Goal: Task Accomplishment & Management: Complete application form

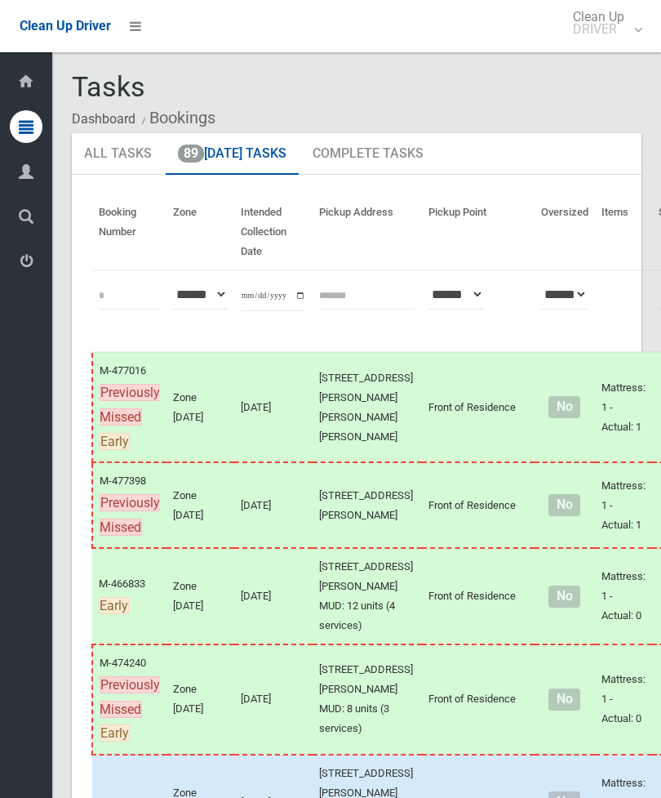
scroll to position [183, 0]
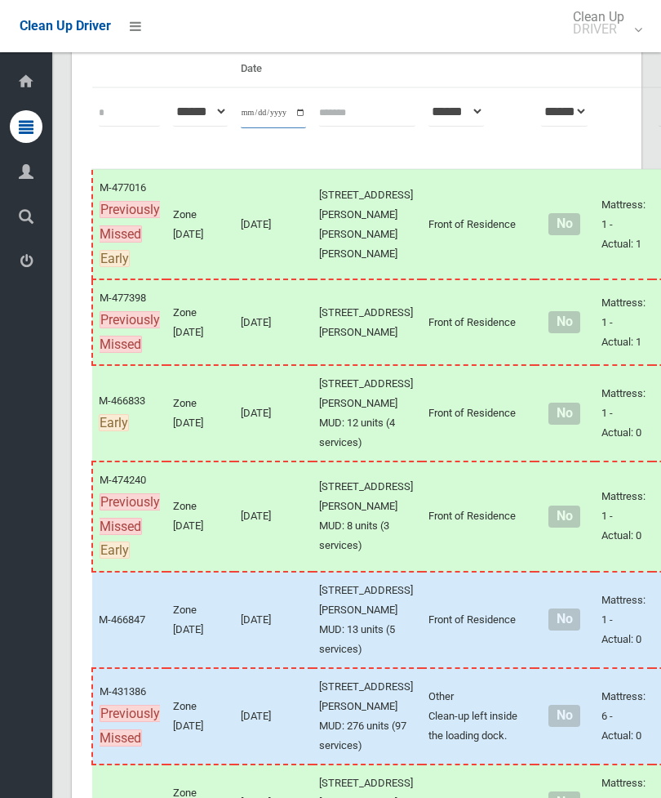
click at [290, 126] on input "**********" at bounding box center [273, 113] width 65 height 30
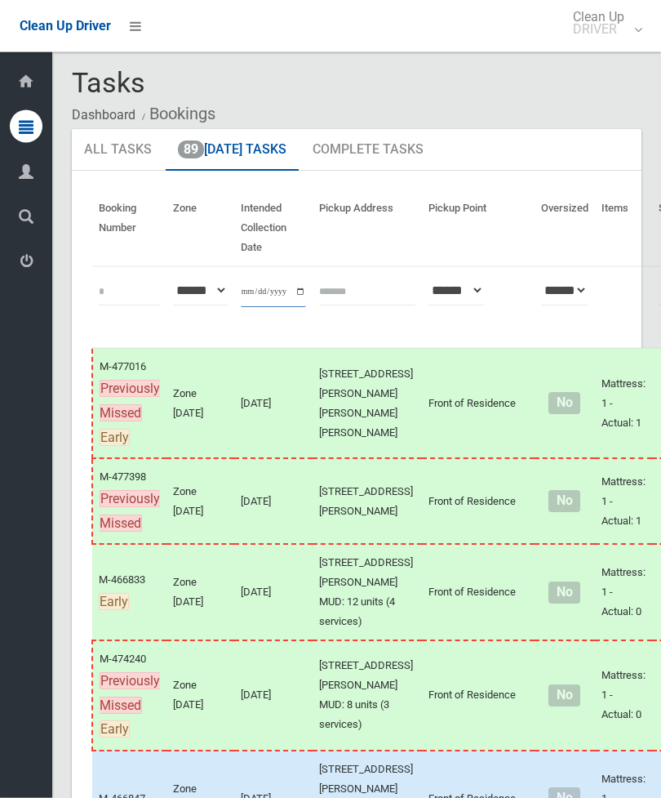
scroll to position [0, 0]
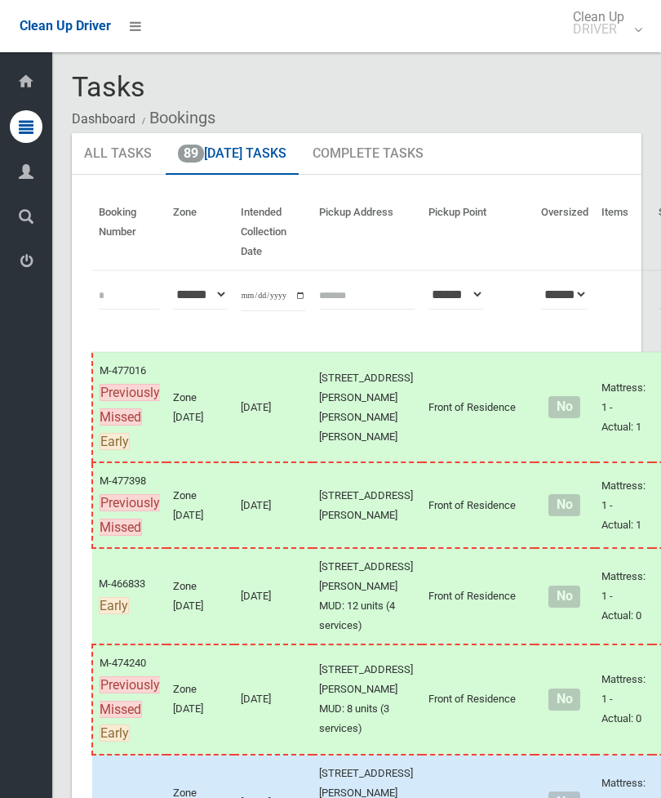
click at [240, 154] on link "89 Today's Tasks" at bounding box center [232, 154] width 133 height 42
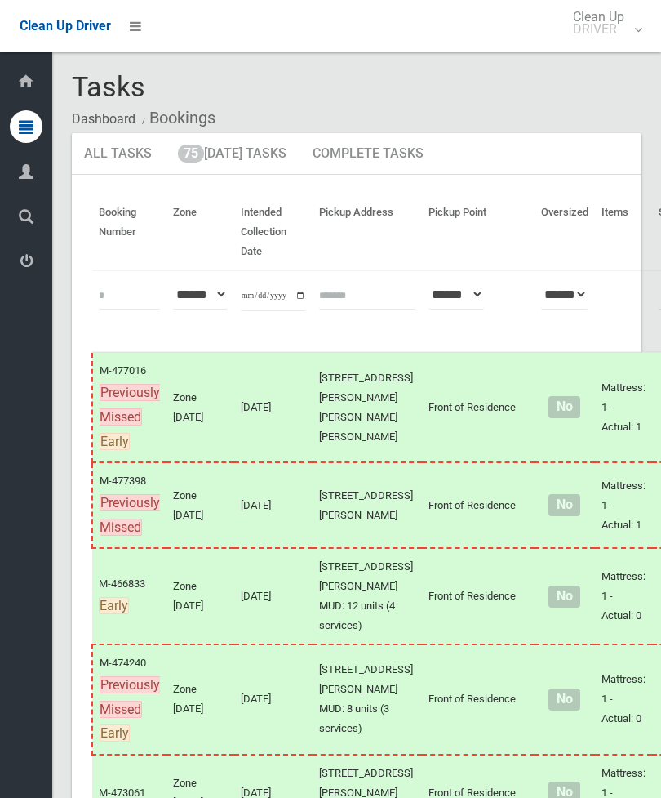
click at [244, 170] on link "75 [DATE] Tasks" at bounding box center [232, 154] width 133 height 42
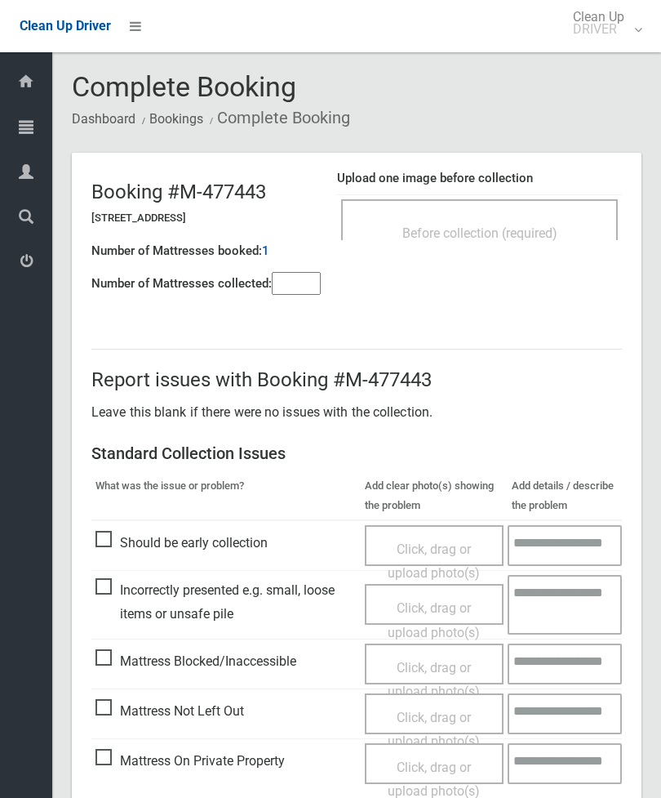
click at [528, 216] on div "Before collection (required)" at bounding box center [479, 219] width 277 height 41
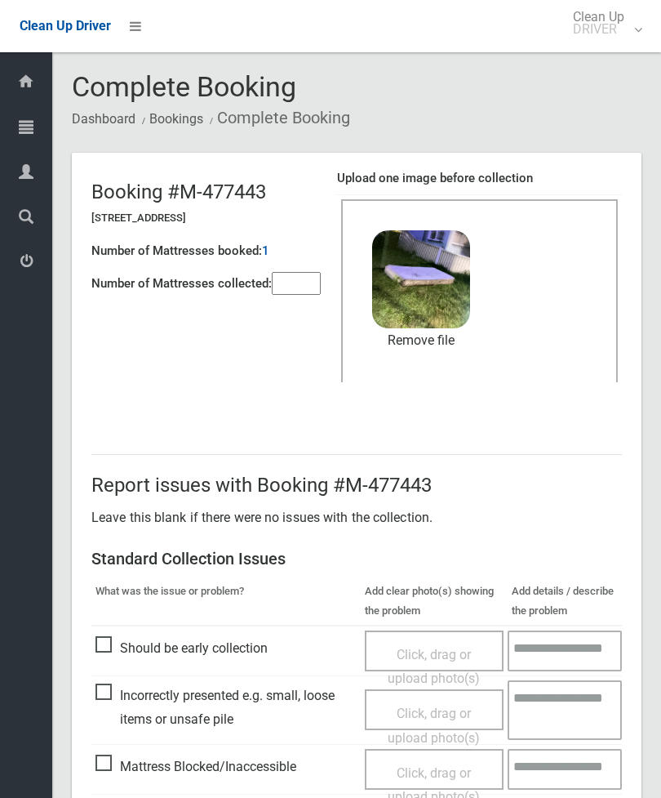
click at [313, 283] on input"] "number" at bounding box center [296, 283] width 49 height 23
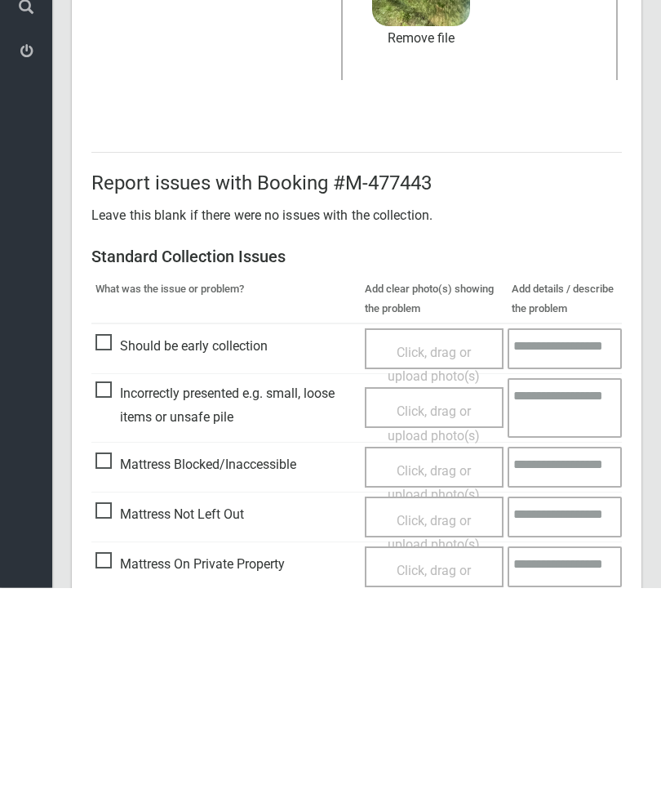
scroll to position [224, 0]
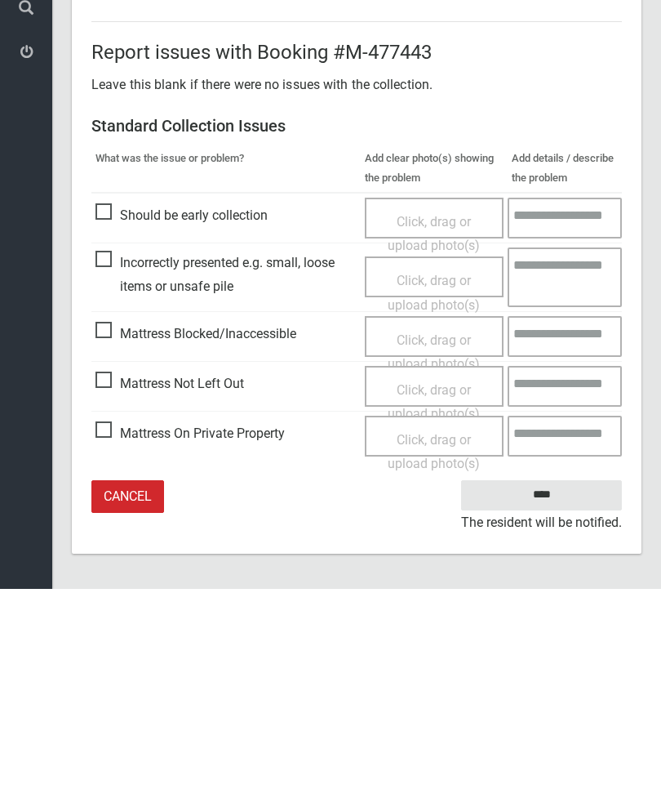
type input"] "*"
click at [568, 689] on input "****" at bounding box center [541, 704] width 161 height 30
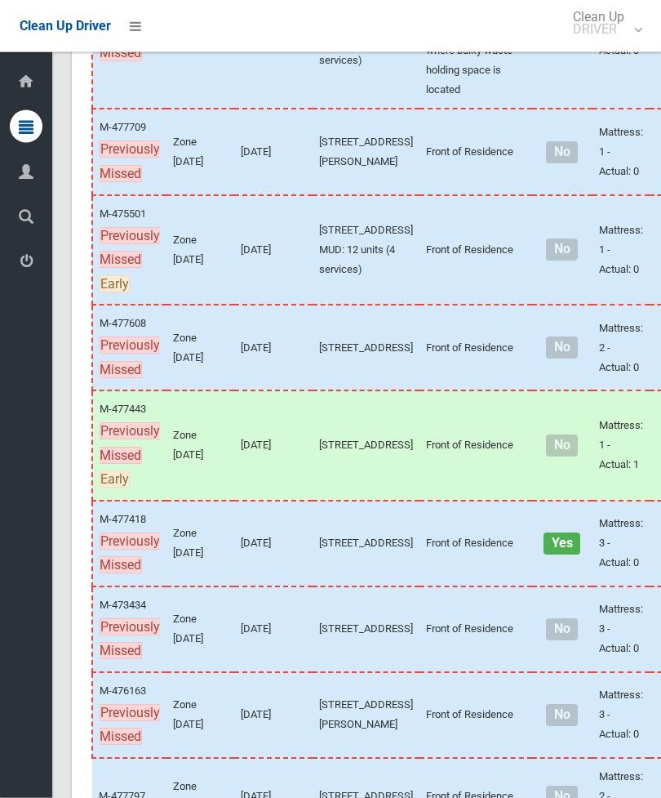
scroll to position [393, 0]
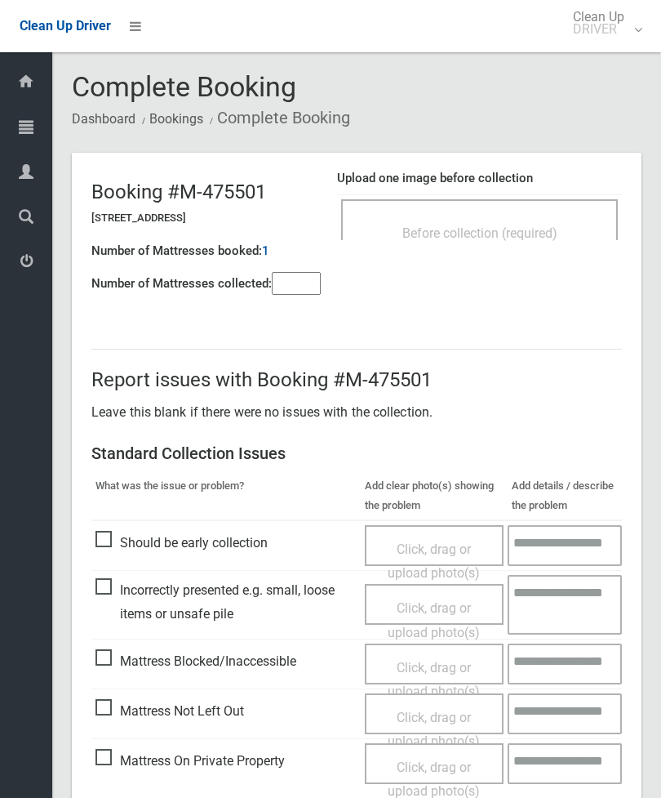
click at [578, 229] on div "Before collection (required)" at bounding box center [479, 232] width 241 height 30
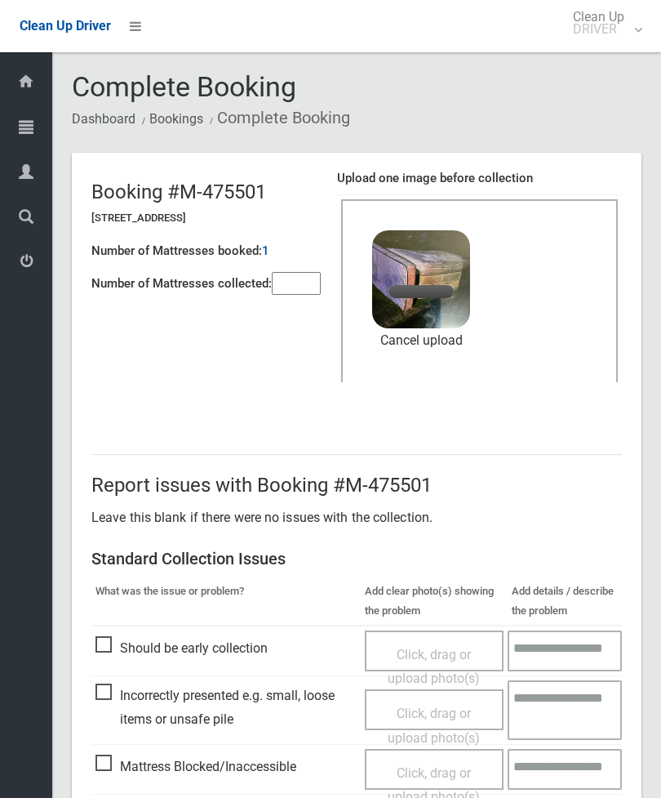
click at [288, 275] on input"] "number" at bounding box center [296, 283] width 49 height 23
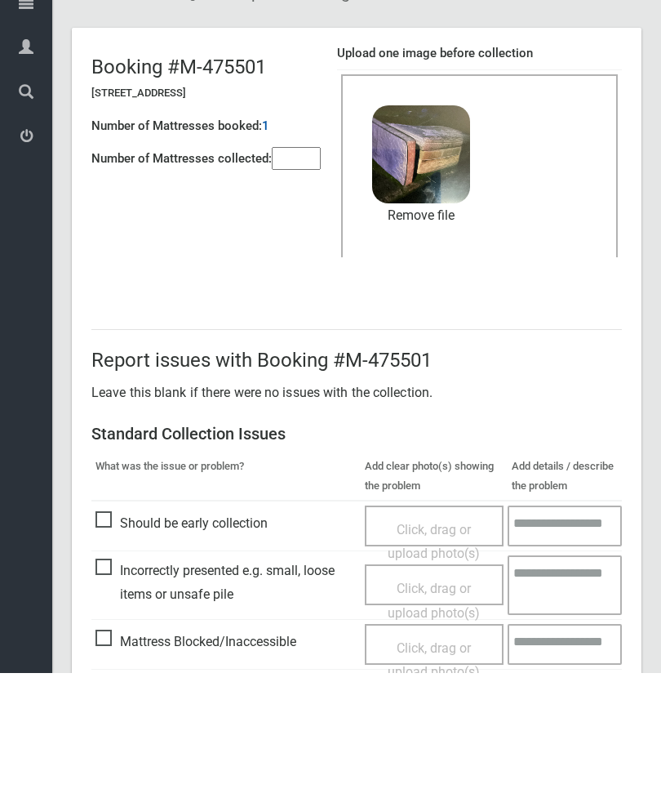
scroll to position [224, 0]
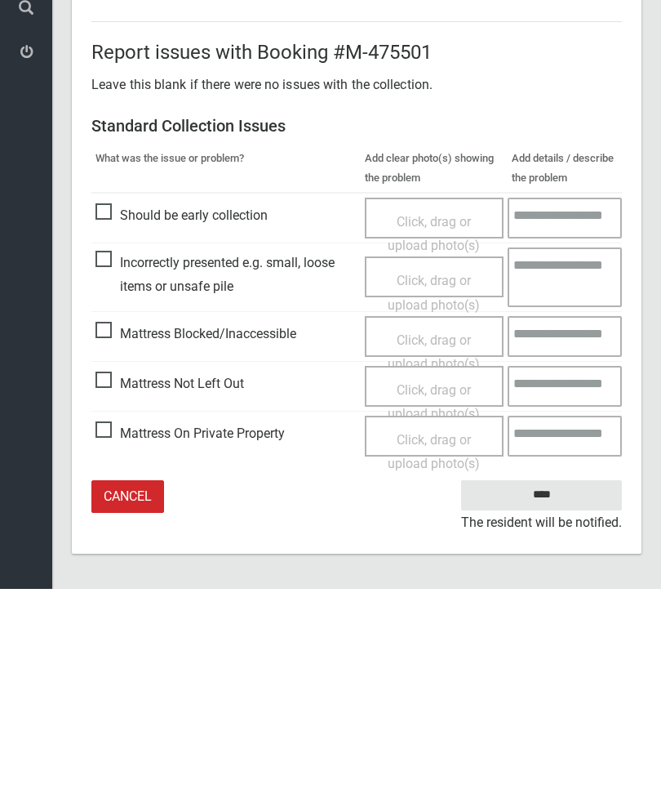
type input"] "*"
click at [559, 689] on input "****" at bounding box center [541, 704] width 161 height 30
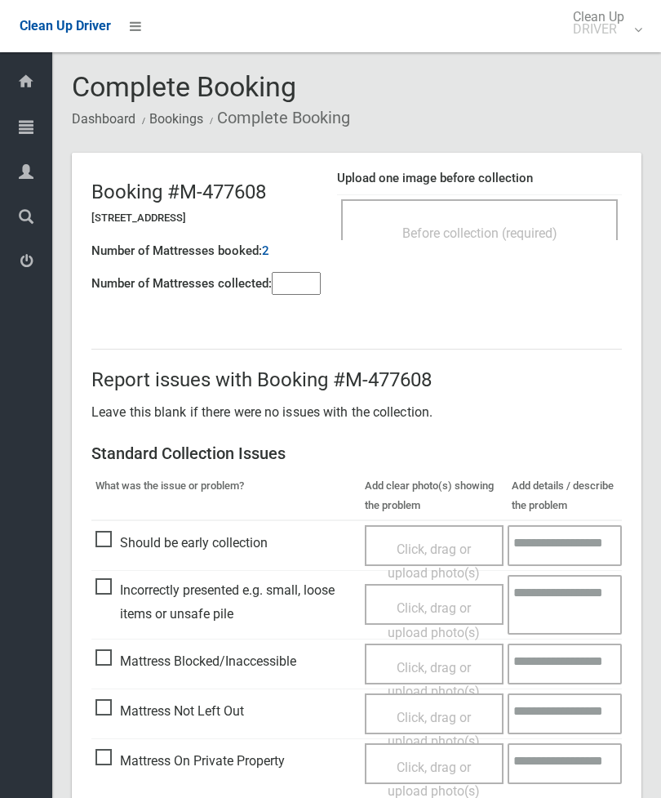
click at [528, 222] on div "Before collection (required)" at bounding box center [479, 232] width 241 height 30
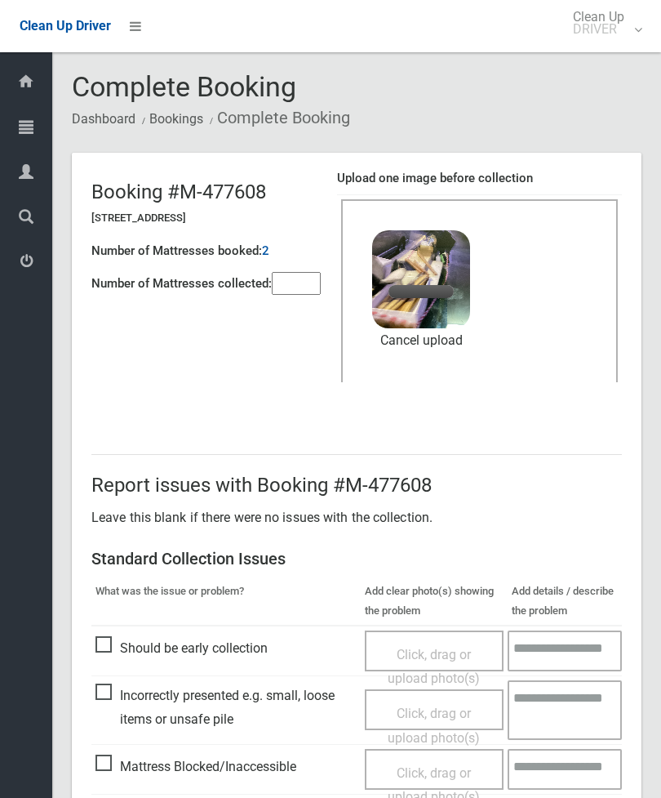
click at [305, 283] on input"] "number" at bounding box center [296, 283] width 49 height 23
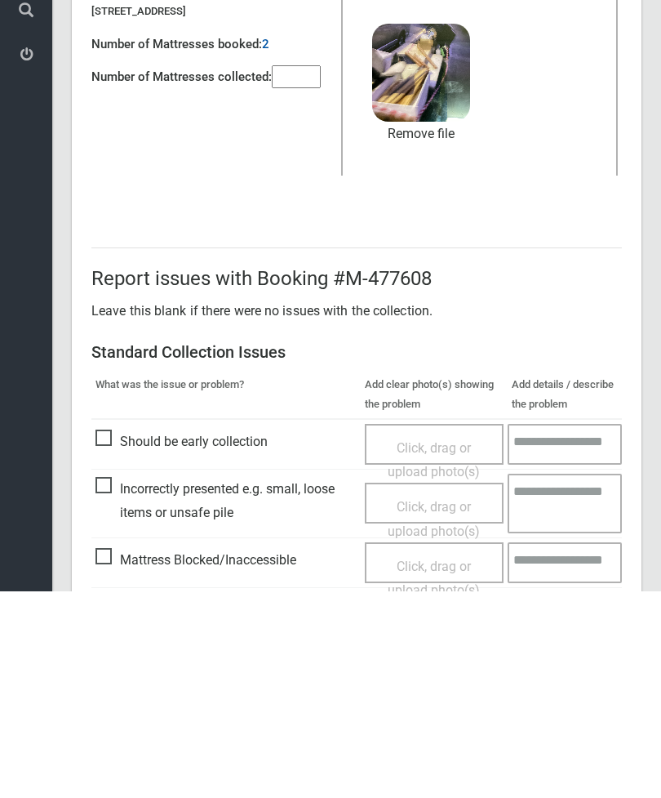
scroll to position [224, 0]
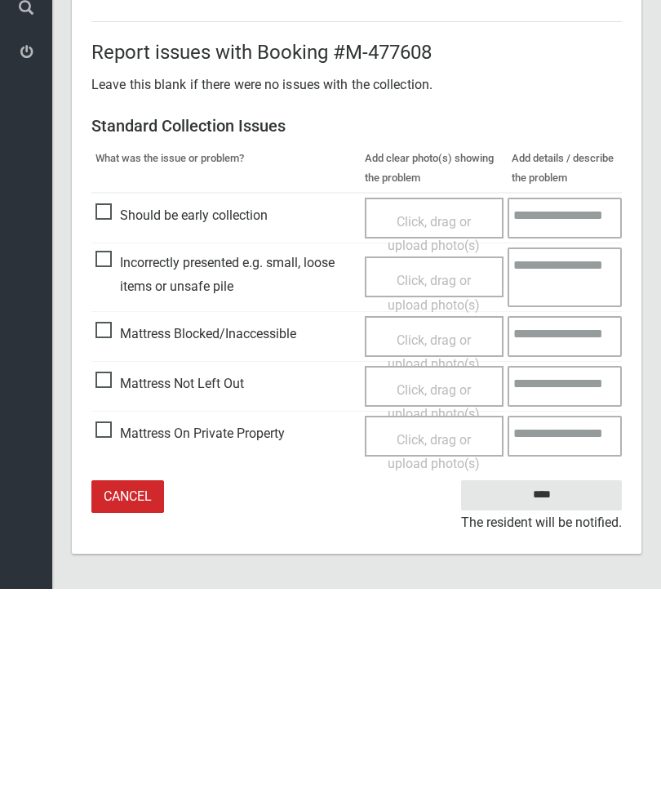
type input"] "*"
click at [546, 689] on input "****" at bounding box center [541, 704] width 161 height 30
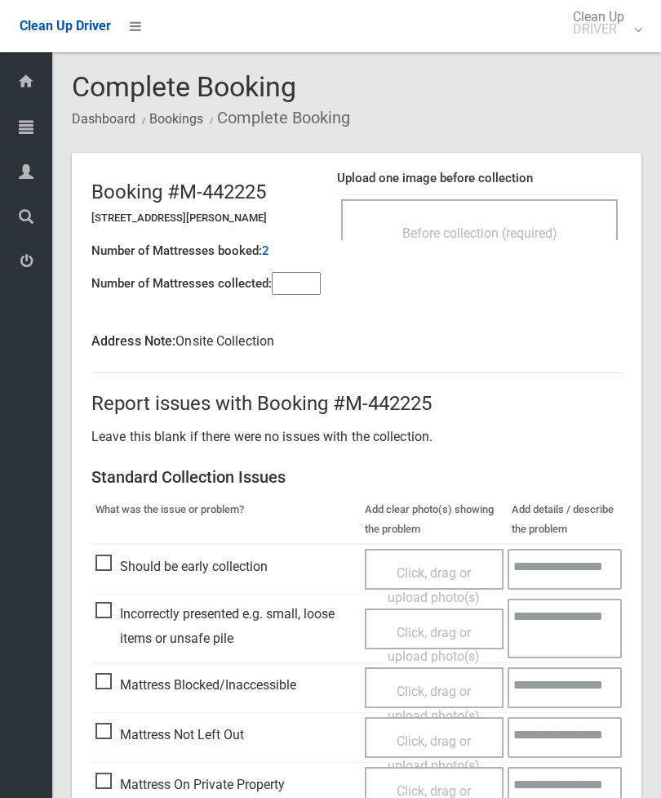
click at [501, 232] on span "Before collection (required)" at bounding box center [480, 233] width 155 height 16
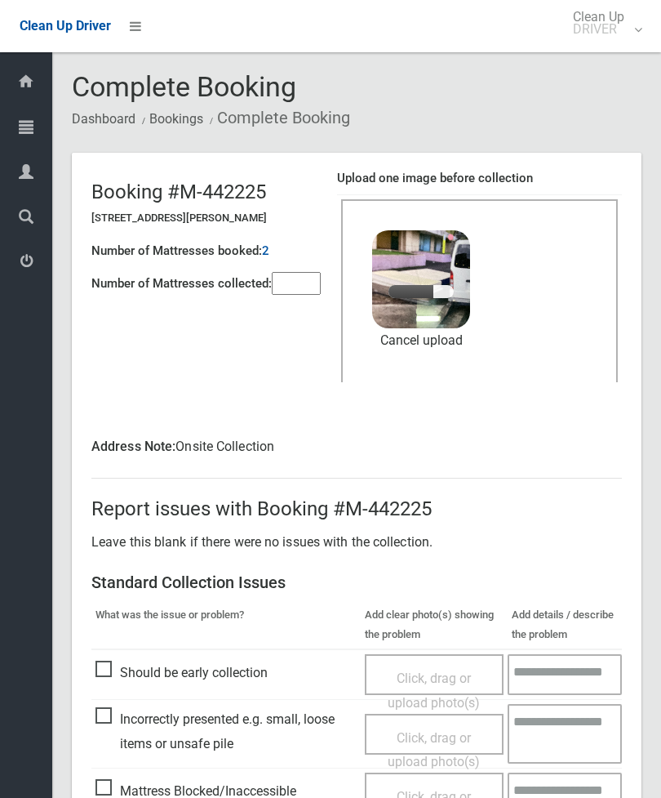
click at [296, 282] on input"] "number" at bounding box center [296, 283] width 49 height 23
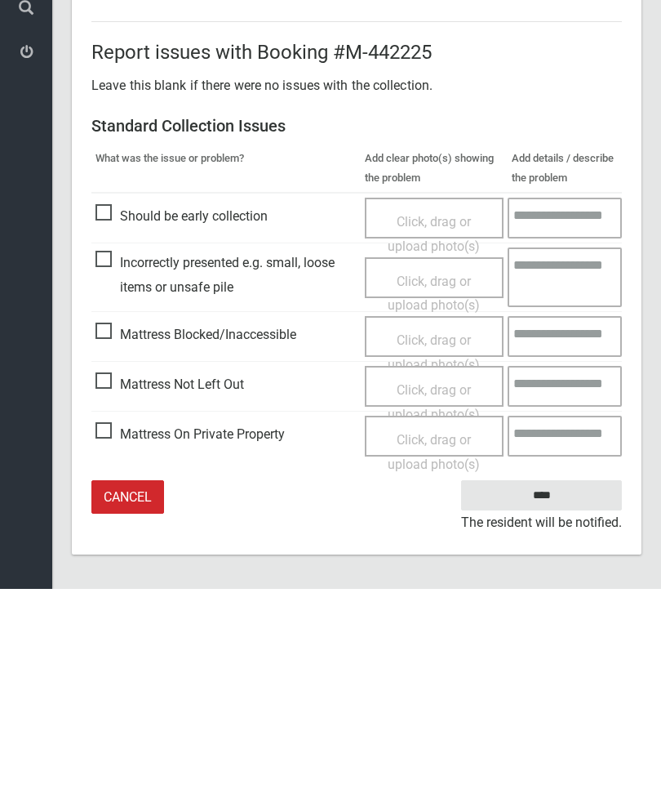
type input"] "*"
click at [554, 689] on input "****" at bounding box center [541, 704] width 161 height 30
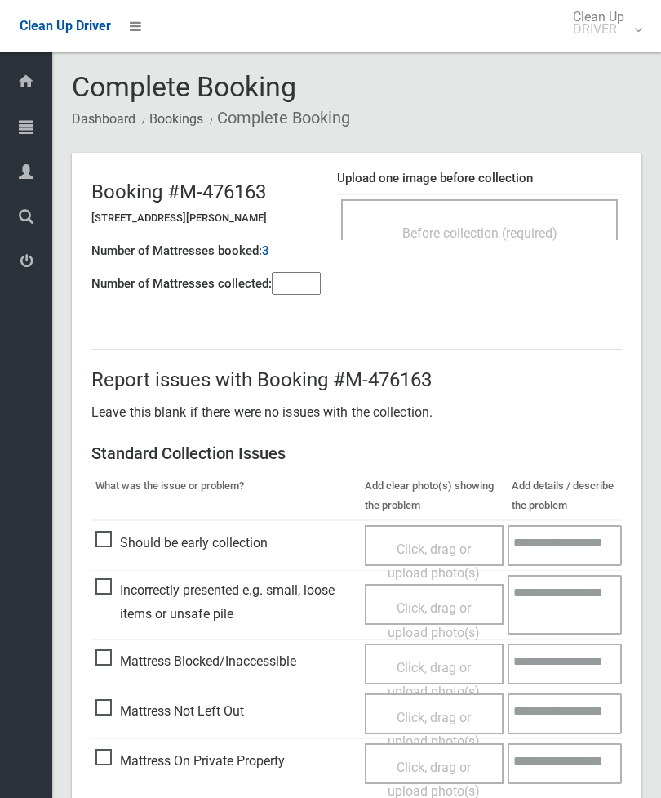
click at [504, 225] on span "Before collection (required)" at bounding box center [480, 233] width 155 height 16
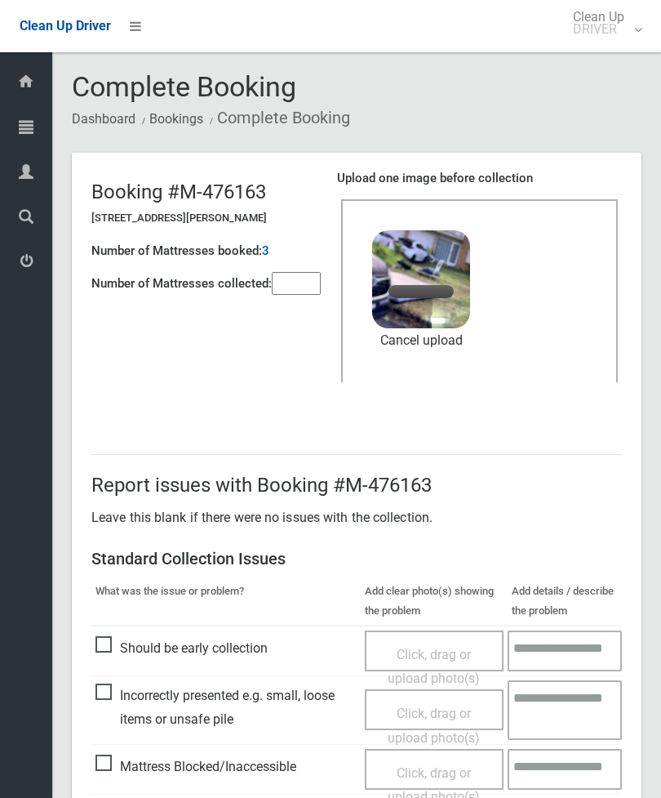
click at [292, 284] on input"] "number" at bounding box center [296, 283] width 49 height 23
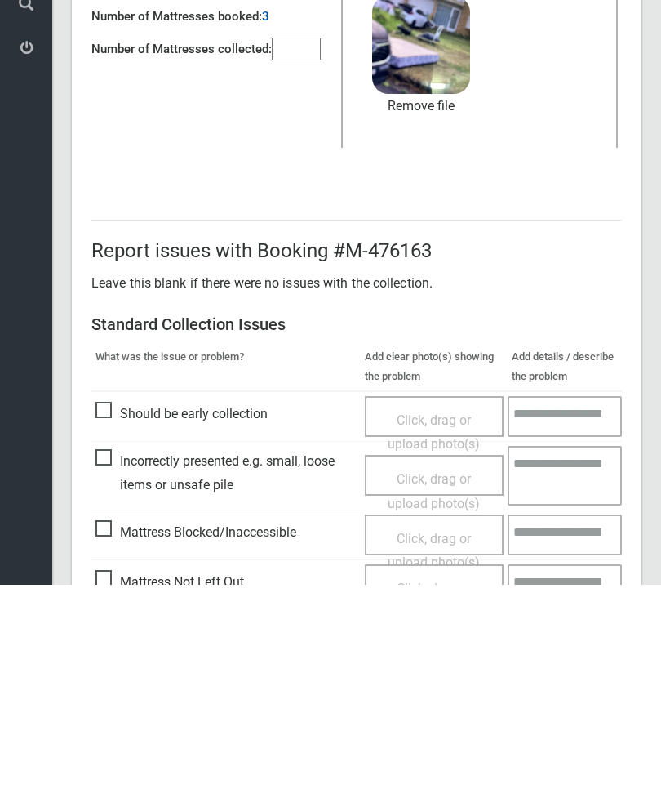
scroll to position [224, 0]
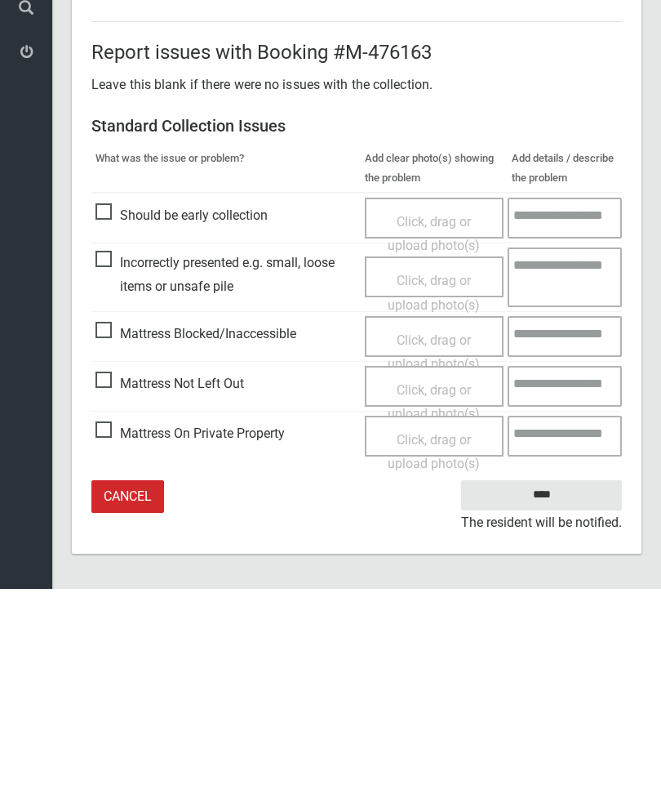
type input"] "*"
click at [549, 689] on input "****" at bounding box center [541, 704] width 161 height 30
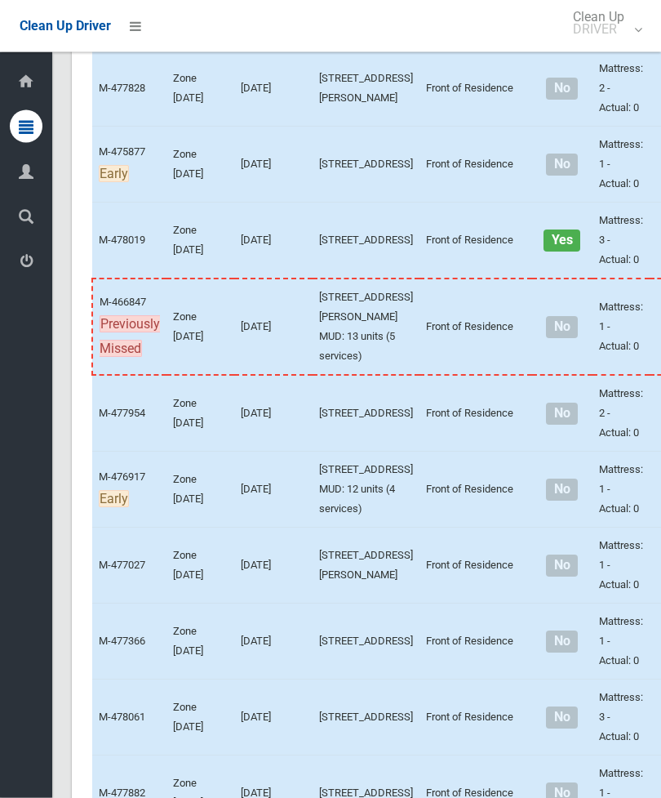
scroll to position [3224, 0]
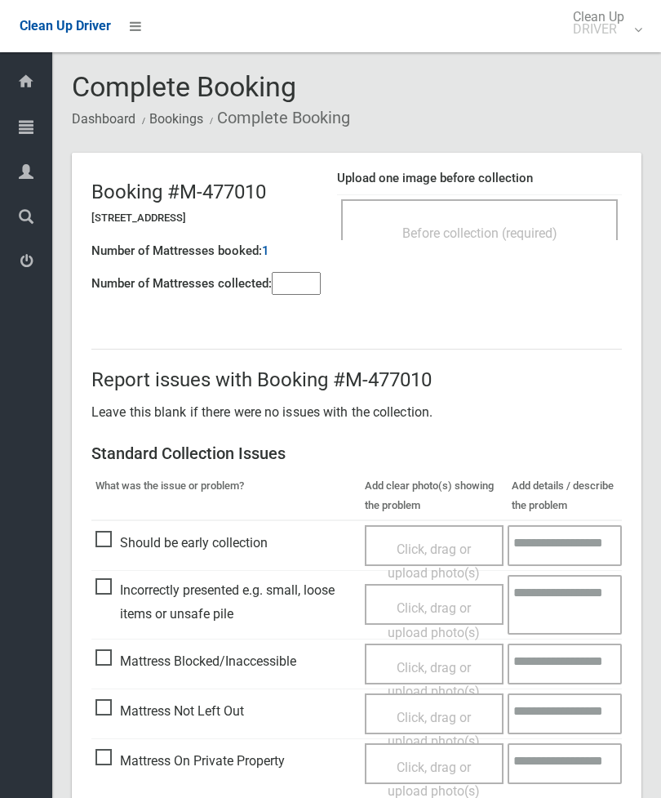
click at [311, 274] on input"] "number" at bounding box center [296, 283] width 49 height 23
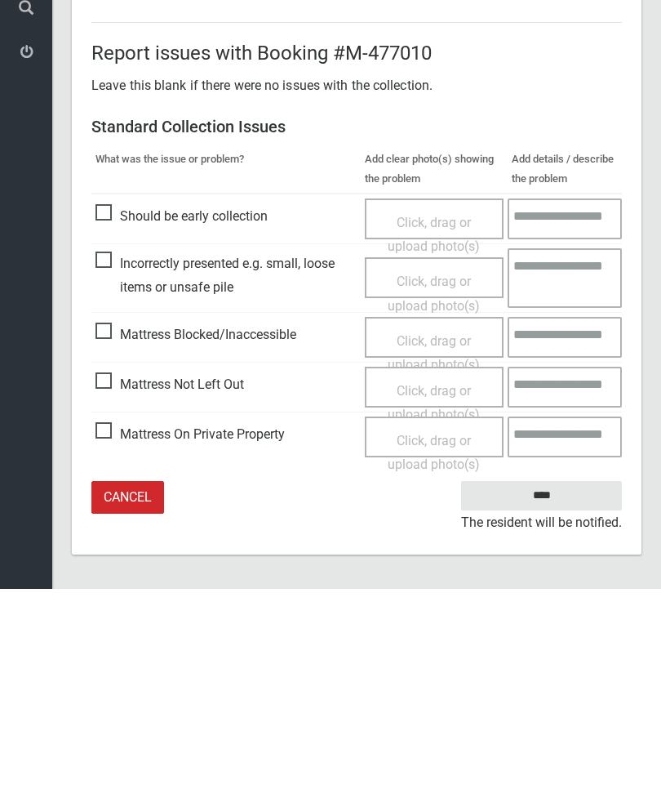
type input"] "*"
click at [110, 581] on span "Mattress Not Left Out" at bounding box center [170, 593] width 149 height 24
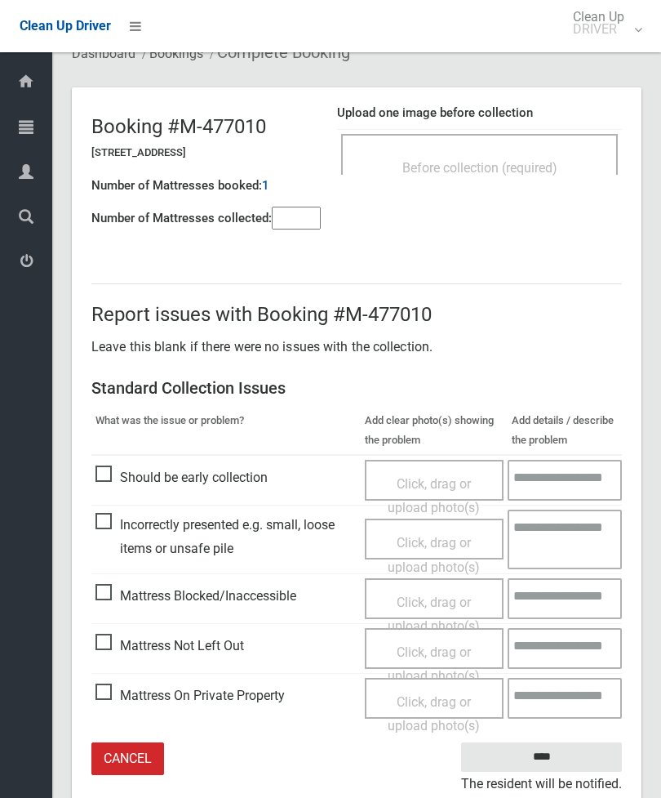
click at [440, 656] on div "Click, drag or upload photo(s)" at bounding box center [434, 664] width 115 height 48
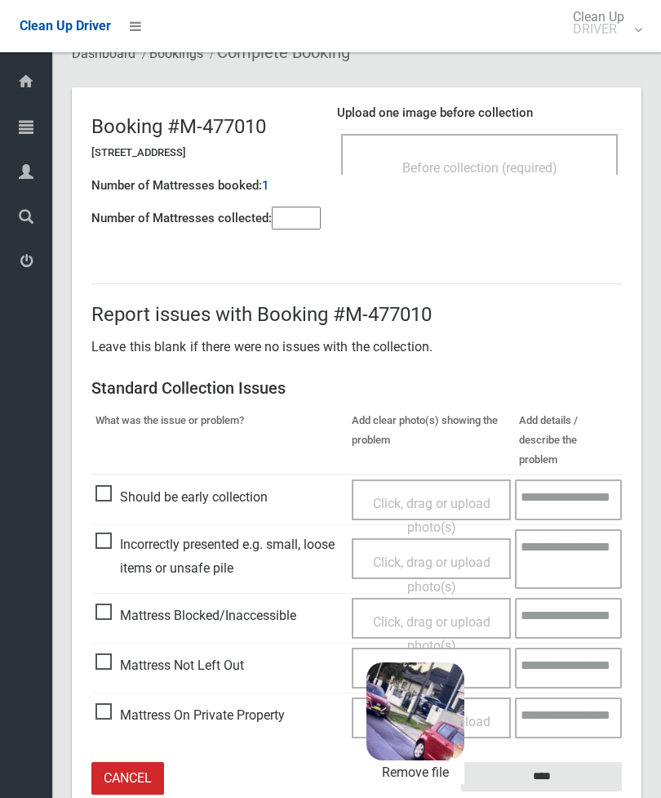
click at [585, 762] on input "****" at bounding box center [541, 777] width 161 height 30
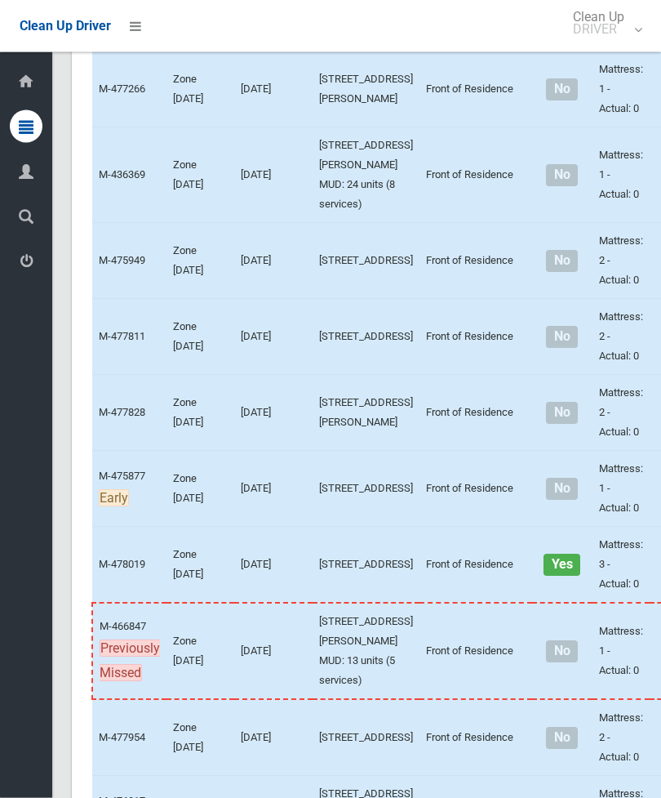
scroll to position [2891, 0]
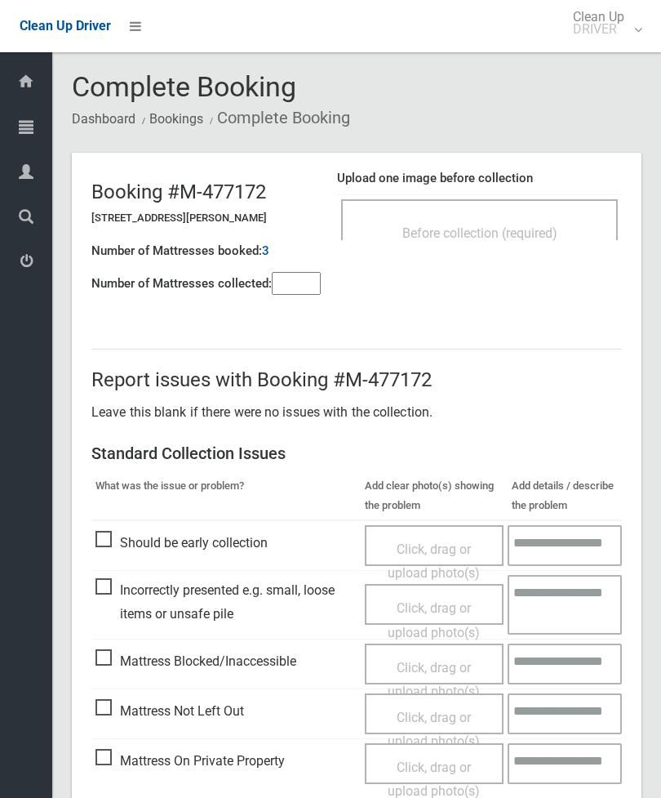
click at [508, 211] on div "Before collection (required)" at bounding box center [479, 219] width 277 height 41
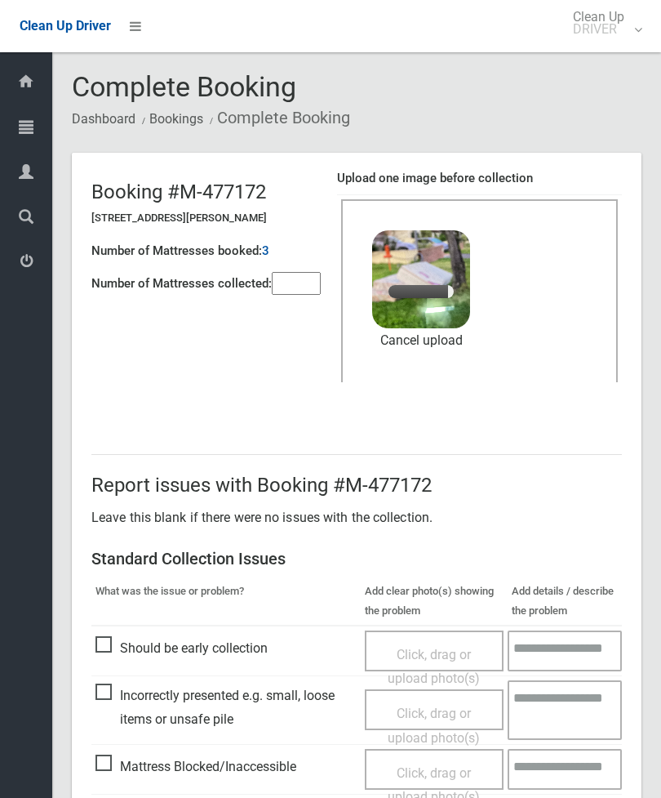
click at [301, 282] on input"] "number" at bounding box center [296, 283] width 49 height 23
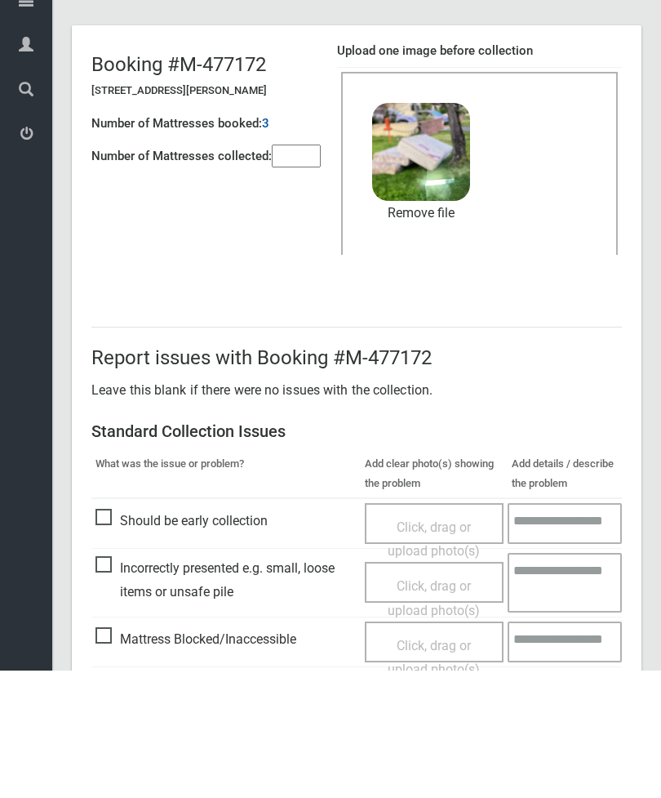
scroll to position [224, 0]
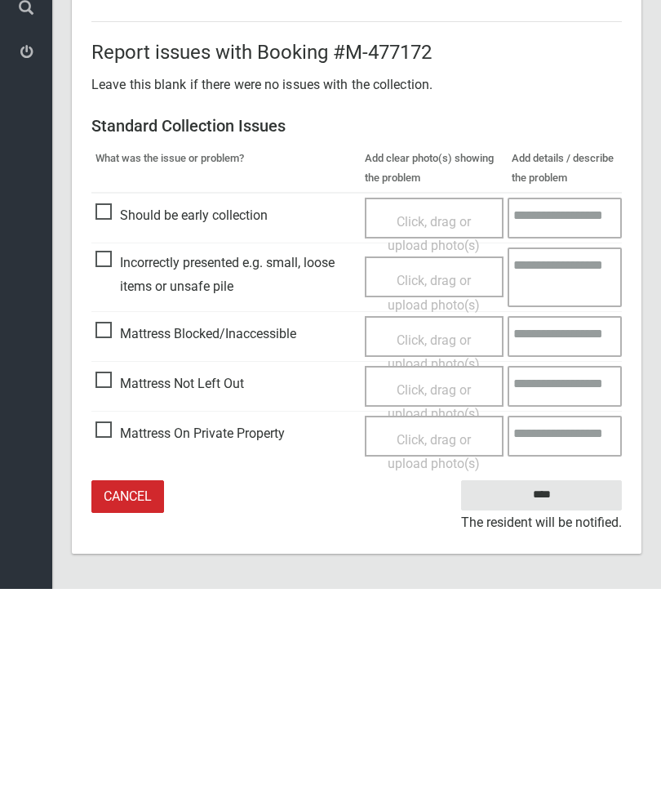
type input"] "*"
click at [552, 689] on input "****" at bounding box center [541, 704] width 161 height 30
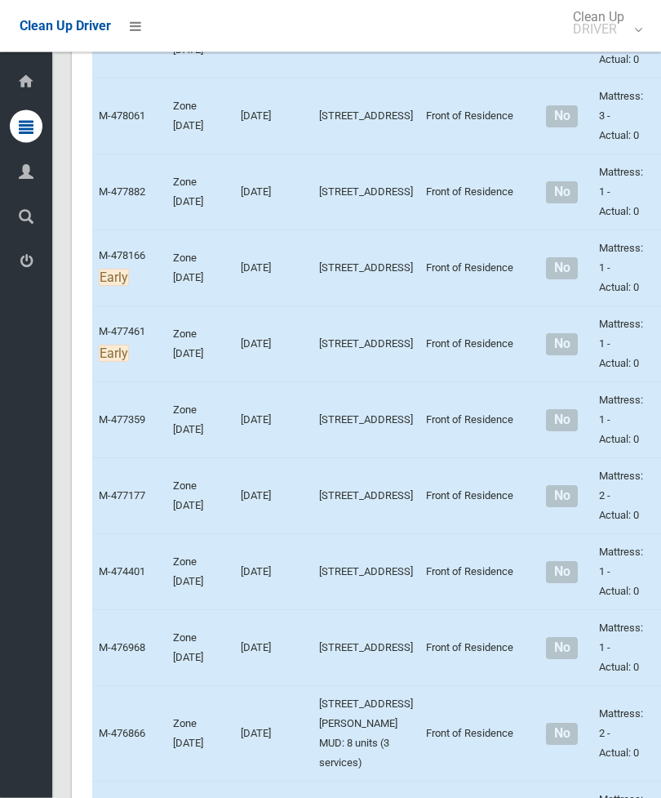
scroll to position [3817, 0]
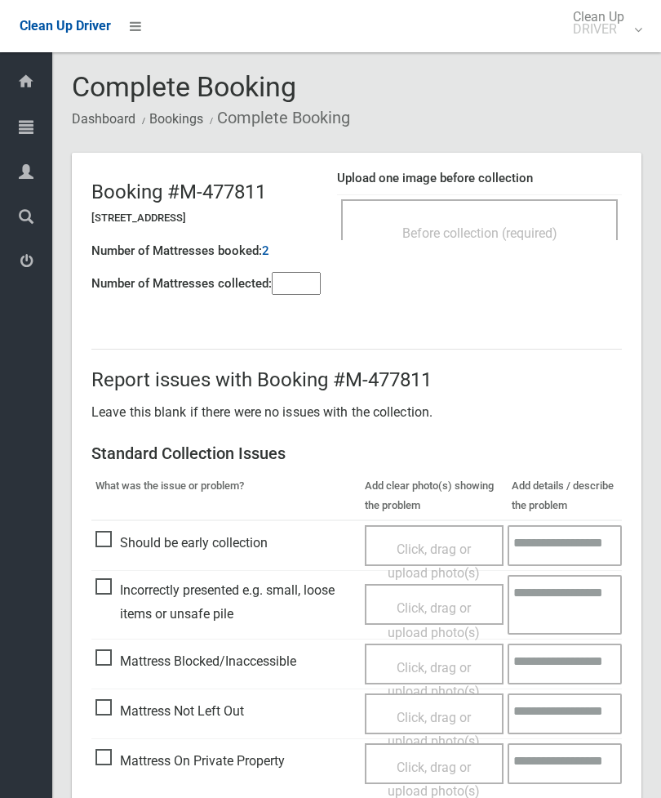
click at [557, 223] on div "Before collection (required)" at bounding box center [479, 232] width 241 height 30
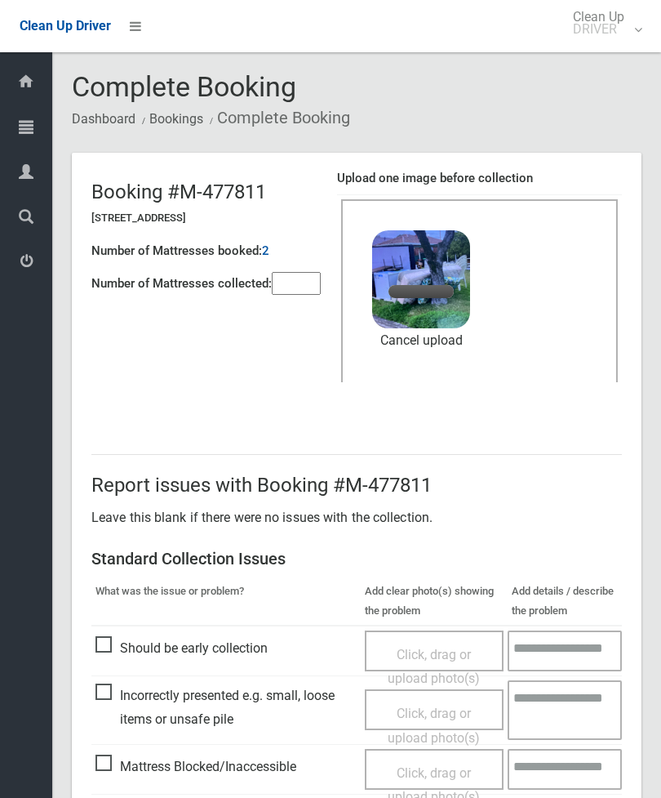
click at [303, 288] on input"] "number" at bounding box center [296, 283] width 49 height 23
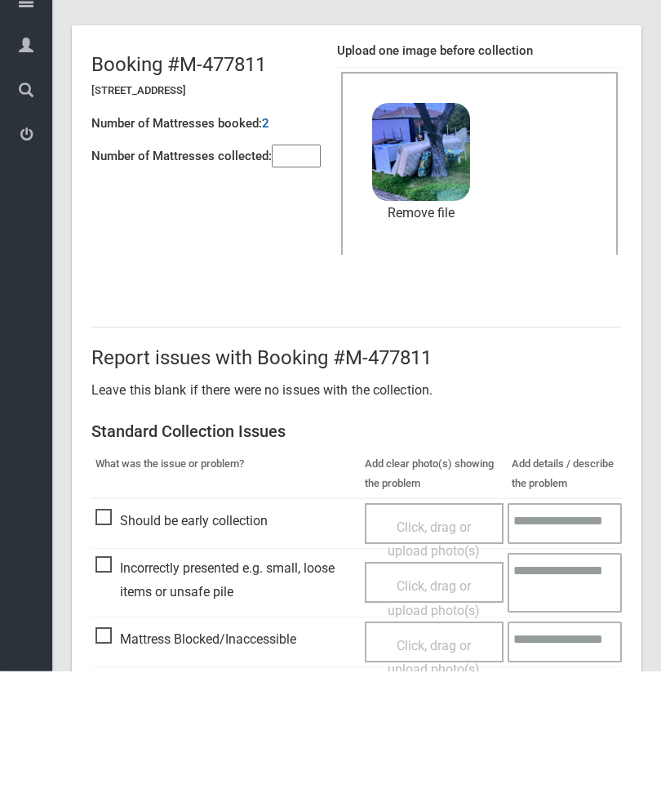
scroll to position [224, 0]
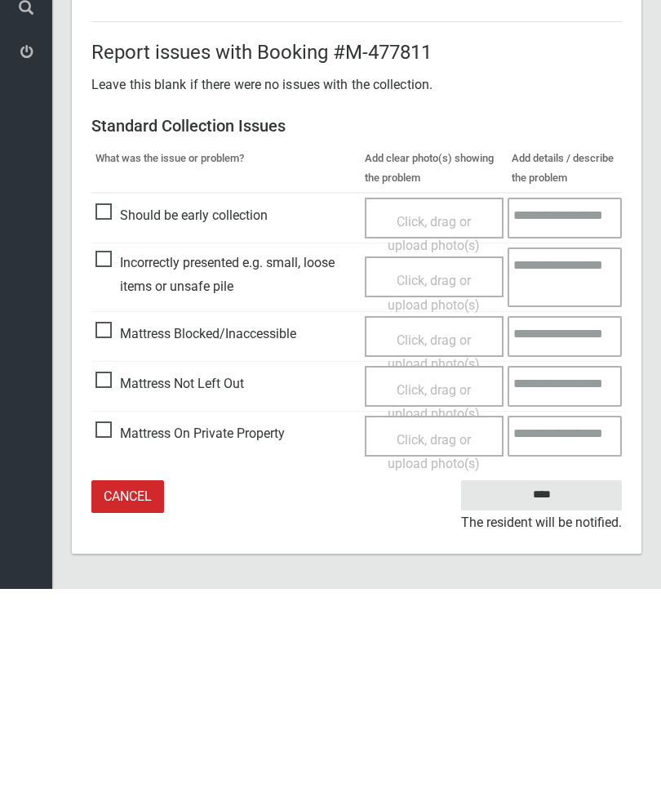
type input"] "*"
click at [542, 689] on input "****" at bounding box center [541, 704] width 161 height 30
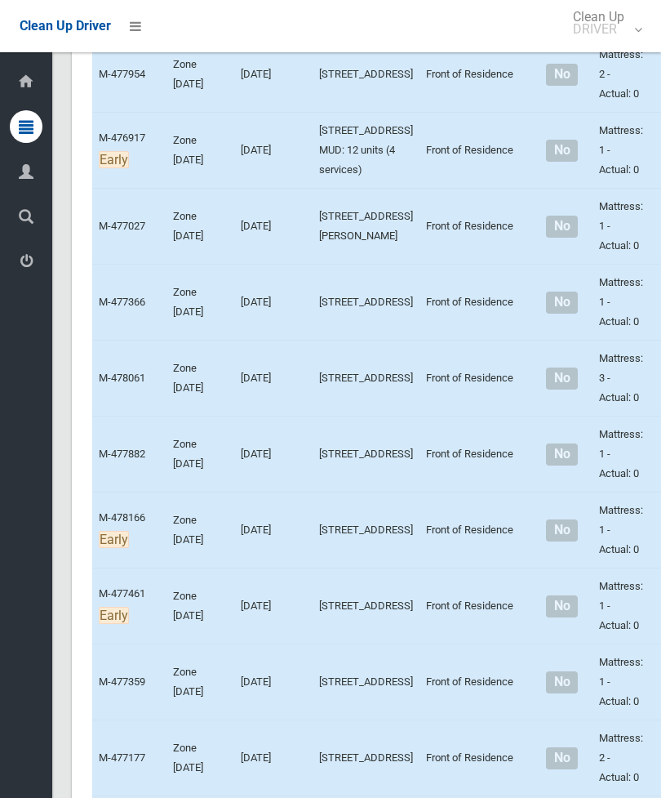
scroll to position [3555, 0]
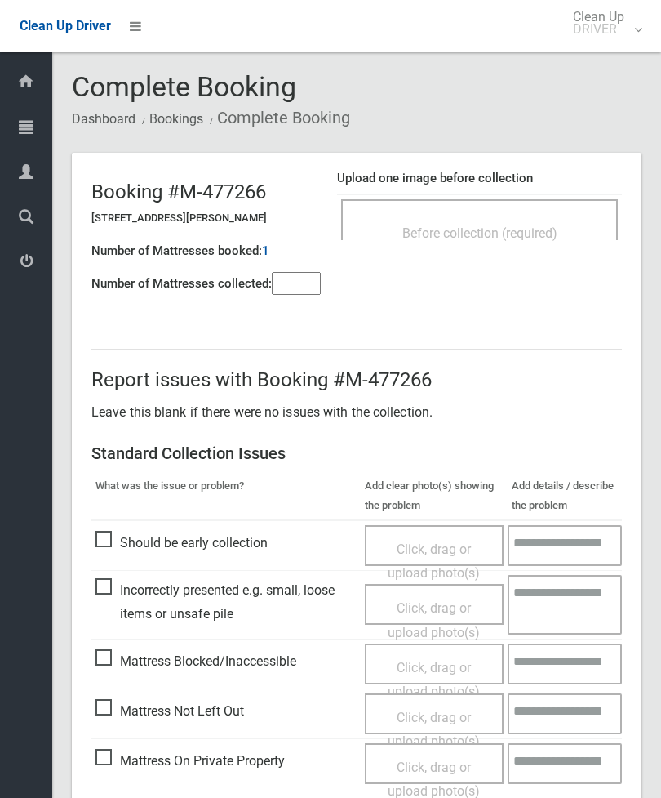
click at [512, 228] on span "Before collection (required)" at bounding box center [480, 233] width 155 height 16
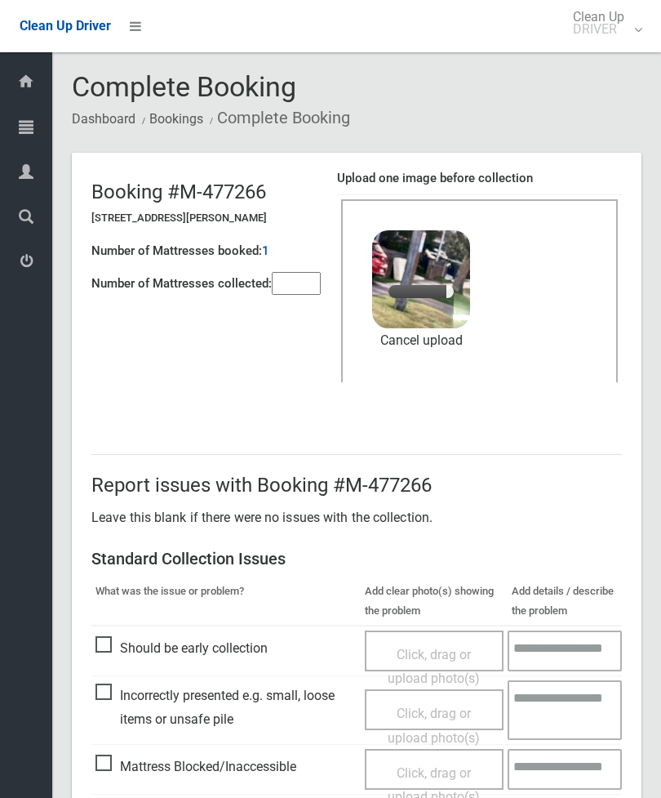
click at [281, 284] on input"] "number" at bounding box center [296, 283] width 49 height 23
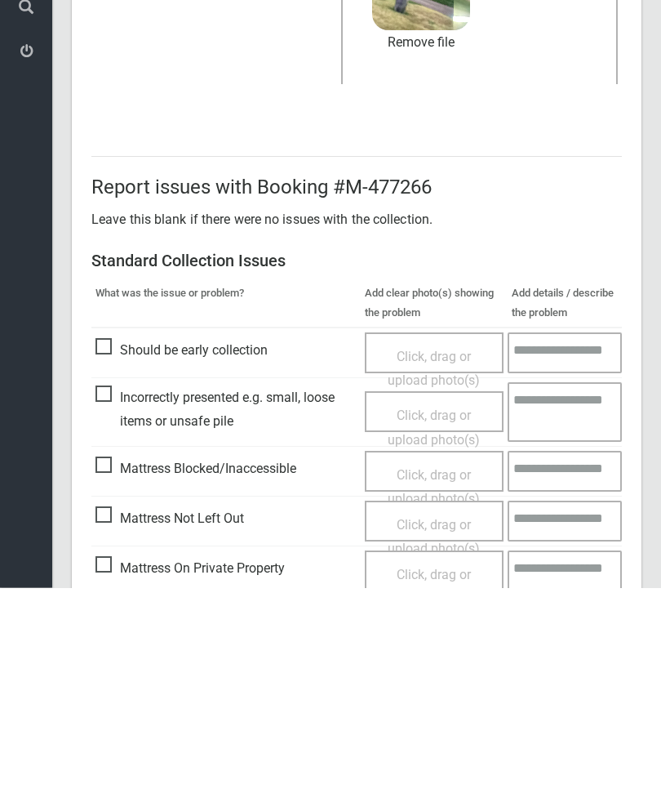
scroll to position [224, 0]
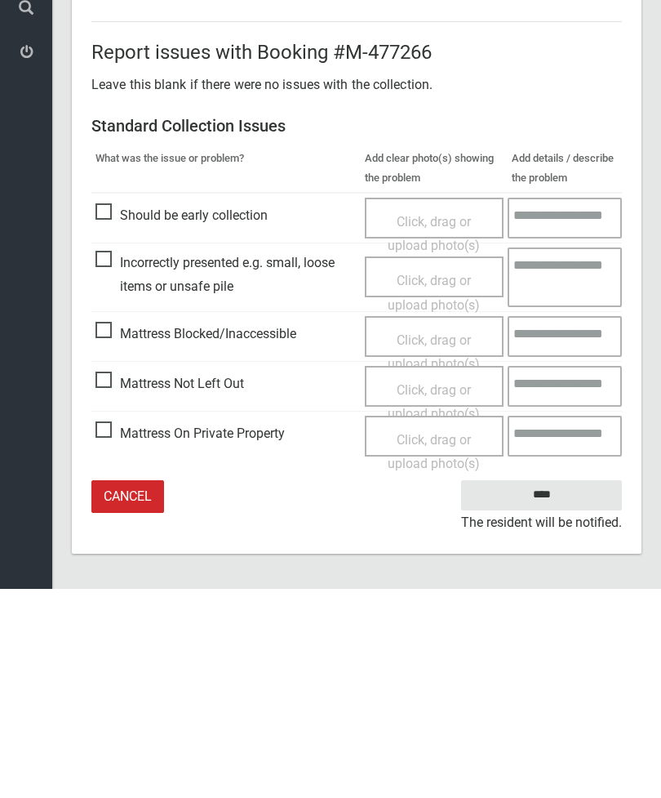
type input"] "*"
click at [548, 689] on input "****" at bounding box center [541, 704] width 161 height 30
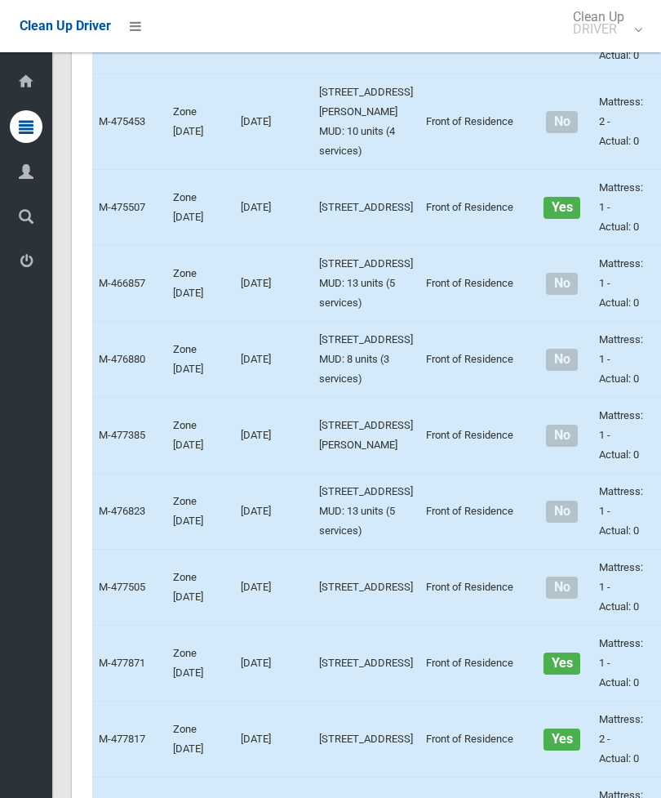
scroll to position [4601, 0]
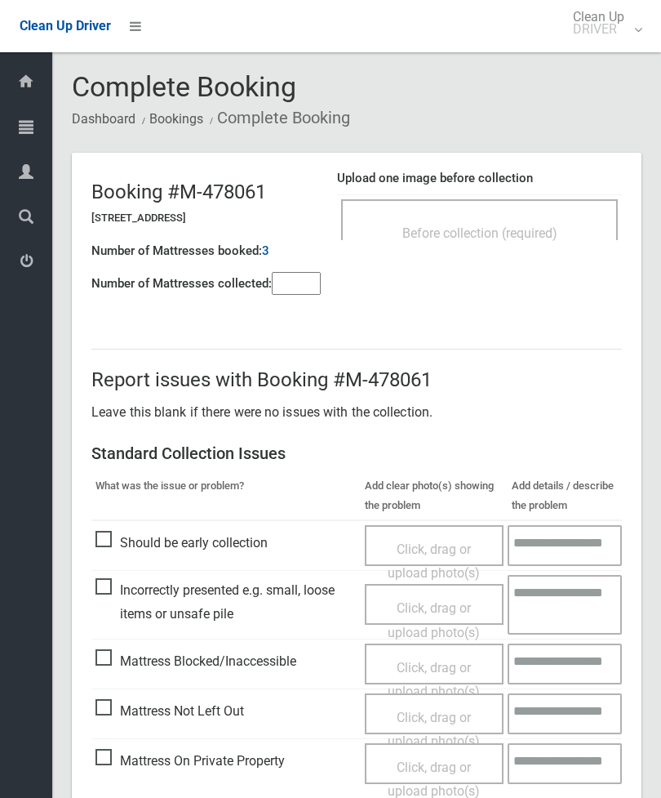
click at [547, 222] on div "Before collection (required)" at bounding box center [479, 232] width 241 height 30
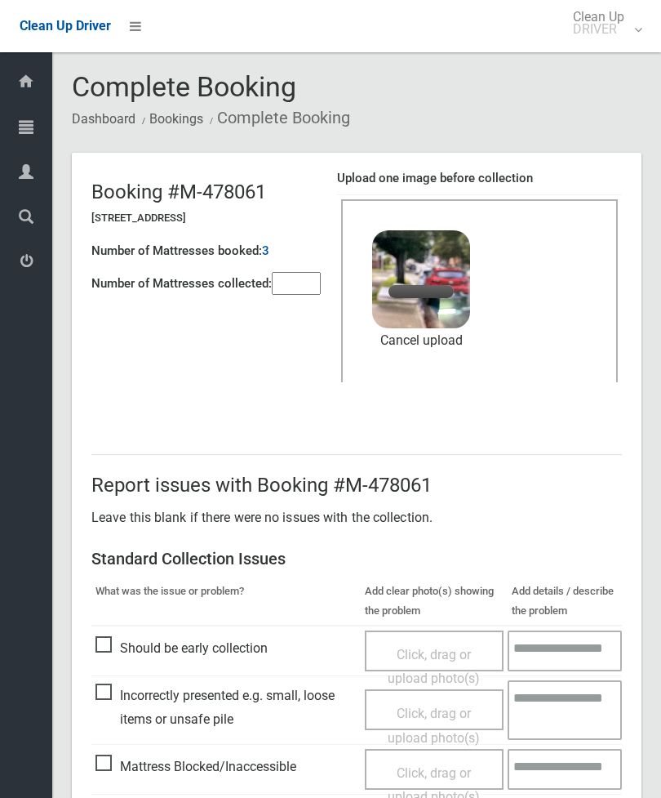
click at [300, 272] on input"] "number" at bounding box center [296, 283] width 49 height 23
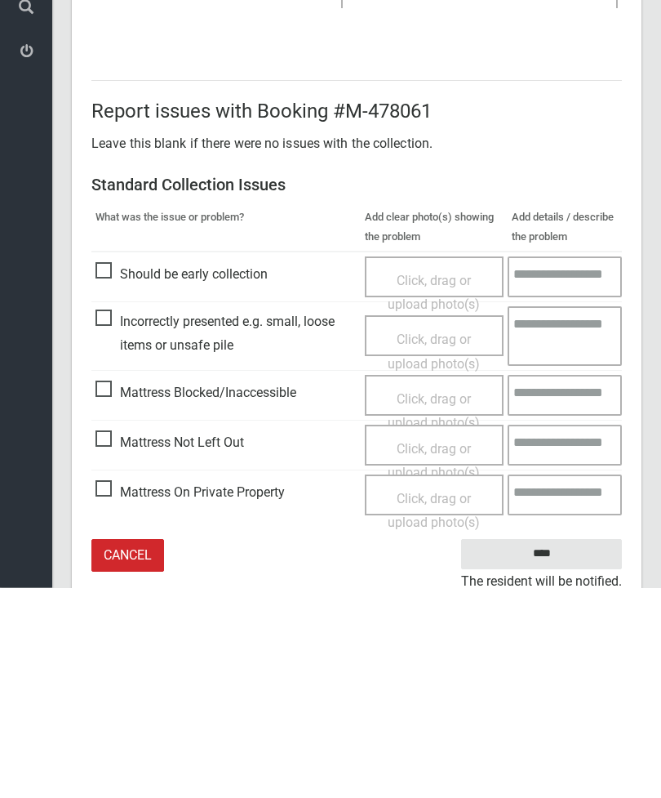
scroll to position [224, 0]
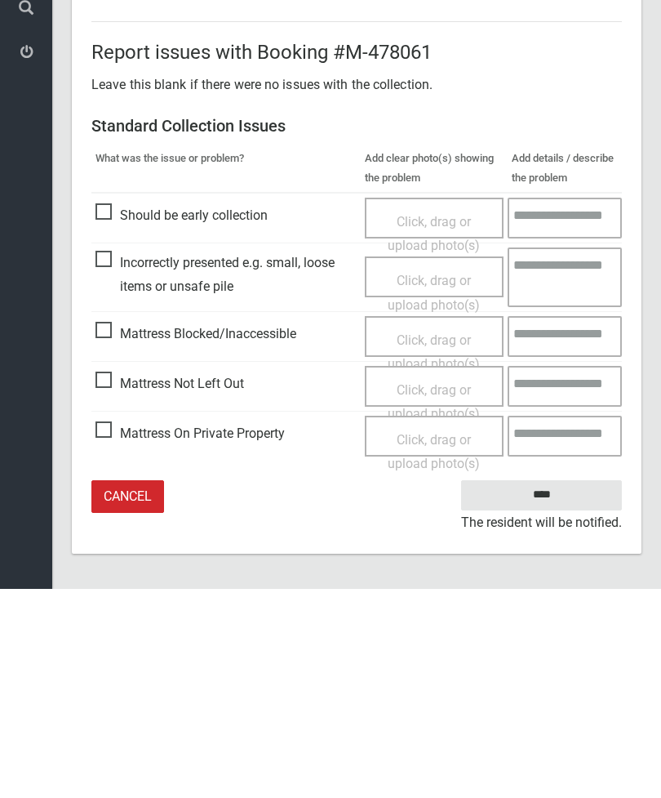
type input"] "*"
click at [554, 689] on input "****" at bounding box center [541, 704] width 161 height 30
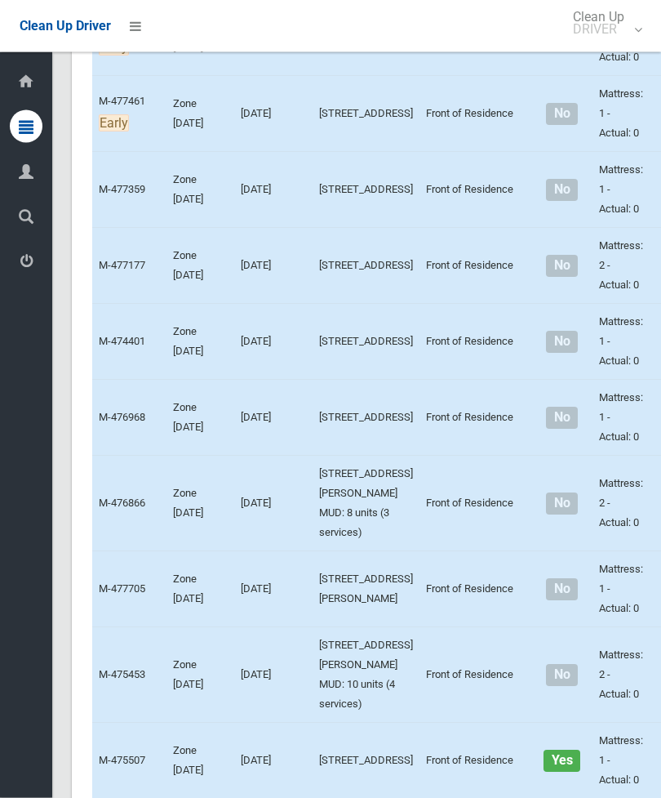
scroll to position [4047, 0]
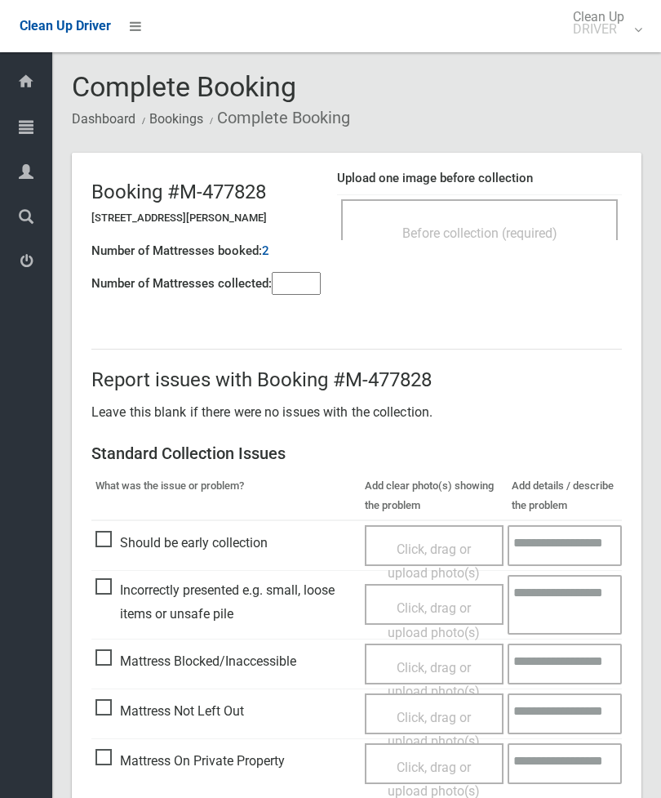
click at [545, 232] on span "Before collection (required)" at bounding box center [480, 233] width 155 height 16
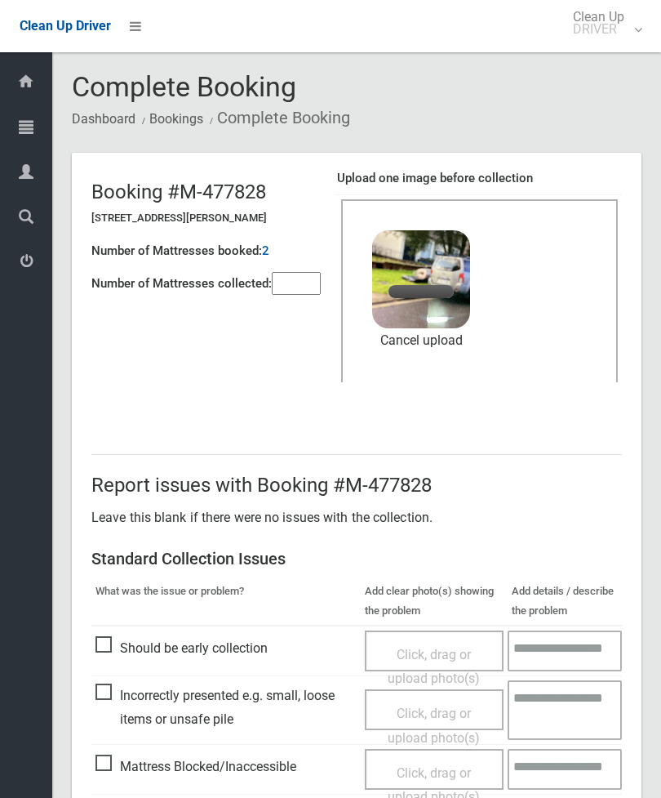
click at [291, 283] on input"] "number" at bounding box center [296, 283] width 49 height 23
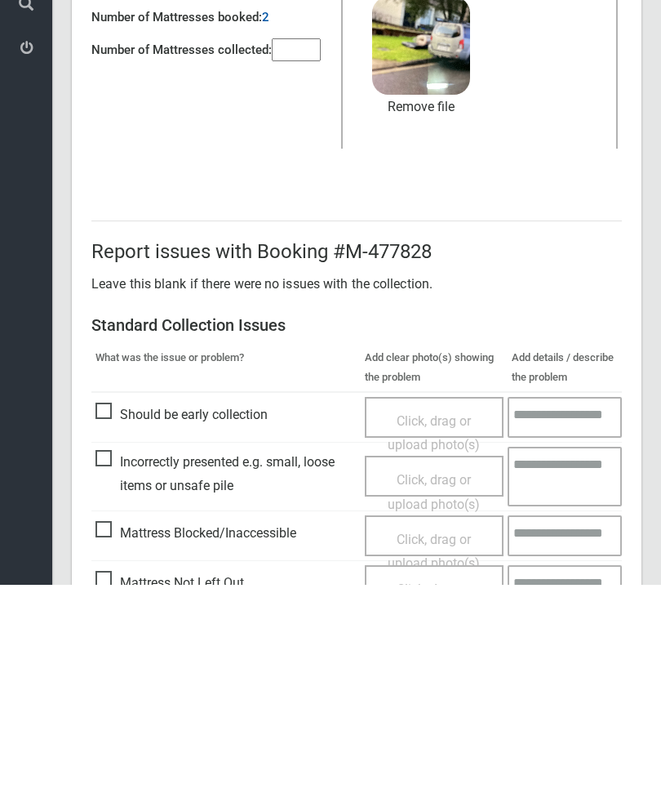
scroll to position [224, 0]
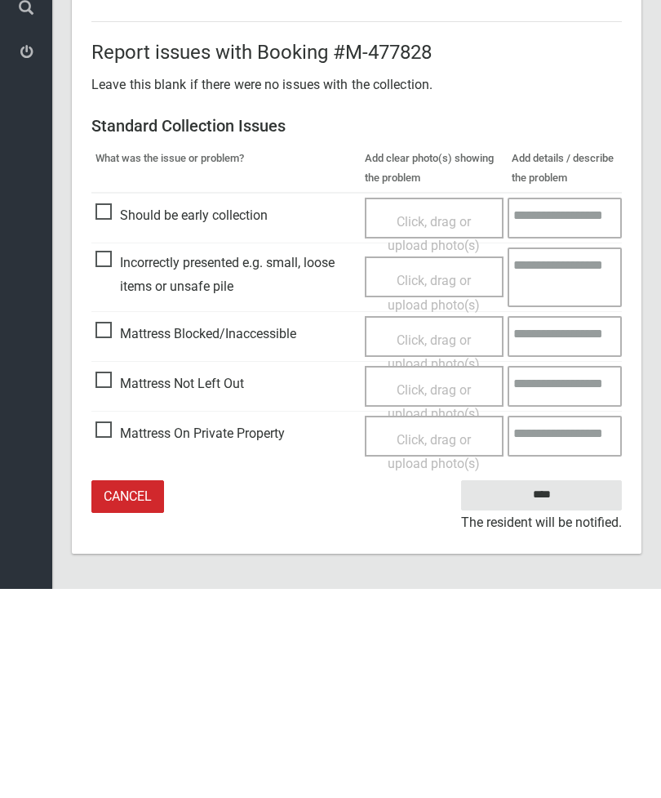
type input"] "*"
click at [563, 689] on input "****" at bounding box center [541, 704] width 161 height 30
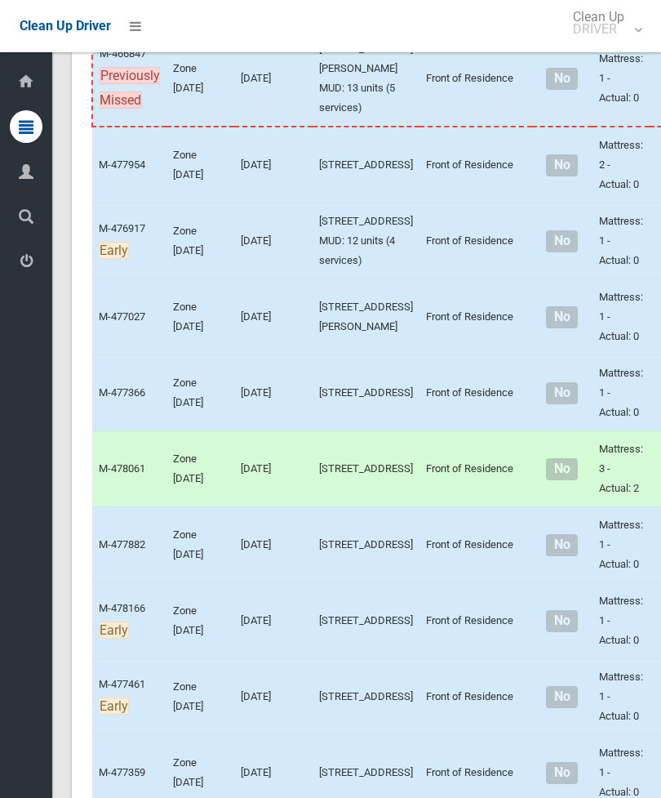
scroll to position [3479, 0]
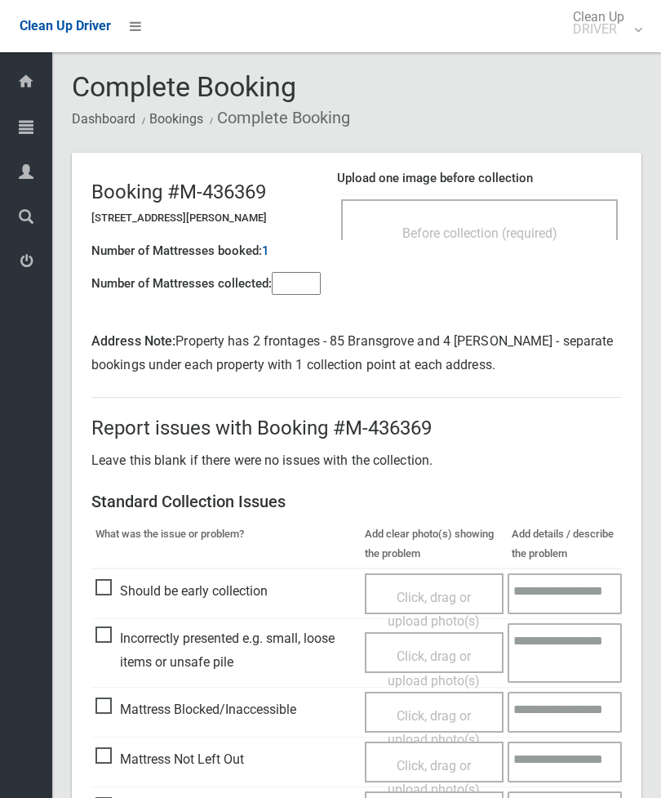
click at [289, 283] on input"] "number" at bounding box center [296, 283] width 49 height 23
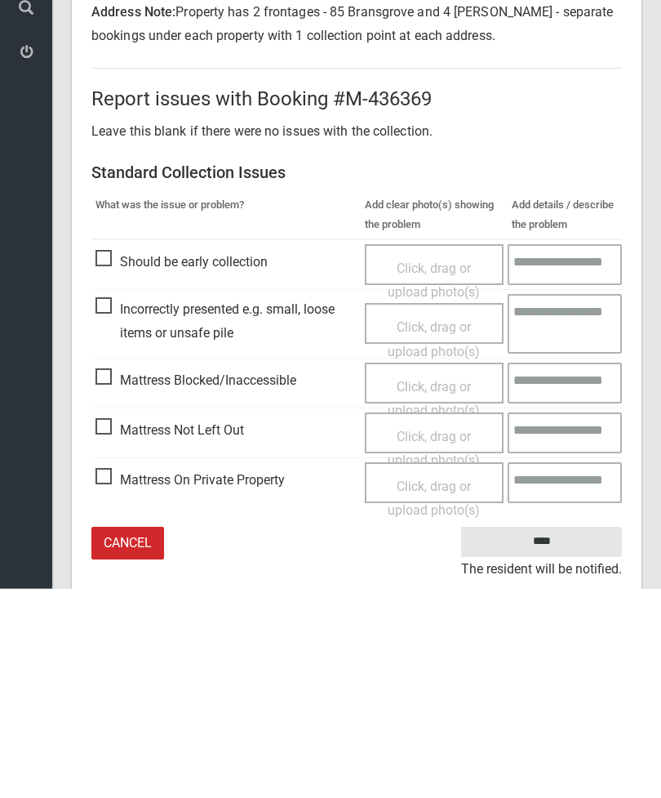
scroll to position [165, 0]
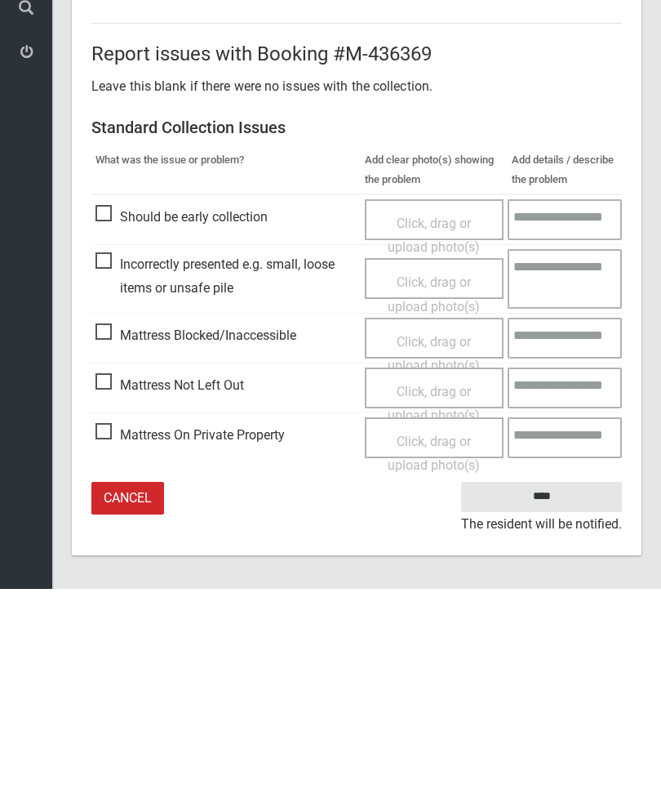
type input"] "*"
click at [100, 582] on span "Mattress Not Left Out" at bounding box center [170, 594] width 149 height 24
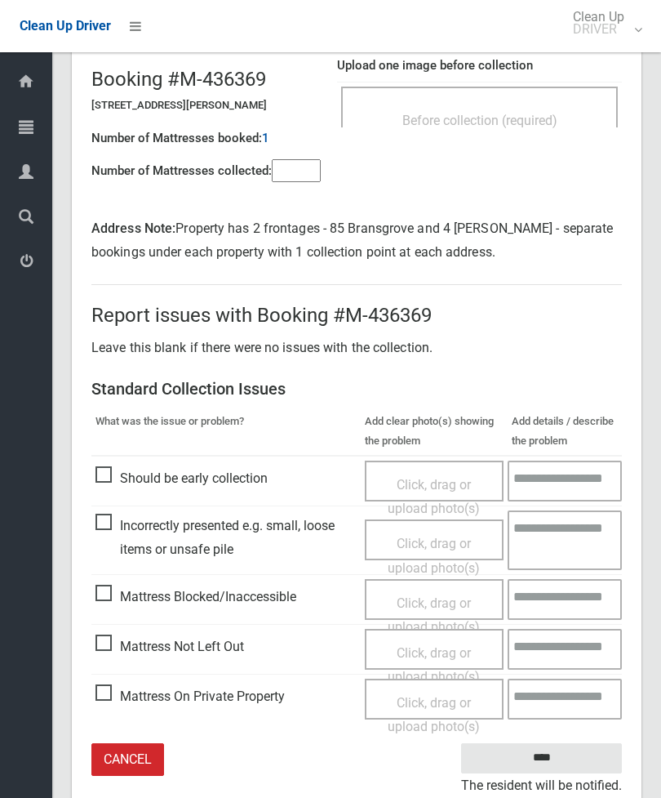
click at [434, 650] on span "Click, drag or upload photo(s)" at bounding box center [434, 665] width 92 height 40
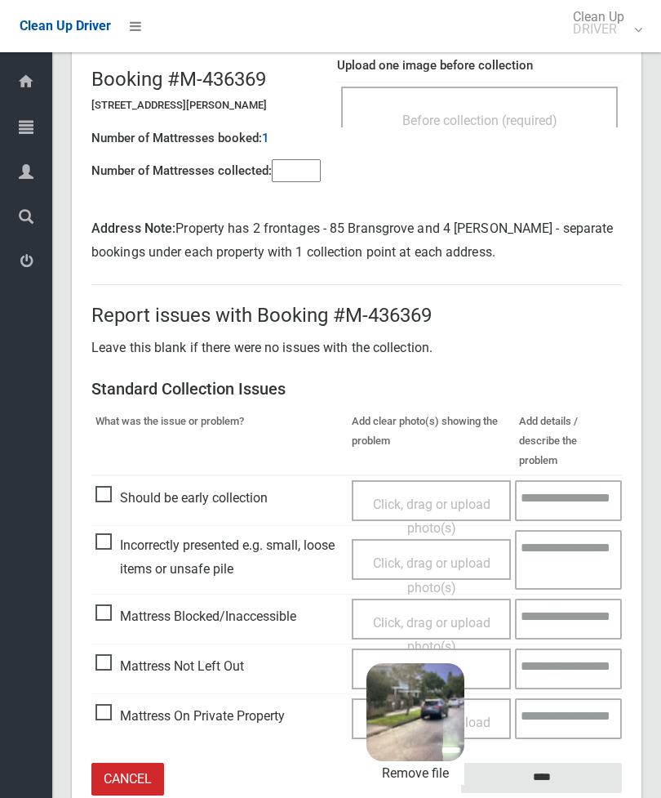
click at [584, 763] on input "****" at bounding box center [541, 778] width 161 height 30
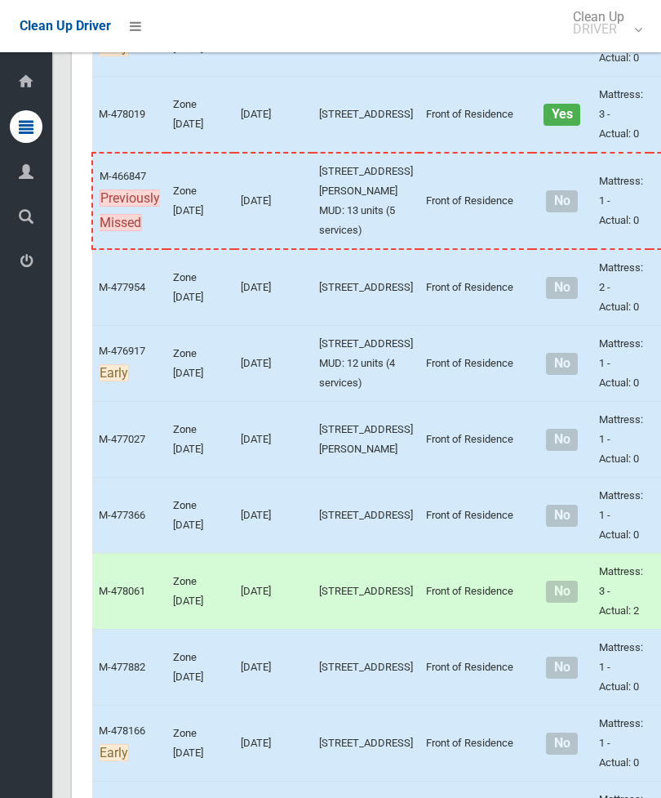
scroll to position [3342, 0]
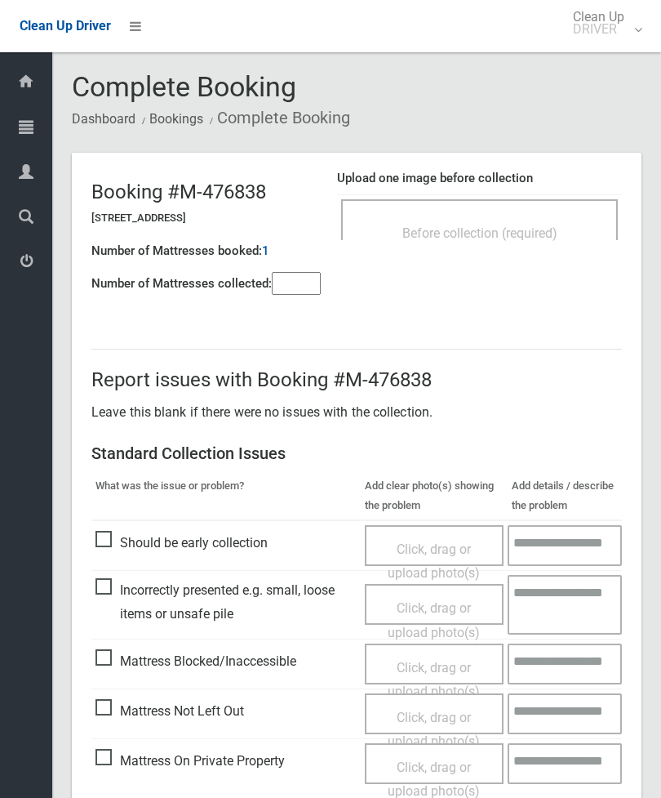
click at [530, 216] on div "Before collection (required)" at bounding box center [479, 219] width 277 height 41
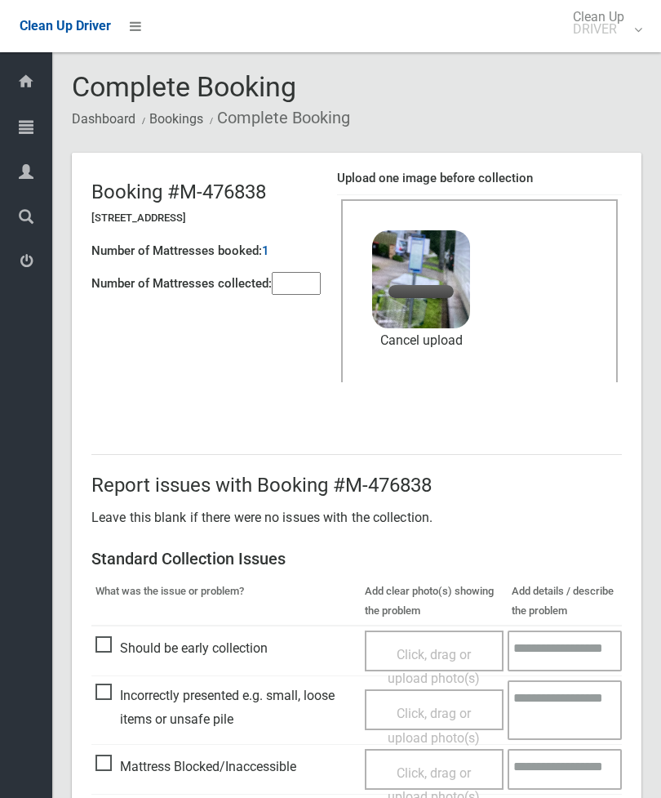
click at [298, 287] on input"] "number" at bounding box center [296, 283] width 49 height 23
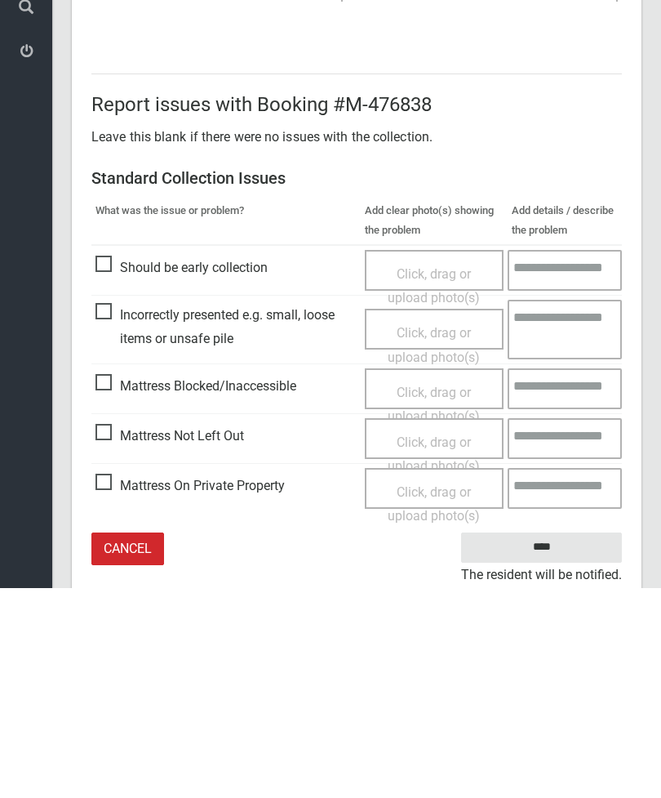
scroll to position [224, 0]
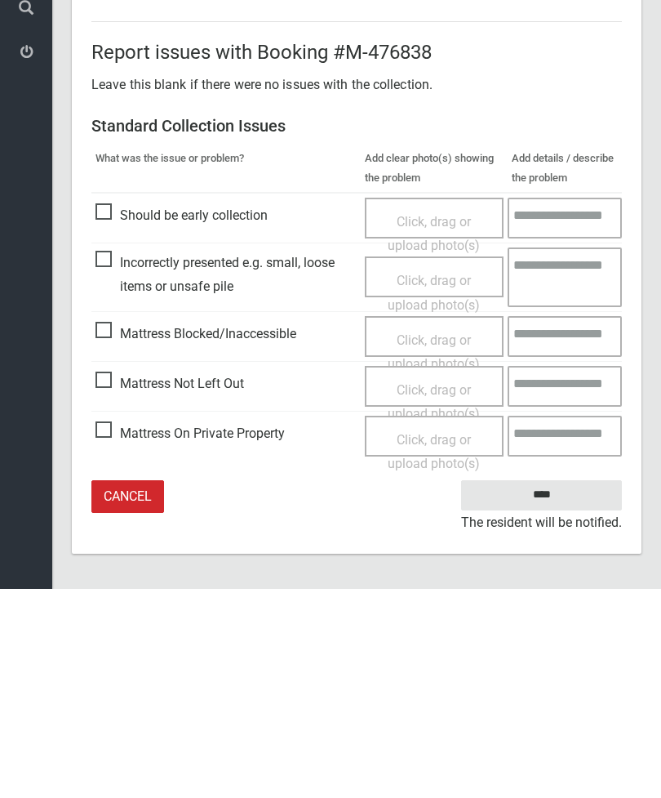
type input"] "*"
click at [560, 689] on input "****" at bounding box center [541, 704] width 161 height 30
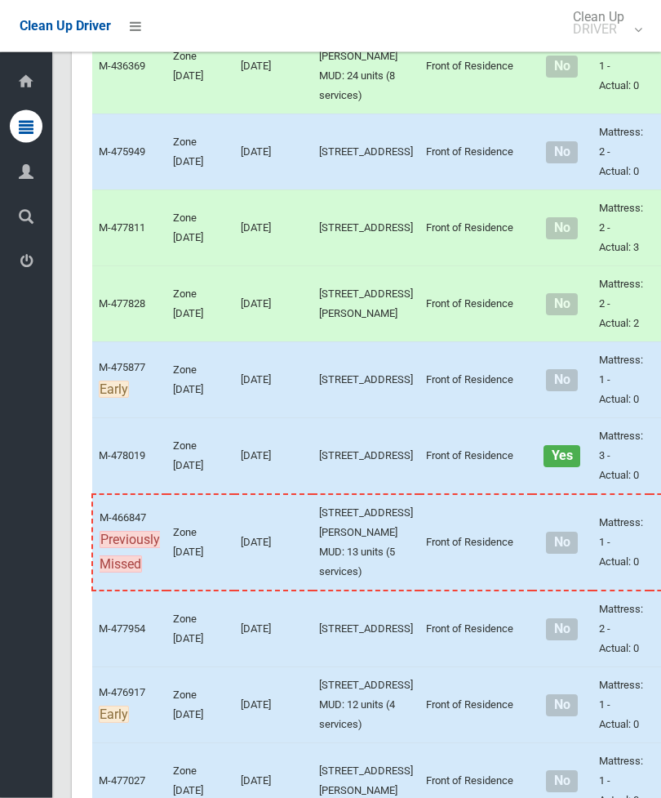
scroll to position [3035, 0]
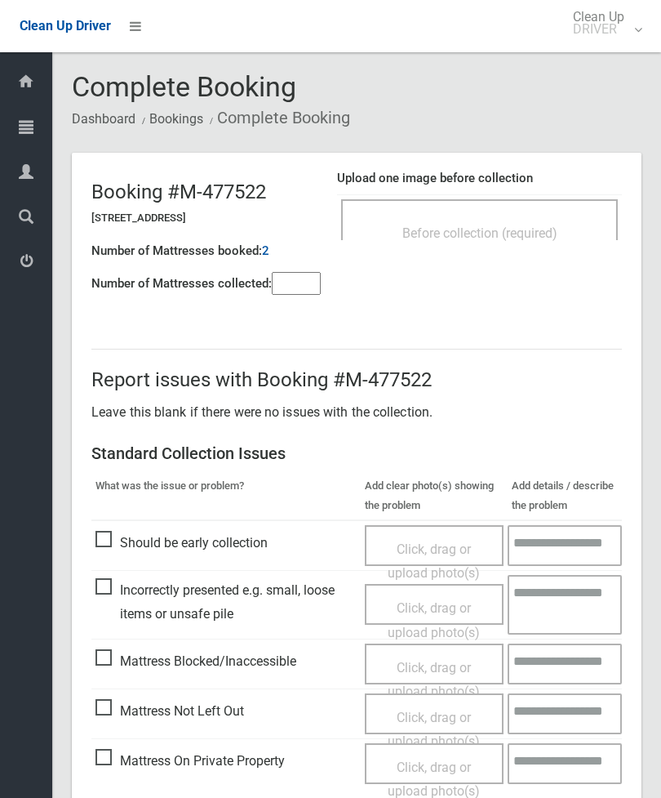
click at [557, 230] on span "Before collection (required)" at bounding box center [480, 233] width 155 height 16
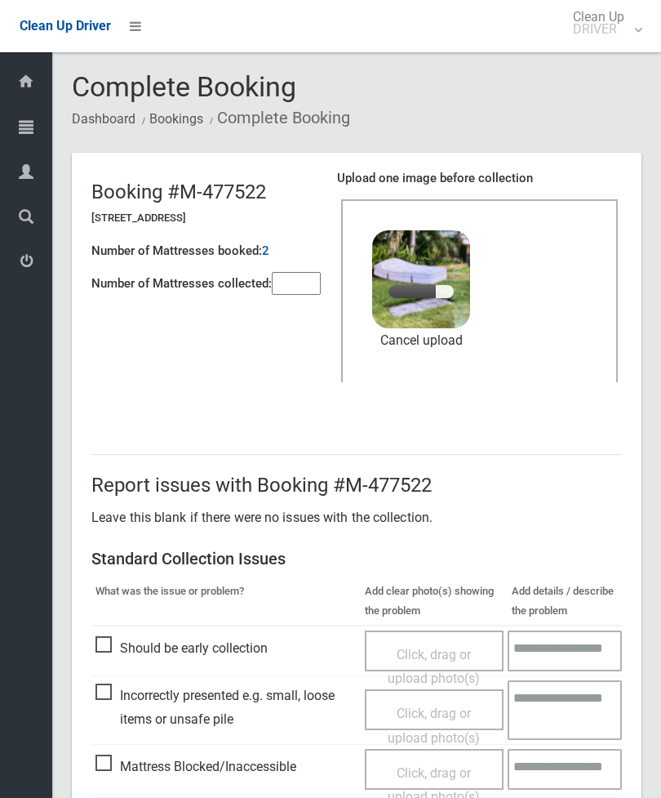
click at [301, 275] on input"] "number" at bounding box center [296, 283] width 49 height 23
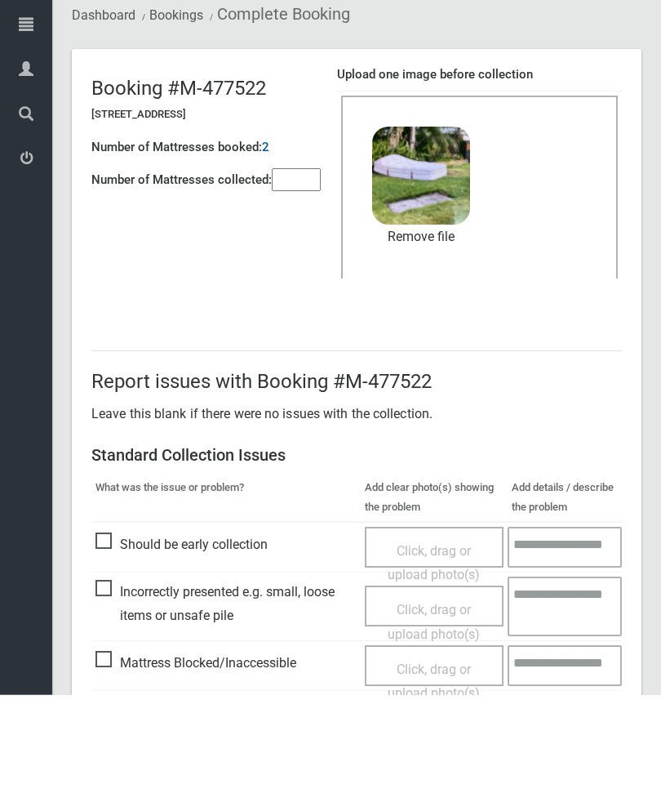
scroll to position [224, 0]
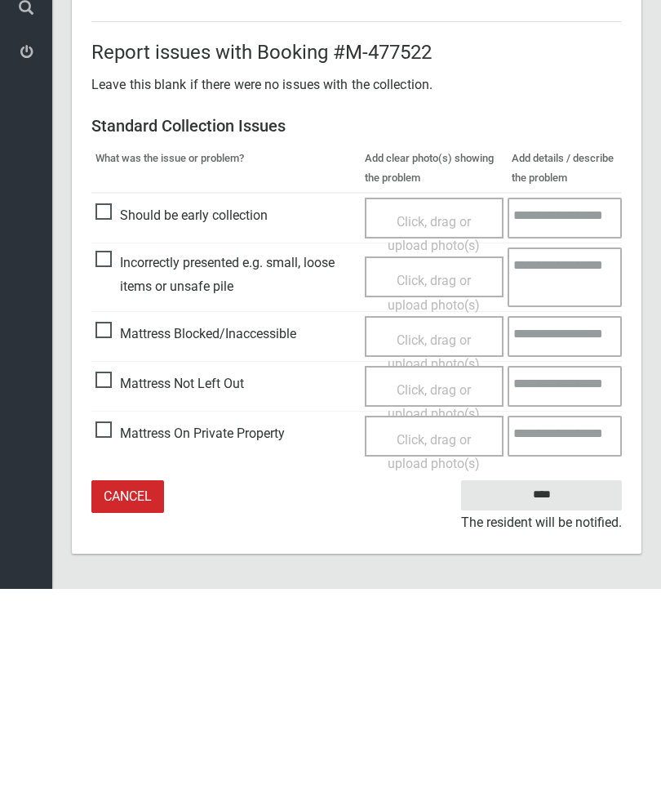
type input"] "*"
click at [564, 689] on input "****" at bounding box center [541, 704] width 161 height 30
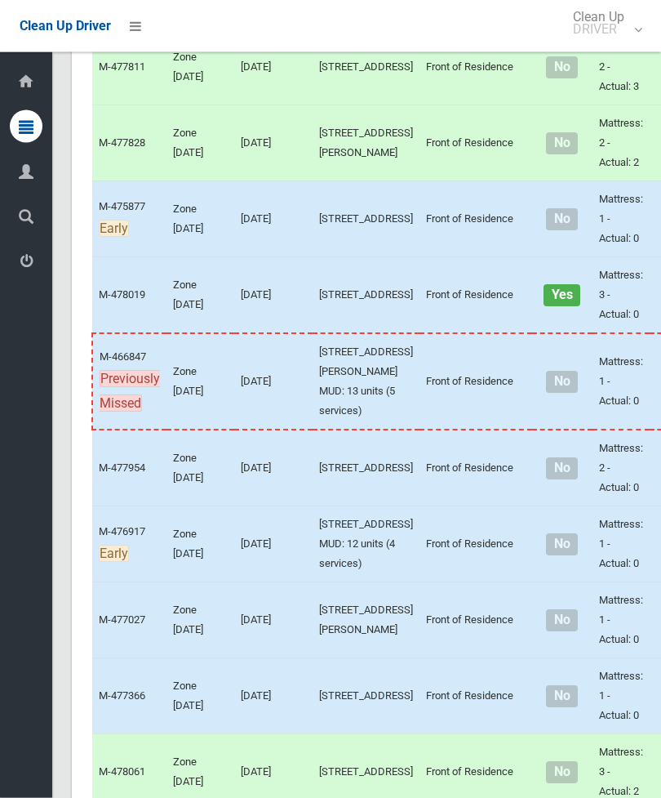
scroll to position [3161, 0]
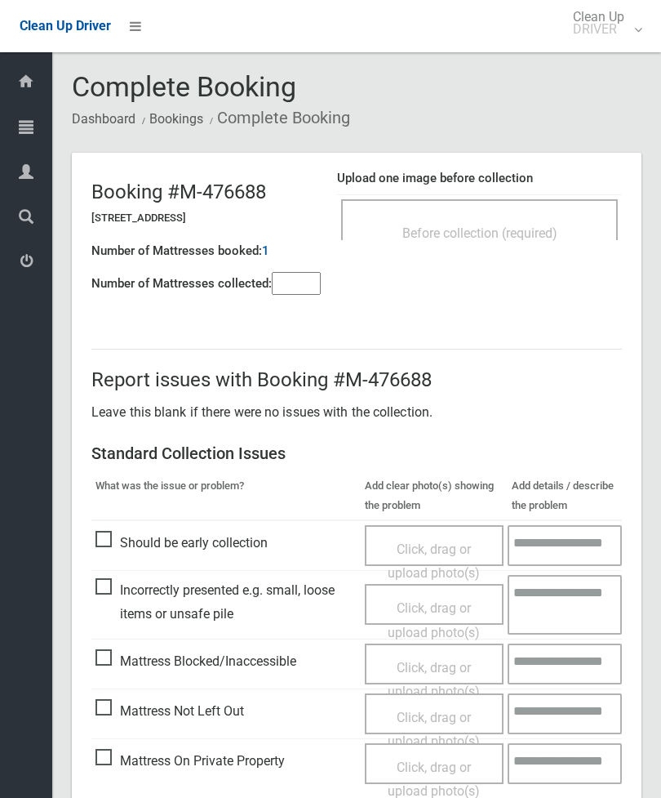
click at [305, 283] on input"] "number" at bounding box center [296, 283] width 49 height 23
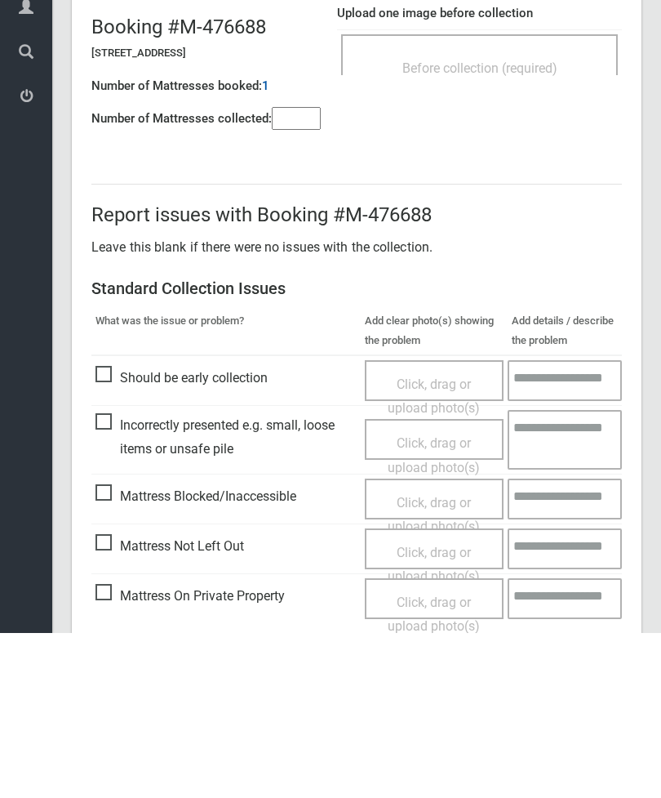
scroll to position [118, 0]
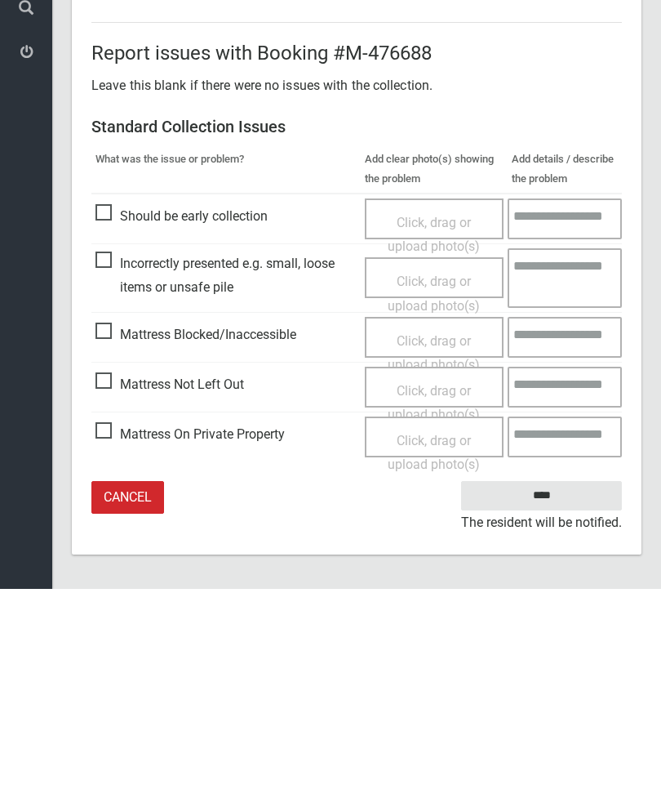
type input"] "*"
click at [112, 581] on span "Mattress Not Left Out" at bounding box center [170, 593] width 149 height 24
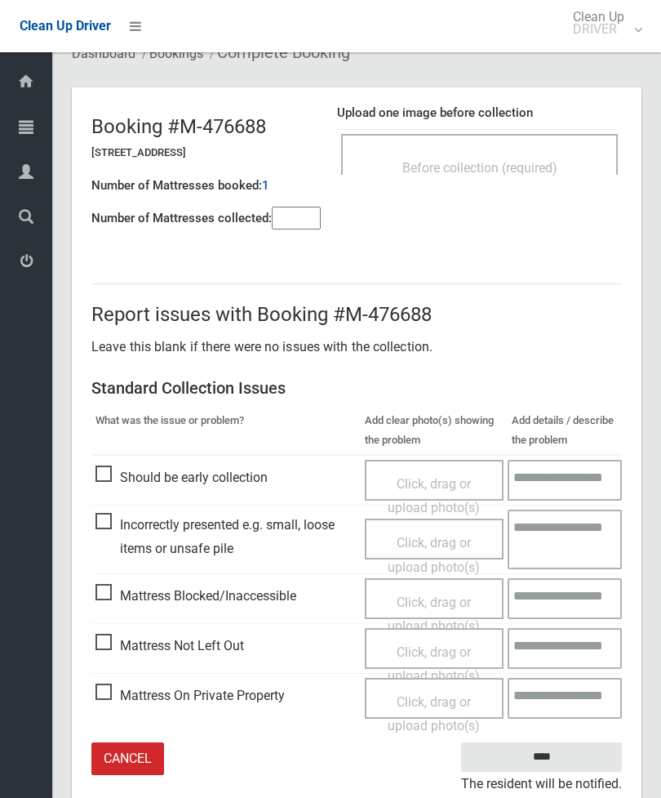
click at [429, 653] on span "Click, drag or upload photo(s)" at bounding box center [434, 664] width 92 height 40
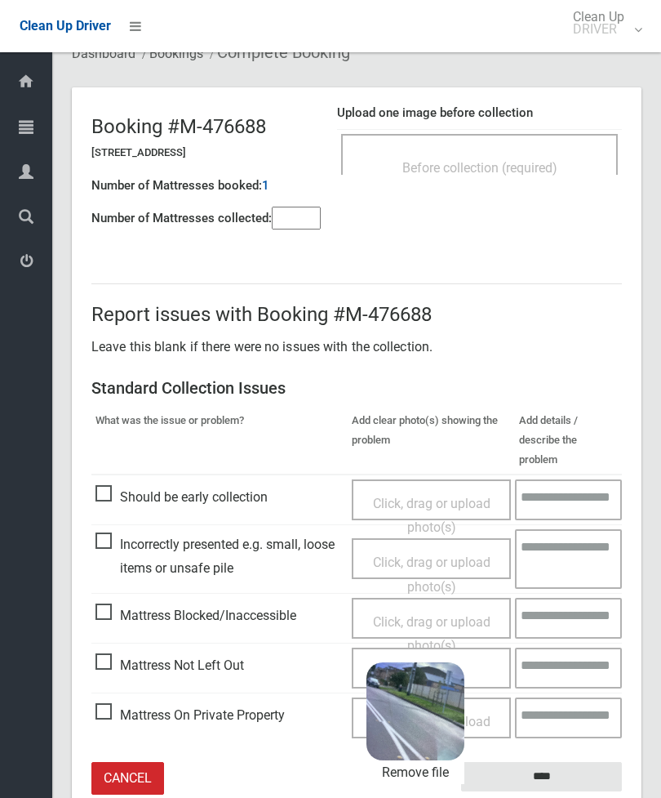
click at [564, 762] on input "****" at bounding box center [541, 777] width 161 height 30
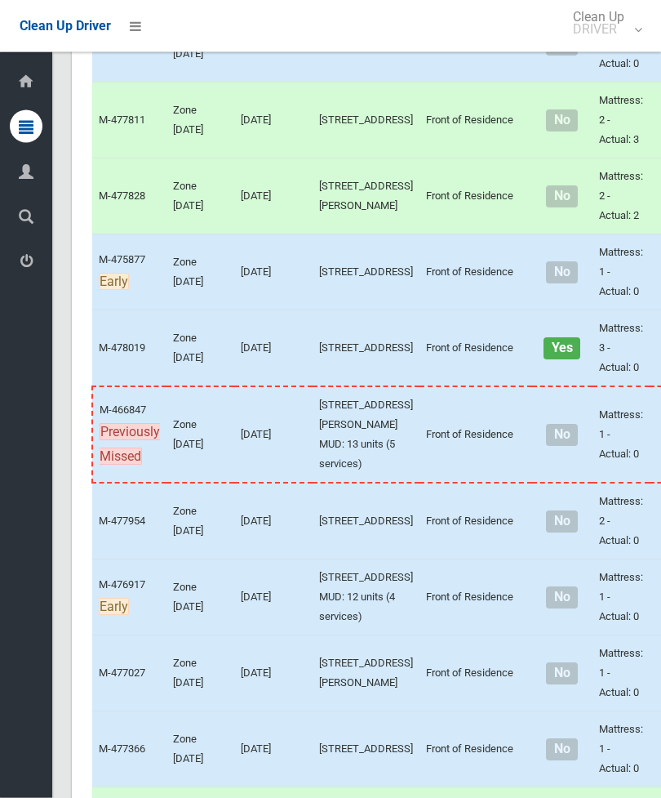
scroll to position [3108, 0]
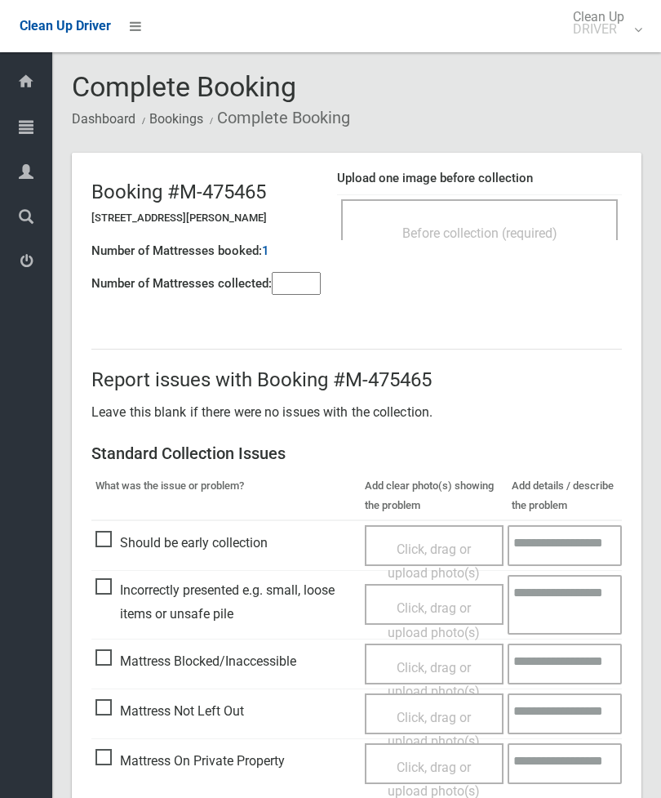
click at [518, 230] on span "Before collection (required)" at bounding box center [480, 233] width 155 height 16
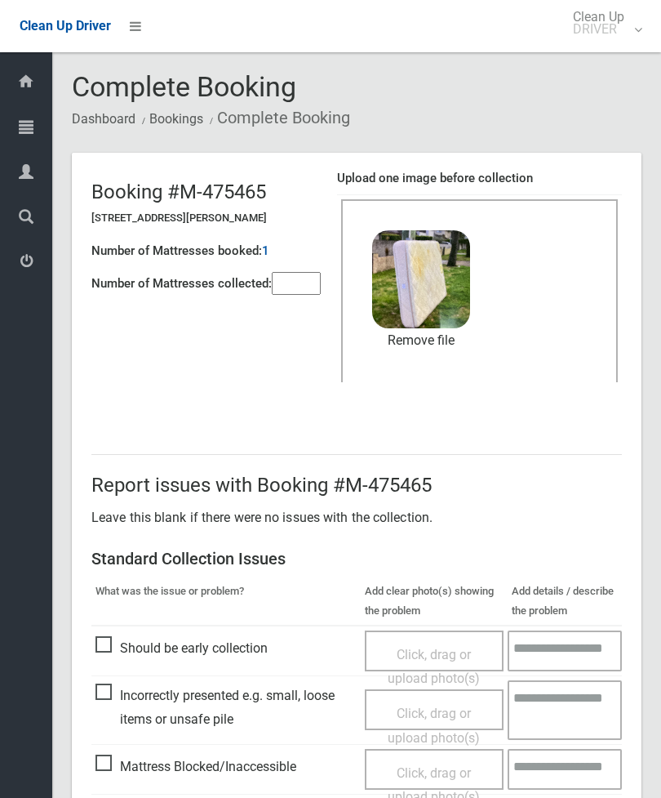
click at [299, 276] on input"] "number" at bounding box center [296, 283] width 49 height 23
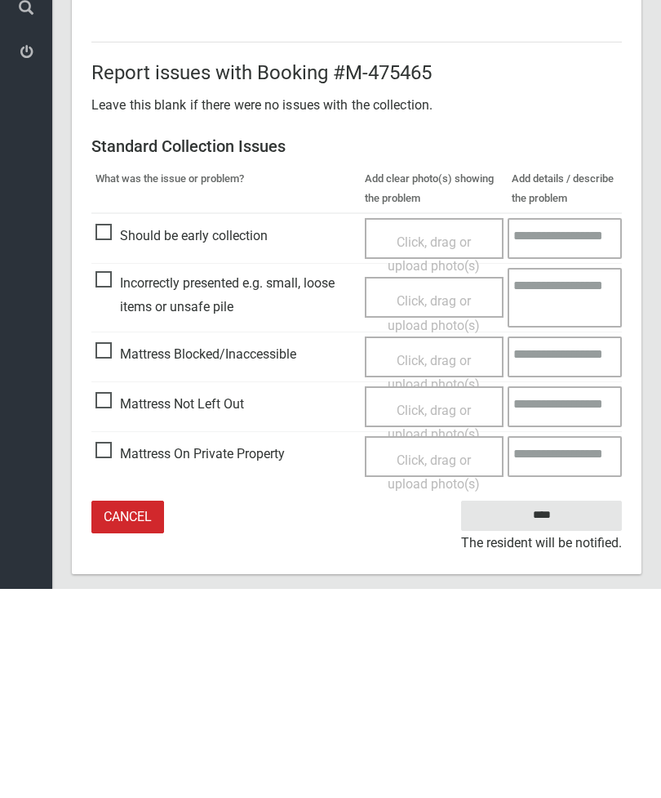
scroll to position [224, 0]
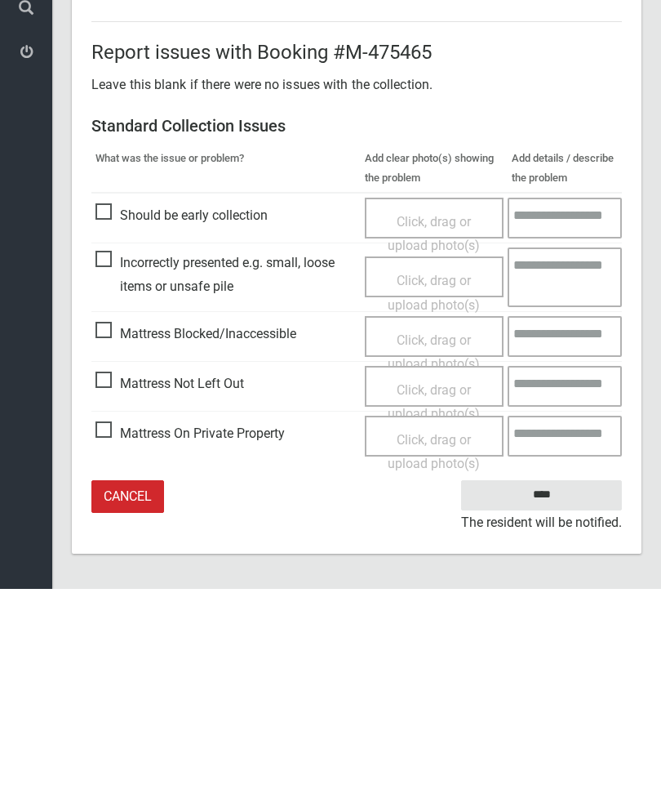
type input"] "*"
click at [564, 689] on input "****" at bounding box center [541, 704] width 161 height 30
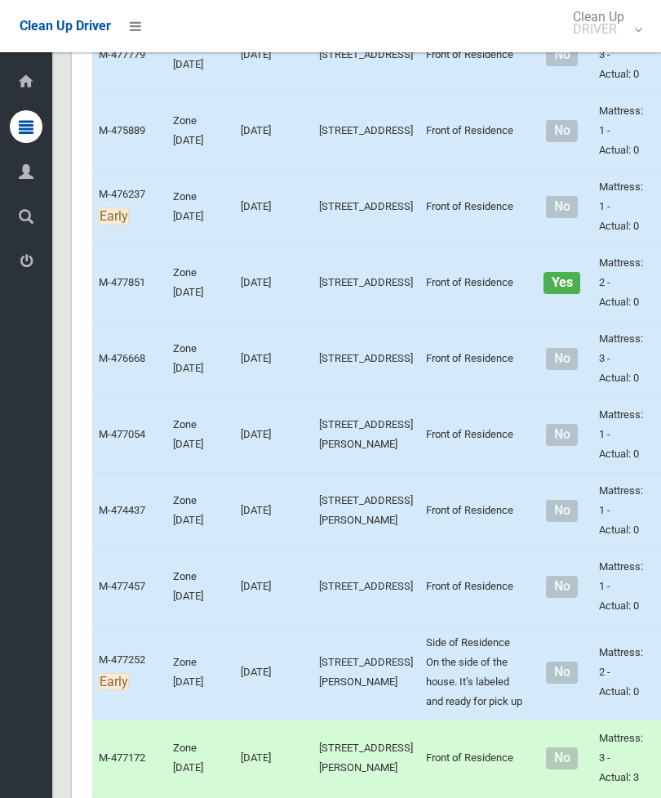
scroll to position [1748, 0]
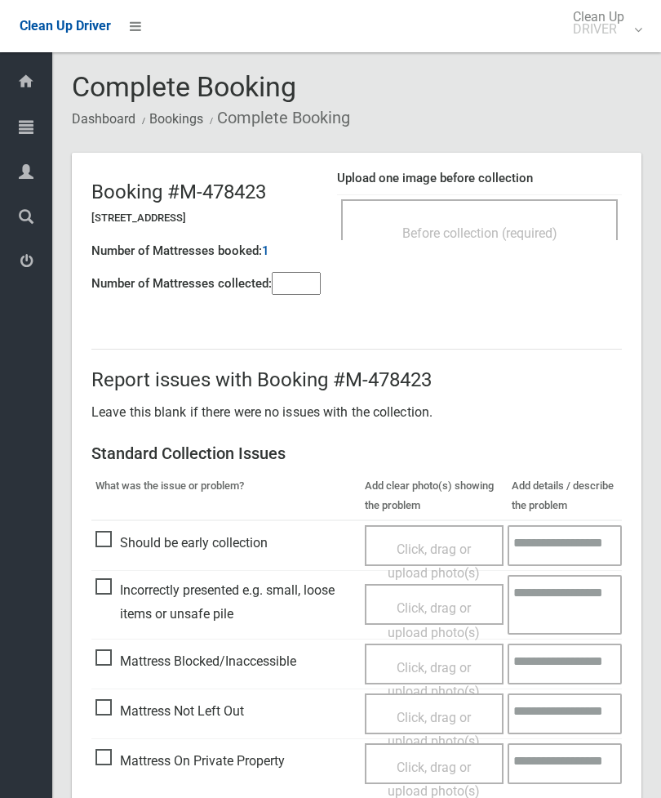
click at [293, 291] on input"] "number" at bounding box center [296, 283] width 49 height 23
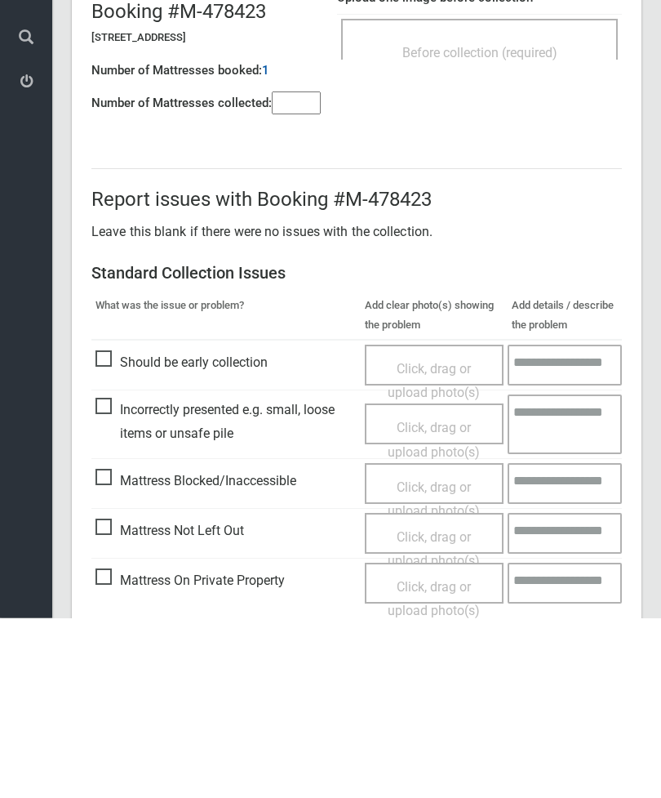
scroll to position [118, 0]
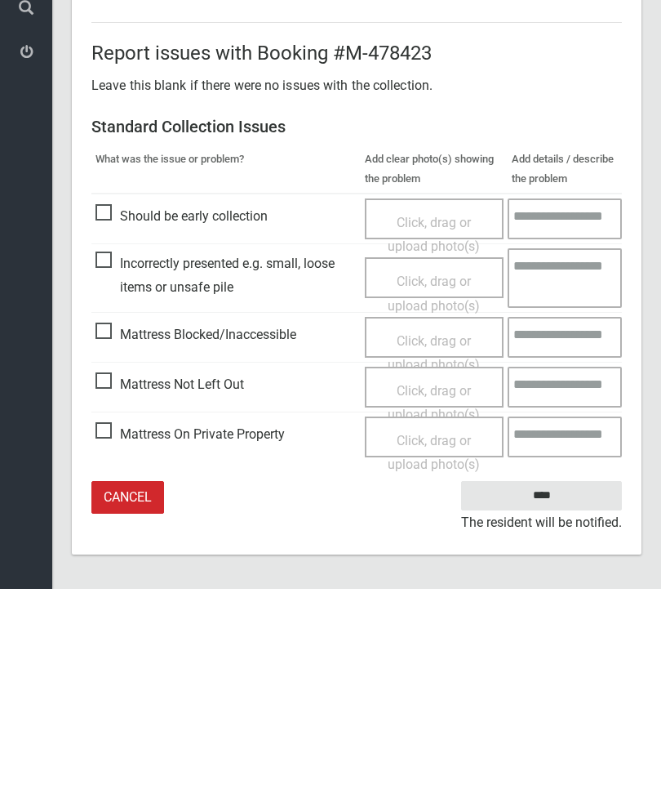
type input"] "*"
click at [104, 581] on span "Mattress Not Left Out" at bounding box center [170, 593] width 149 height 24
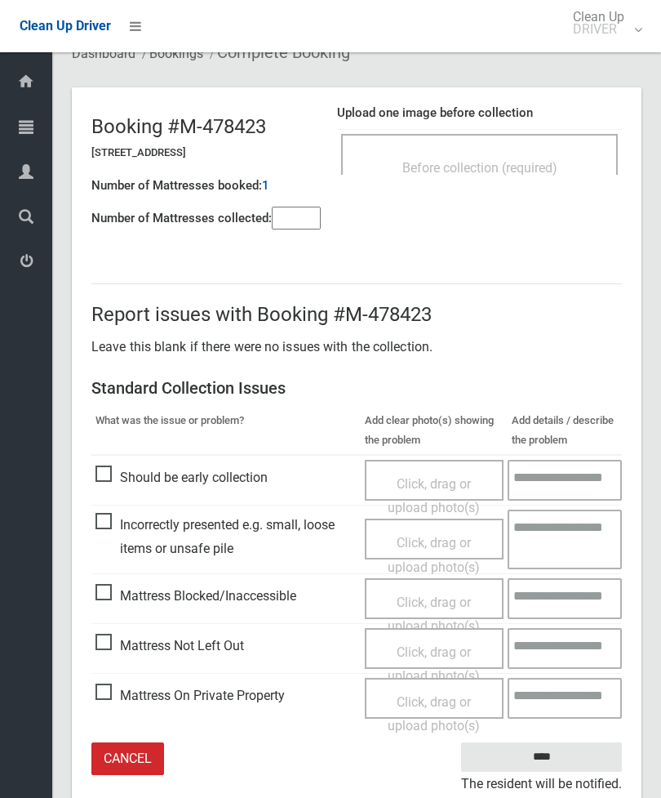
click at [424, 653] on span "Click, drag or upload photo(s)" at bounding box center [434, 664] width 92 height 40
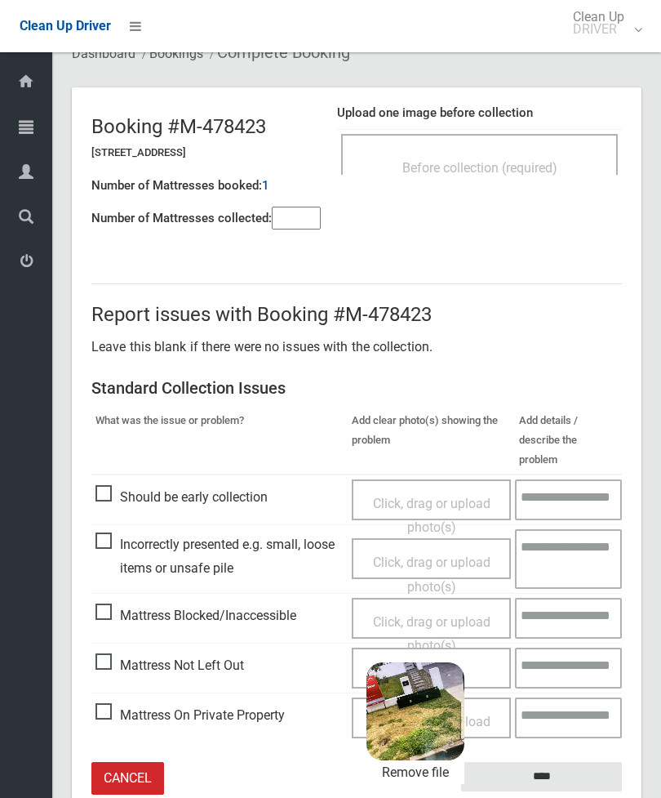
click at [572, 765] on input "****" at bounding box center [541, 777] width 161 height 30
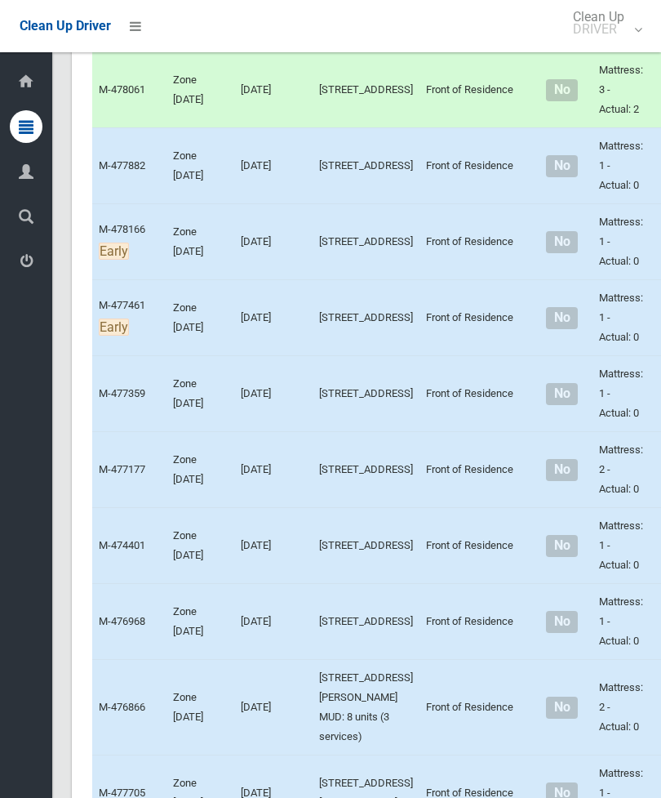
scroll to position [3721, 0]
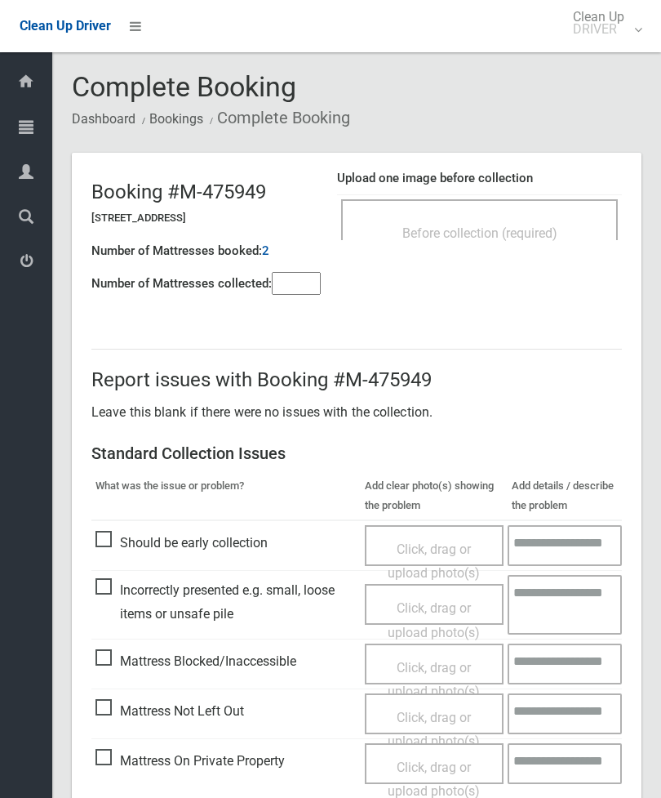
click at [536, 223] on div "Before collection (required)" at bounding box center [479, 232] width 241 height 30
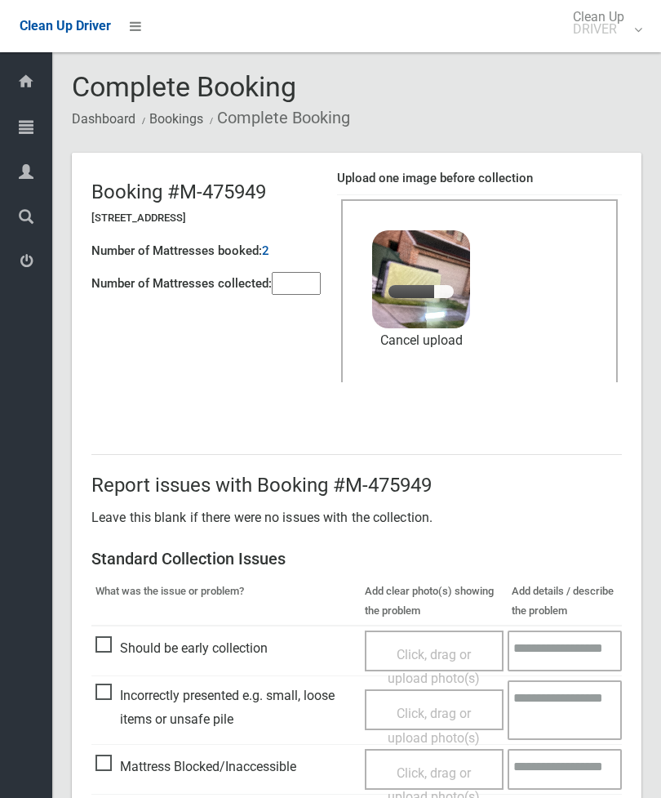
click at [292, 286] on input"] "number" at bounding box center [296, 283] width 49 height 23
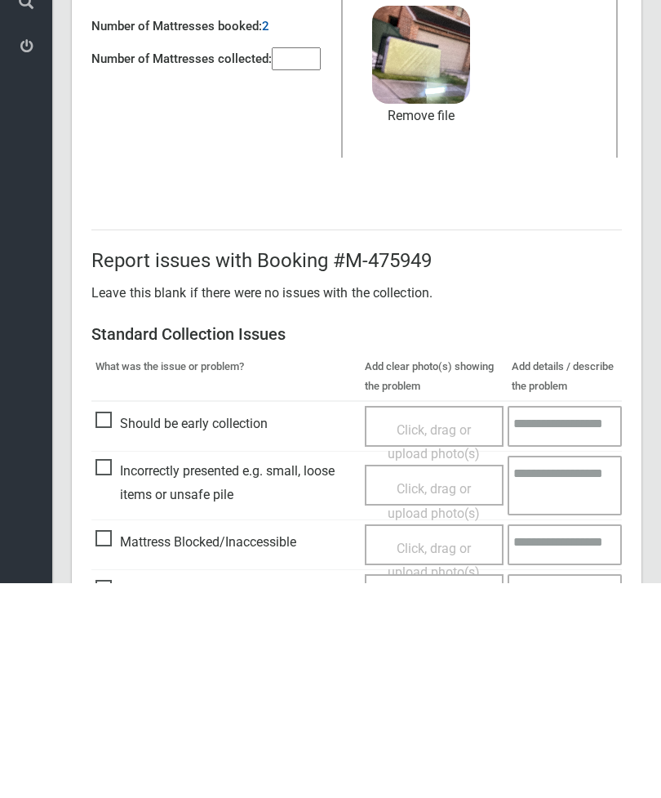
scroll to position [224, 0]
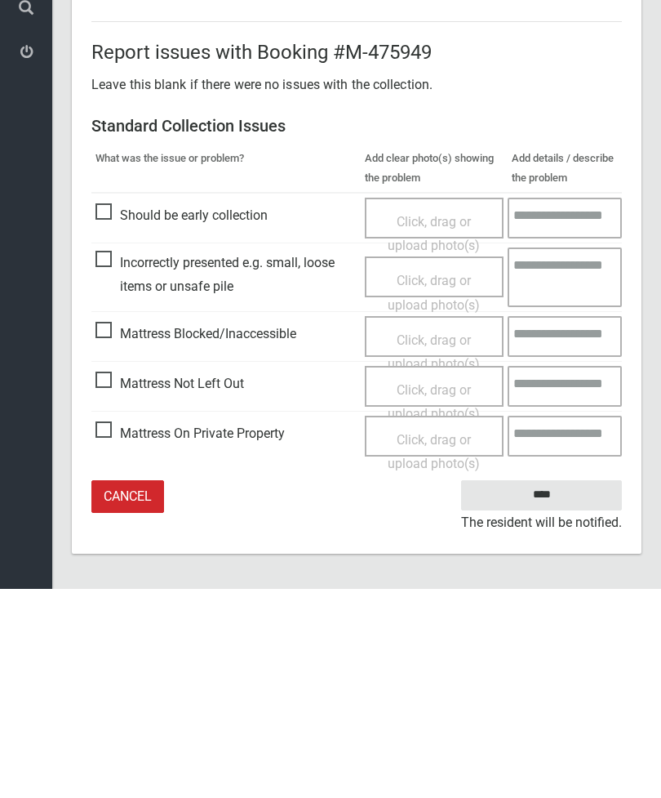
type input"] "*"
click at [568, 689] on input "****" at bounding box center [541, 704] width 161 height 30
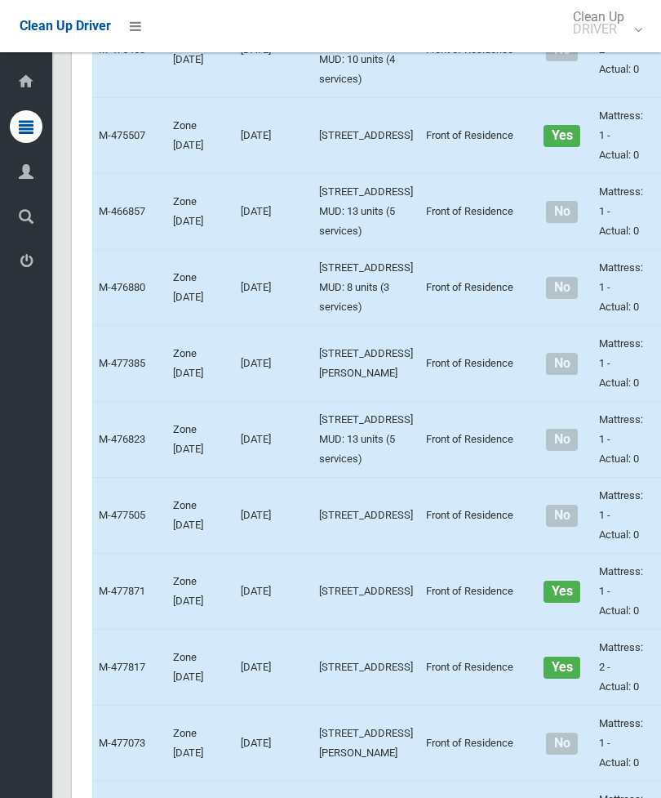
scroll to position [4674, 0]
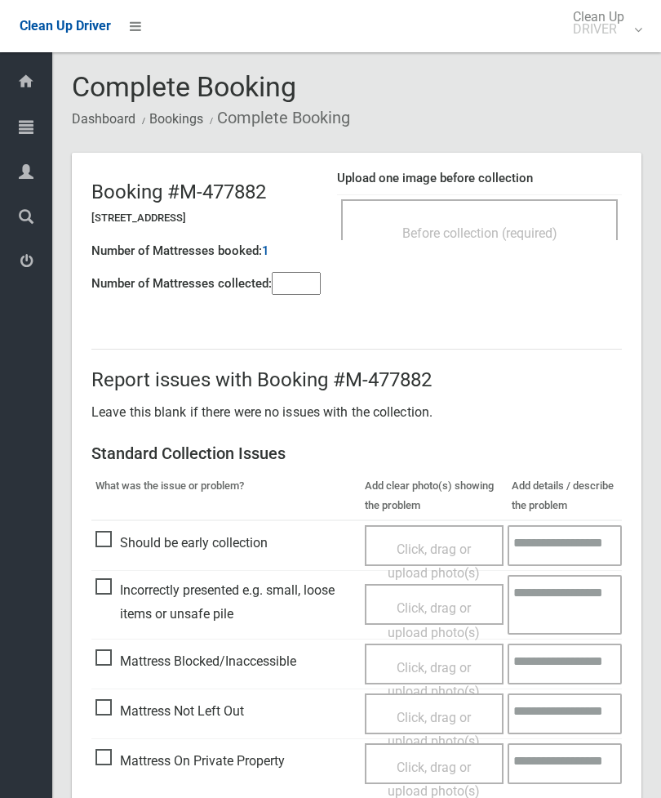
click at [529, 229] on span "Before collection (required)" at bounding box center [480, 233] width 155 height 16
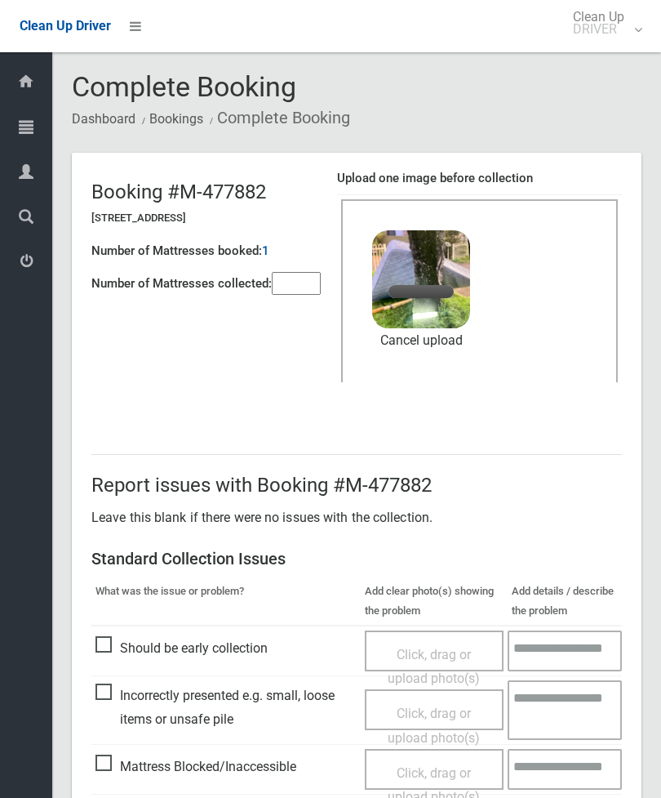
click at [305, 291] on input"] "number" at bounding box center [296, 283] width 49 height 23
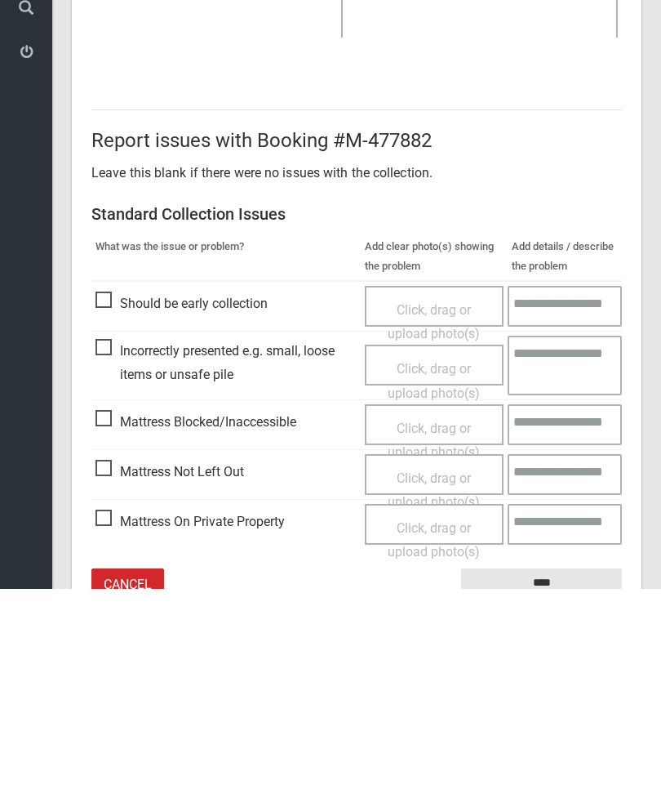
scroll to position [224, 0]
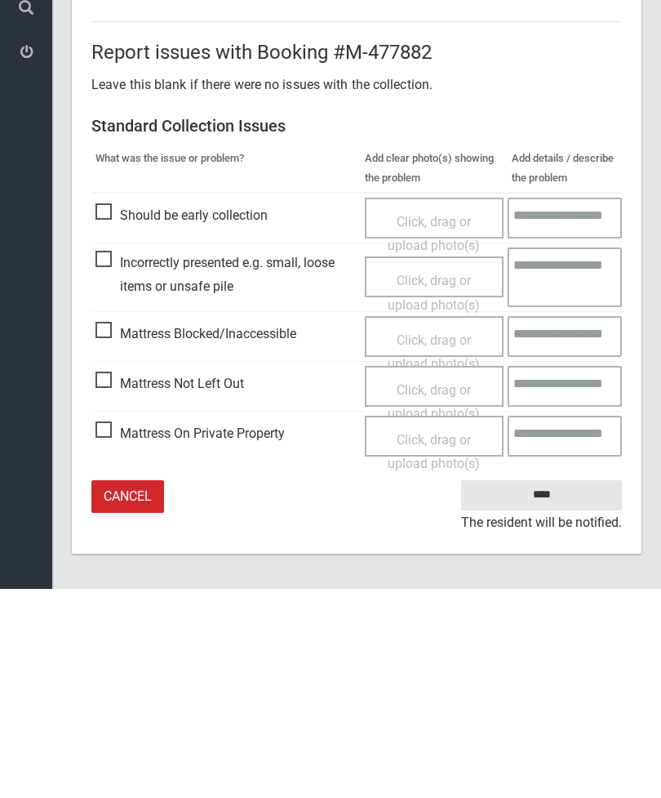
type input"] "*"
click at [560, 689] on input "****" at bounding box center [541, 704] width 161 height 30
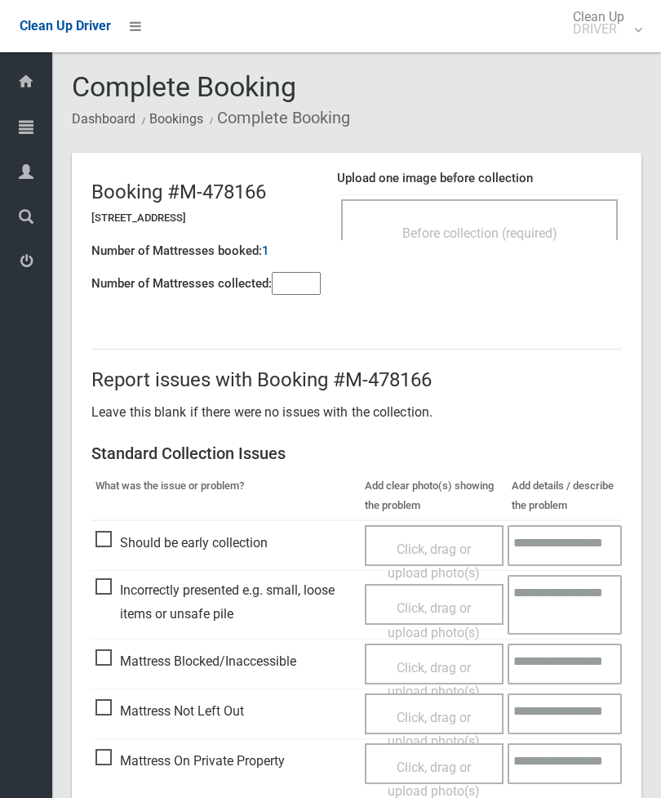
click at [530, 229] on span "Before collection (required)" at bounding box center [480, 233] width 155 height 16
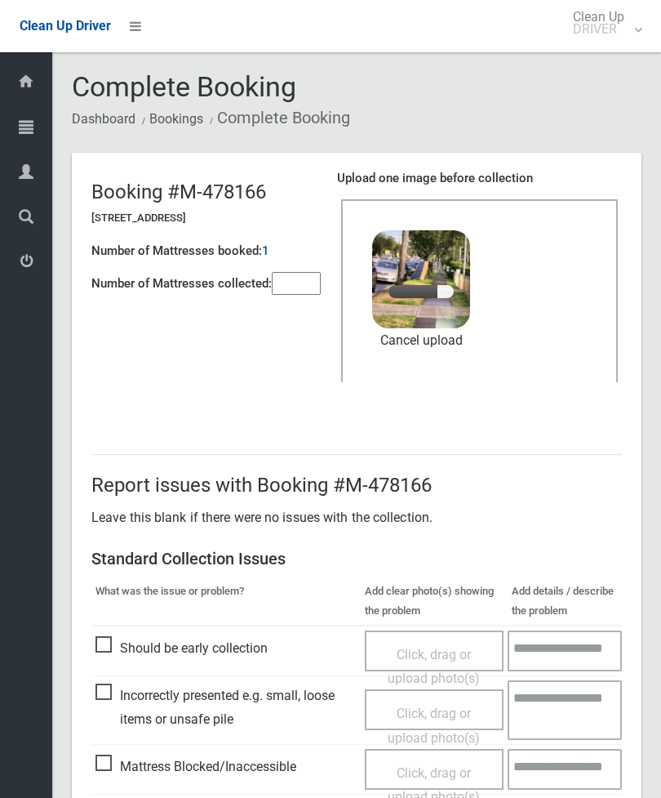
click at [292, 276] on input"] "number" at bounding box center [296, 283] width 49 height 23
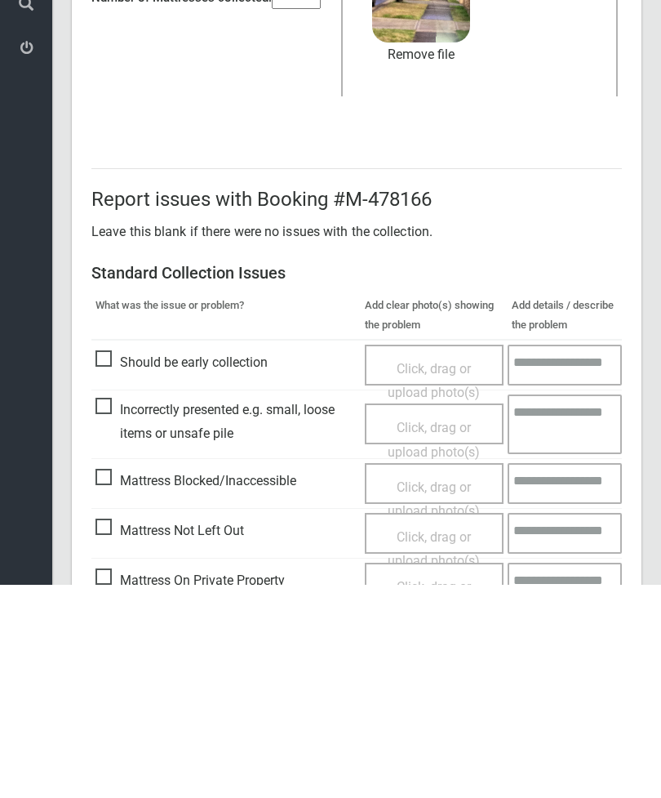
scroll to position [224, 0]
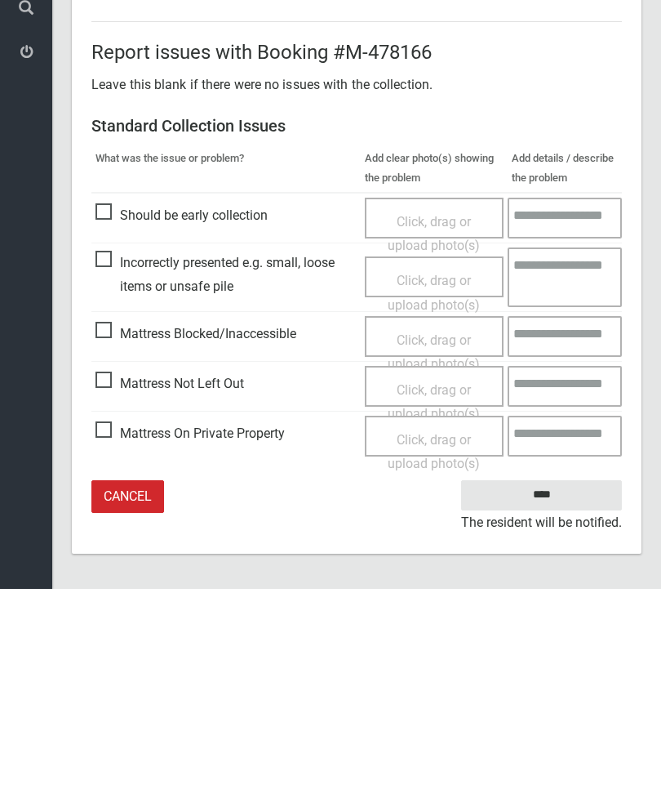
type input"] "*"
click at [559, 689] on input "****" at bounding box center [541, 704] width 161 height 30
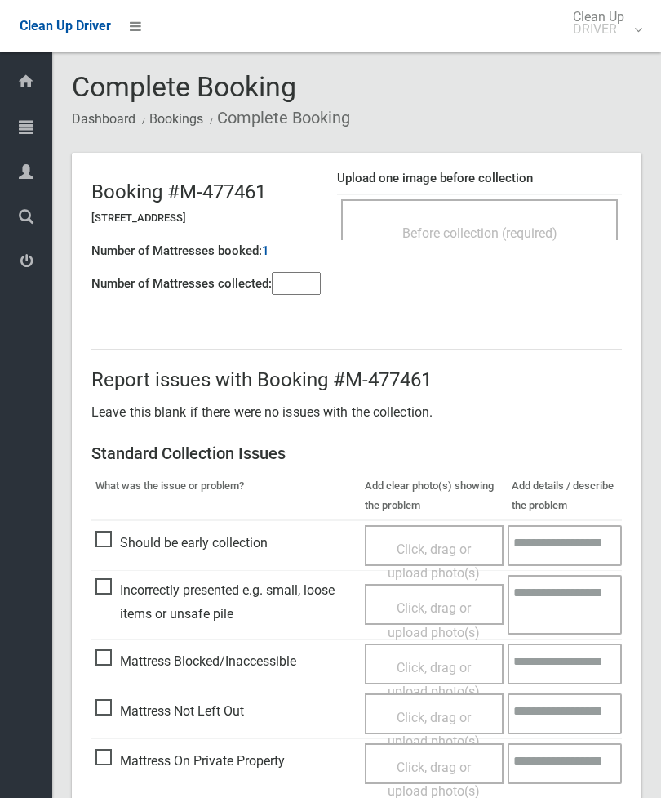
click at [565, 229] on div "Before collection (required)" at bounding box center [479, 232] width 241 height 30
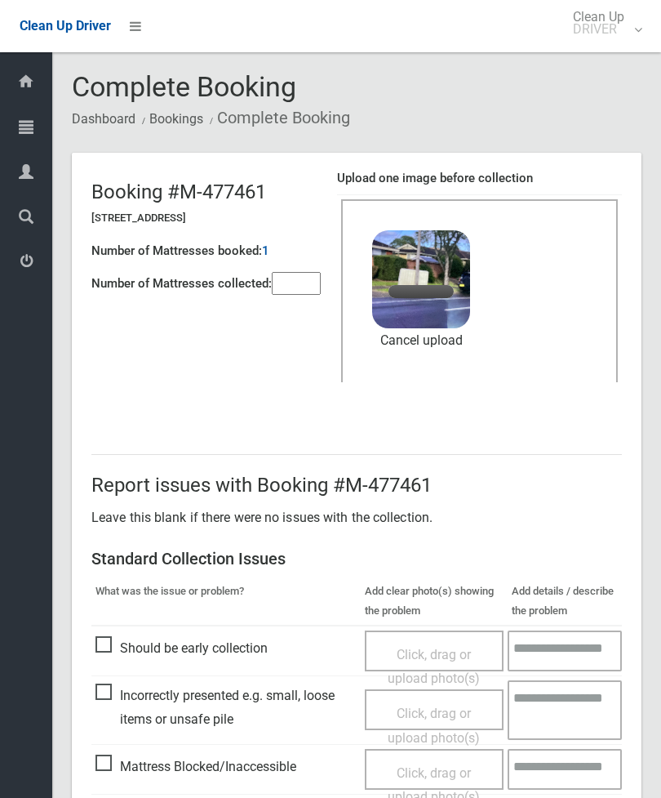
click at [294, 277] on input"] "number" at bounding box center [296, 283] width 49 height 23
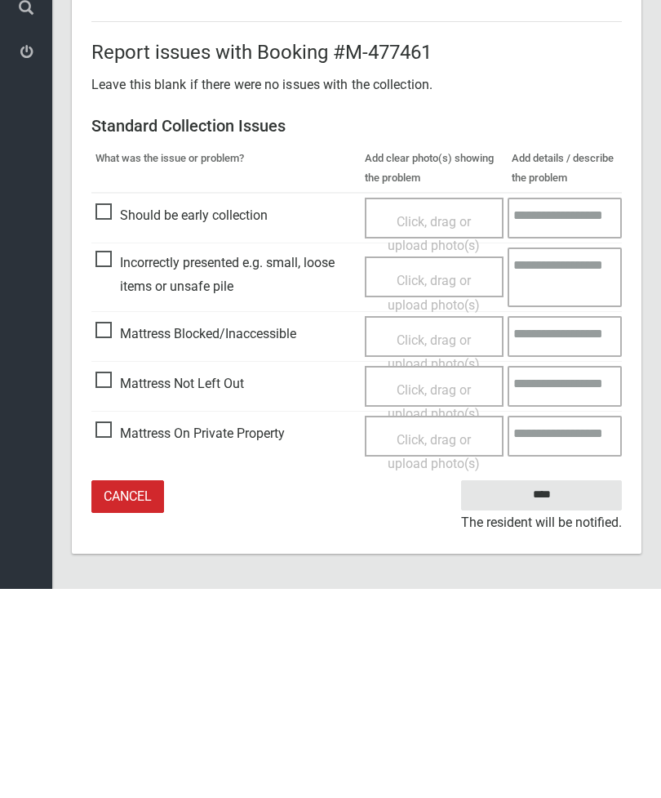
type input"] "*"
click at [563, 689] on input "****" at bounding box center [541, 704] width 161 height 30
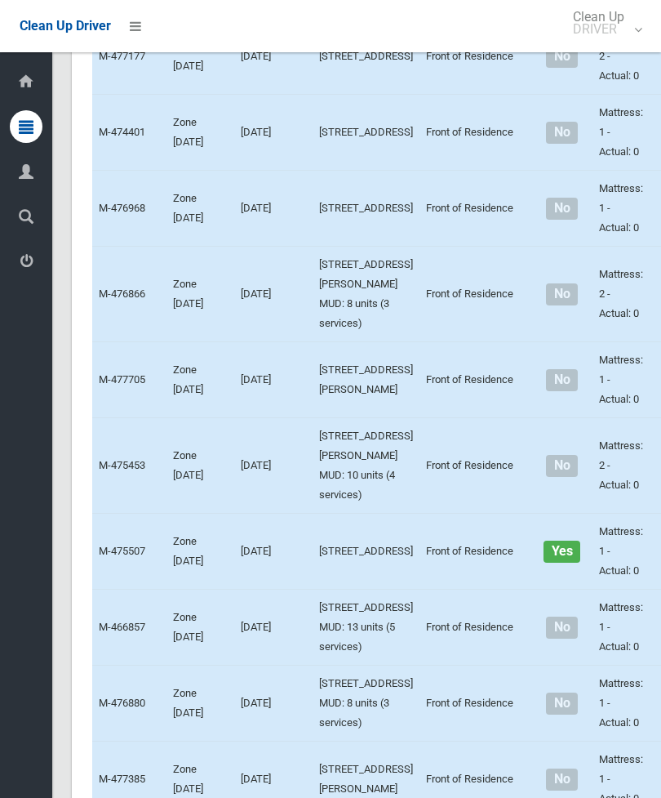
scroll to position [4262, 0]
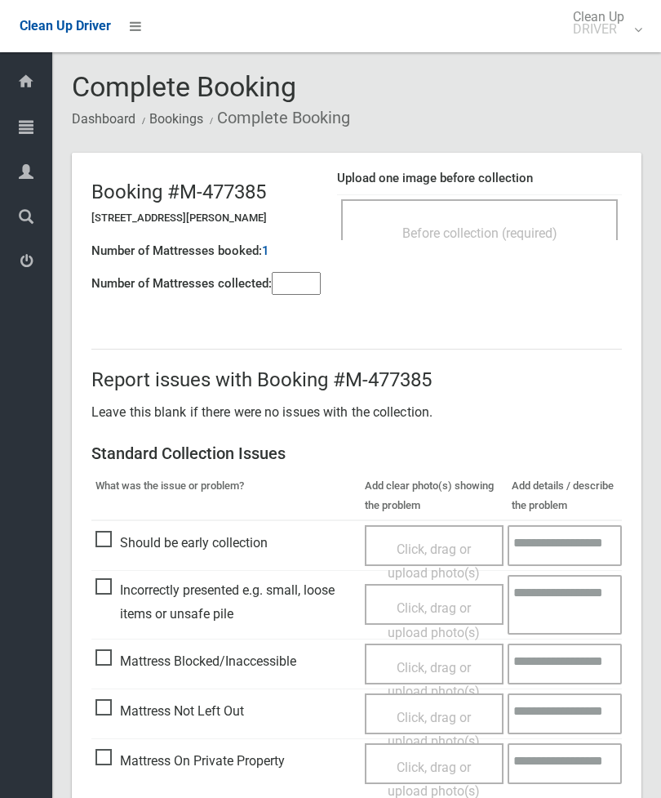
click at [566, 223] on div "Before collection (required)" at bounding box center [479, 232] width 241 height 30
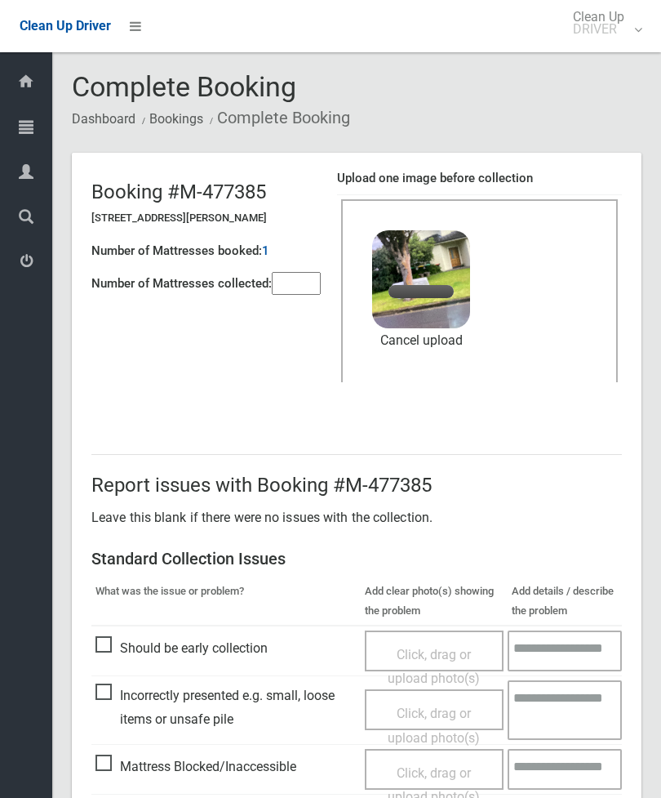
click at [288, 287] on input"] "number" at bounding box center [296, 283] width 49 height 23
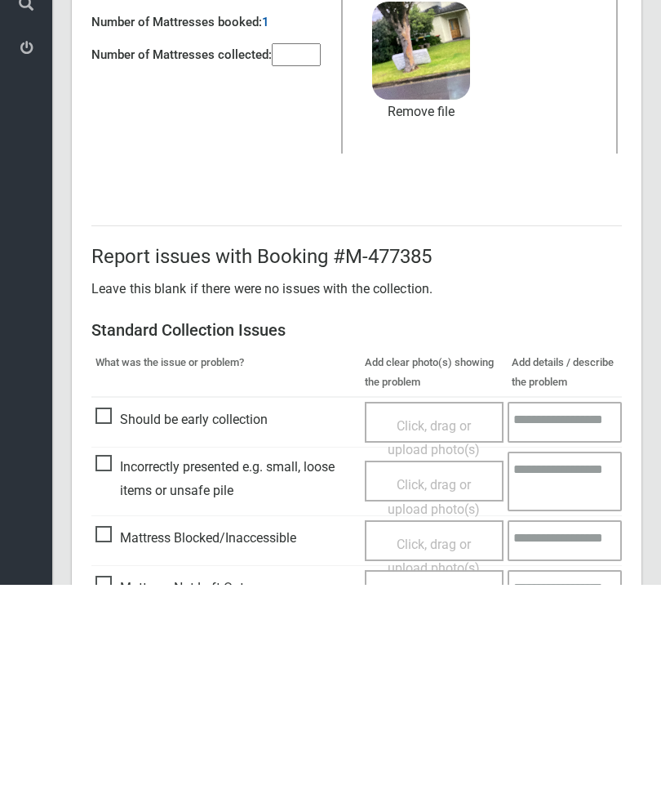
scroll to position [224, 0]
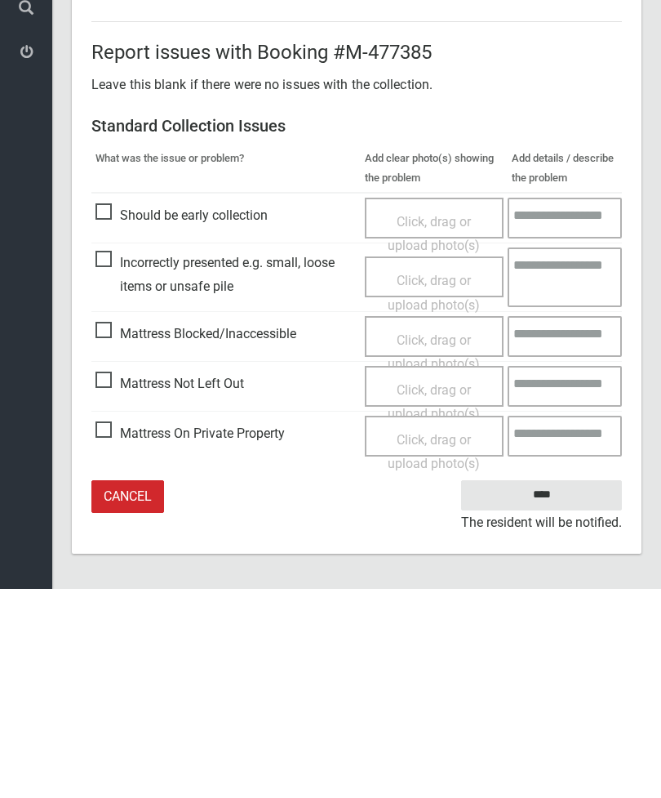
type input"] "*"
click at [568, 689] on input "****" at bounding box center [541, 704] width 161 height 30
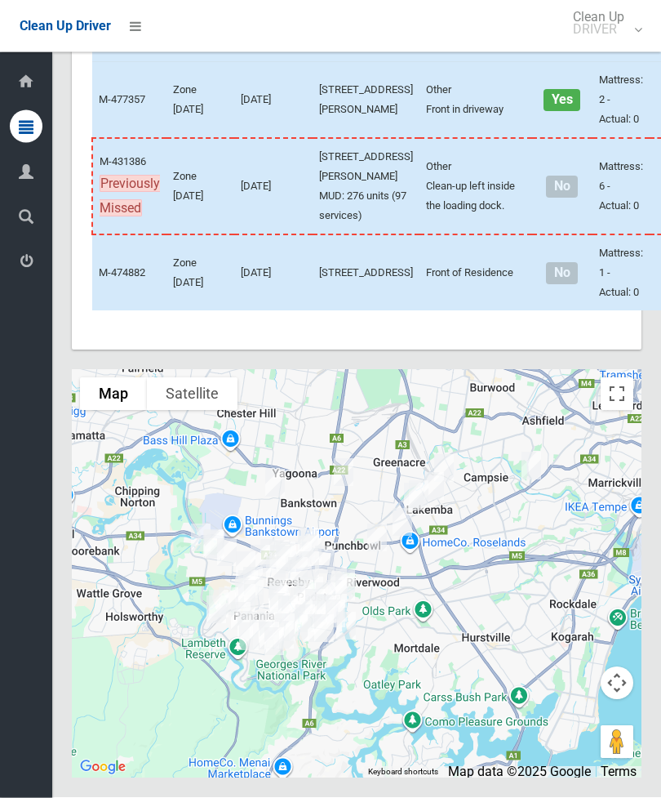
scroll to position [6355, 0]
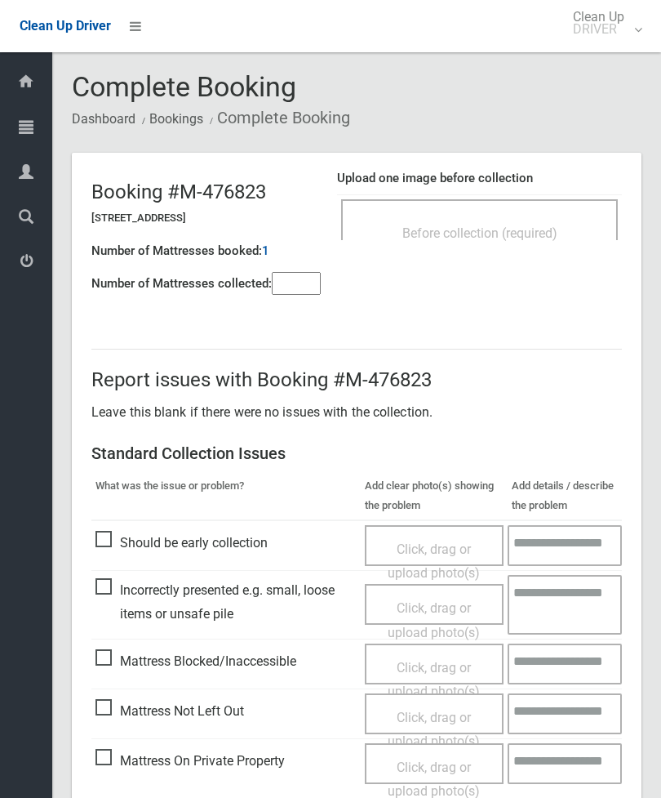
click at [287, 288] on input"] "number" at bounding box center [296, 283] width 49 height 23
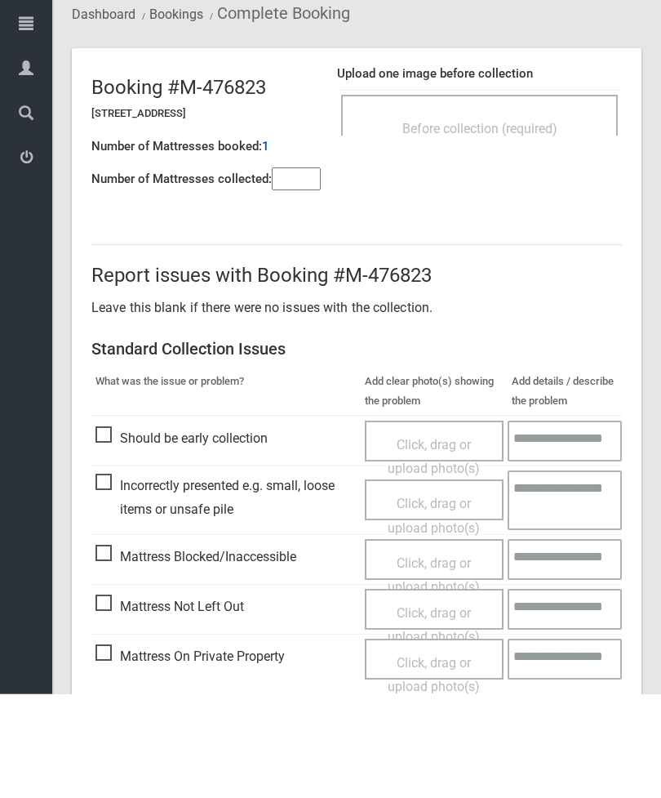
scroll to position [118, 0]
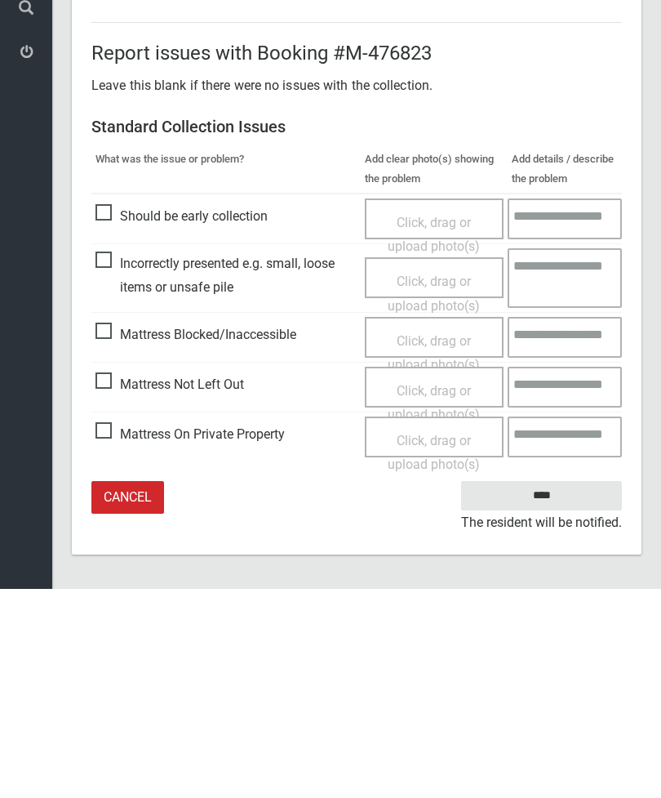
type input"] "*"
click at [114, 581] on span "Mattress Not Left Out" at bounding box center [170, 593] width 149 height 24
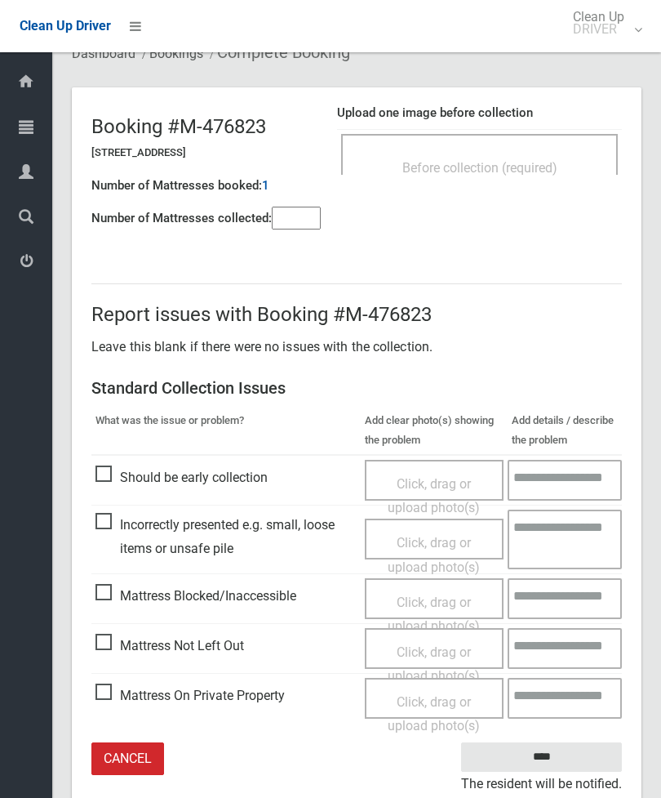
click at [437, 652] on span "Click, drag or upload photo(s)" at bounding box center [434, 664] width 92 height 40
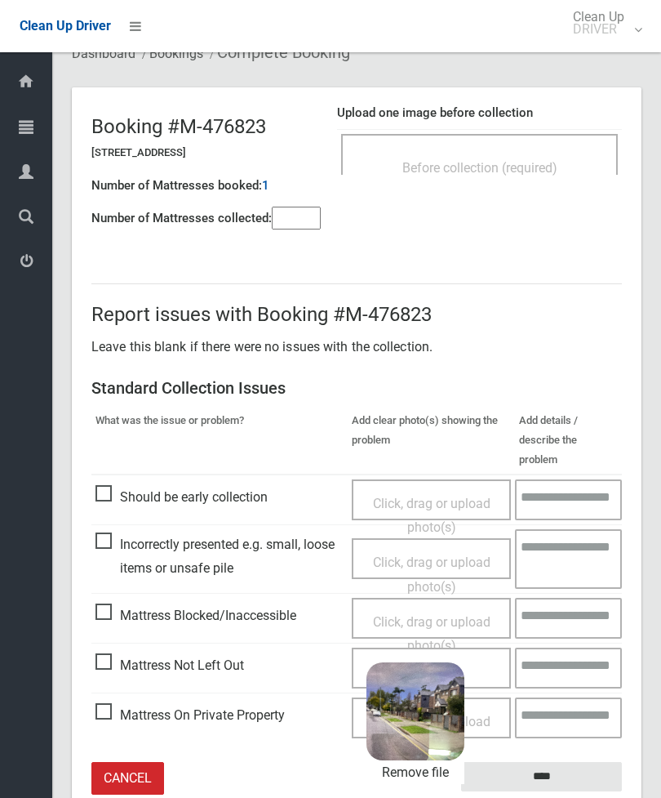
click at [576, 762] on input "****" at bounding box center [541, 777] width 161 height 30
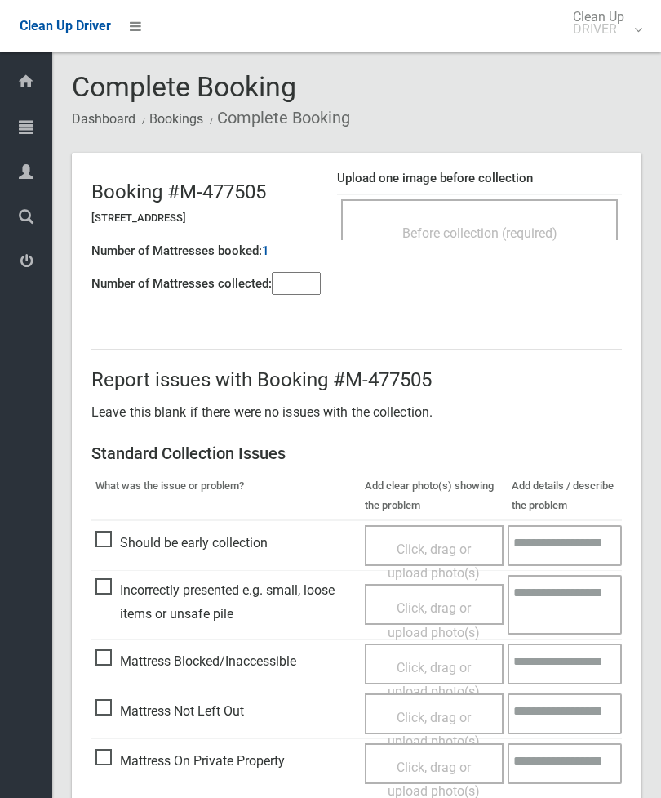
click at [286, 286] on input"] "number" at bounding box center [296, 283] width 49 height 23
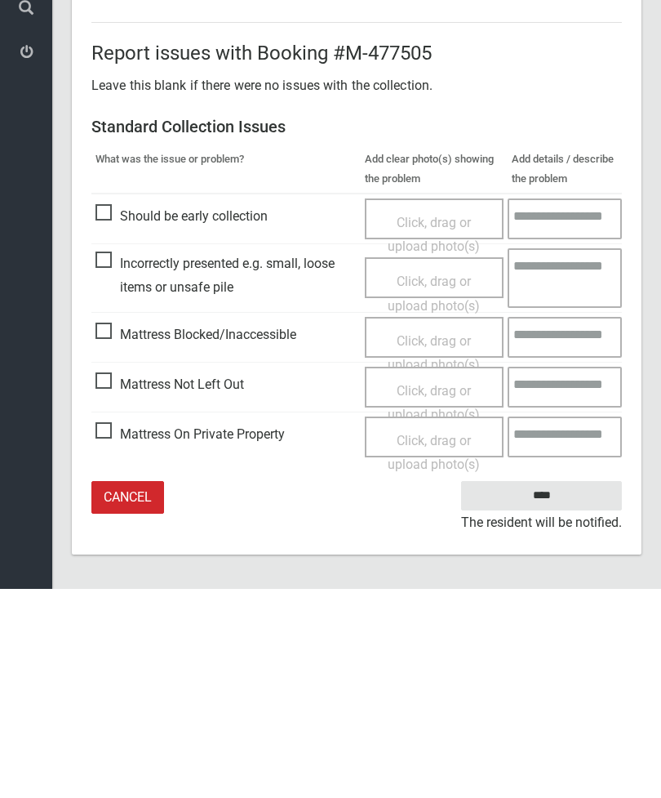
type input"] "*"
click at [109, 581] on span "Mattress Not Left Out" at bounding box center [170, 593] width 149 height 24
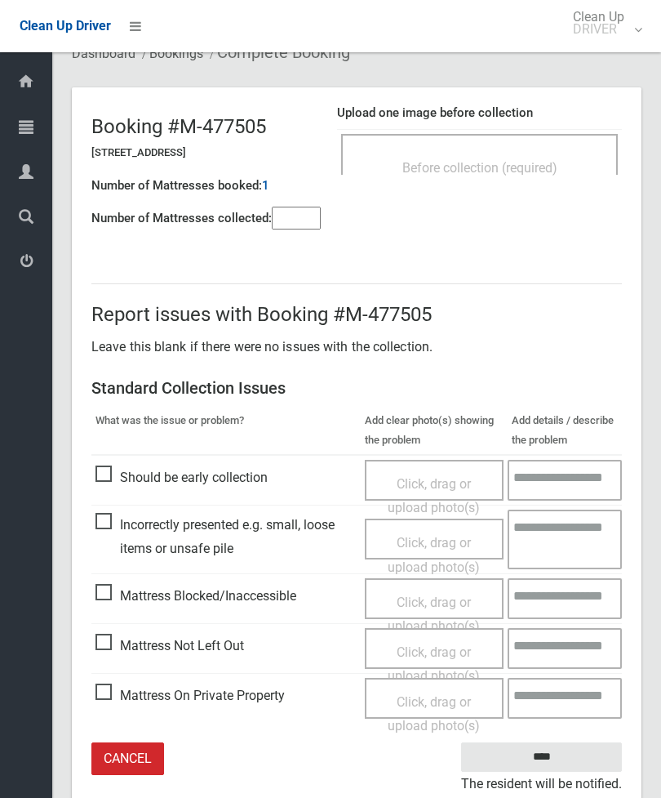
click at [422, 649] on span "Click, drag or upload photo(s)" at bounding box center [434, 664] width 92 height 40
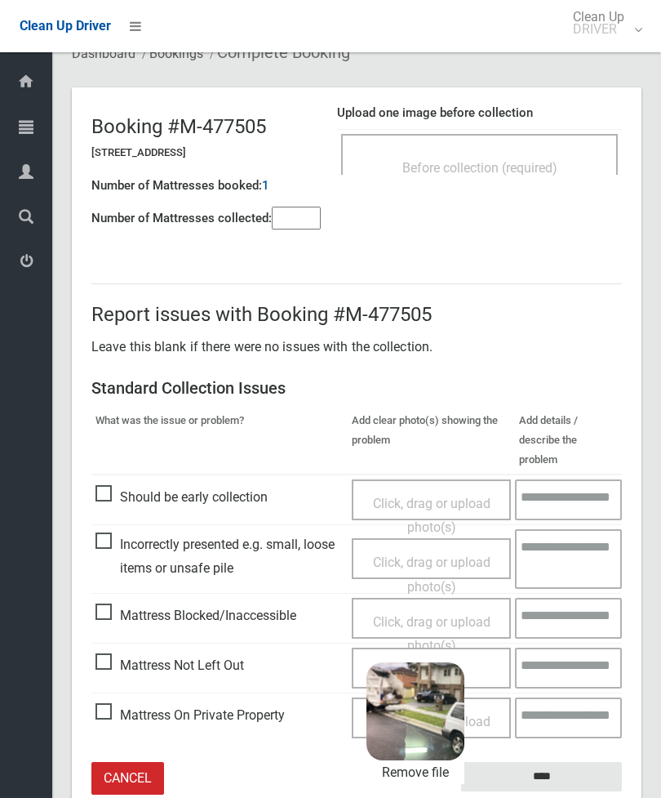
click at [594, 762] on input "****" at bounding box center [541, 777] width 161 height 30
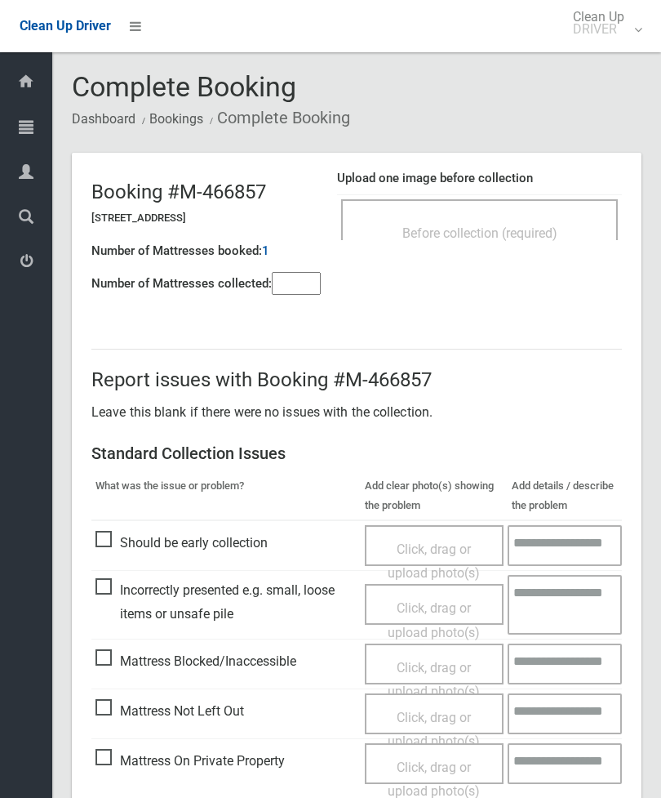
click at [545, 234] on span "Before collection (required)" at bounding box center [480, 233] width 155 height 16
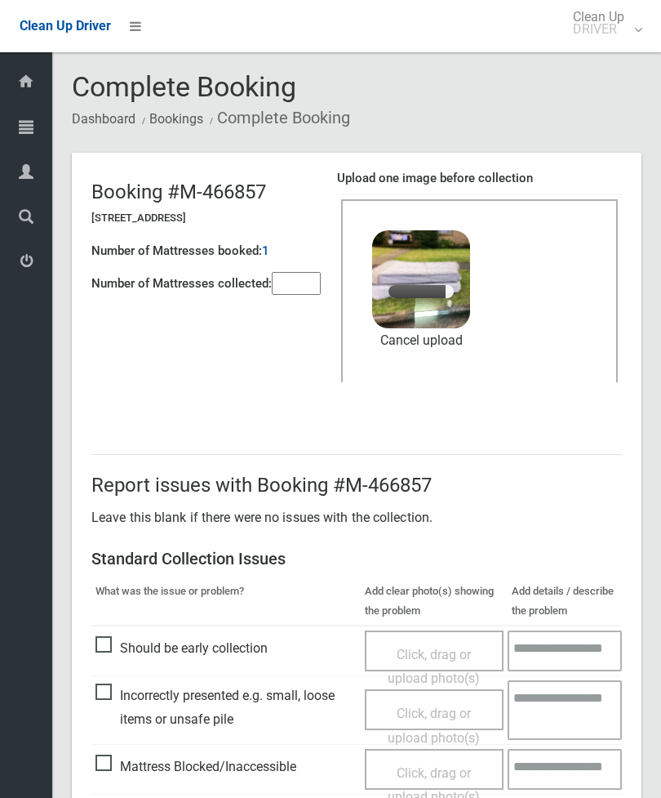
click at [297, 276] on input"] "number" at bounding box center [296, 283] width 49 height 23
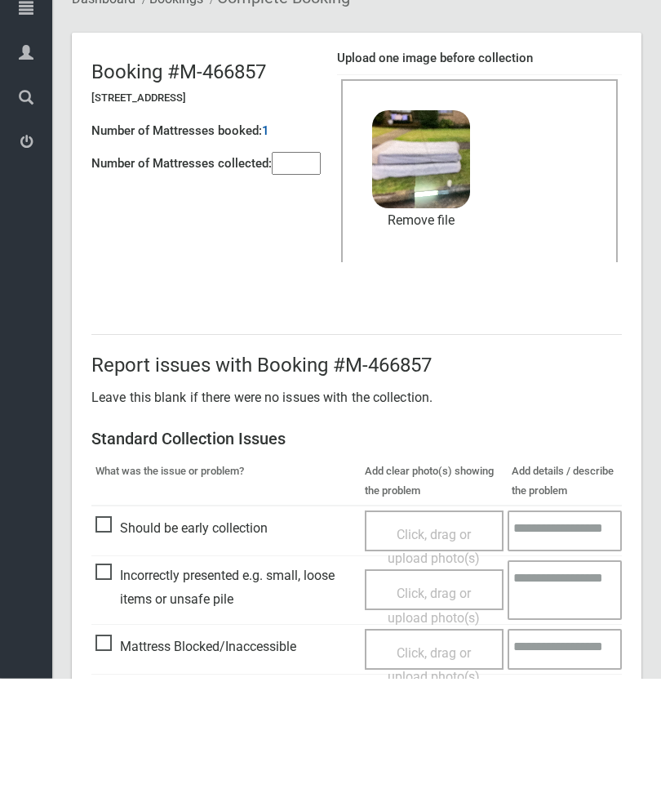
scroll to position [224, 0]
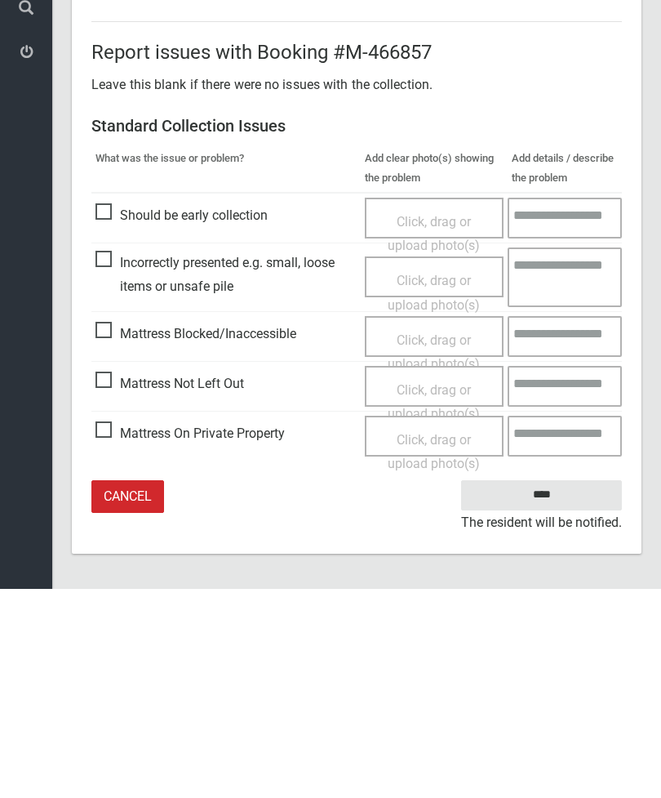
type input"] "*"
click at [563, 689] on input "****" at bounding box center [541, 704] width 161 height 30
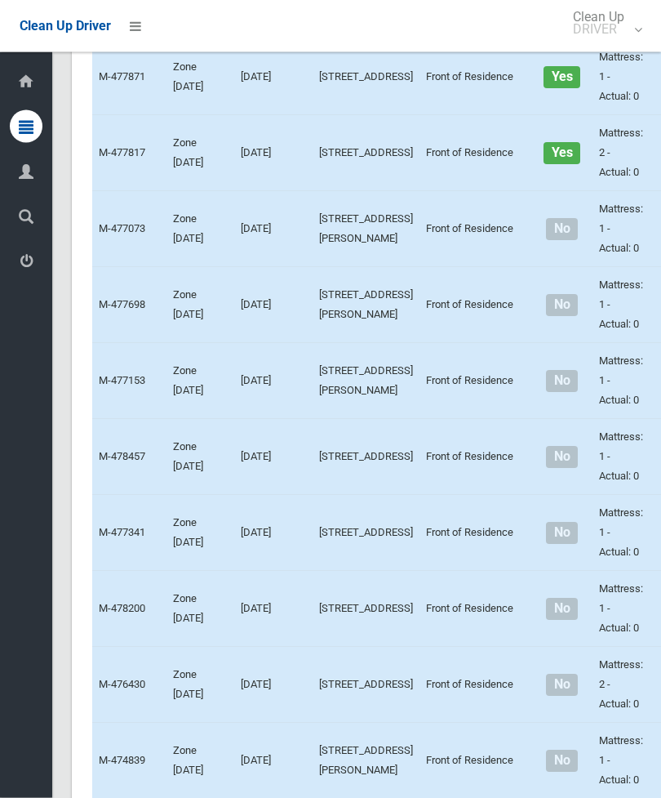
scroll to position [5187, 0]
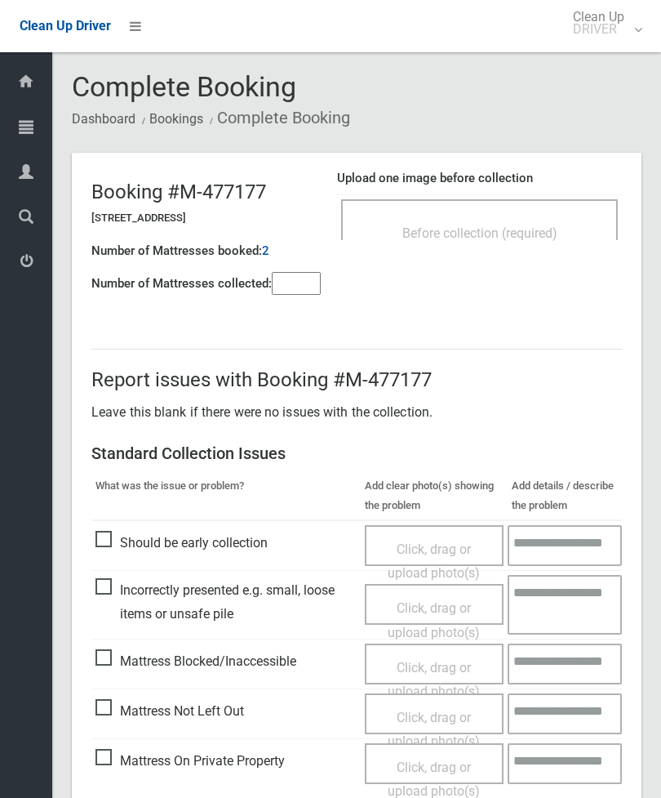
click at [545, 233] on span "Before collection (required)" at bounding box center [480, 233] width 155 height 16
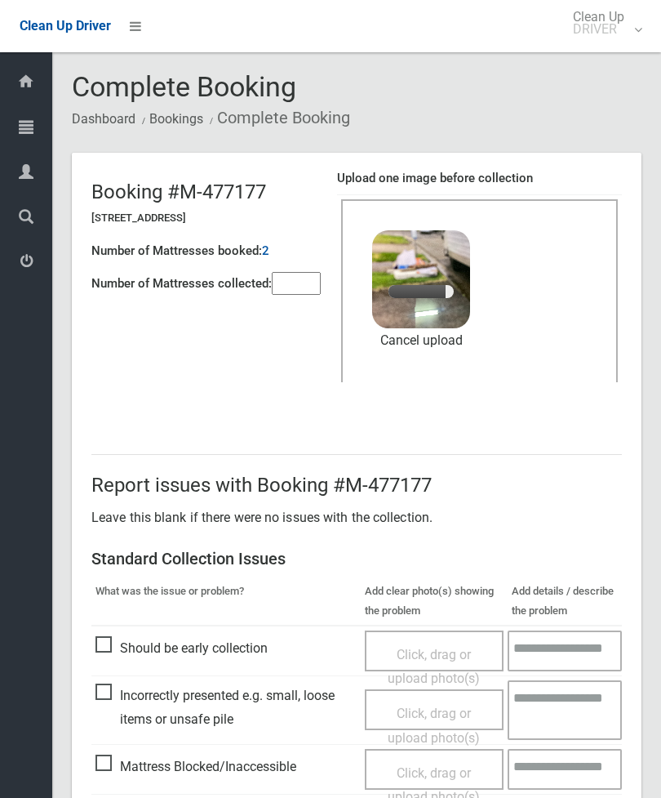
click at [300, 293] on input"] "number" at bounding box center [296, 283] width 49 height 23
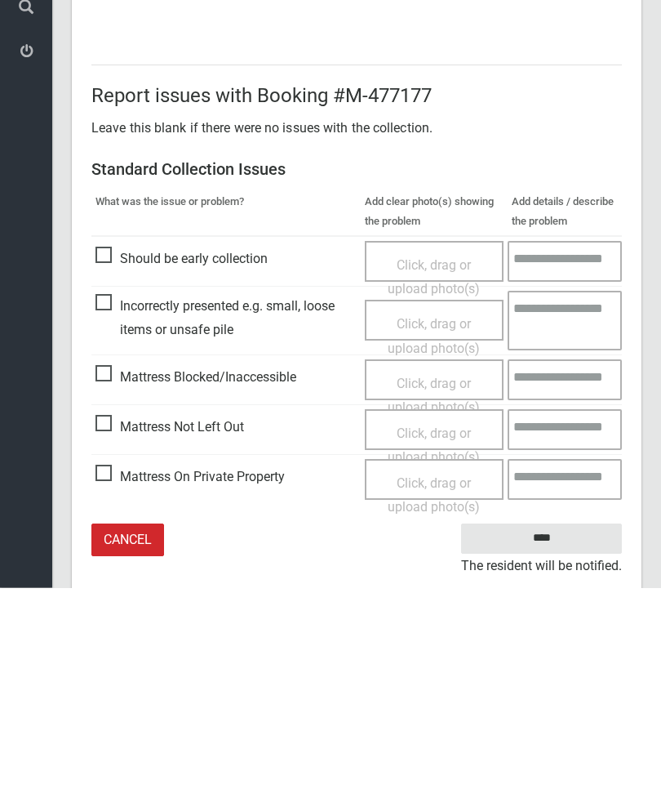
scroll to position [224, 0]
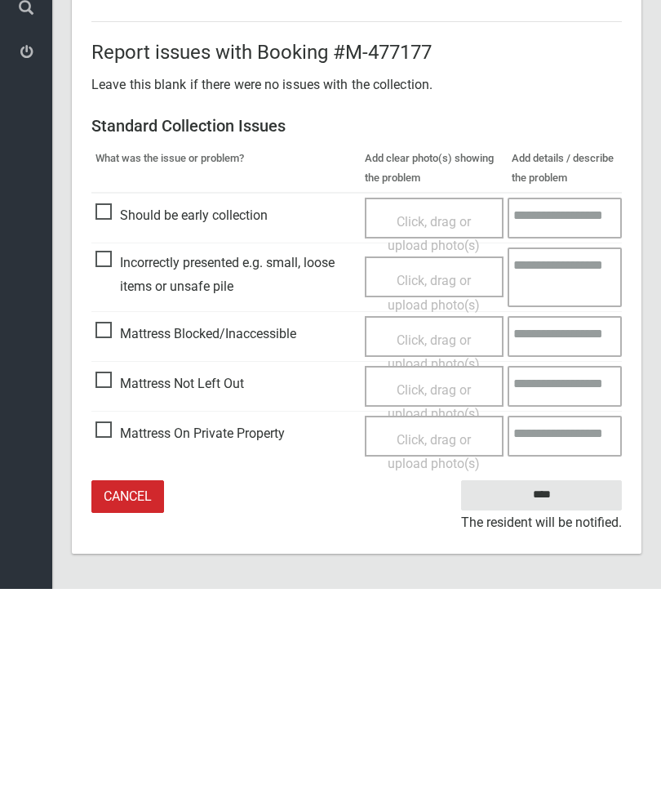
type input"] "*"
click at [549, 689] on input "****" at bounding box center [541, 704] width 161 height 30
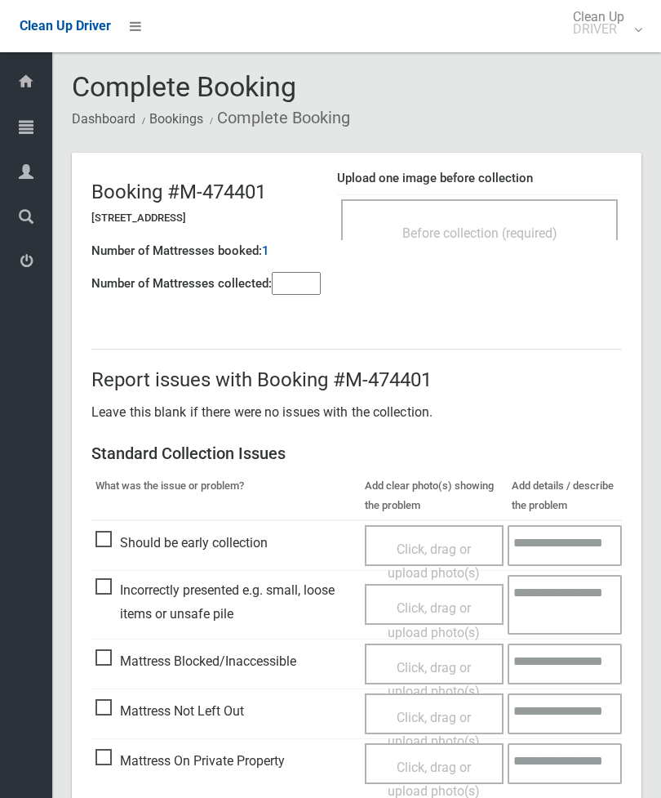
click at [287, 278] on input"] "number" at bounding box center [296, 283] width 49 height 23
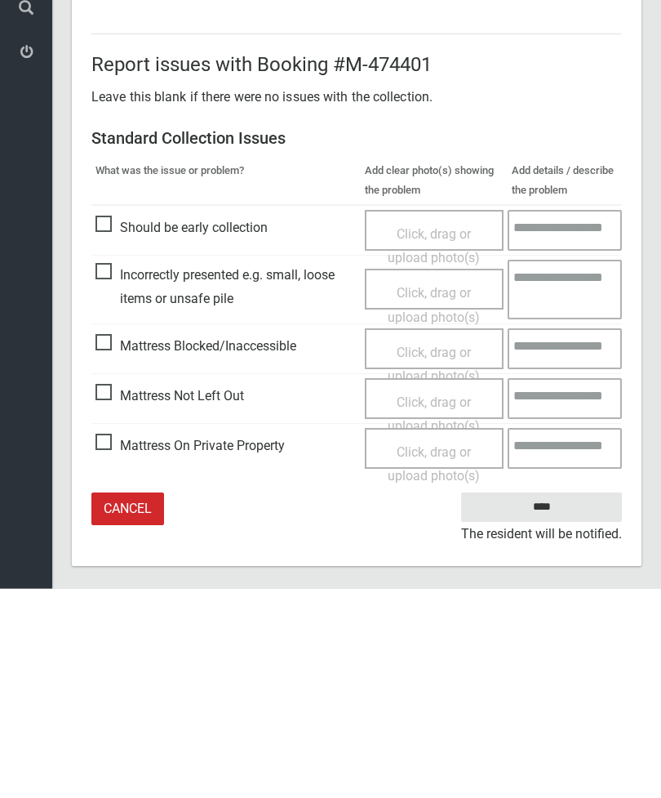
scroll to position [118, 0]
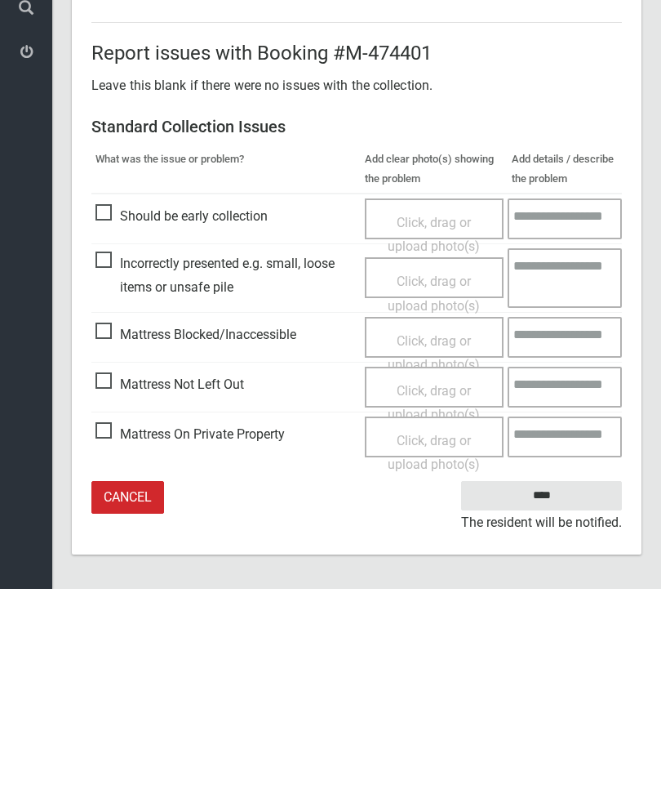
type input"] "*"
click at [105, 581] on span "Mattress Not Left Out" at bounding box center [170, 593] width 149 height 24
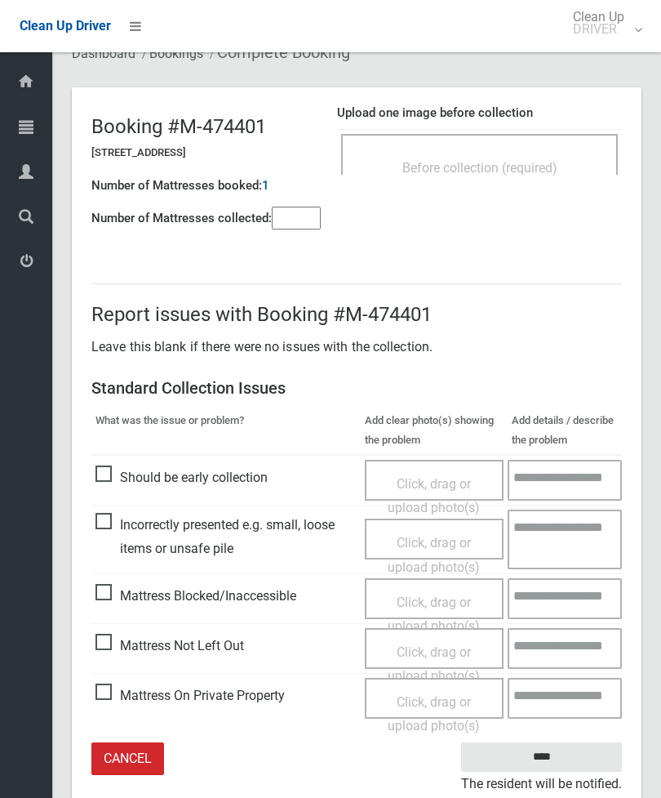
click at [413, 651] on span "Click, drag or upload photo(s)" at bounding box center [434, 664] width 92 height 40
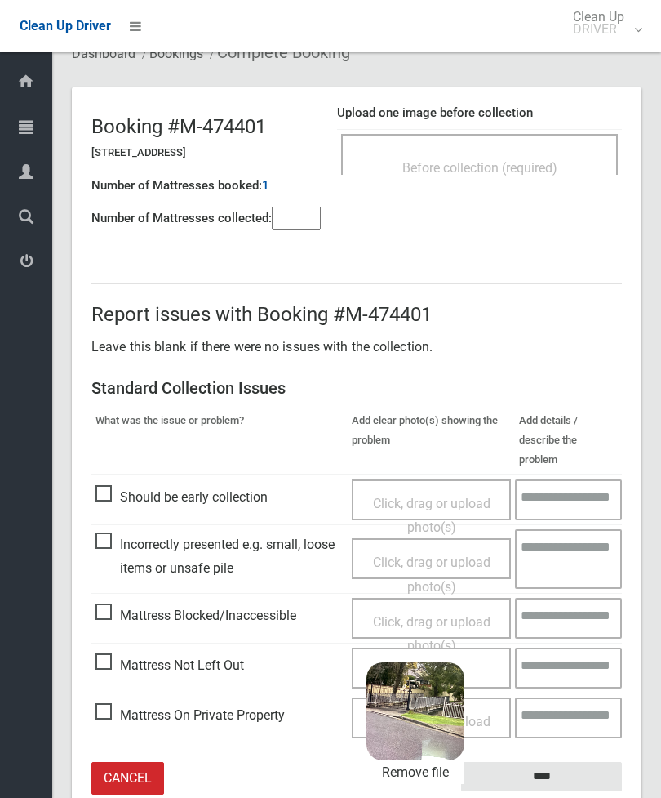
click at [579, 762] on input "****" at bounding box center [541, 777] width 161 height 30
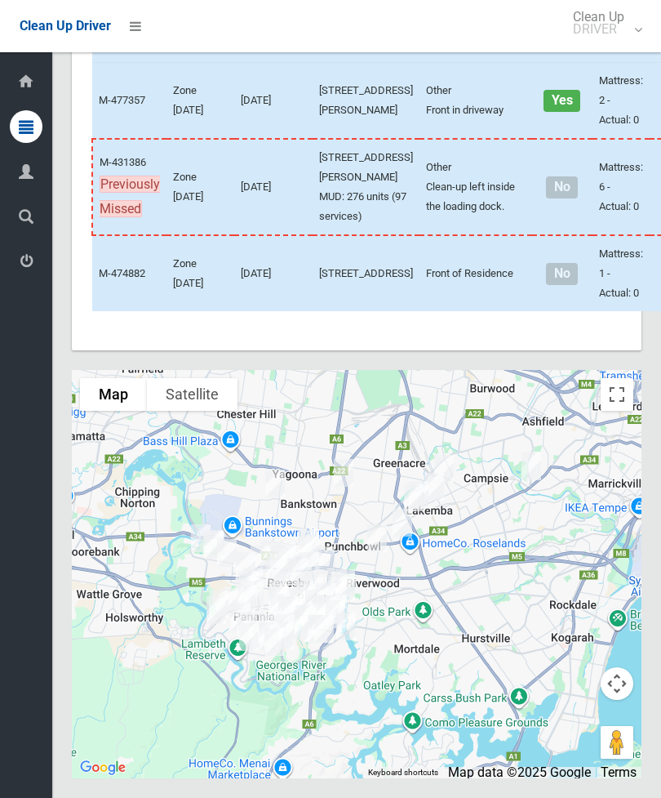
scroll to position [6503, 0]
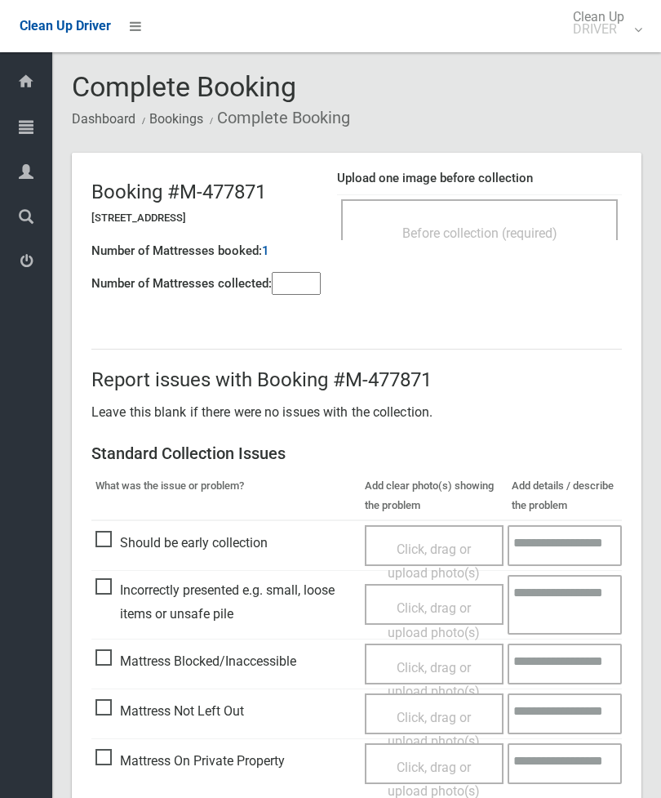
click at [510, 240] on div "Before collection (required)" at bounding box center [479, 232] width 241 height 30
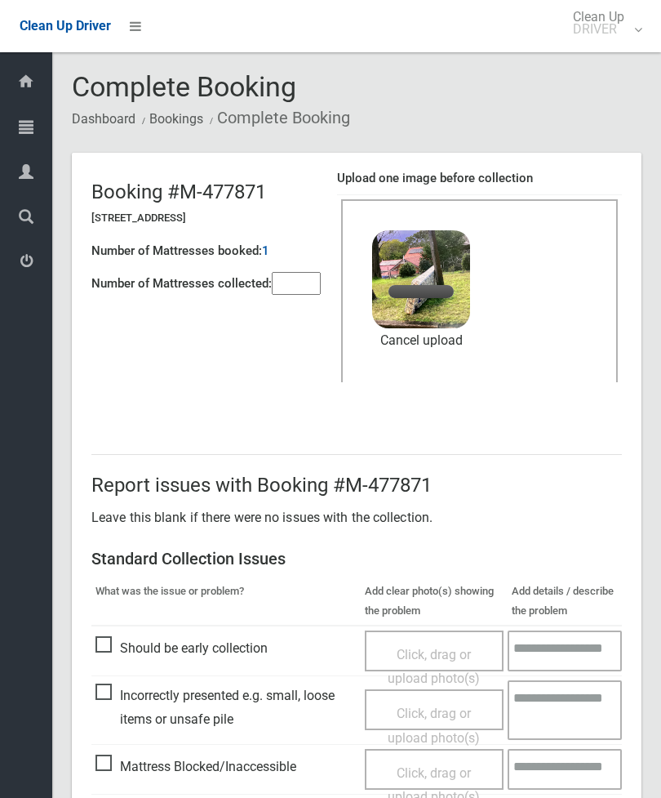
click at [315, 273] on input"] "number" at bounding box center [296, 283] width 49 height 23
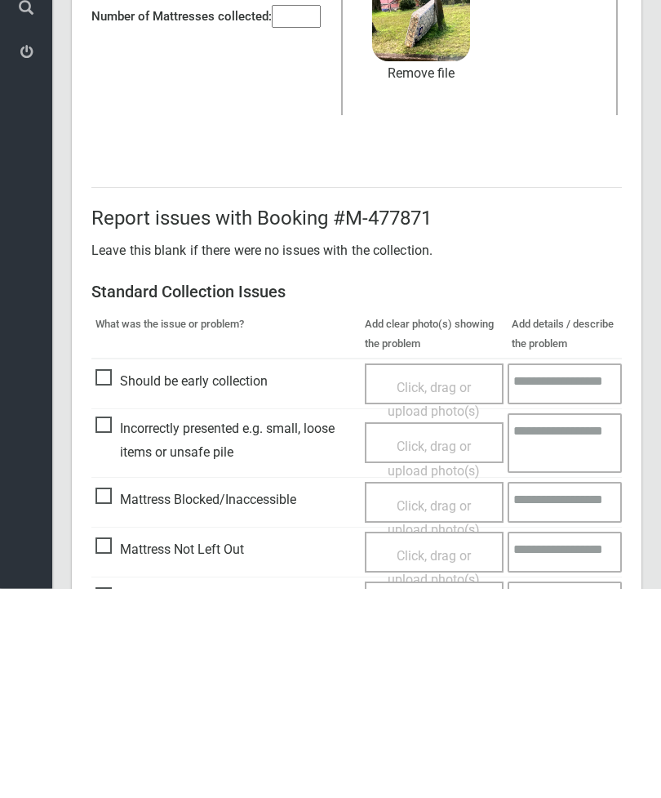
scroll to position [224, 0]
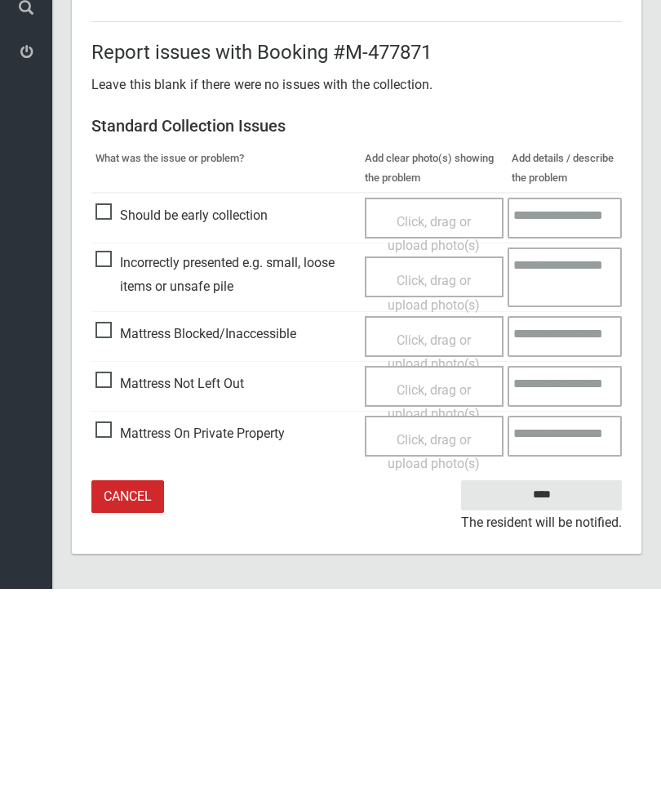
type input"] "*"
click at [556, 689] on input "****" at bounding box center [541, 704] width 161 height 30
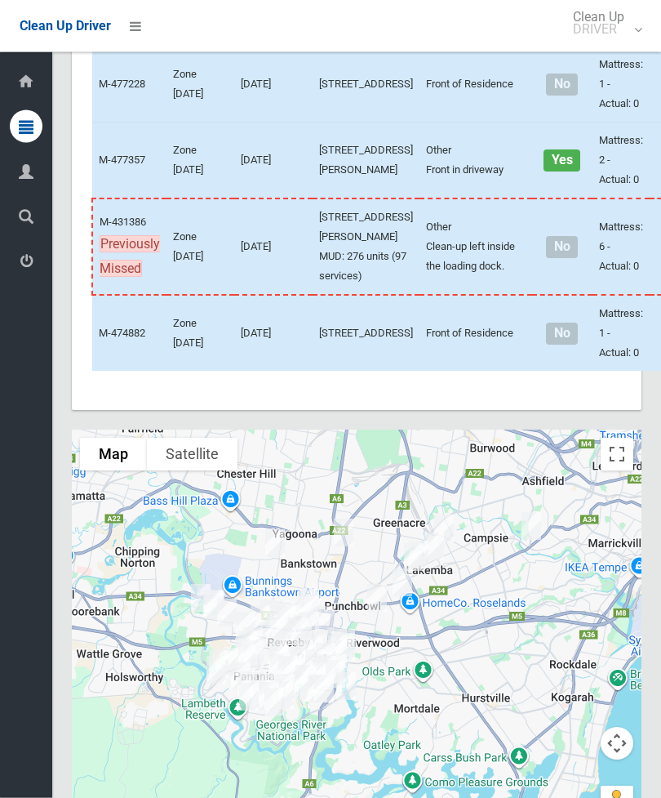
scroll to position [6018, 0]
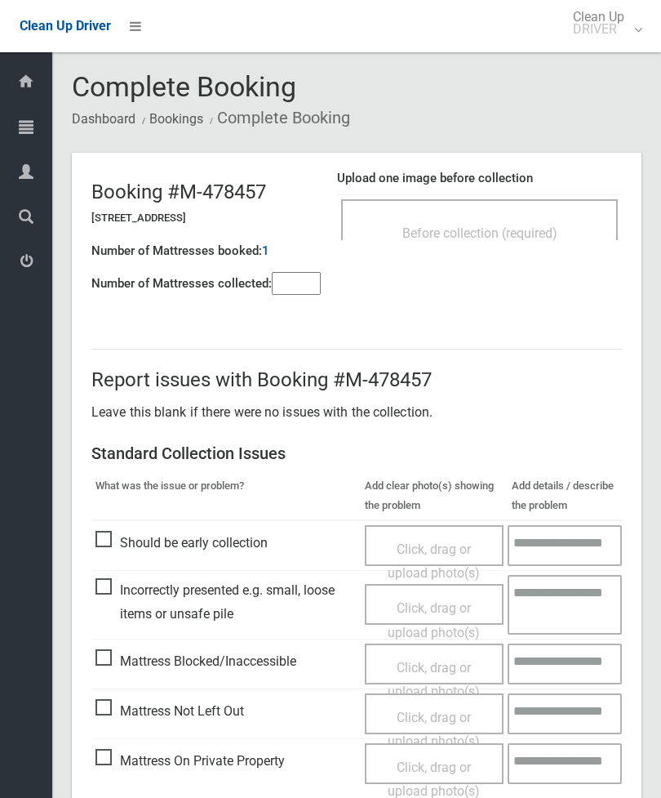
click at [552, 217] on div "Before collection (required)" at bounding box center [479, 232] width 241 height 30
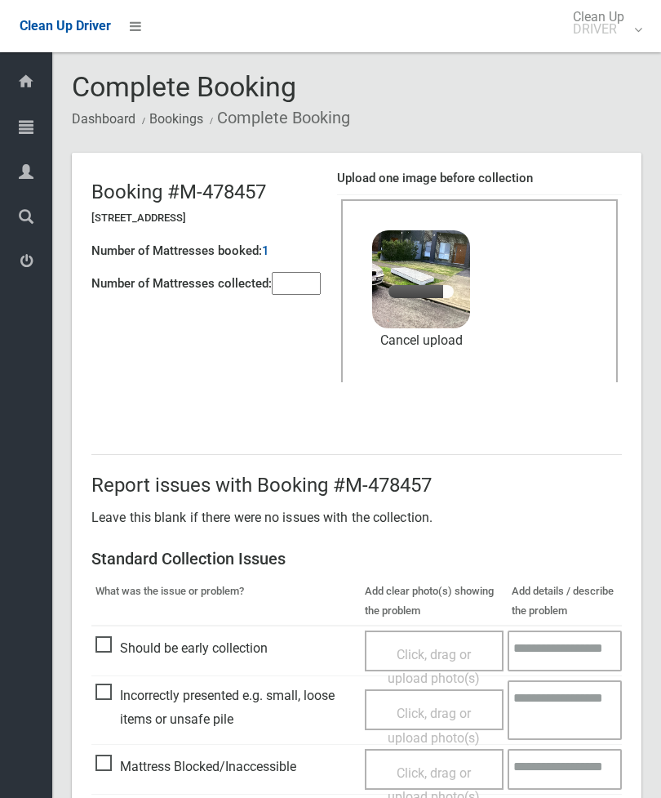
click at [305, 283] on input"] "number" at bounding box center [296, 283] width 49 height 23
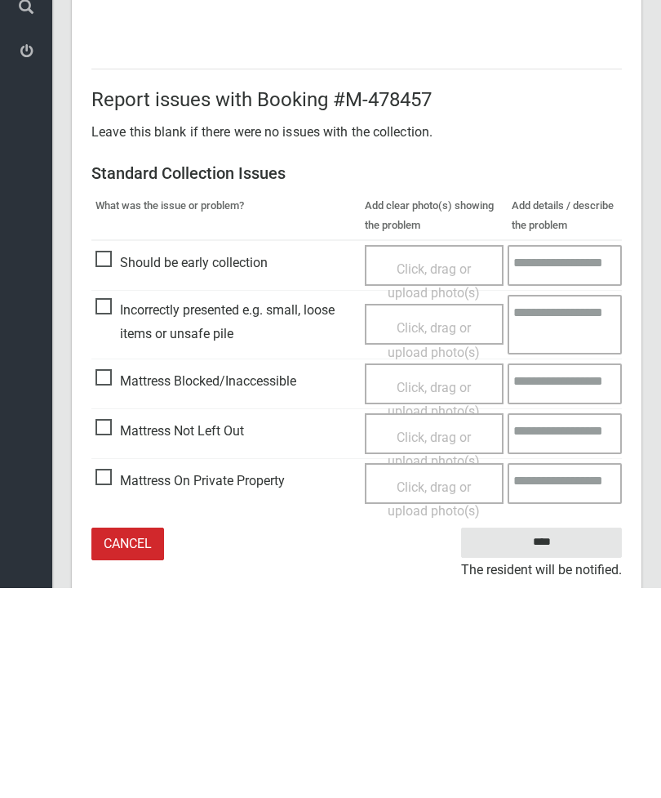
scroll to position [224, 0]
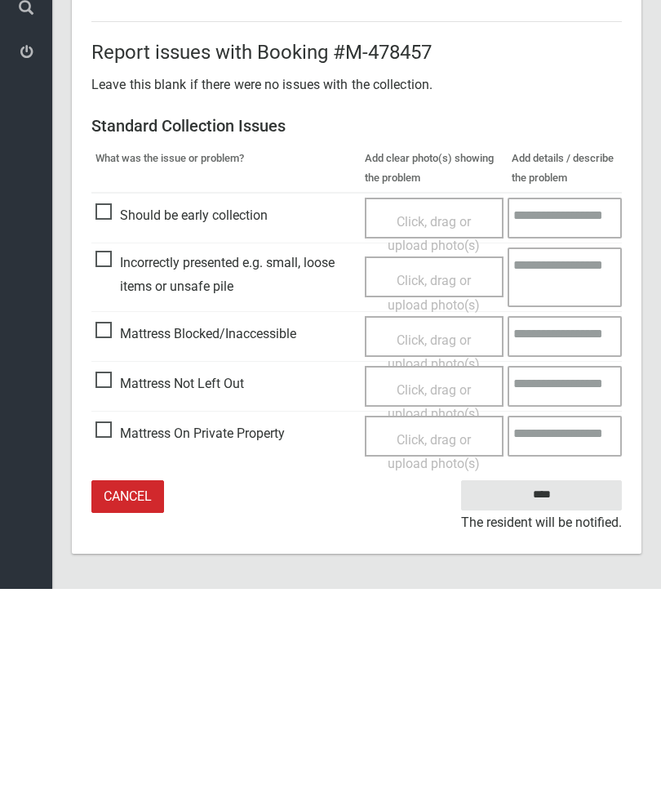
type input"] "*"
click at [561, 689] on input "****" at bounding box center [541, 704] width 161 height 30
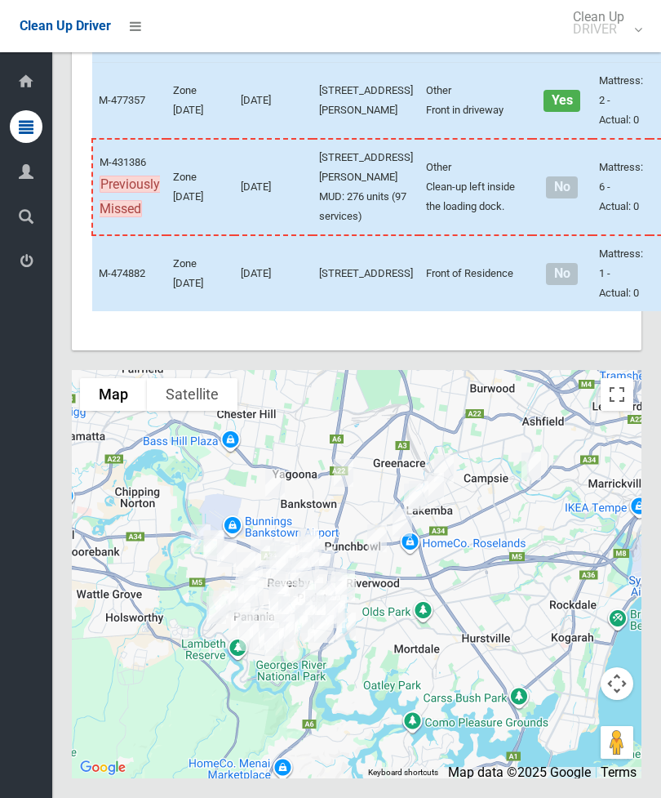
scroll to position [7017, 0]
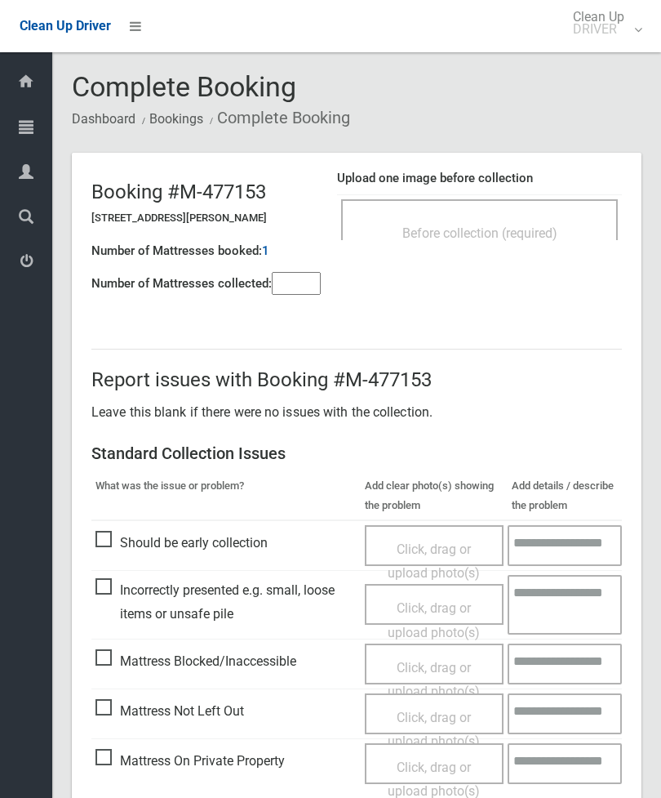
click at [546, 230] on span "Before collection (required)" at bounding box center [480, 233] width 155 height 16
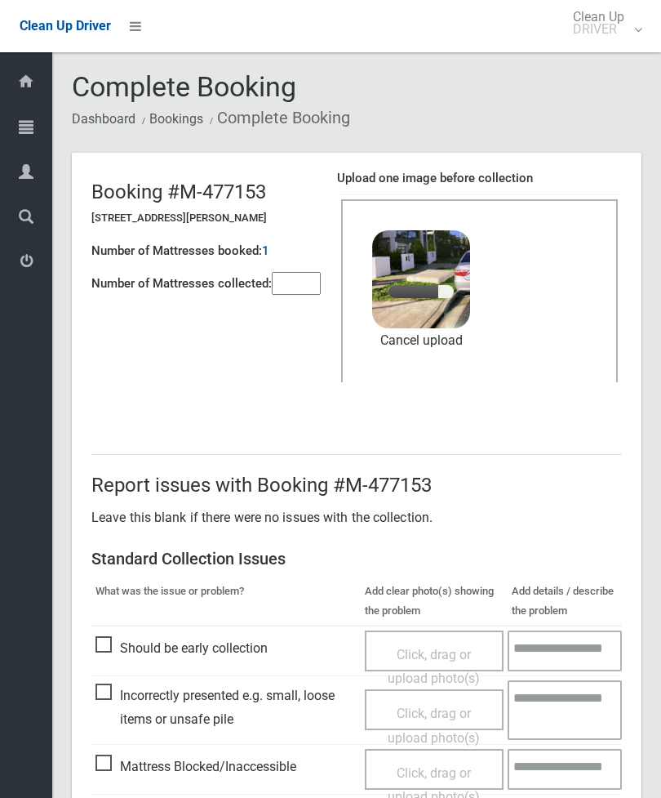
click at [300, 292] on input"] "number" at bounding box center [296, 283] width 49 height 23
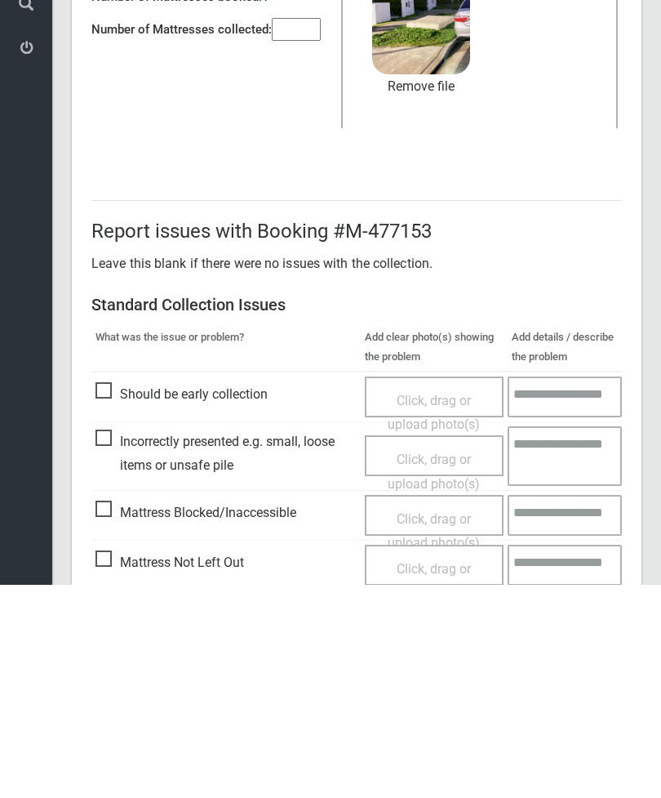
scroll to position [224, 0]
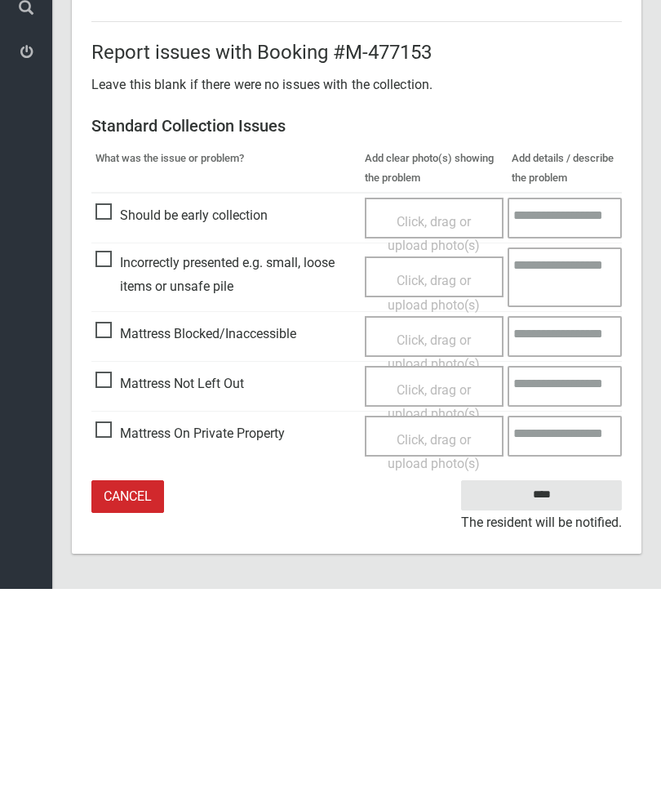
type input"] "*"
click at [567, 689] on input "****" at bounding box center [541, 704] width 161 height 30
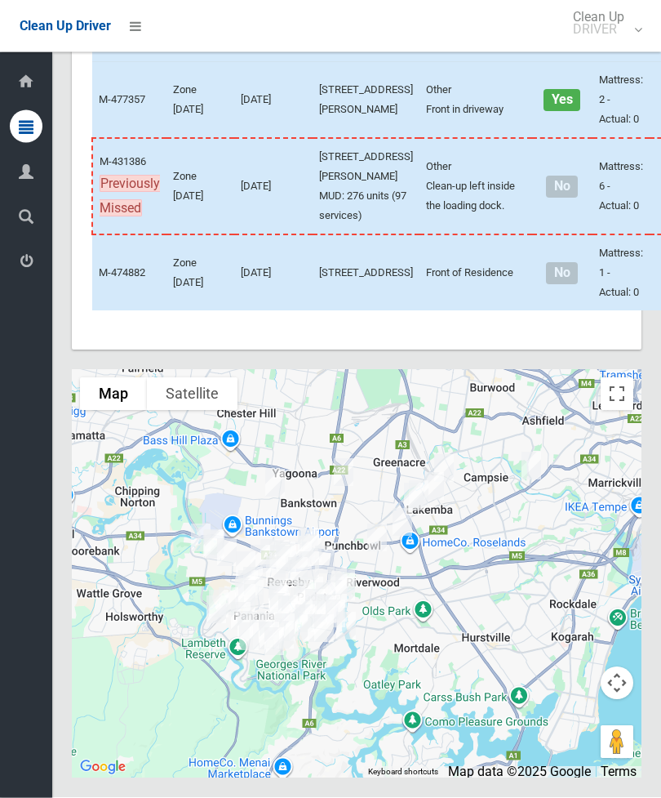
scroll to position [7443, 0]
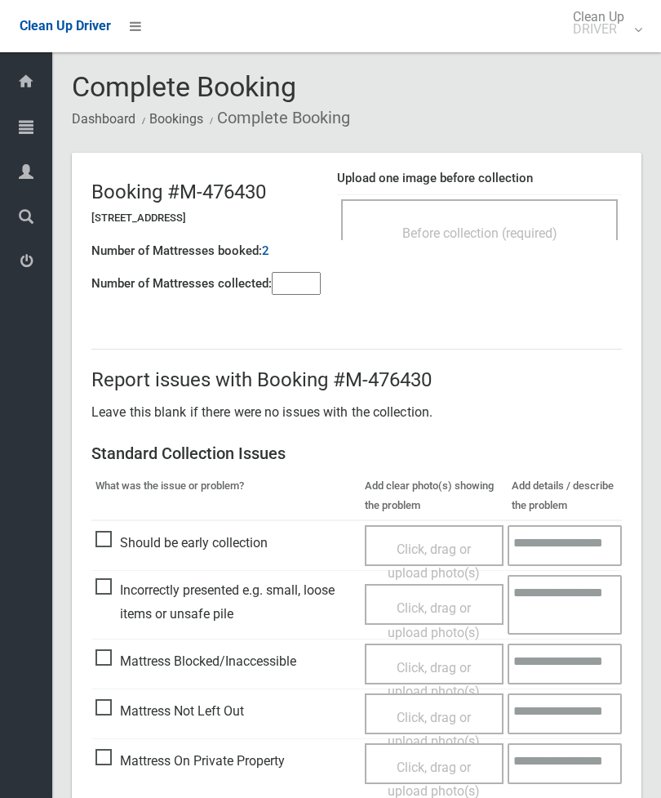
click at [529, 210] on div "Before collection (required)" at bounding box center [479, 219] width 277 height 41
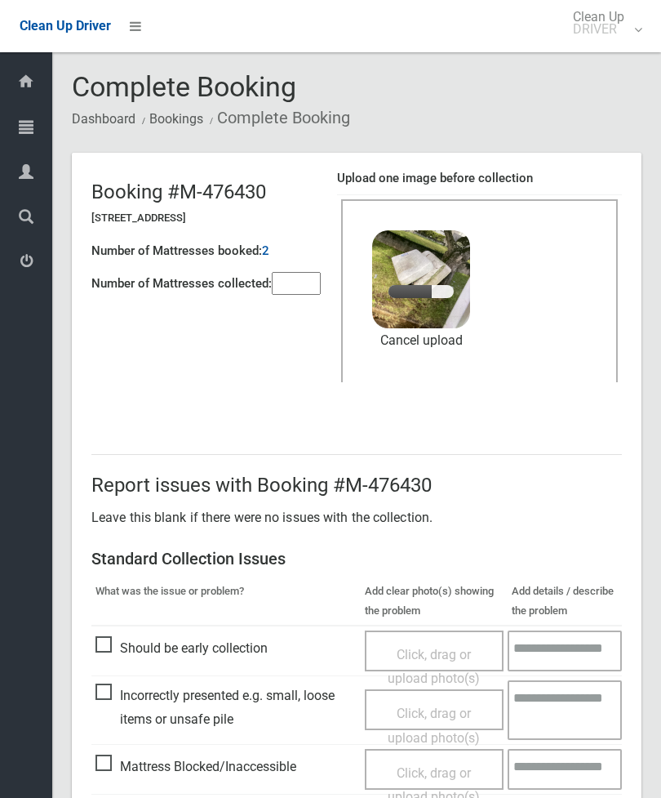
click at [302, 277] on input"] "number" at bounding box center [296, 283] width 49 height 23
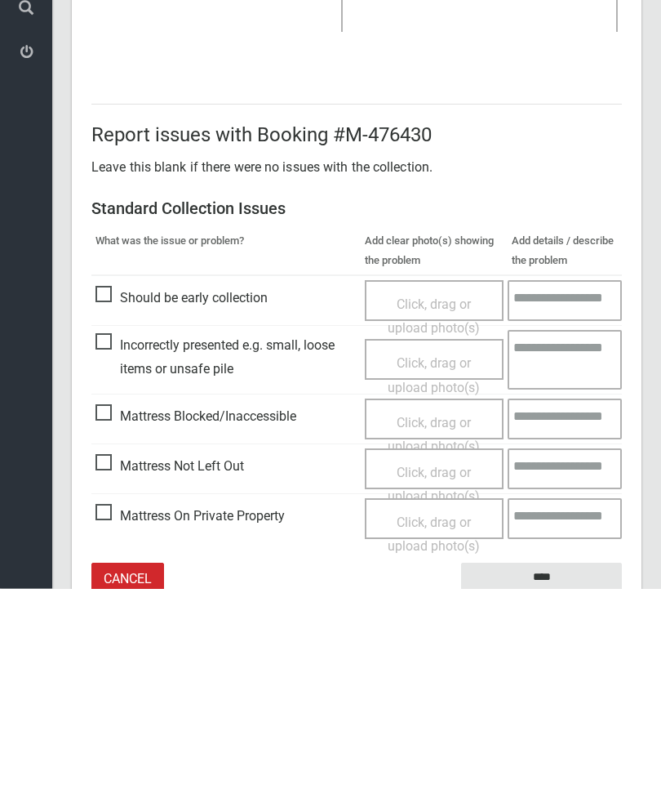
scroll to position [224, 0]
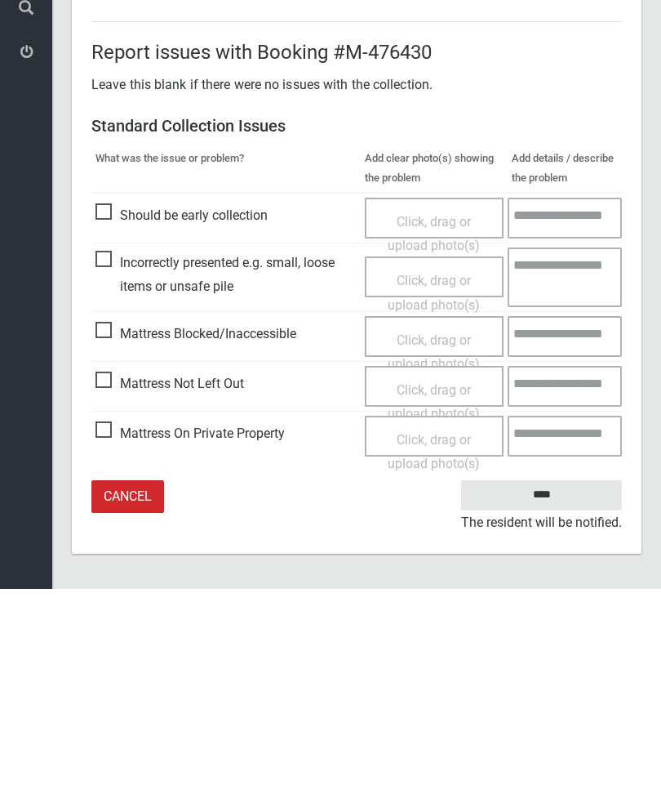
type input"] "*"
click at [555, 689] on input "****" at bounding box center [541, 704] width 161 height 30
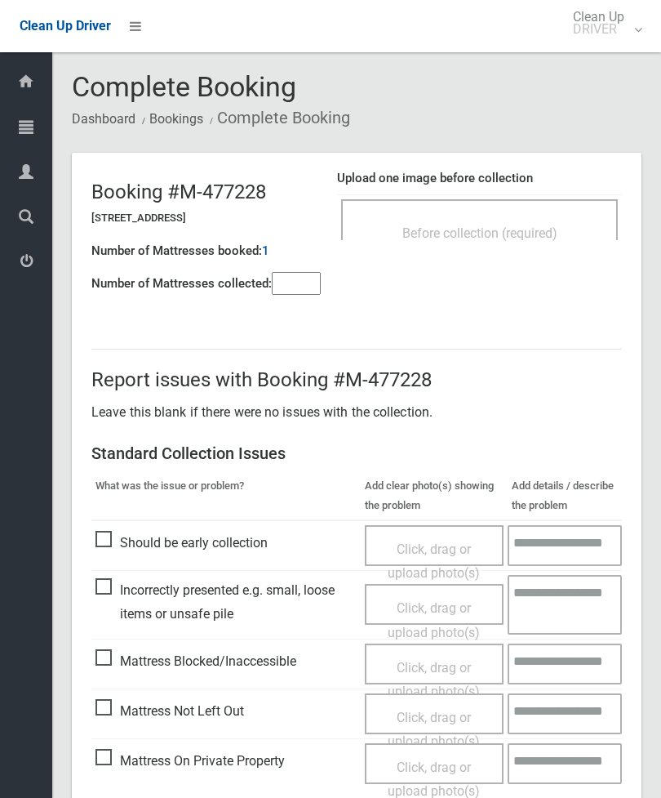
click at [528, 227] on span "Before collection (required)" at bounding box center [480, 233] width 155 height 16
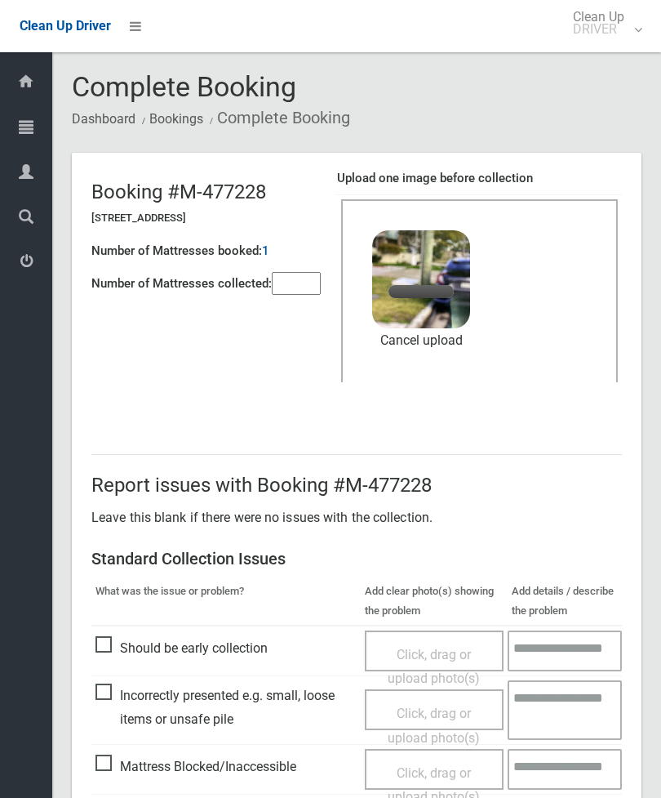
click at [315, 295] on input"] "number" at bounding box center [296, 283] width 49 height 23
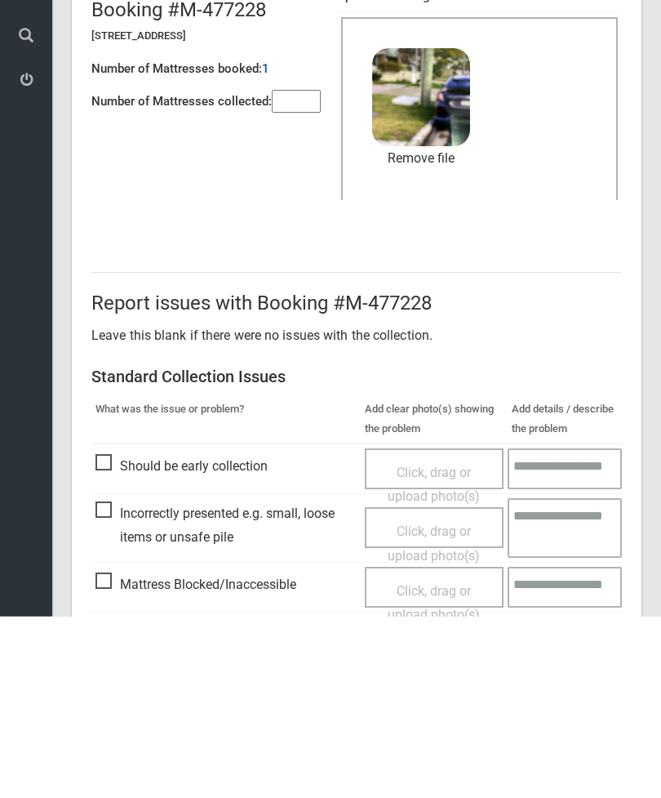
scroll to position [224, 0]
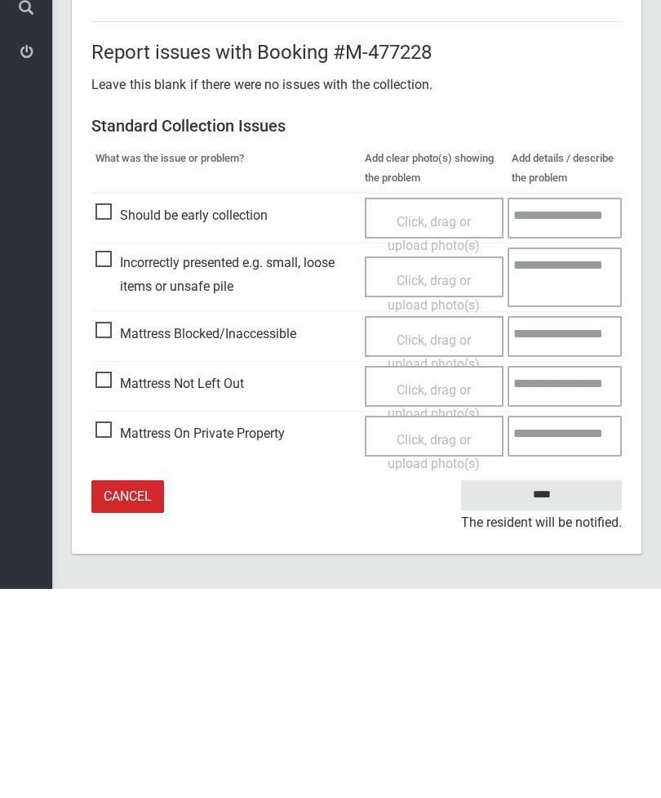
type input"] "*"
click at [552, 689] on input "****" at bounding box center [541, 704] width 161 height 30
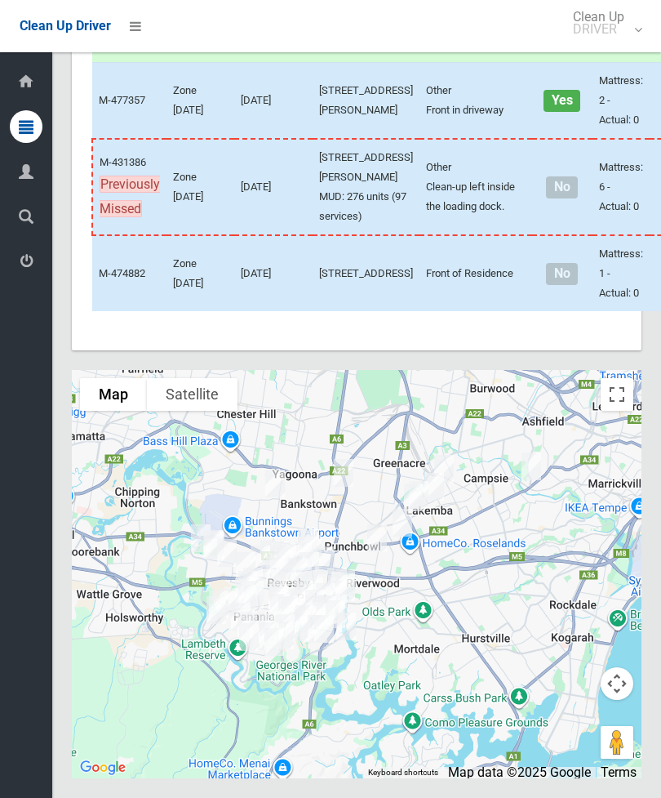
scroll to position [7766, 0]
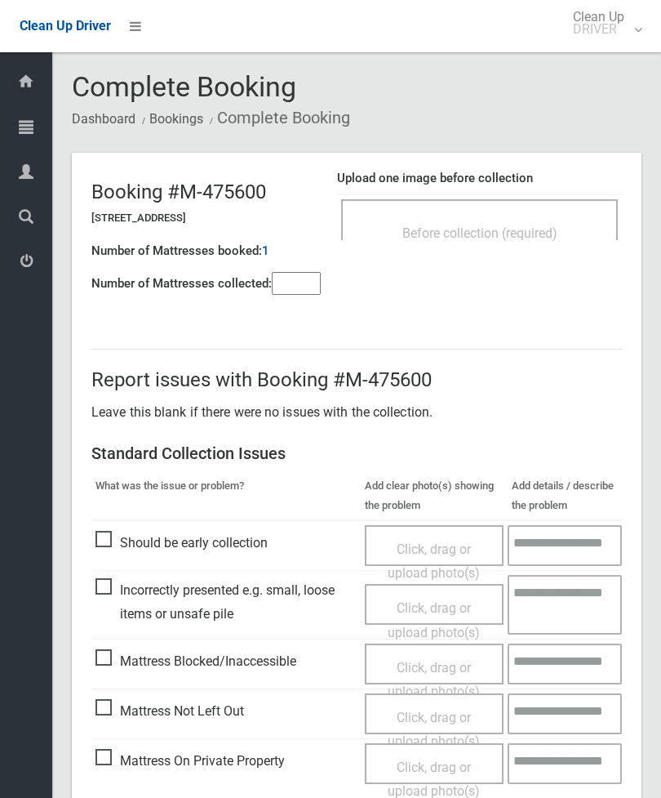
click at [541, 235] on span "Before collection (required)" at bounding box center [480, 233] width 155 height 16
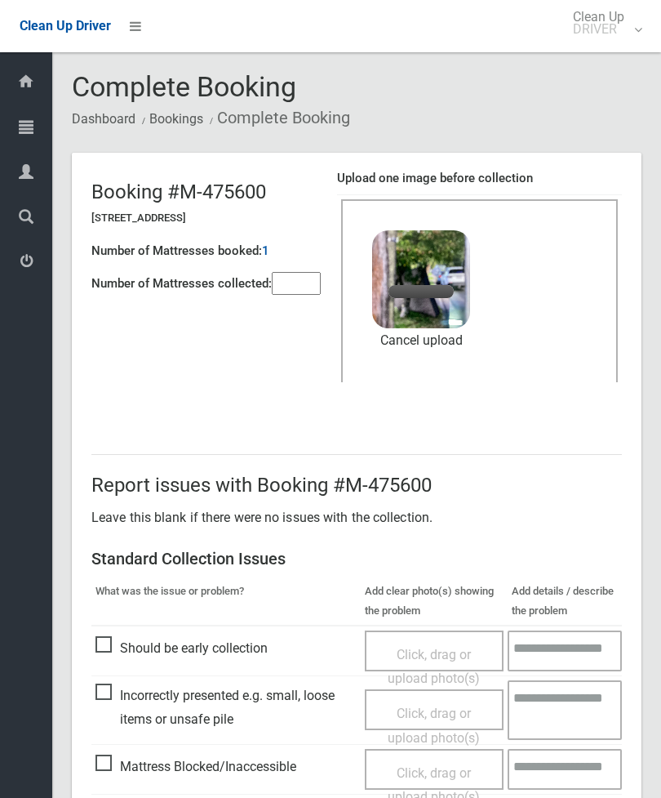
click at [296, 274] on input"] "number" at bounding box center [296, 283] width 49 height 23
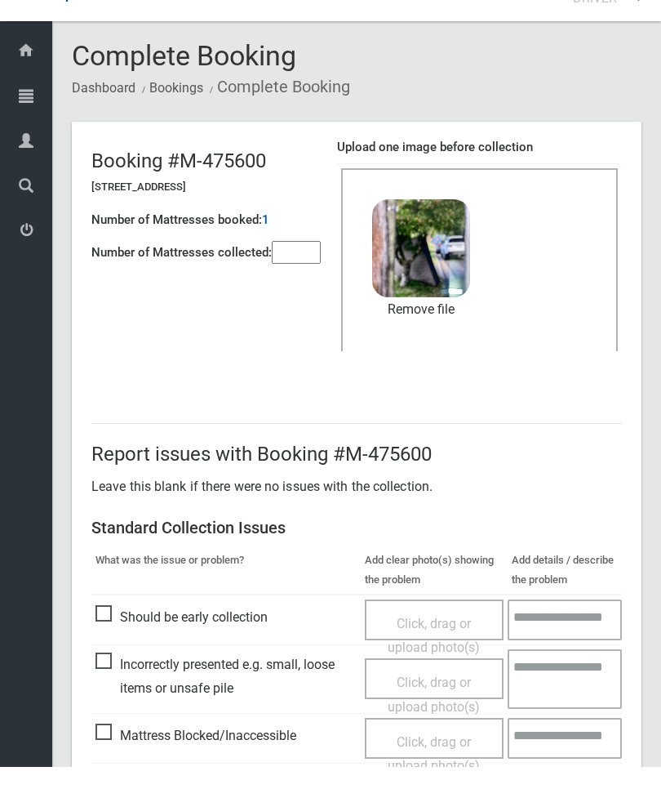
scroll to position [224, 0]
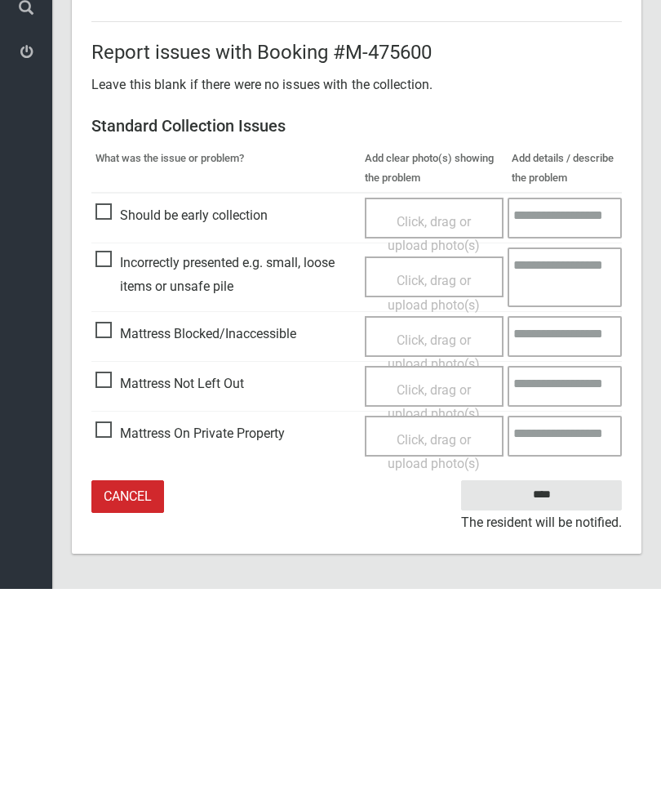
type input"] "*"
click at [551, 689] on input "****" at bounding box center [541, 704] width 161 height 30
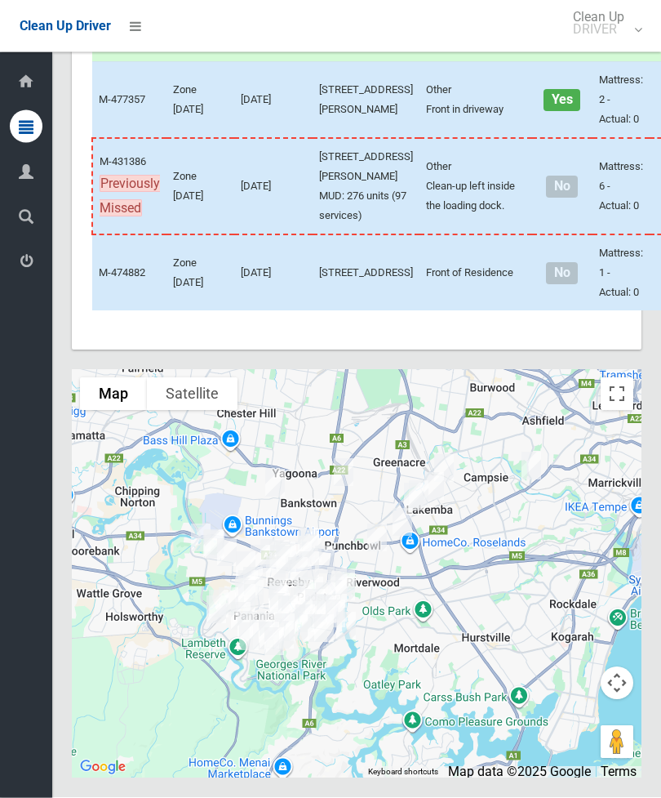
scroll to position [6952, 0]
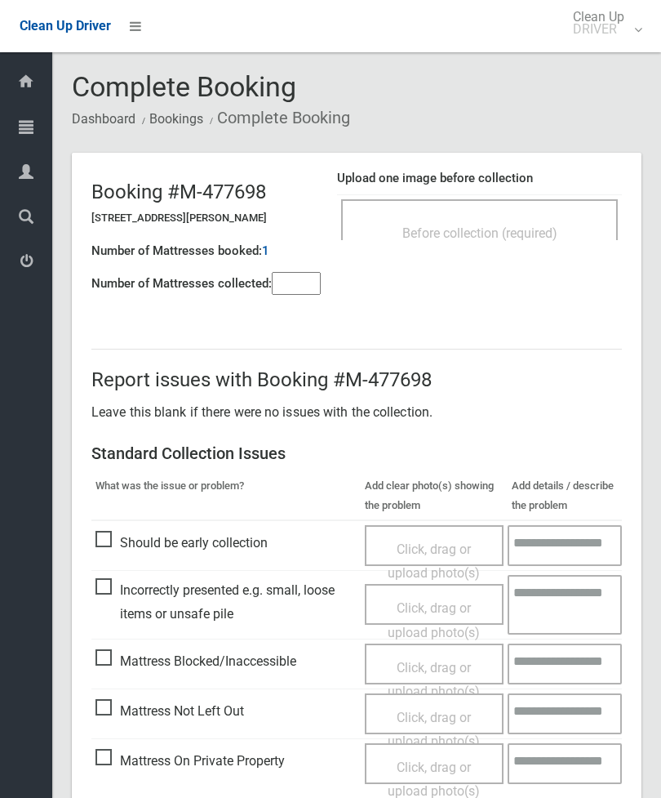
click at [475, 211] on div "Before collection (required)" at bounding box center [479, 219] width 277 height 41
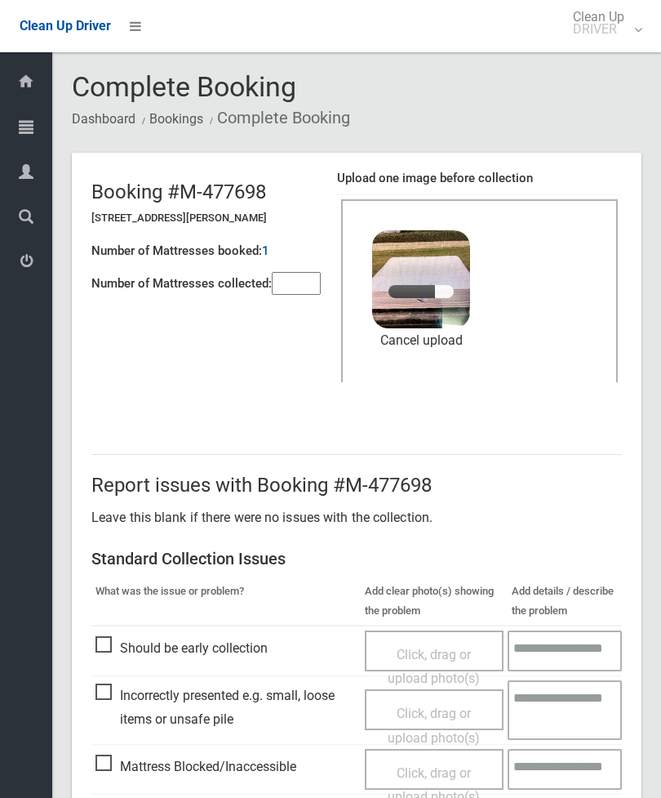
click at [282, 273] on input"] "number" at bounding box center [296, 283] width 49 height 23
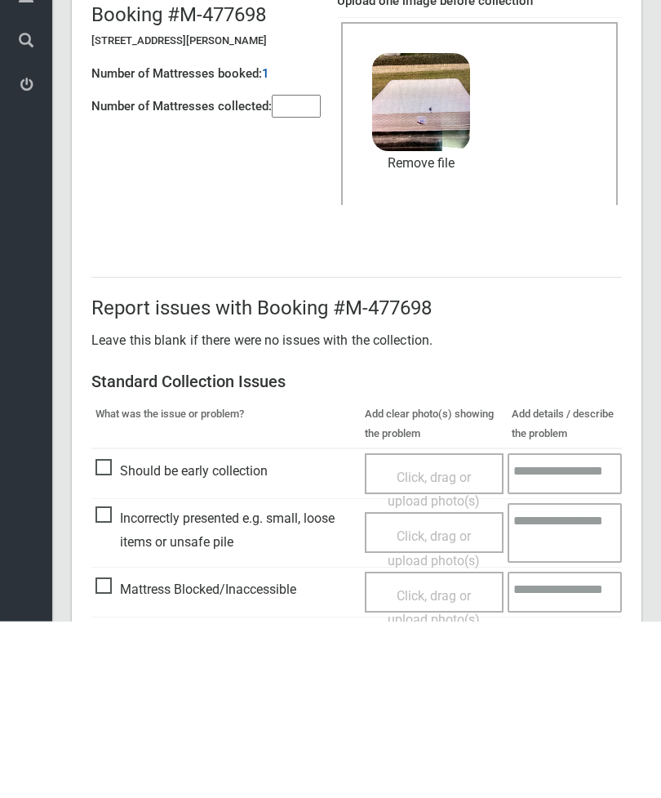
scroll to position [224, 0]
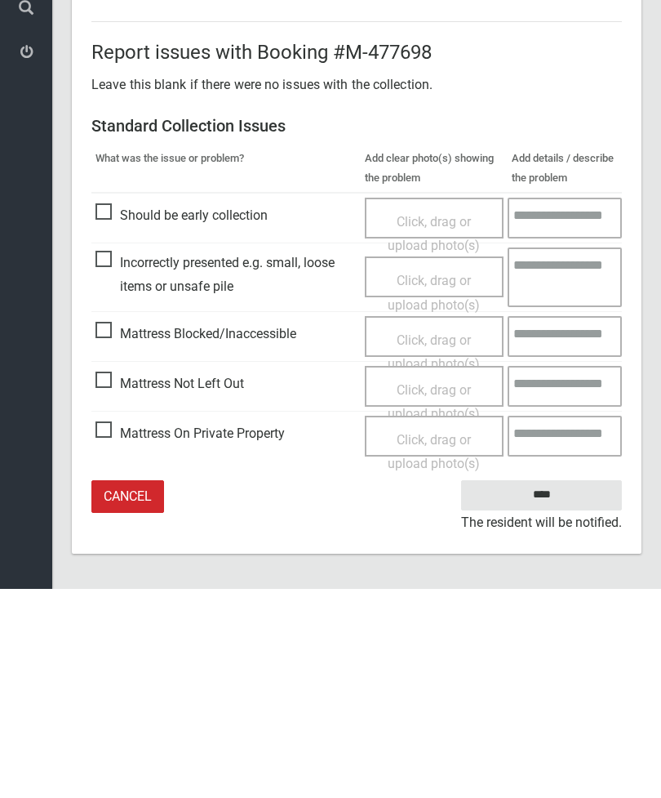
type input"] "*"
click at [554, 689] on input "****" at bounding box center [541, 704] width 161 height 30
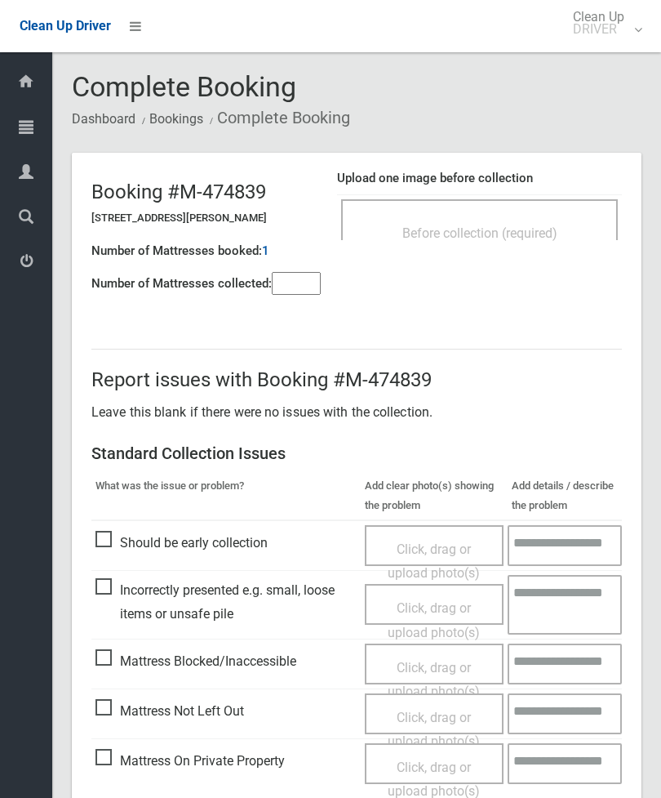
click at [280, 274] on input"] "number" at bounding box center [296, 283] width 49 height 23
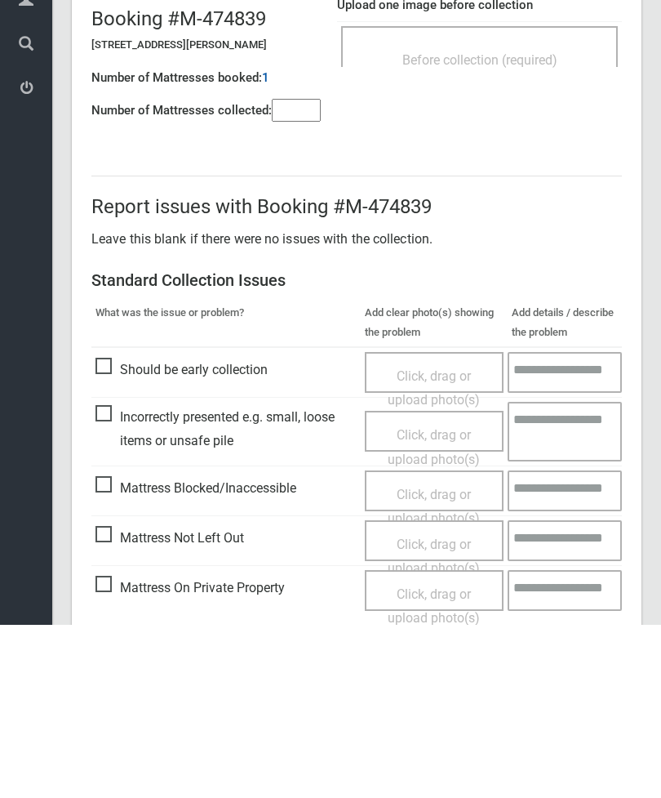
scroll to position [118, 0]
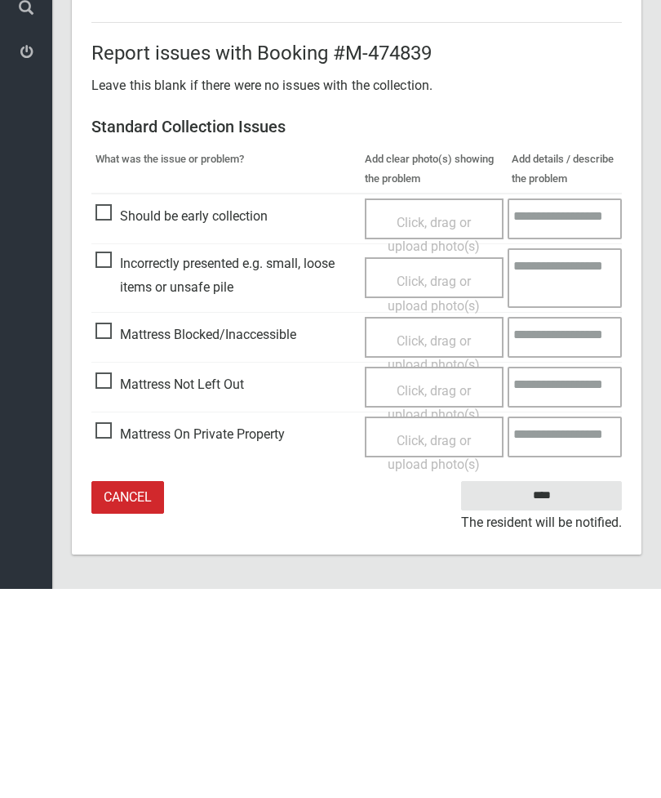
type input"] "*"
click at [109, 581] on span "Mattress Not Left Out" at bounding box center [170, 593] width 149 height 24
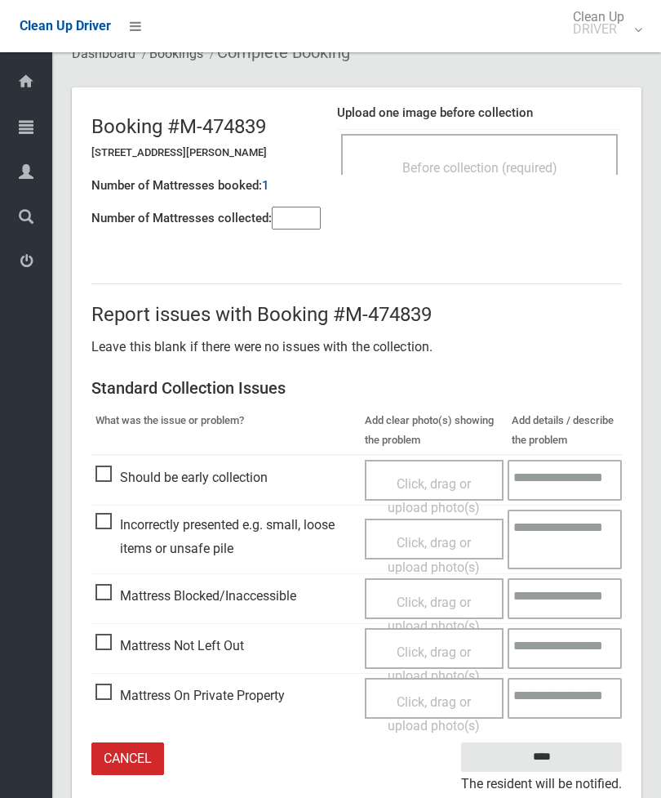
click at [415, 646] on span "Click, drag or upload photo(s)" at bounding box center [434, 664] width 92 height 40
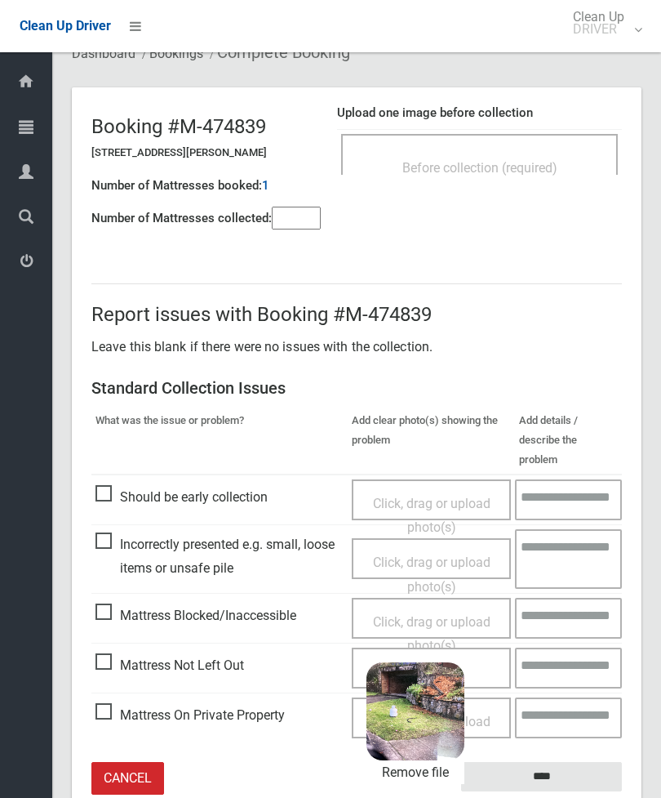
click at [587, 762] on input "****" at bounding box center [541, 777] width 161 height 30
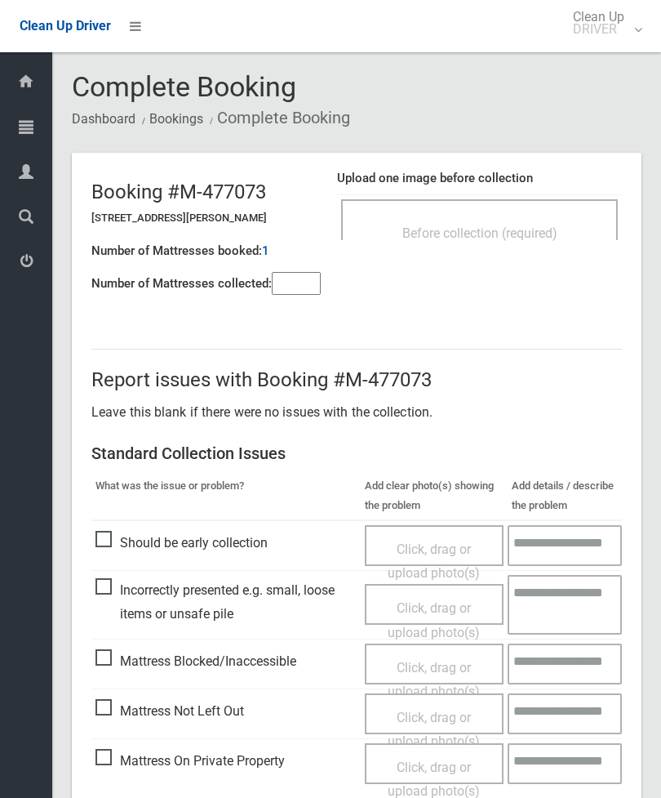
click at [486, 239] on span "Before collection (required)" at bounding box center [480, 233] width 155 height 16
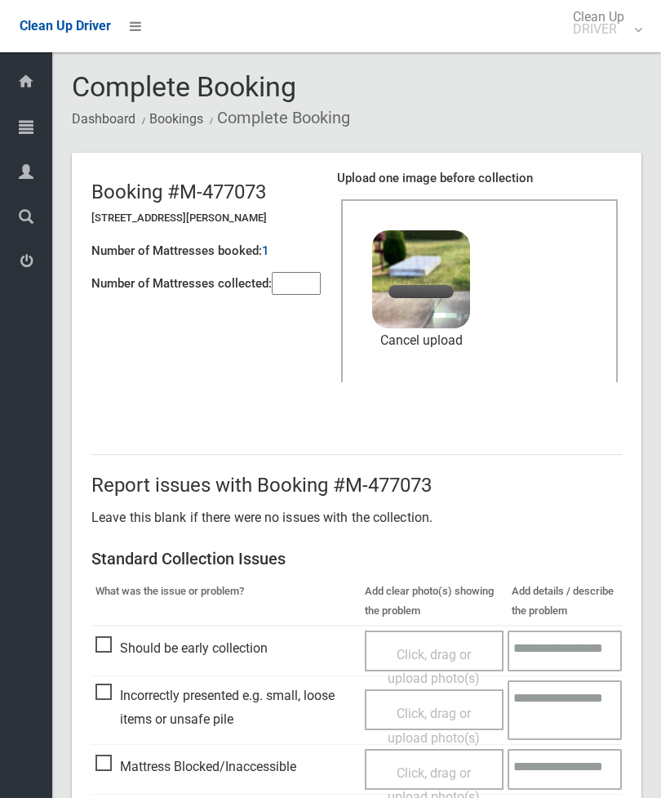
click at [305, 290] on input"] "number" at bounding box center [296, 283] width 49 height 23
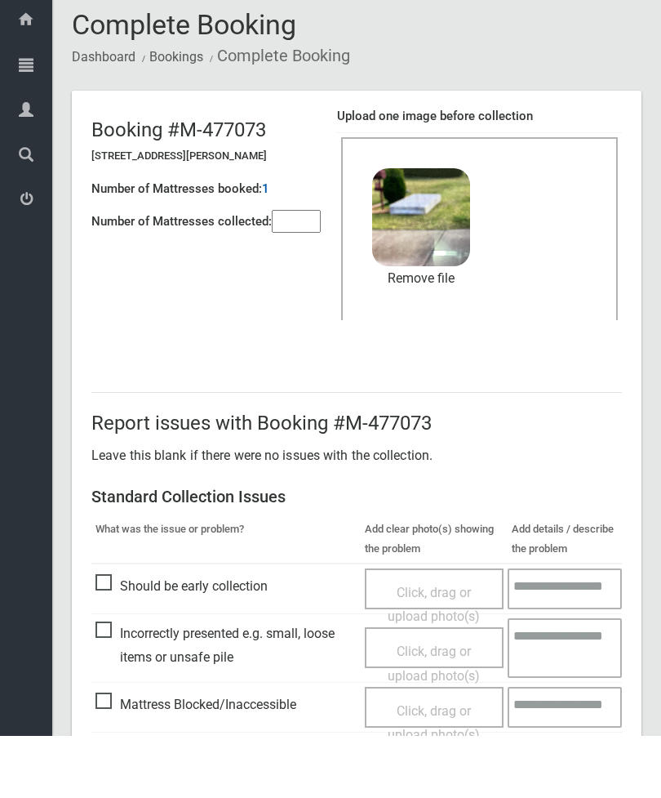
scroll to position [224, 0]
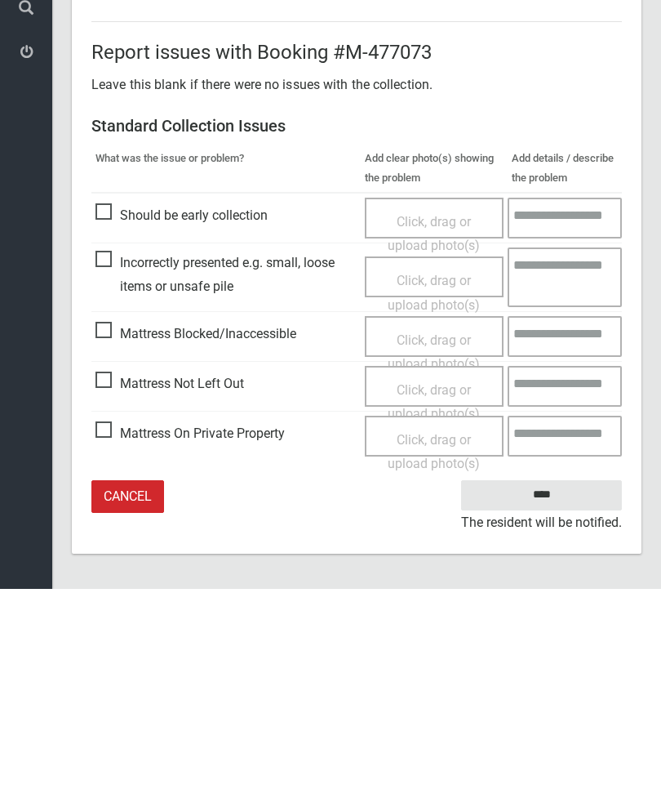
type input"] "*"
click at [567, 689] on input "****" at bounding box center [541, 704] width 161 height 30
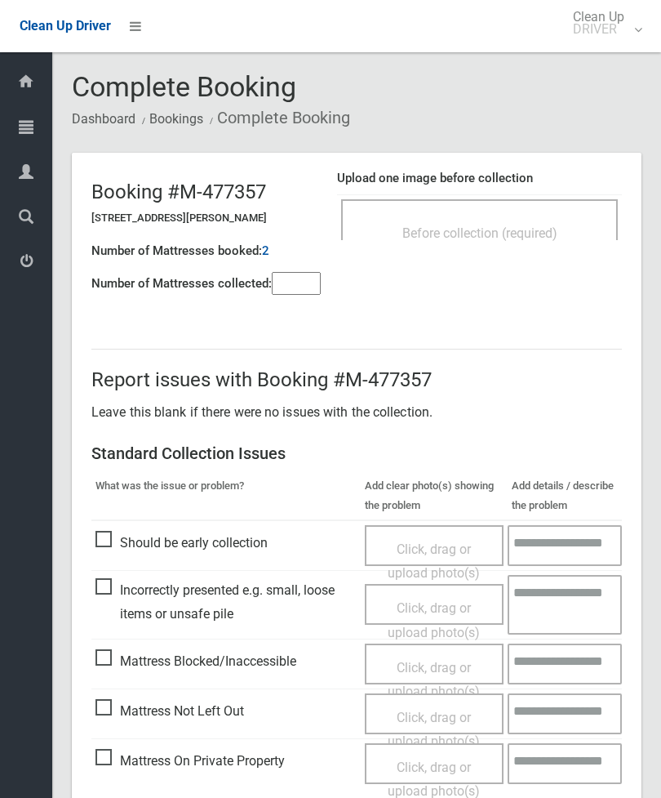
click at [539, 224] on div "Before collection (required)" at bounding box center [479, 232] width 241 height 30
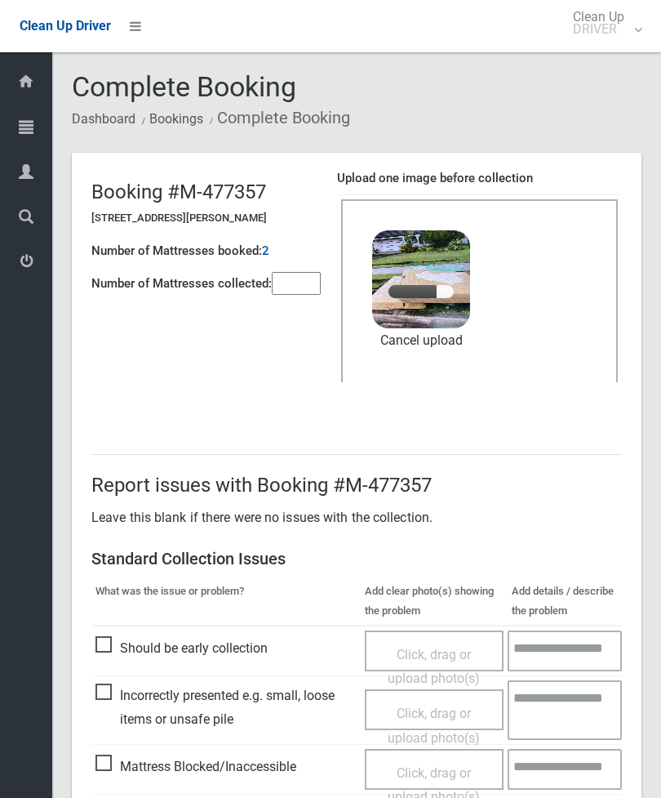
click at [307, 290] on input"] "number" at bounding box center [296, 283] width 49 height 23
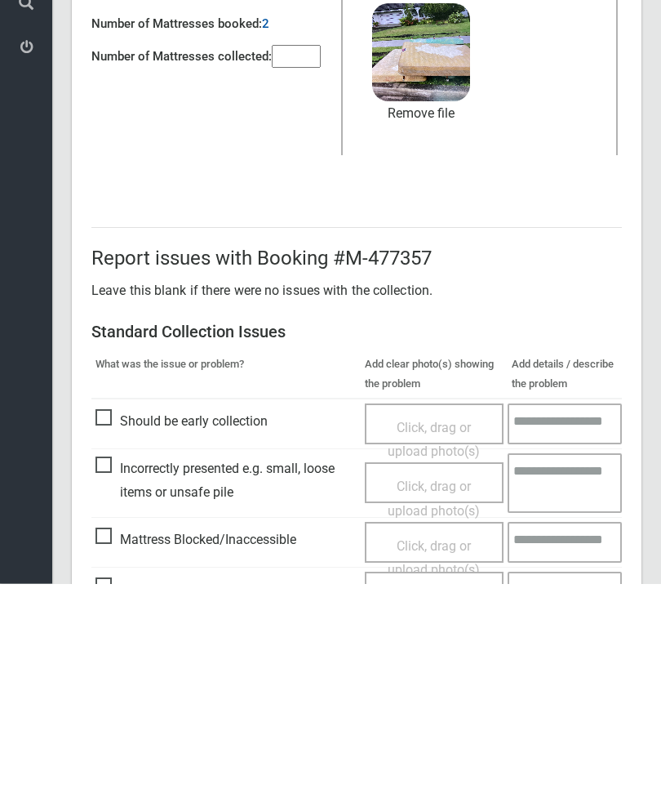
scroll to position [224, 0]
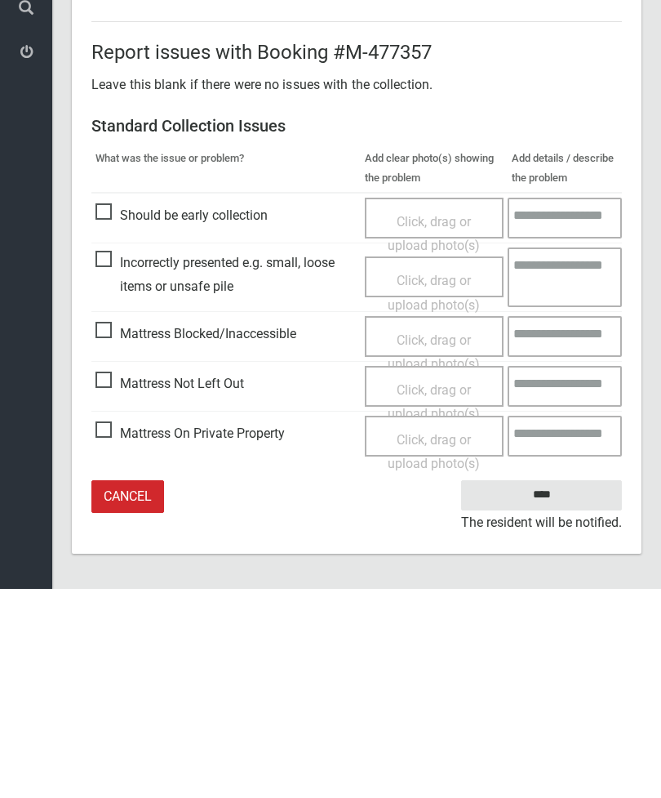
type input"] "*"
click at [560, 689] on input "****" at bounding box center [541, 704] width 161 height 30
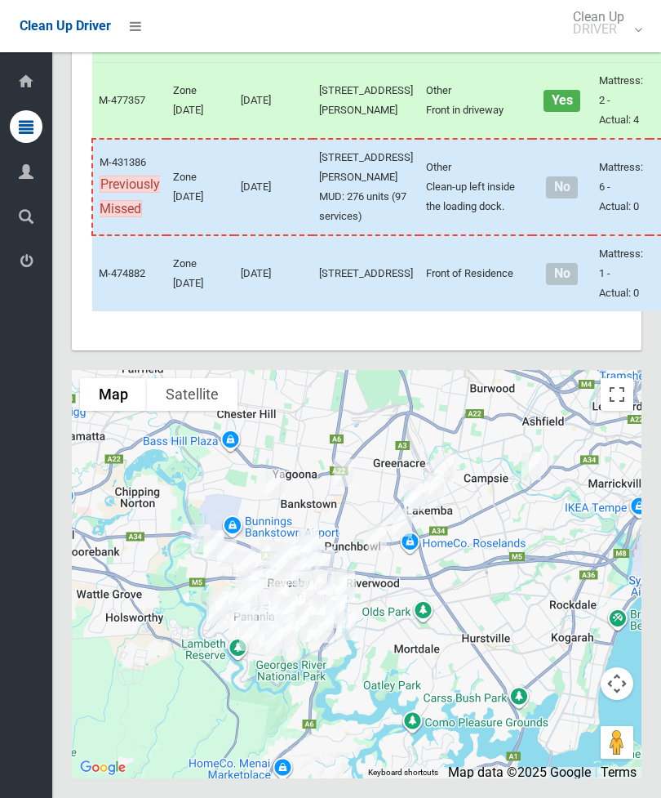
scroll to position [6666, 0]
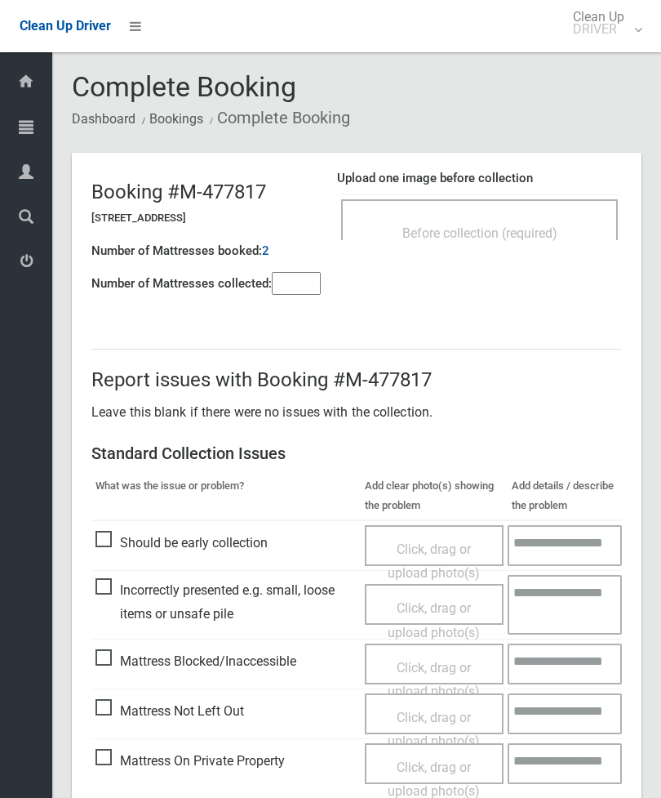
click at [530, 228] on span "Before collection (required)" at bounding box center [480, 233] width 155 height 16
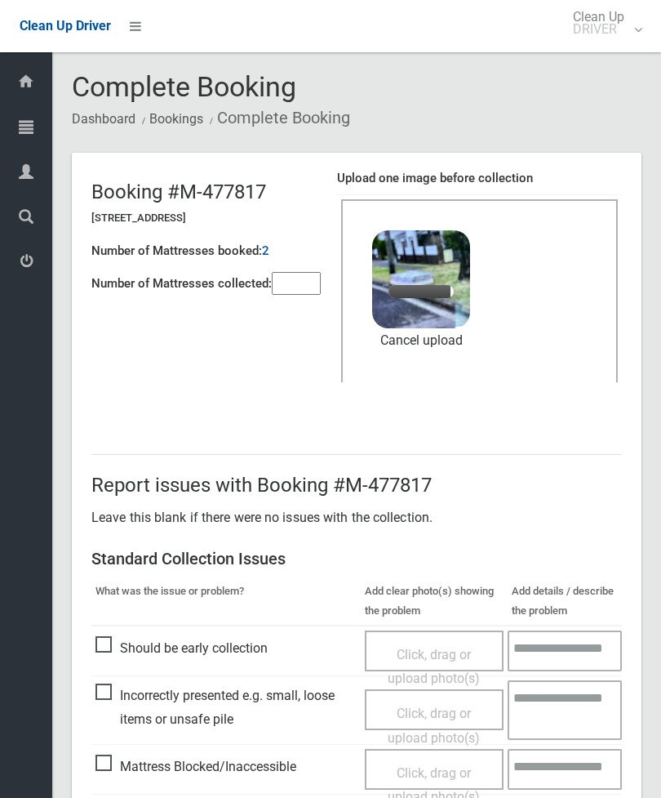
click at [305, 284] on input"] "number" at bounding box center [296, 283] width 49 height 23
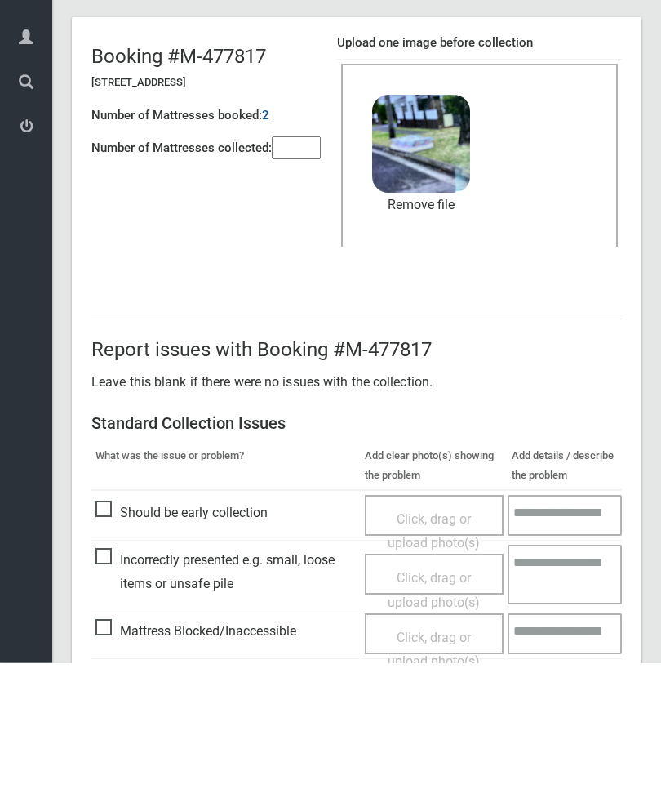
scroll to position [224, 0]
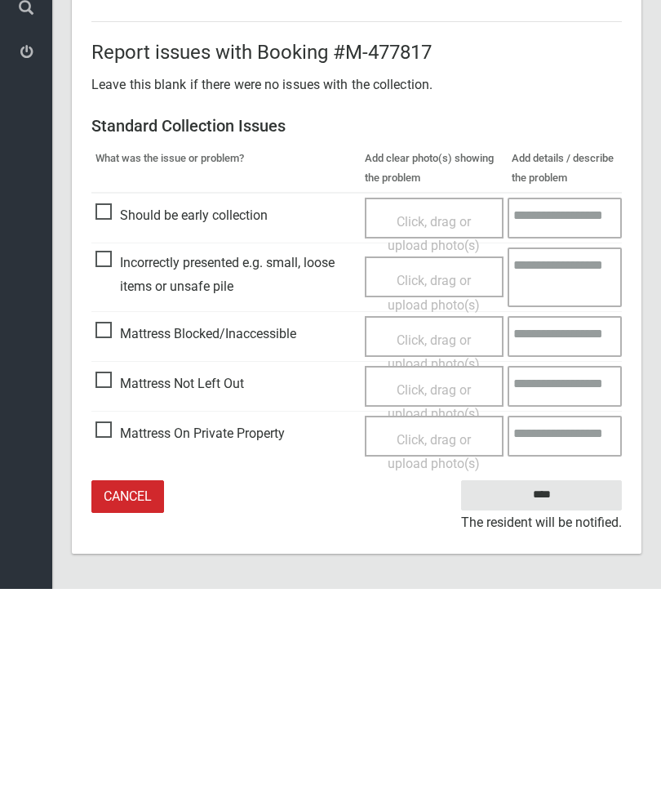
type input"] "*"
click at [555, 689] on input "****" at bounding box center [541, 704] width 161 height 30
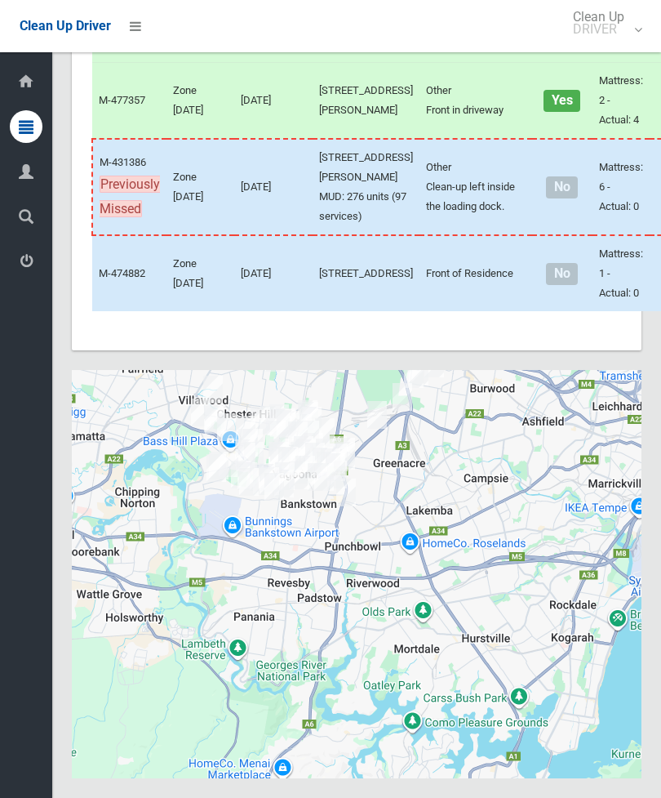
scroll to position [8240, 0]
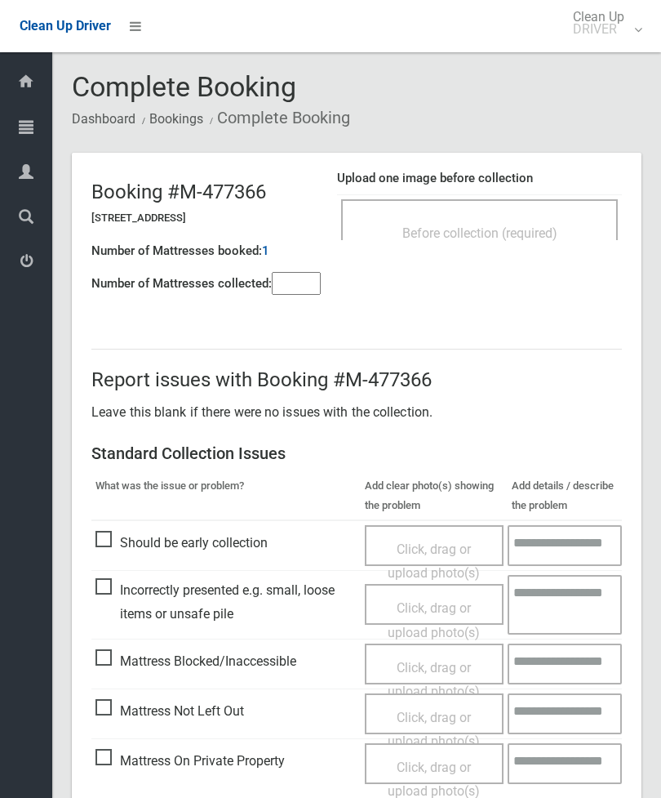
click at [521, 221] on div "Before collection (required)" at bounding box center [479, 232] width 241 height 30
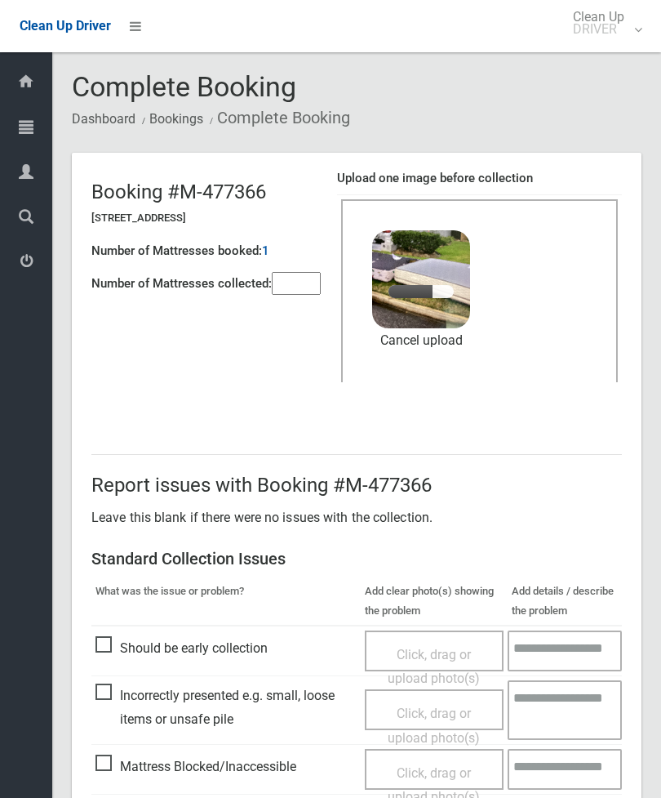
click at [296, 282] on input"] "number" at bounding box center [296, 283] width 49 height 23
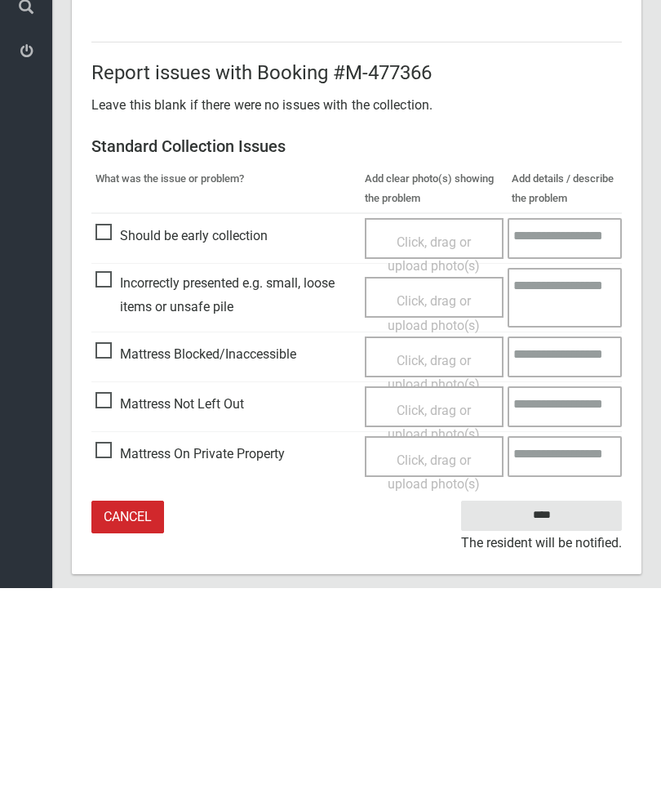
scroll to position [224, 0]
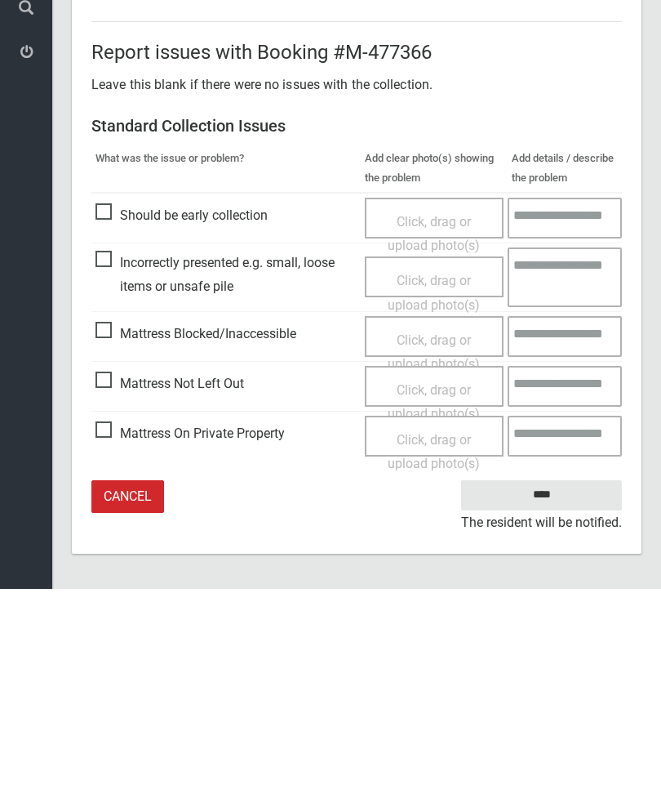
type input"] "*"
click at [566, 689] on input "****" at bounding box center [541, 704] width 161 height 30
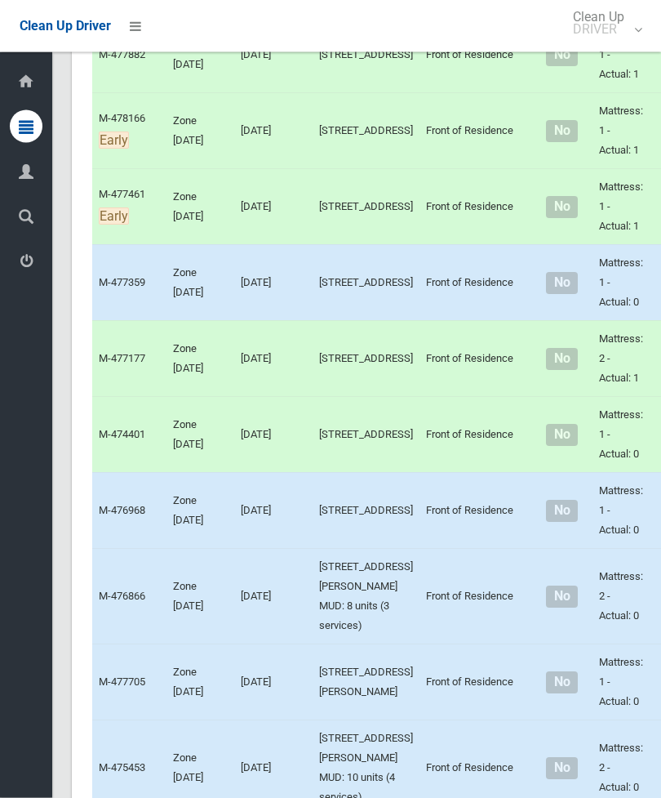
scroll to position [3954, 0]
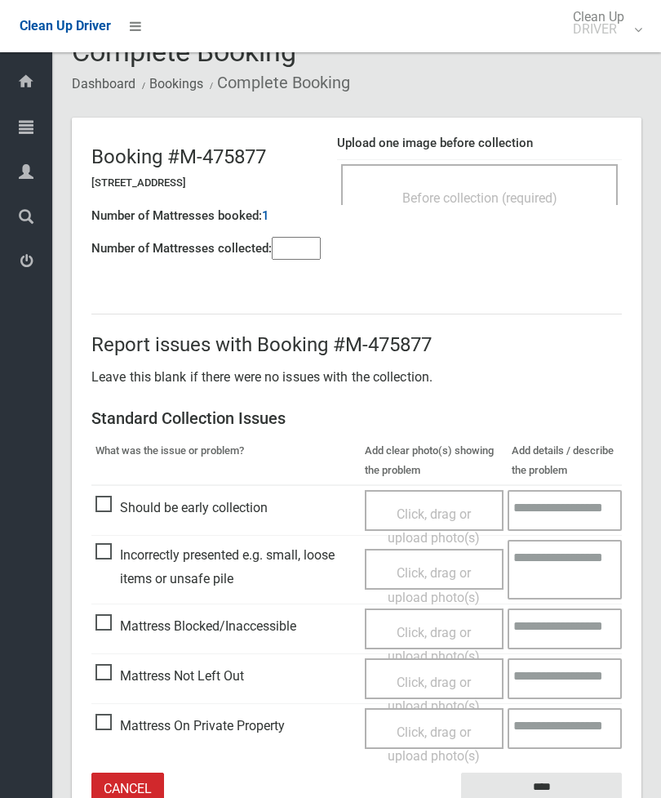
scroll to position [39, 0]
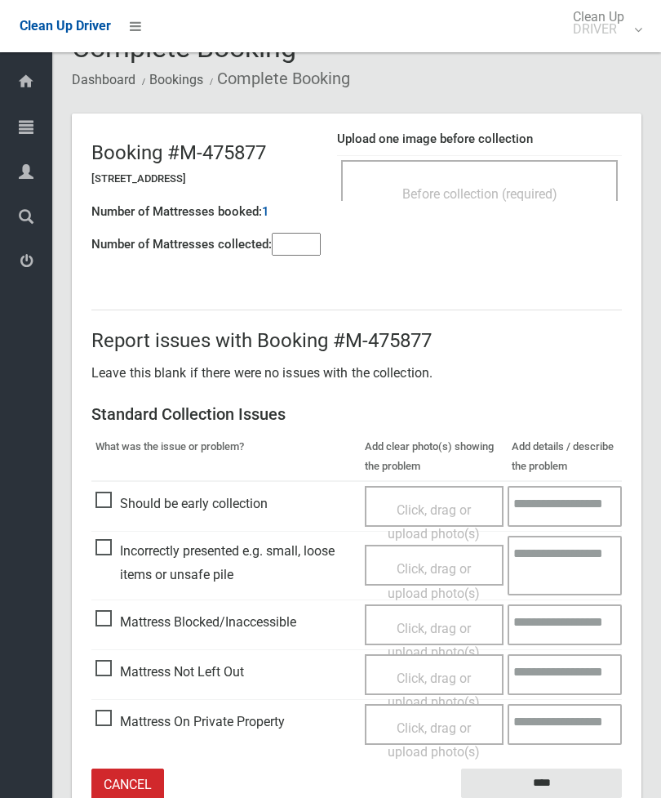
click at [556, 189] on span "Before collection (required)" at bounding box center [480, 194] width 155 height 16
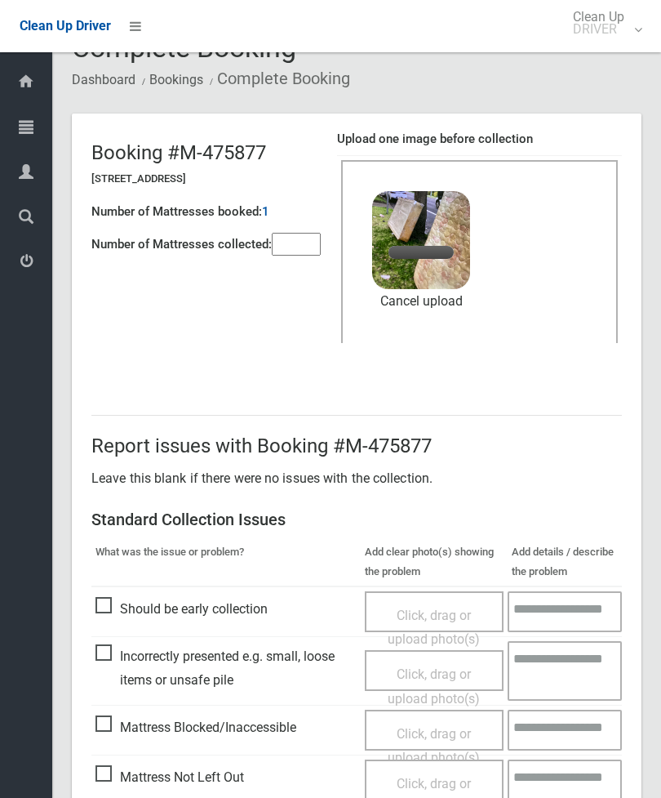
click at [314, 249] on input"] "number" at bounding box center [296, 244] width 49 height 23
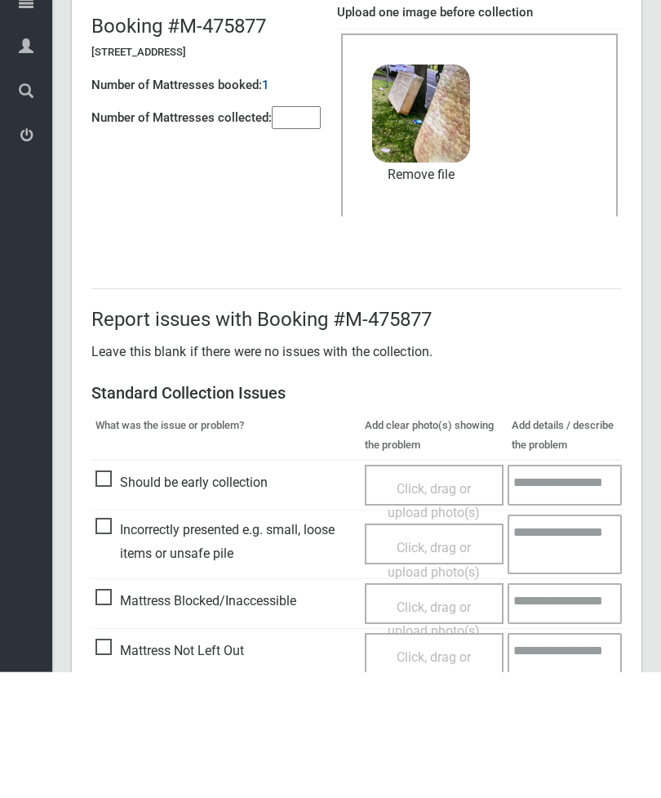
scroll to position [224, 0]
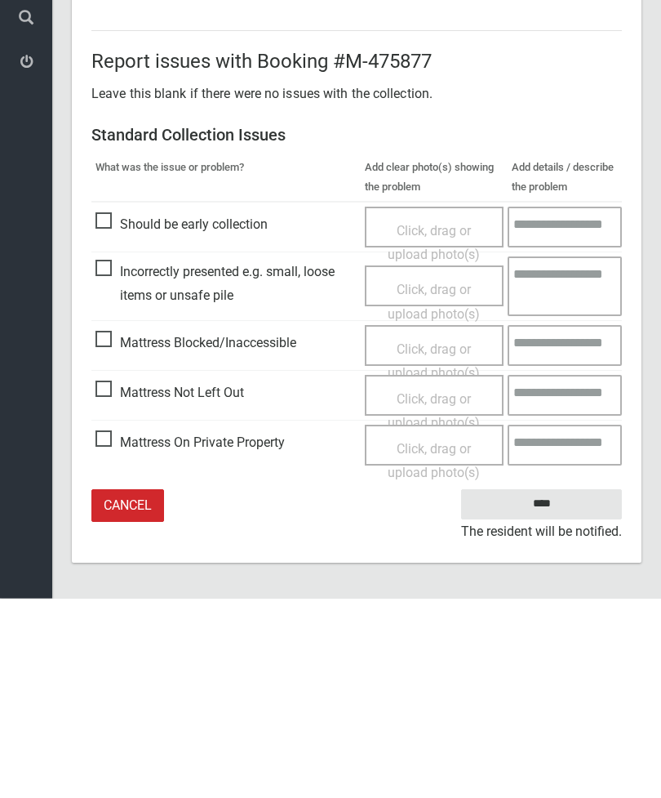
type input"] "*"
click at [552, 689] on input "****" at bounding box center [541, 704] width 161 height 30
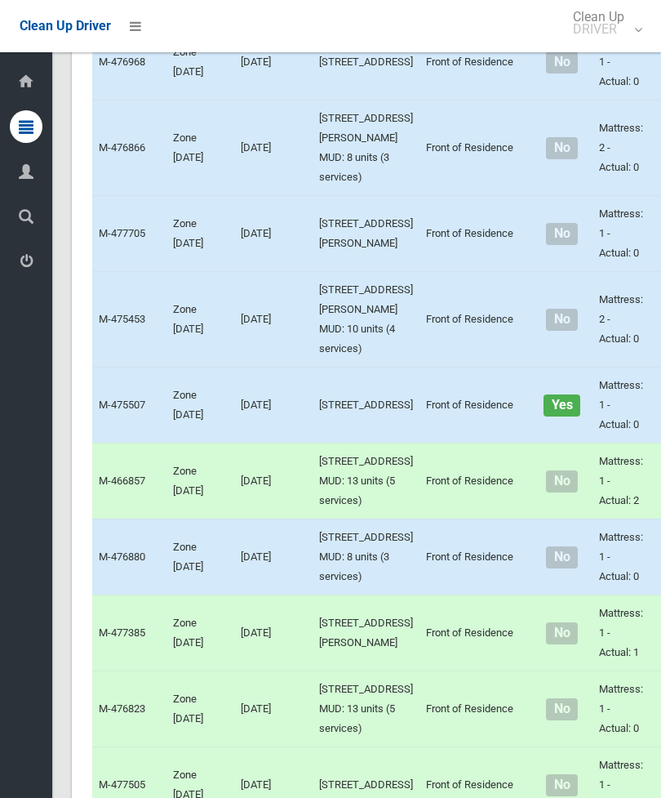
scroll to position [4401, 0]
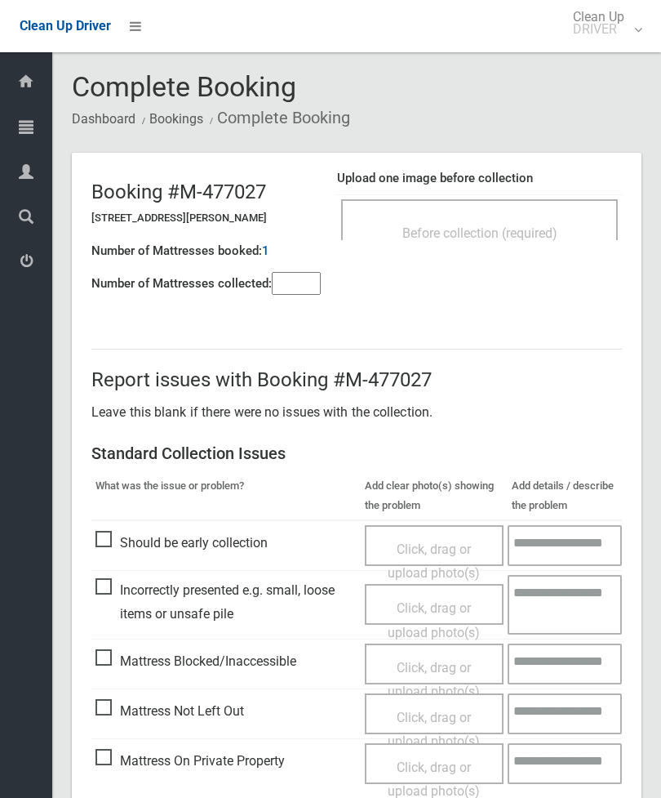
click at [319, 276] on input"] "number" at bounding box center [296, 283] width 49 height 23
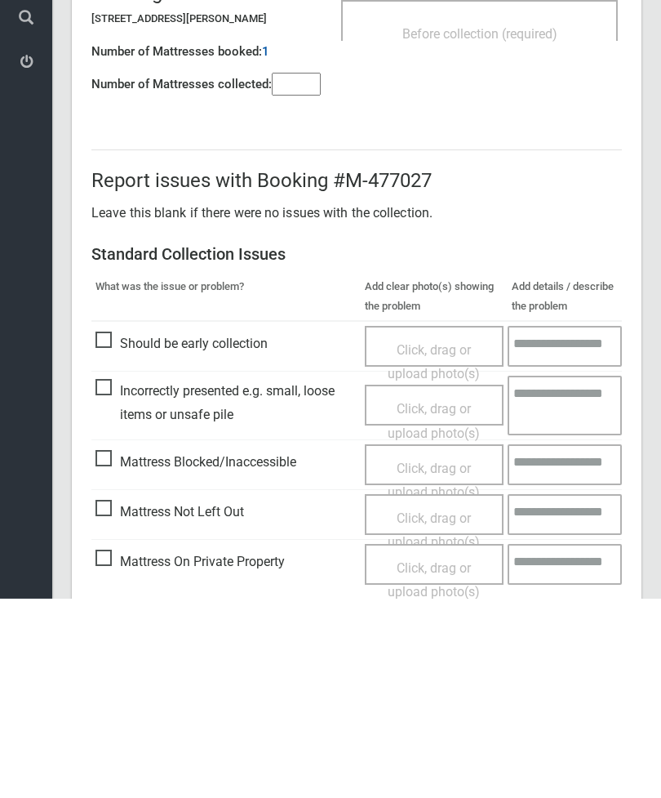
scroll to position [118, 0]
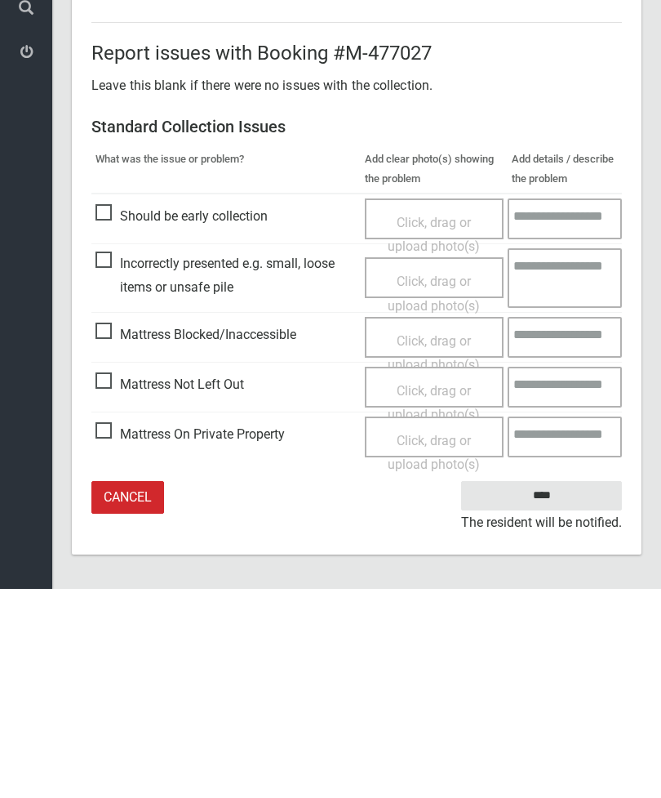
type input"] "*"
click at [112, 581] on span "Mattress Not Left Out" at bounding box center [170, 593] width 149 height 24
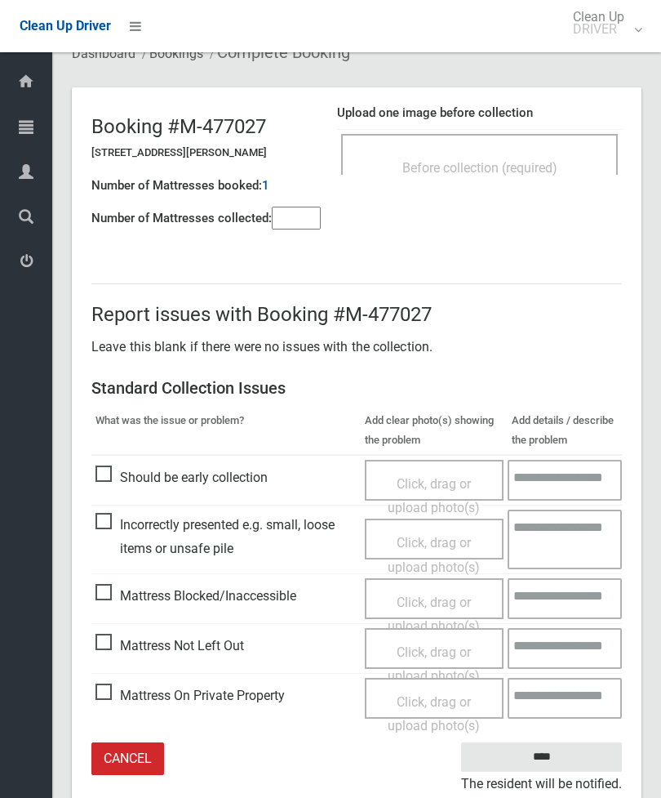
click at [436, 653] on span "Click, drag or upload photo(s)" at bounding box center [434, 664] width 92 height 40
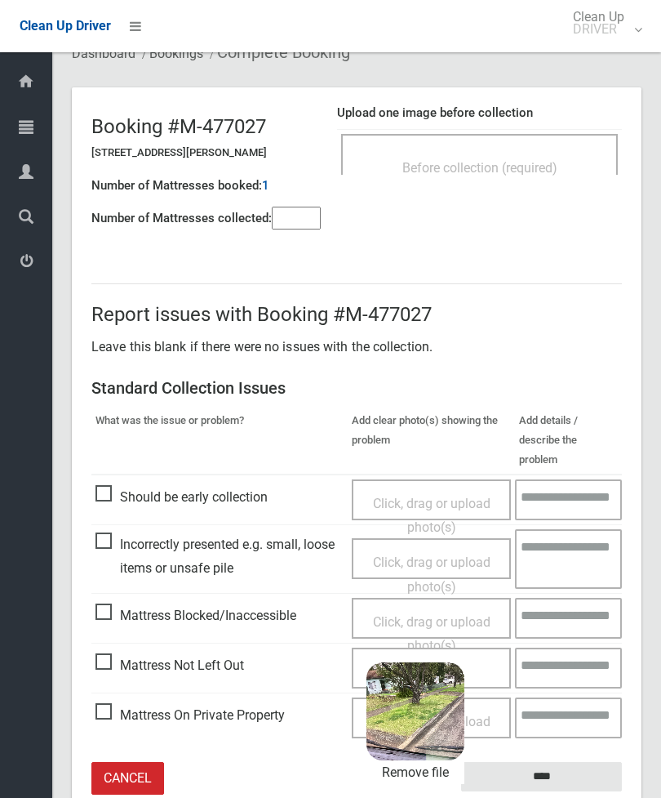
click at [572, 762] on input "****" at bounding box center [541, 777] width 161 height 30
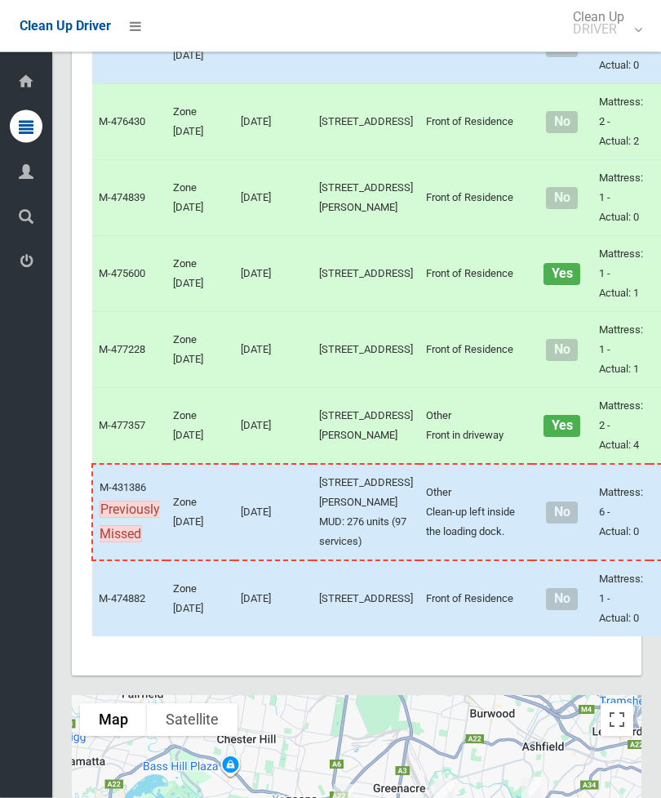
scroll to position [5655, 0]
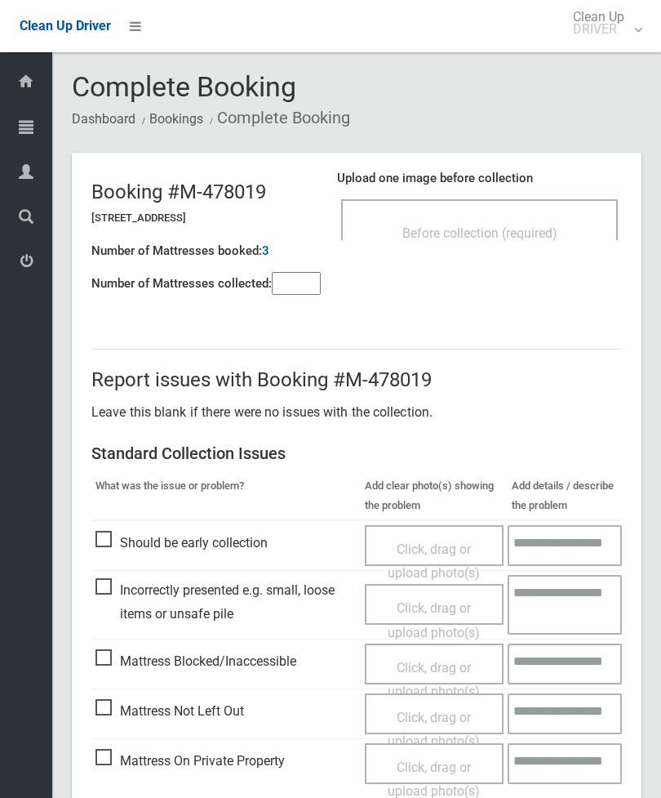
click at [518, 225] on span "Before collection (required)" at bounding box center [480, 233] width 155 height 16
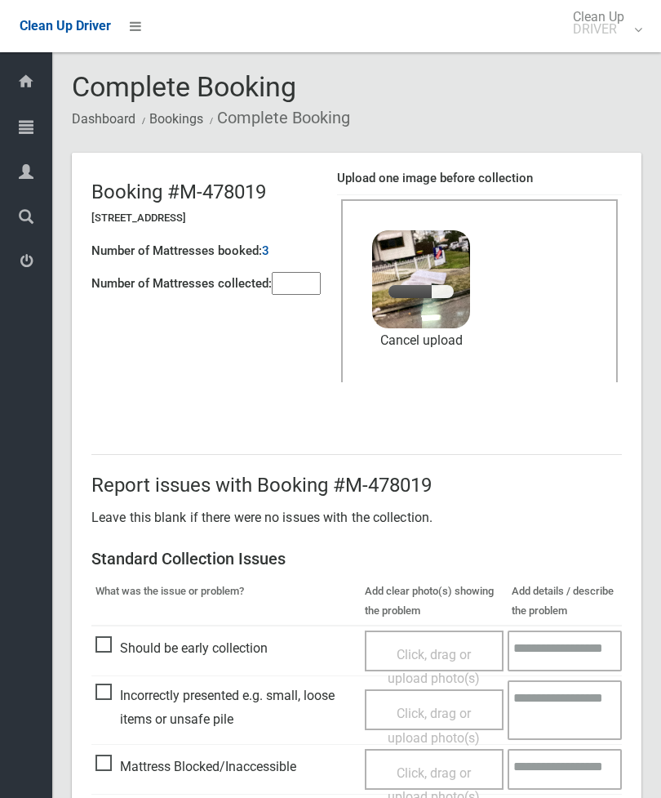
click at [307, 272] on input"] "number" at bounding box center [296, 283] width 49 height 23
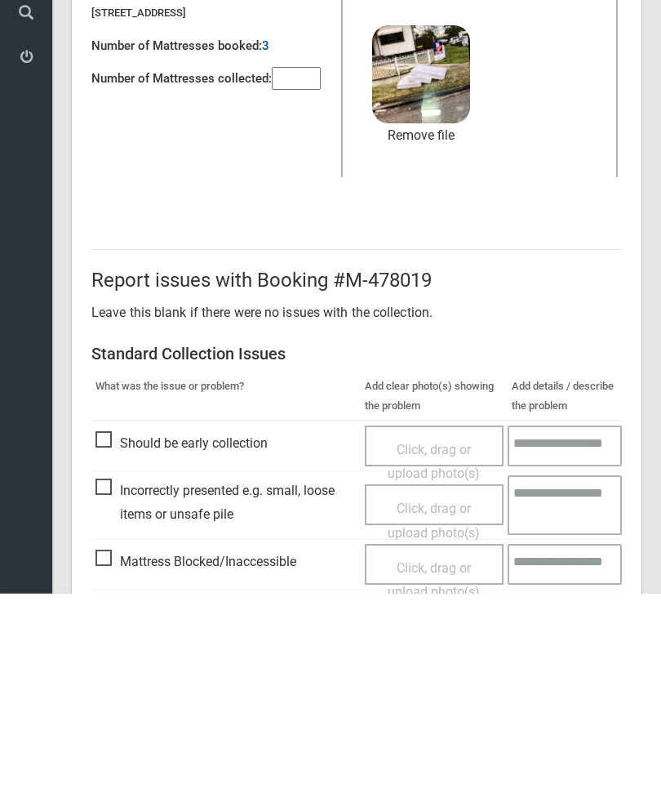
scroll to position [224, 0]
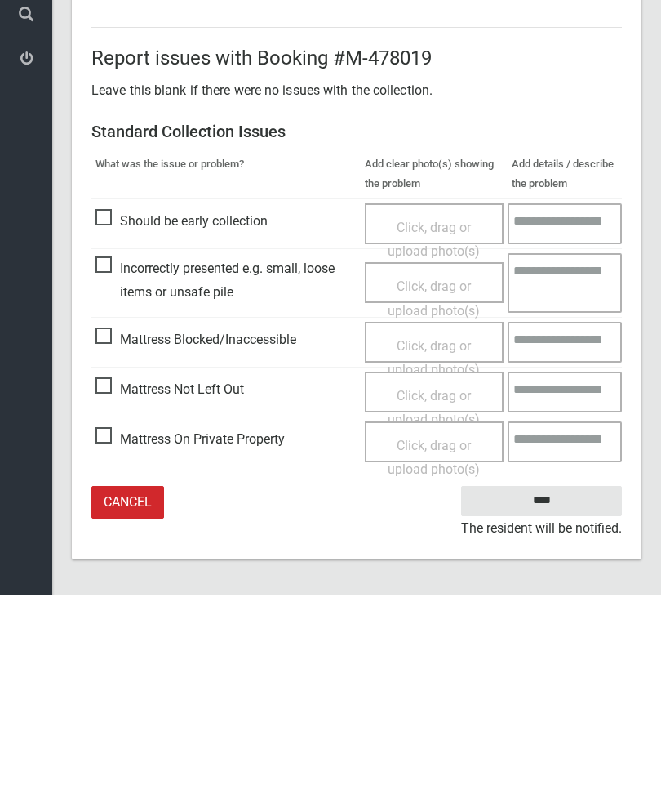
type input"] "*"
click at [554, 689] on input "****" at bounding box center [541, 704] width 161 height 30
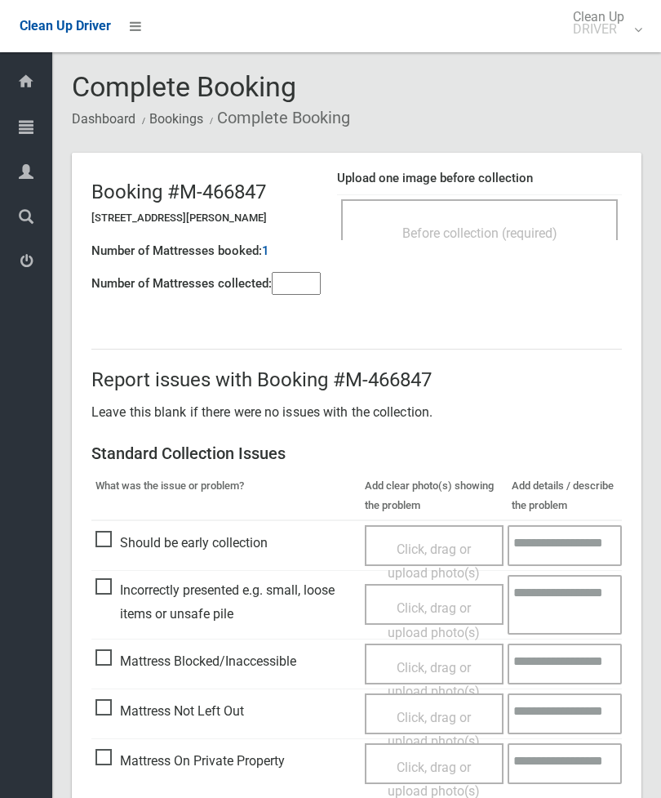
click at [302, 283] on input"] "number" at bounding box center [296, 283] width 49 height 23
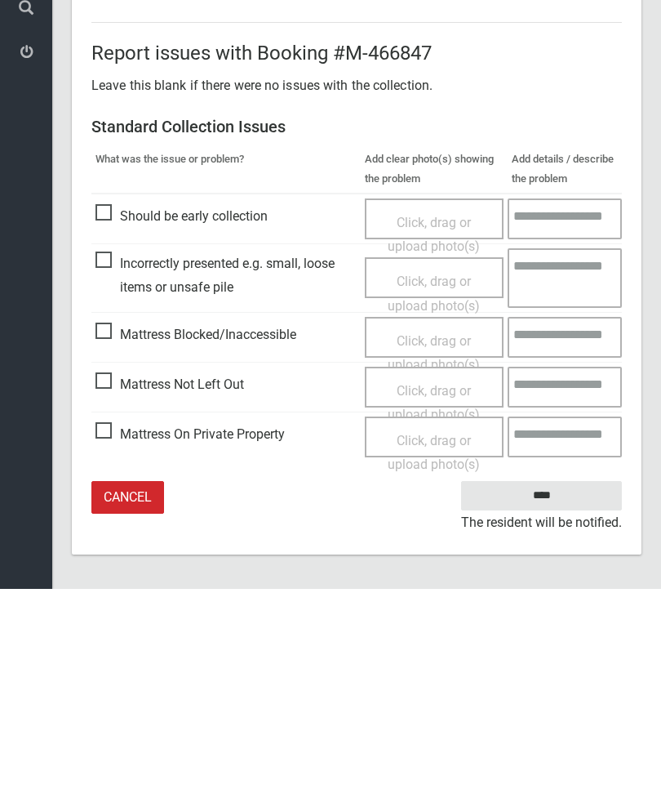
type input"] "*"
click at [118, 581] on span "Mattress Not Left Out" at bounding box center [170, 593] width 149 height 24
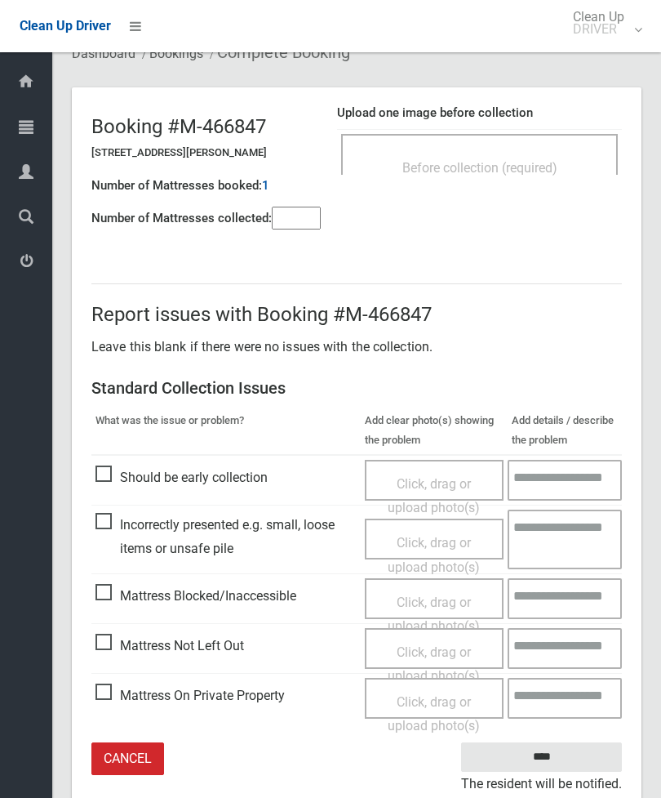
click at [426, 652] on span "Click, drag or upload photo(s)" at bounding box center [434, 664] width 92 height 40
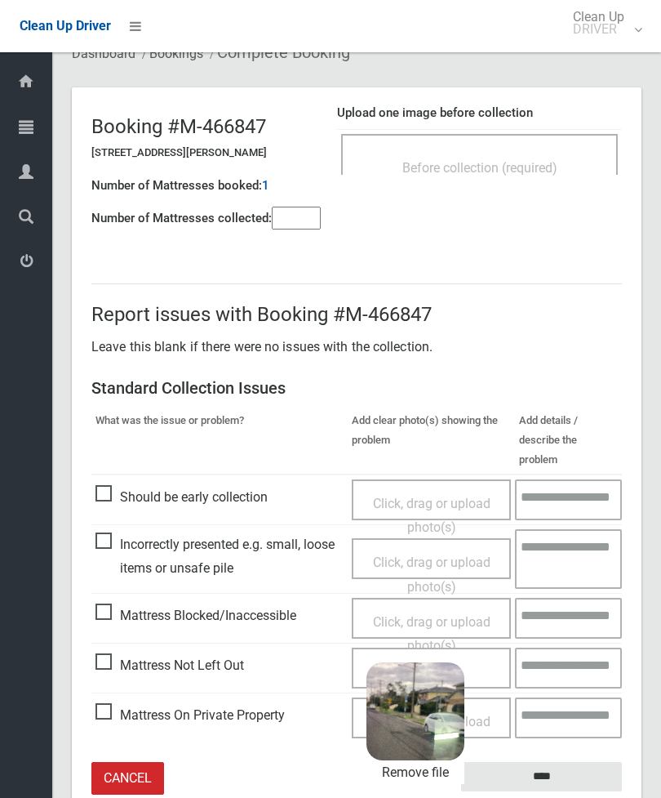
click at [590, 762] on input "****" at bounding box center [541, 777] width 161 height 30
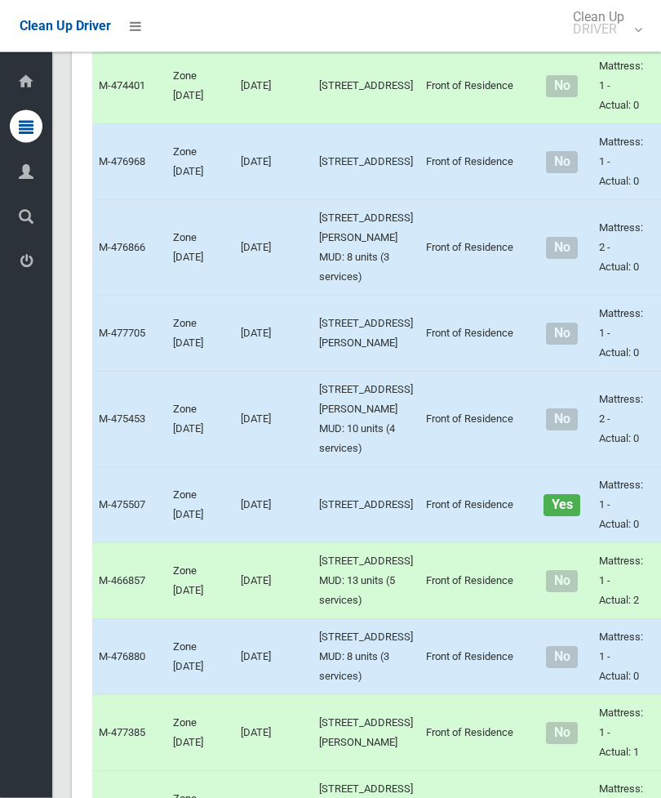
scroll to position [4302, 0]
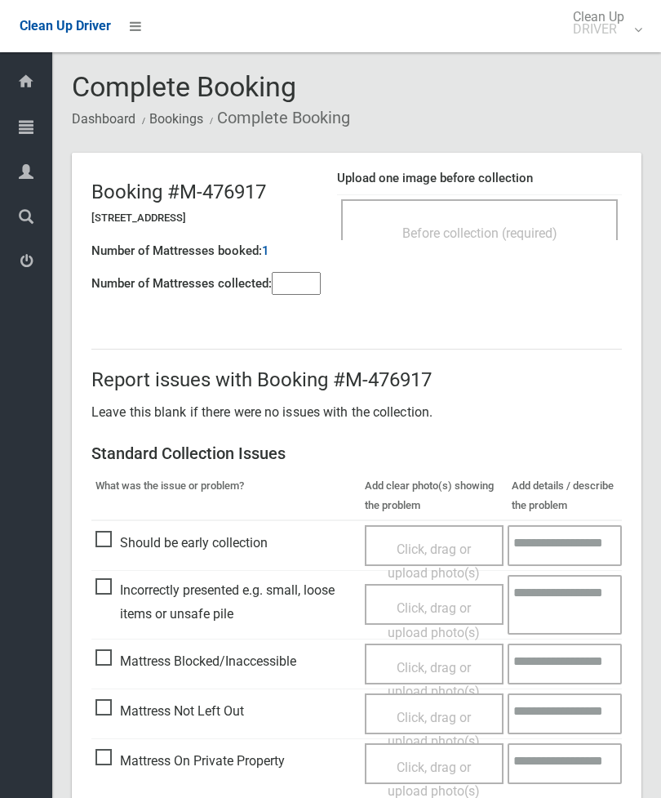
click at [295, 284] on input"] "number" at bounding box center [296, 283] width 49 height 23
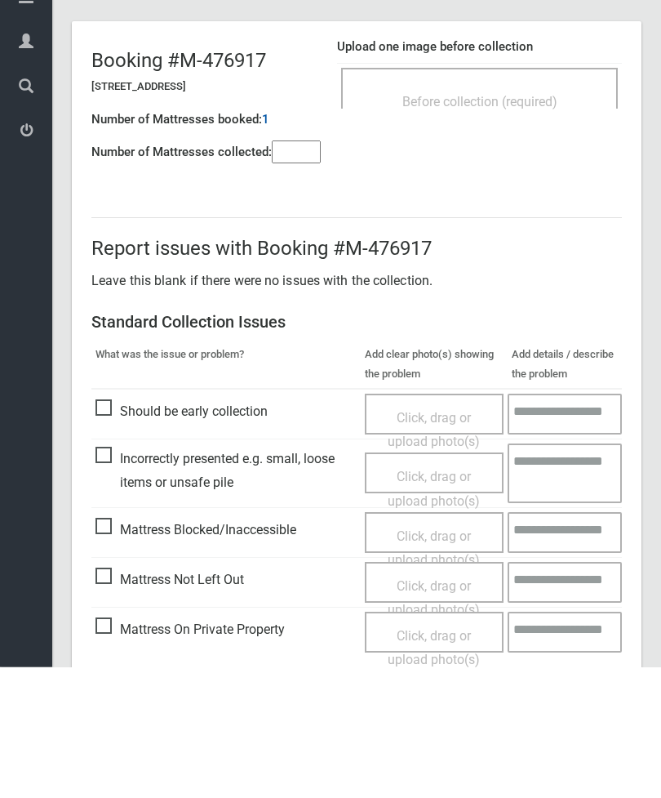
scroll to position [118, 0]
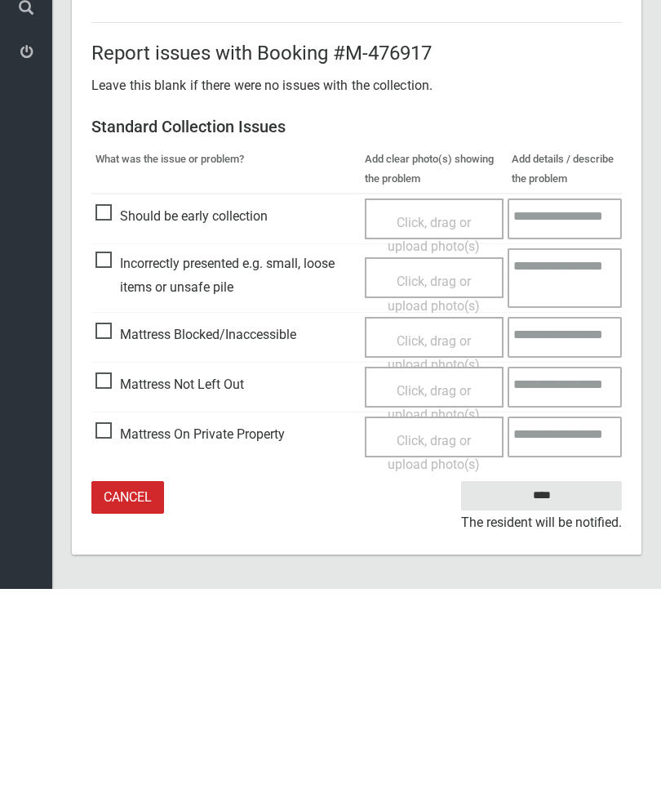
type input"] "*"
click at [114, 581] on span "Mattress Not Left Out" at bounding box center [170, 593] width 149 height 24
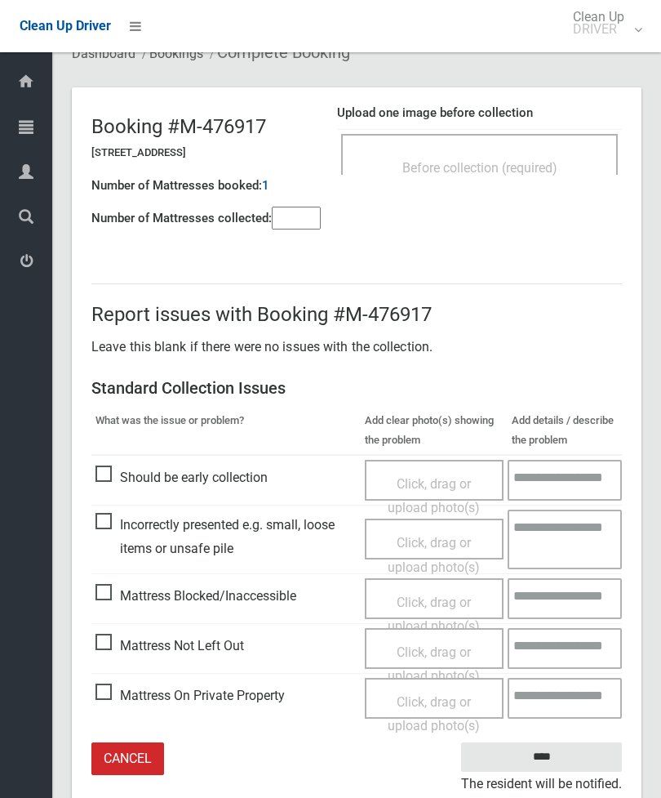
click at [427, 652] on span "Click, drag or upload photo(s)" at bounding box center [434, 664] width 92 height 40
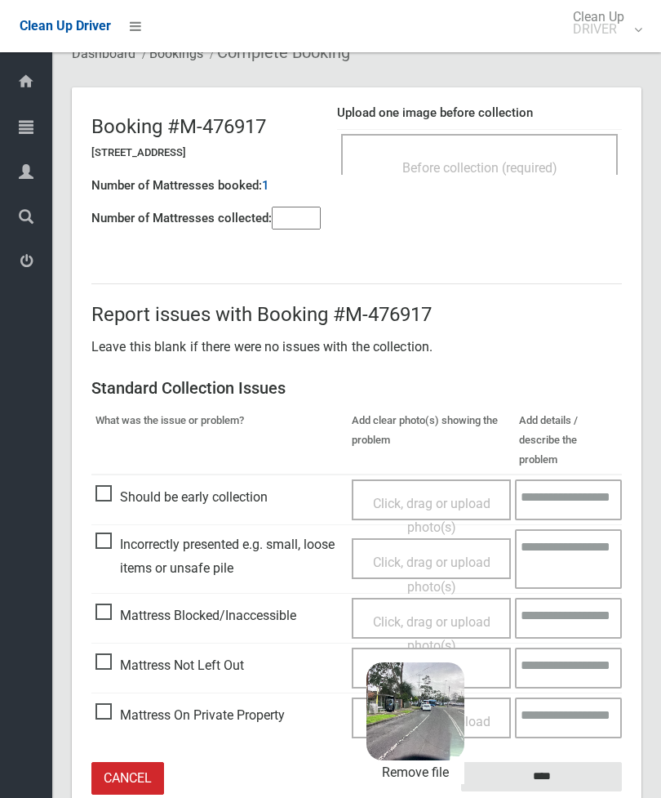
click at [581, 762] on input "****" at bounding box center [541, 777] width 161 height 30
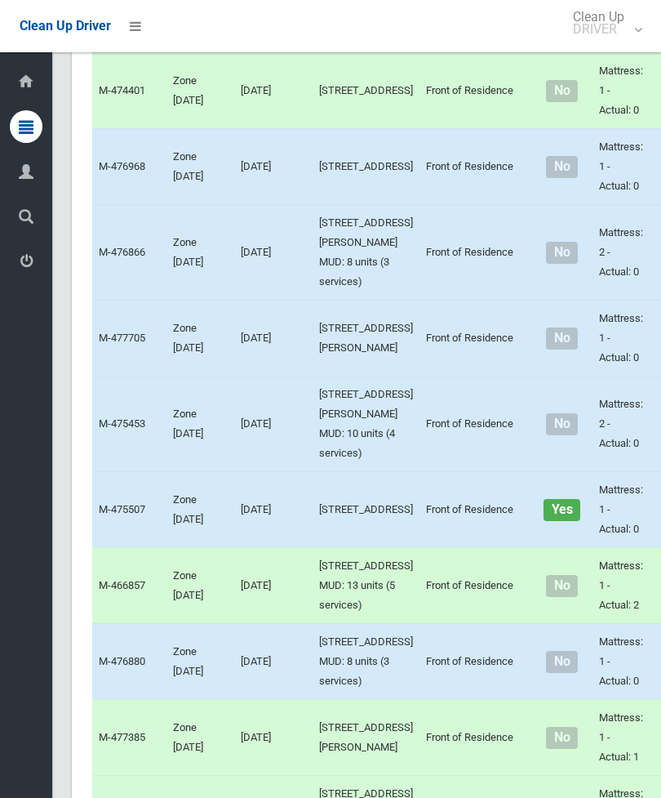
scroll to position [4298, 0]
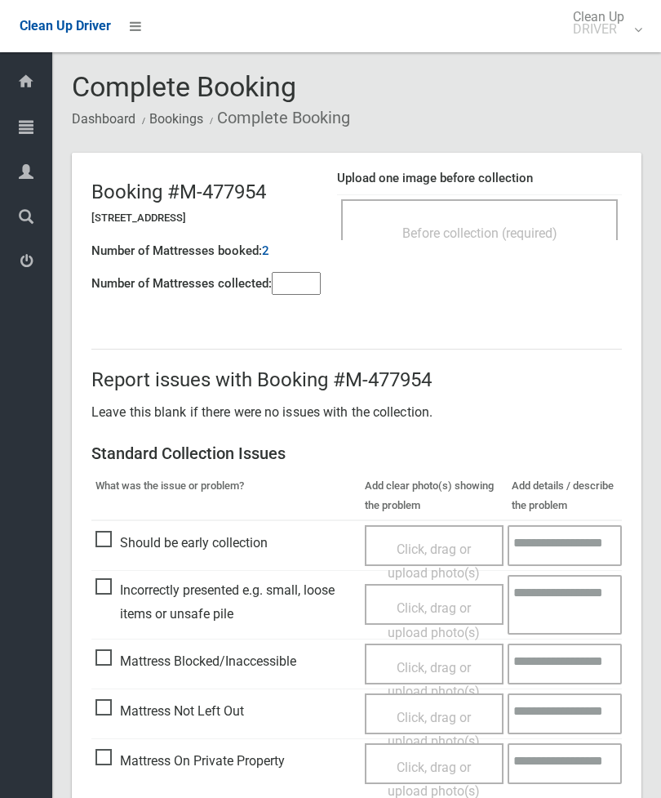
click at [533, 207] on div "Before collection (required)" at bounding box center [479, 219] width 277 height 41
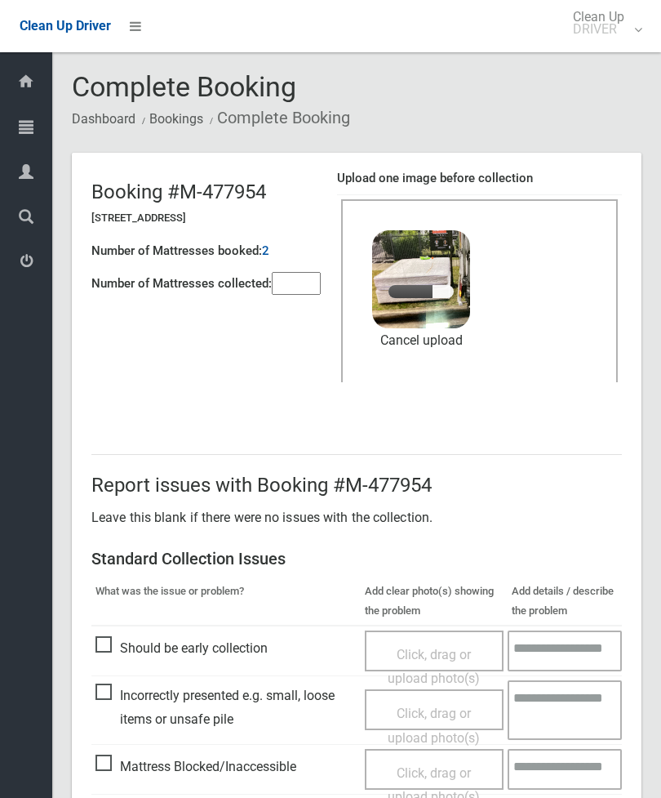
click at [296, 280] on input"] "number" at bounding box center [296, 283] width 49 height 23
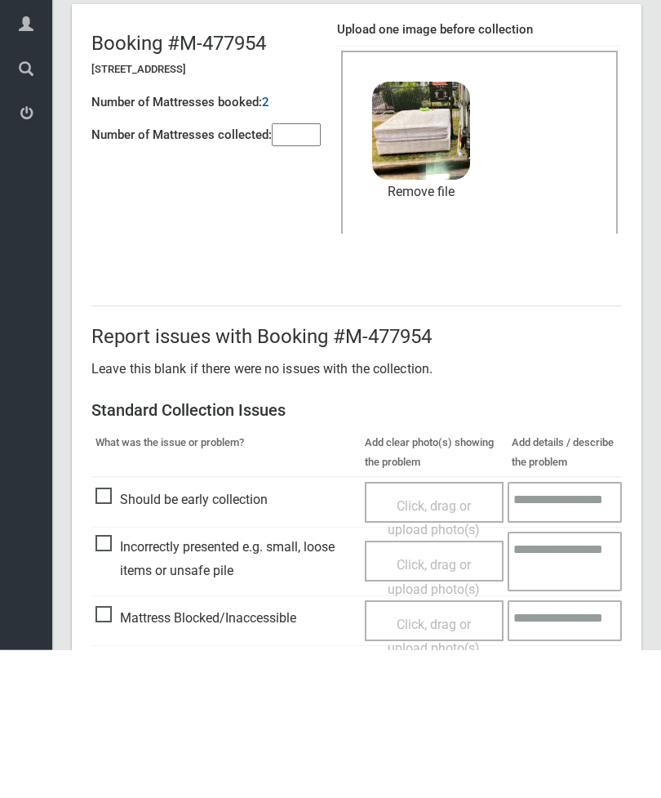
scroll to position [224, 0]
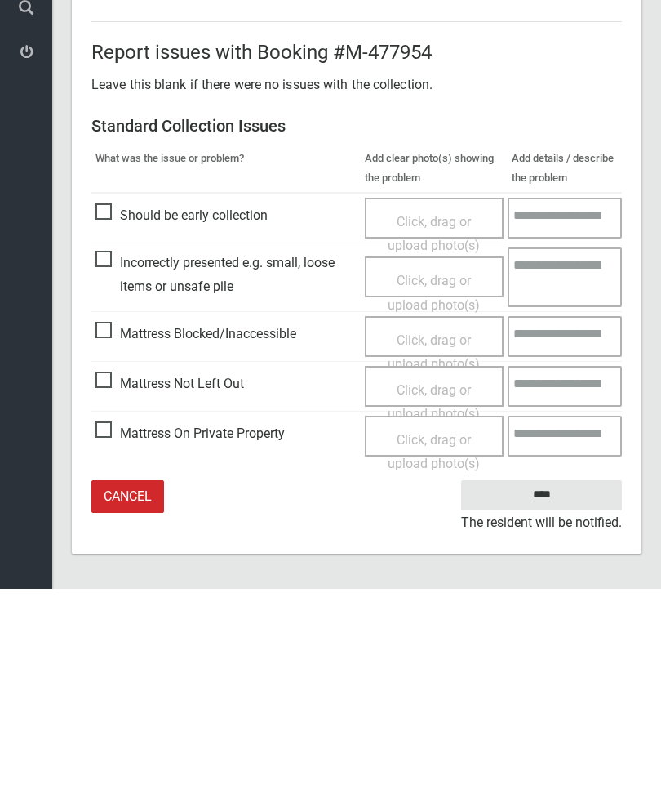
type input"] "*"
click at [559, 689] on input "****" at bounding box center [541, 704] width 161 height 30
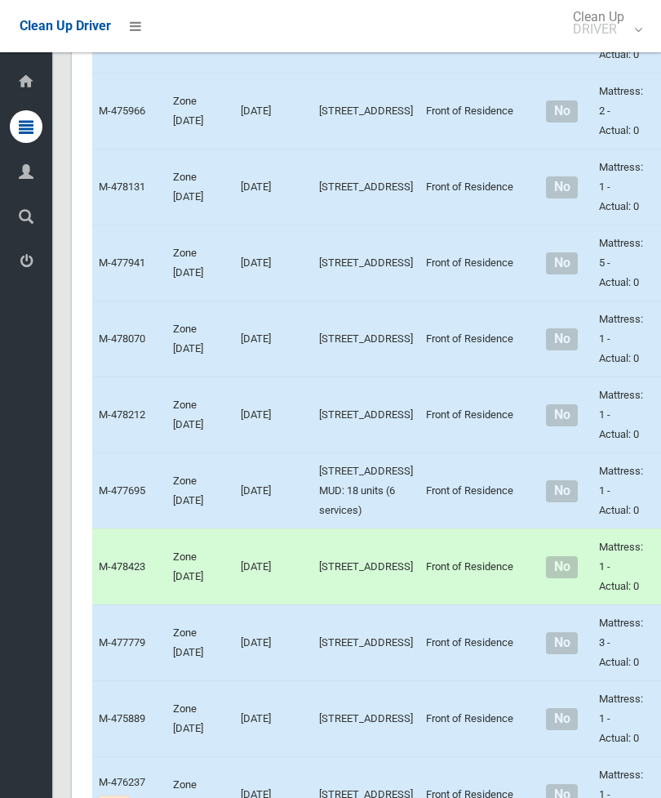
scroll to position [1161, 0]
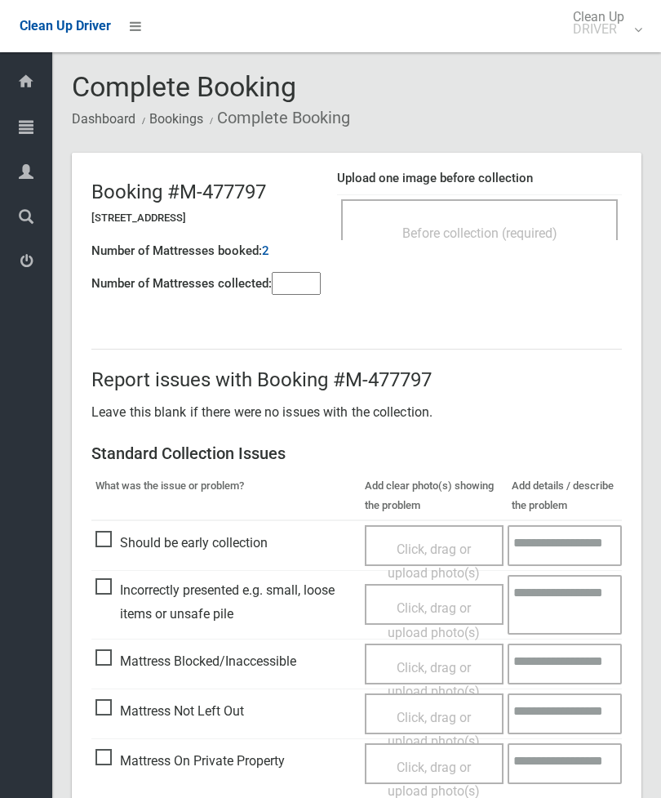
click at [544, 227] on span "Before collection (required)" at bounding box center [480, 233] width 155 height 16
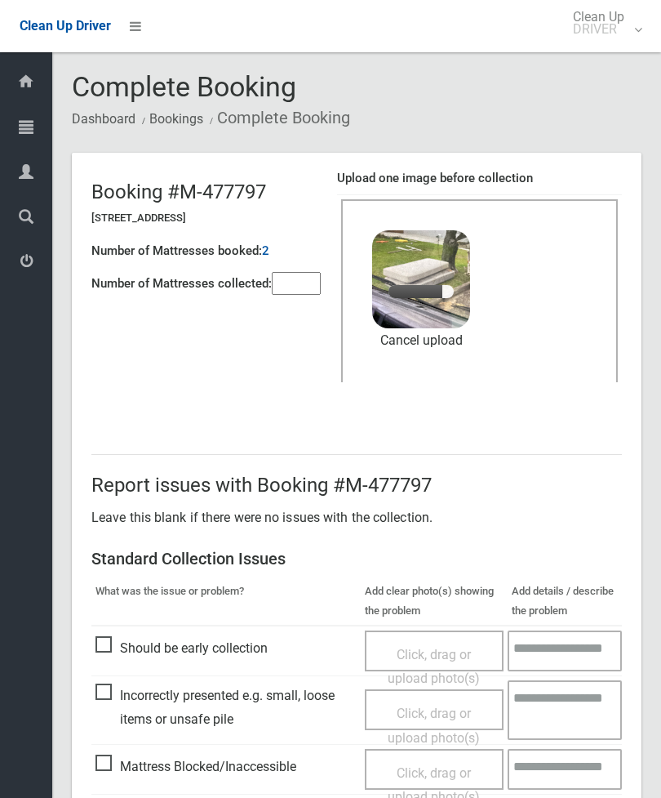
click at [292, 280] on input"] "number" at bounding box center [296, 283] width 49 height 23
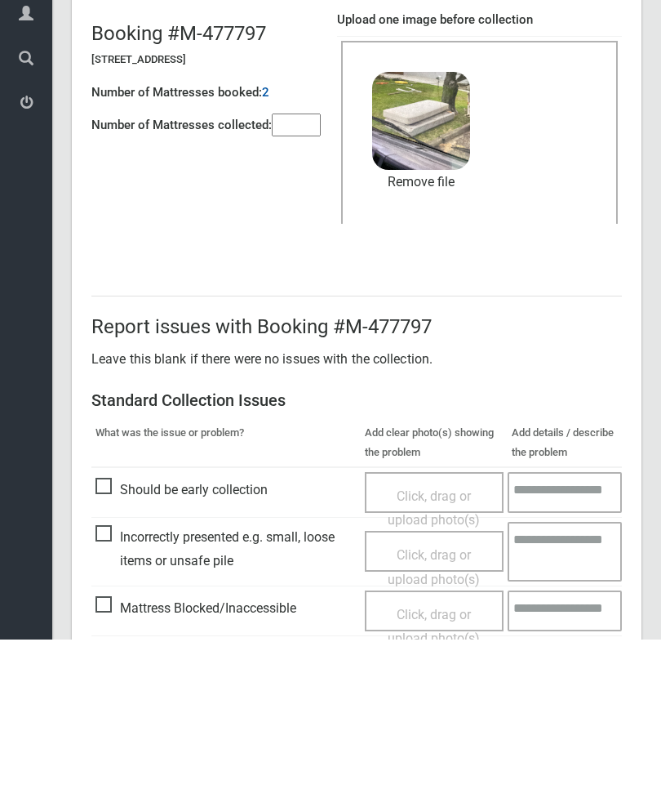
scroll to position [224, 0]
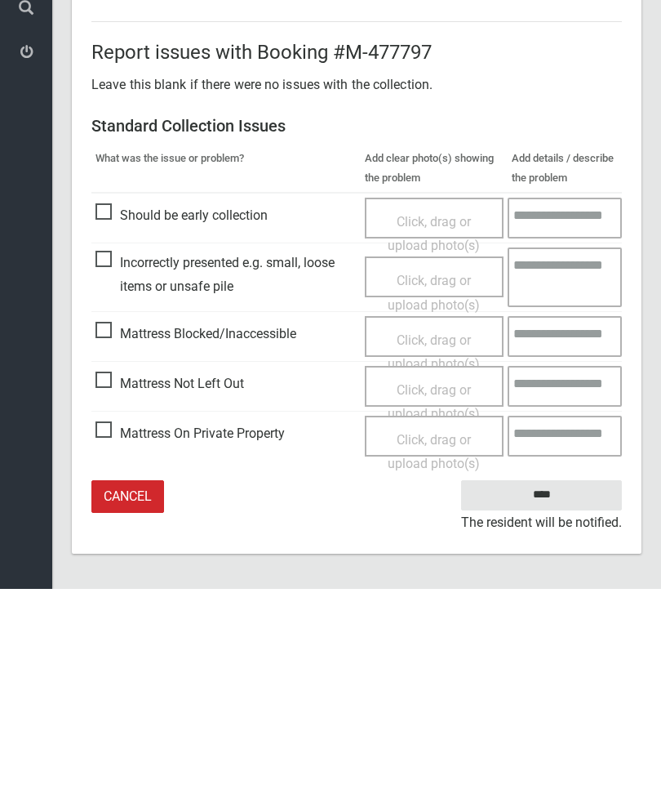
type input"] "*"
click at [562, 689] on input "****" at bounding box center [541, 704] width 161 height 30
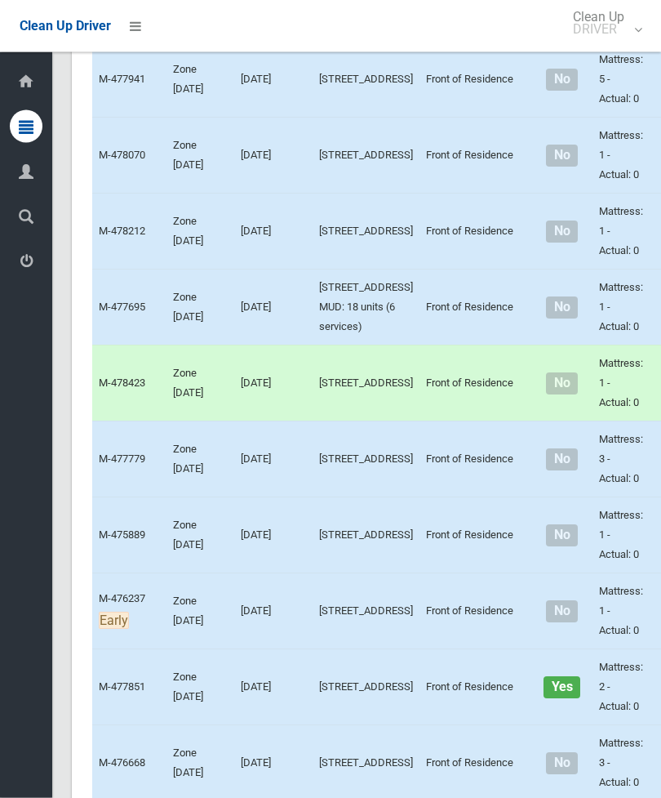
scroll to position [1342, 0]
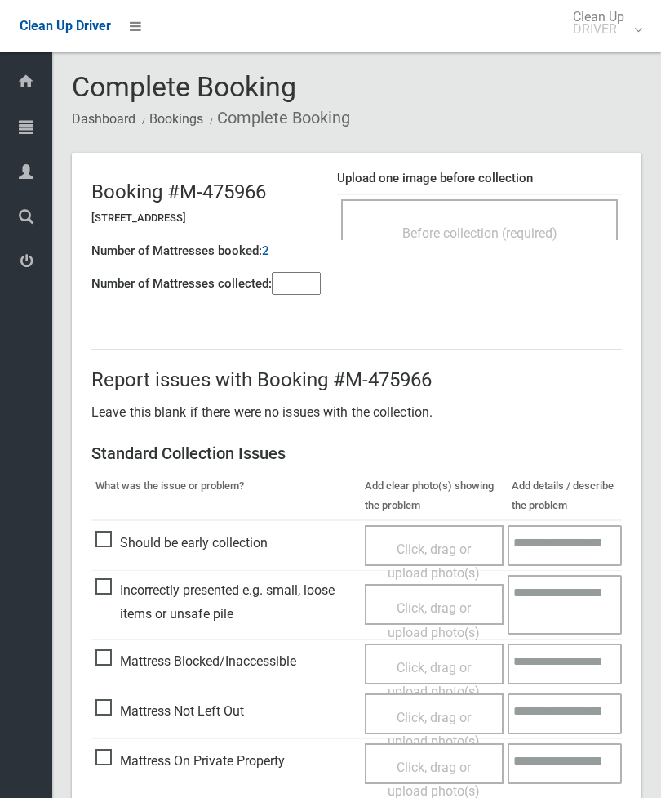
click at [494, 215] on div "Before collection (required)" at bounding box center [479, 219] width 277 height 41
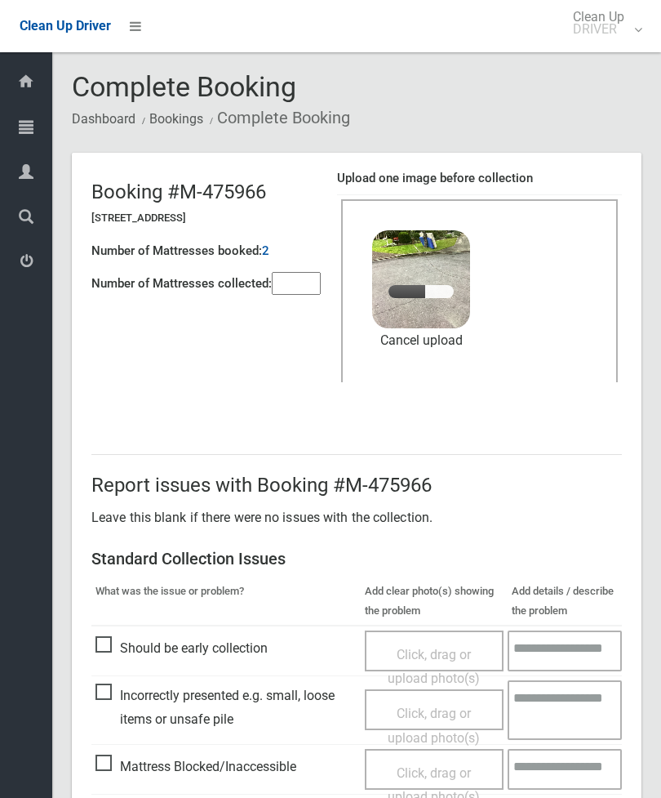
click at [291, 290] on input"] "number" at bounding box center [296, 283] width 49 height 23
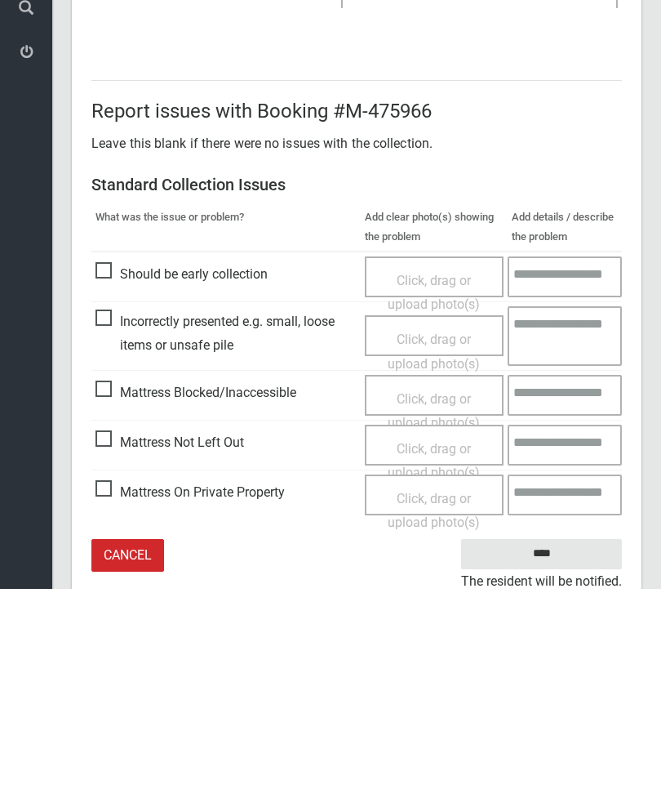
scroll to position [224, 0]
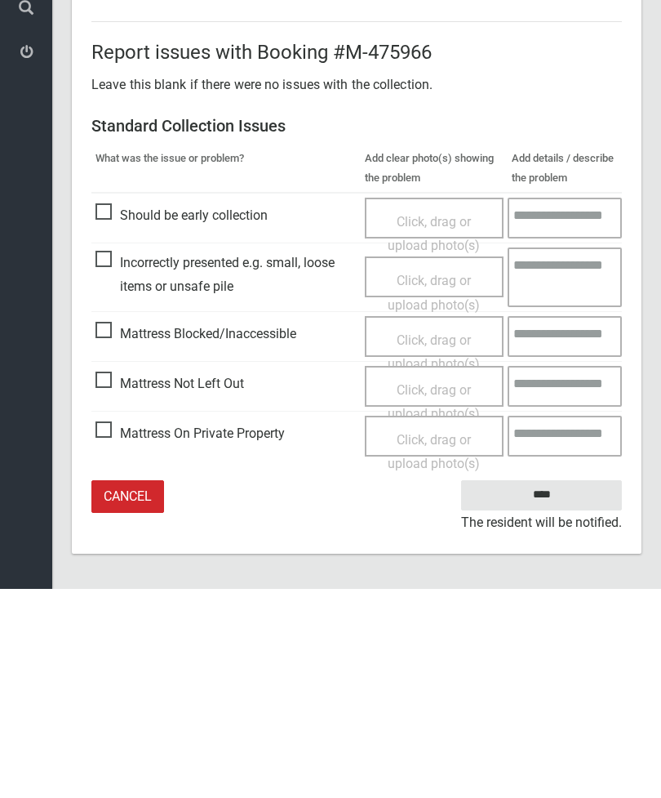
type input"] "*"
click at [546, 689] on input "****" at bounding box center [541, 704] width 161 height 30
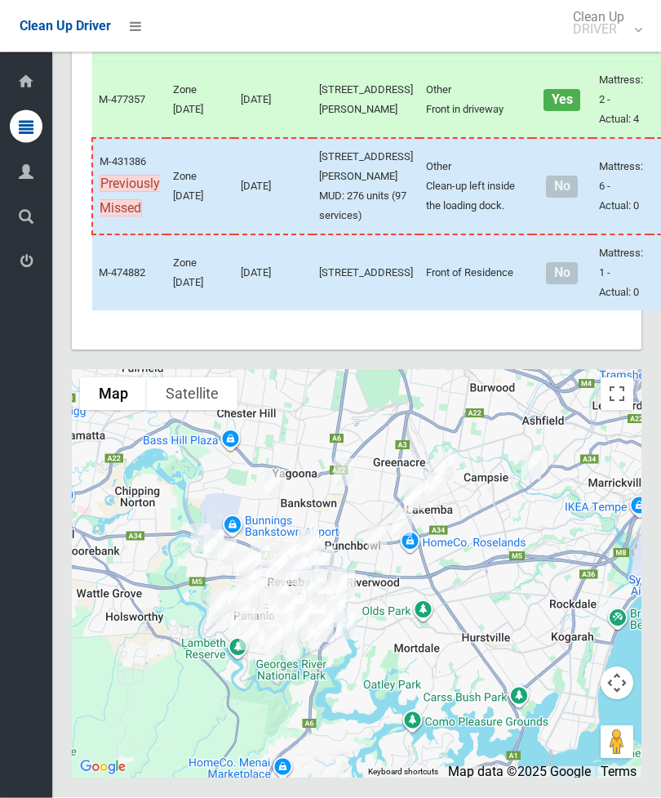
scroll to position [7867, 0]
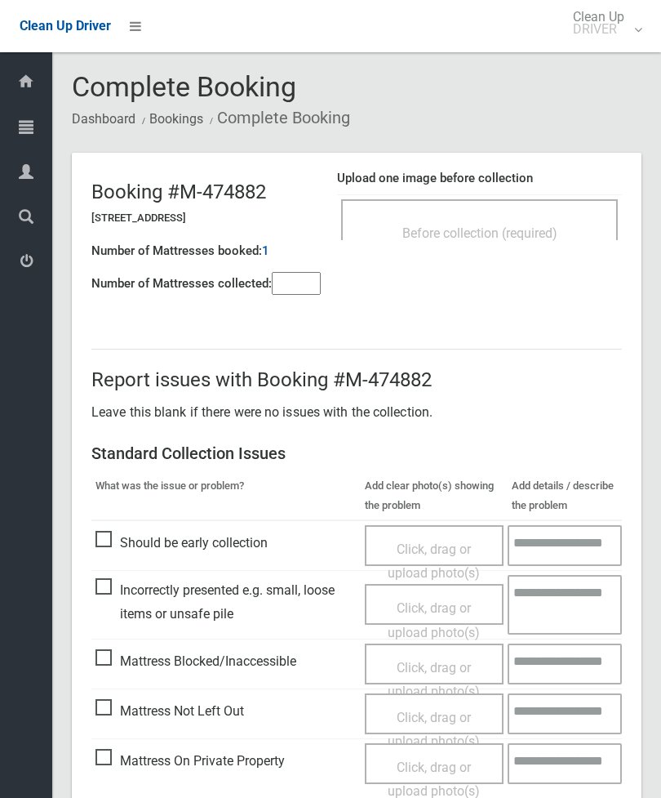
click at [509, 213] on div "Before collection (required)" at bounding box center [479, 219] width 277 height 41
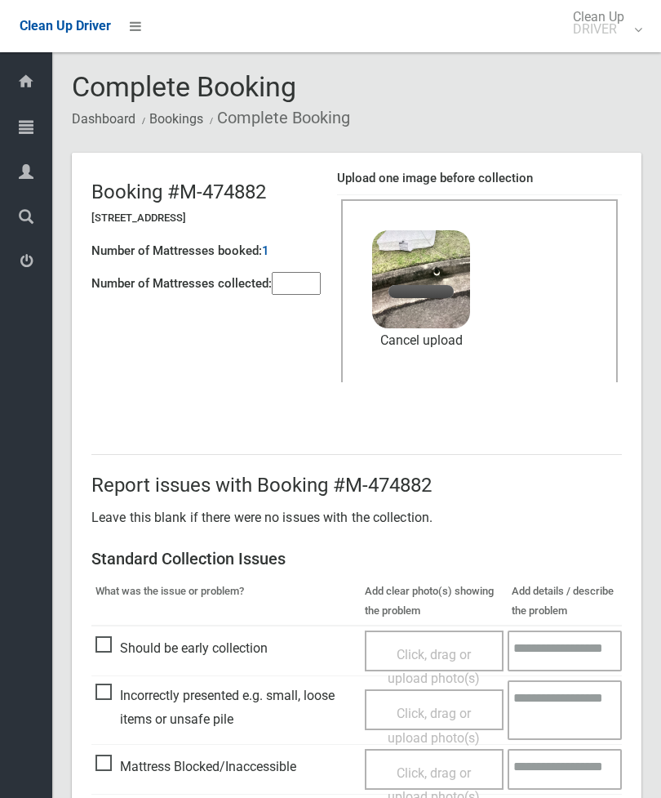
click at [300, 255] on div "Number of Mattresses booked: 1" at bounding box center [205, 250] width 229 height 33
click at [292, 272] on input"] "number" at bounding box center [296, 283] width 49 height 23
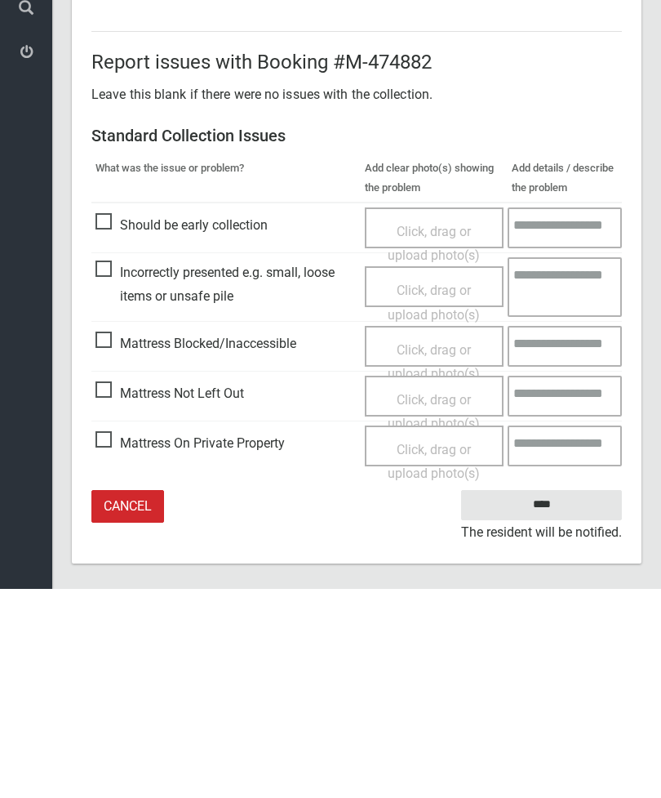
scroll to position [224, 0]
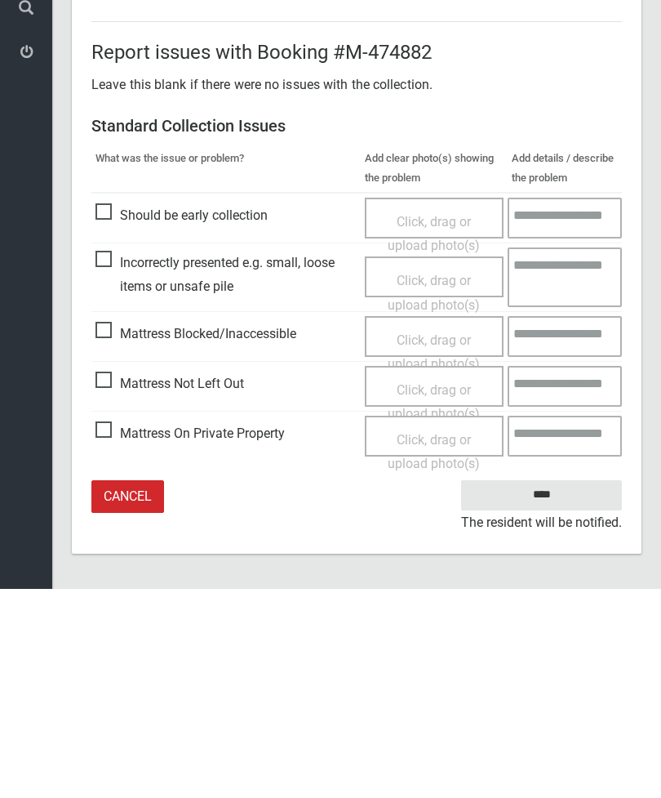
type input"] "*"
click at [555, 689] on input "****" at bounding box center [541, 704] width 161 height 30
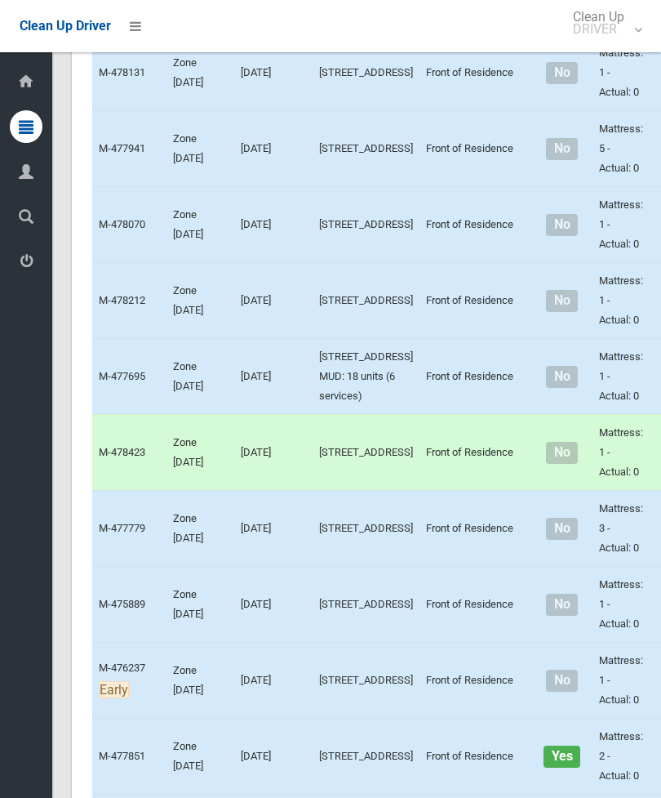
scroll to position [1275, 0]
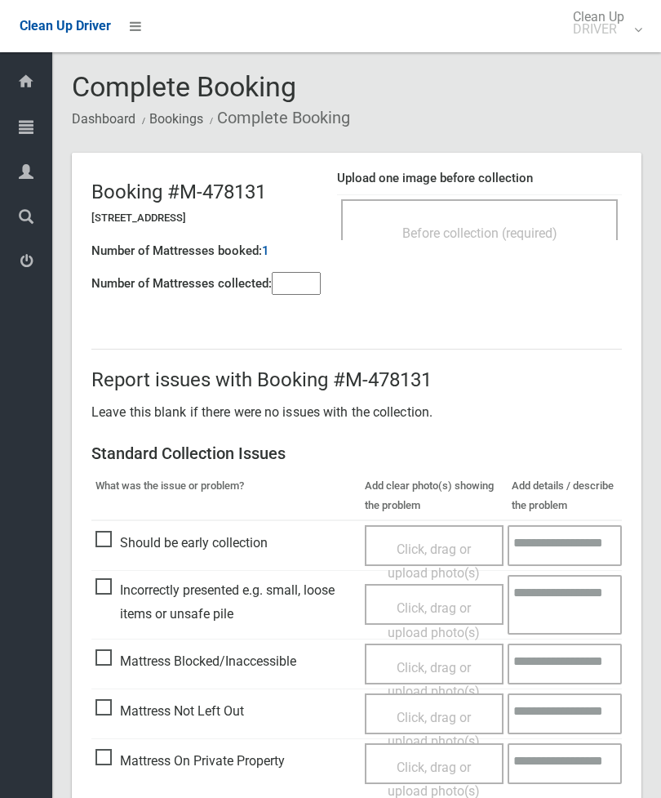
click at [483, 213] on div "Before collection (required)" at bounding box center [479, 219] width 277 height 41
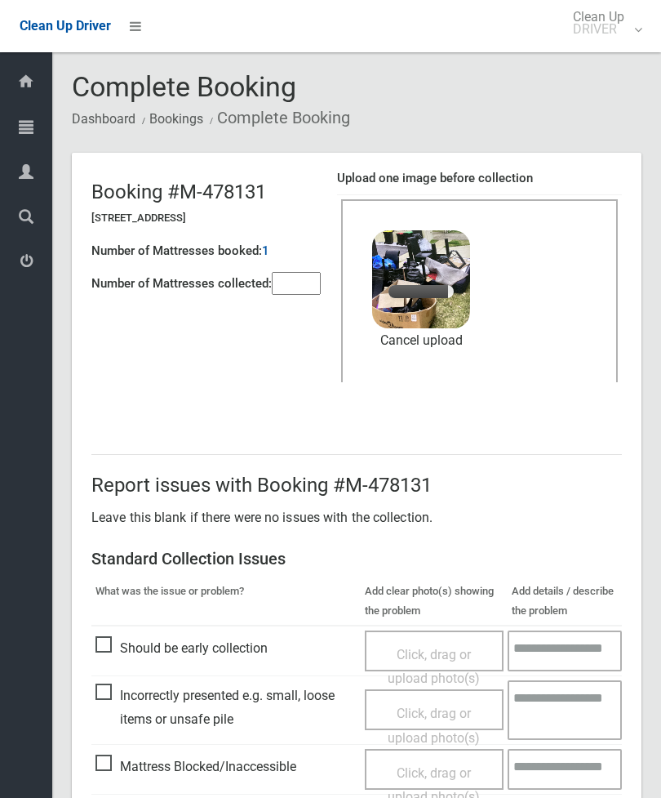
click at [279, 272] on input"] "number" at bounding box center [296, 283] width 49 height 23
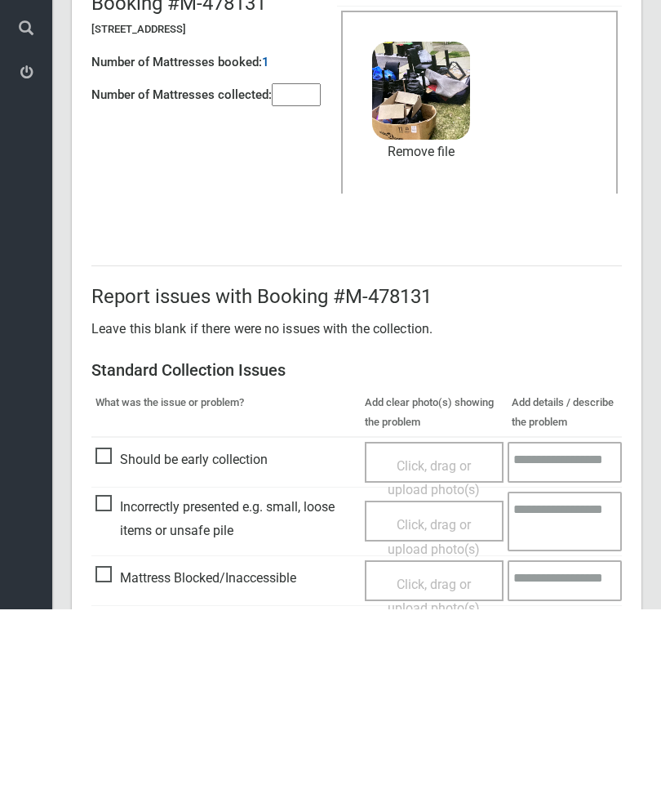
scroll to position [224, 0]
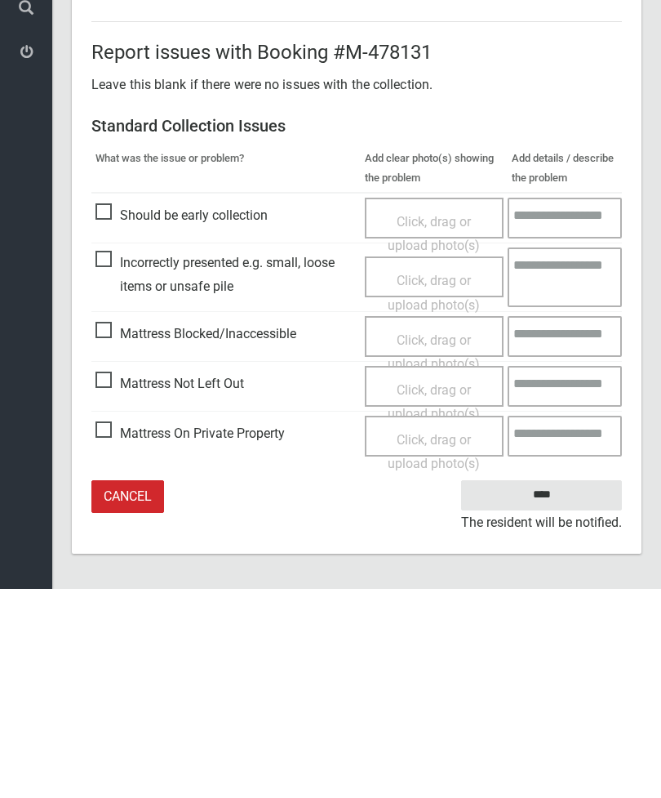
type input"] "*"
click at [550, 689] on input "****" at bounding box center [541, 704] width 161 height 30
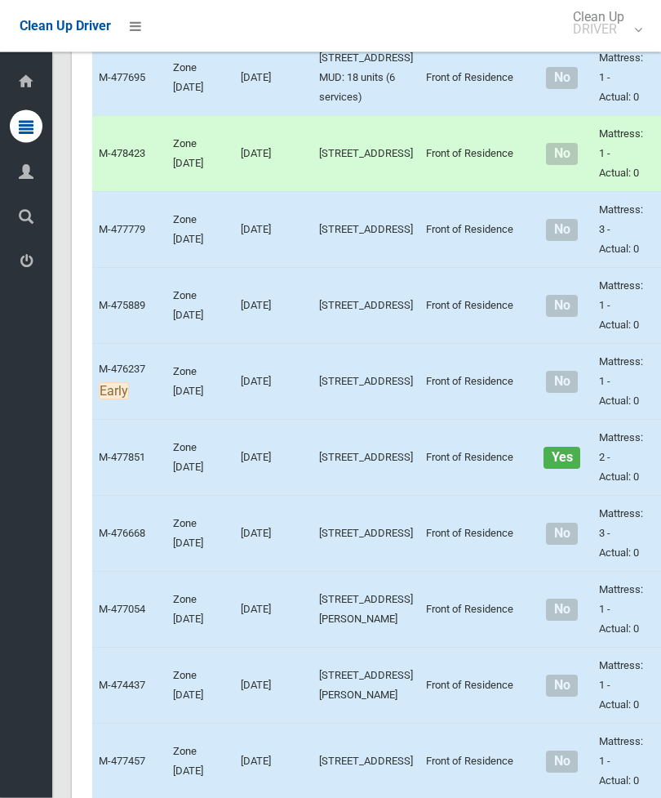
scroll to position [1571, 0]
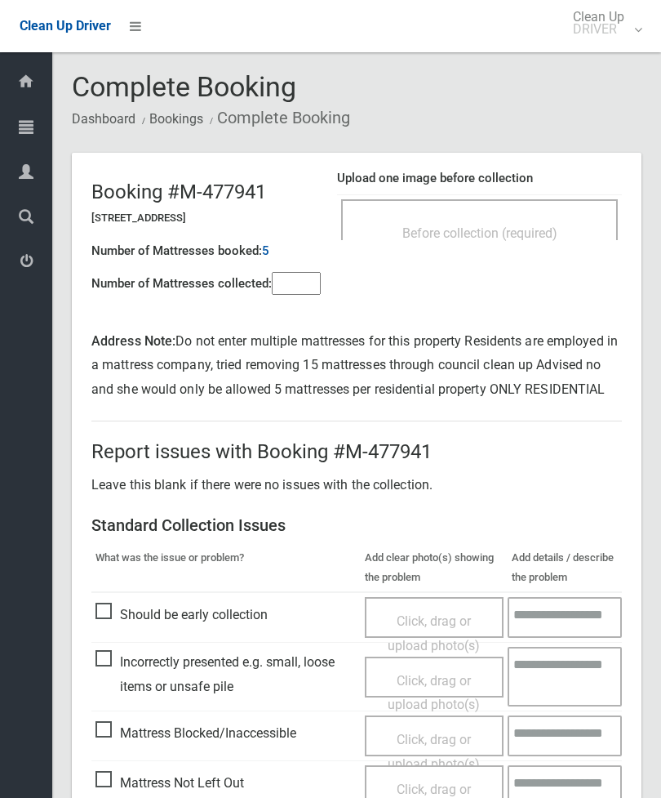
click at [539, 217] on div "Before collection (required)" at bounding box center [479, 232] width 241 height 30
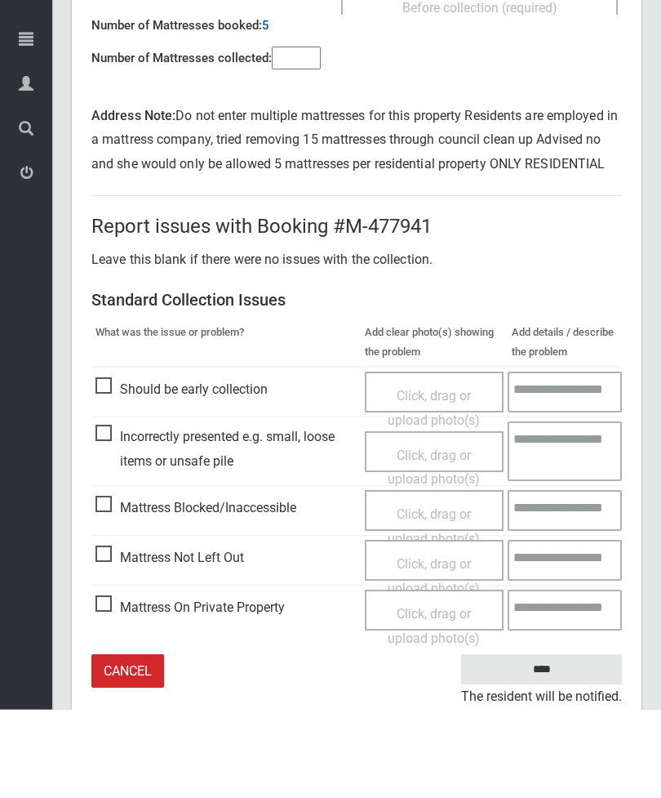
scroll to position [136, 0]
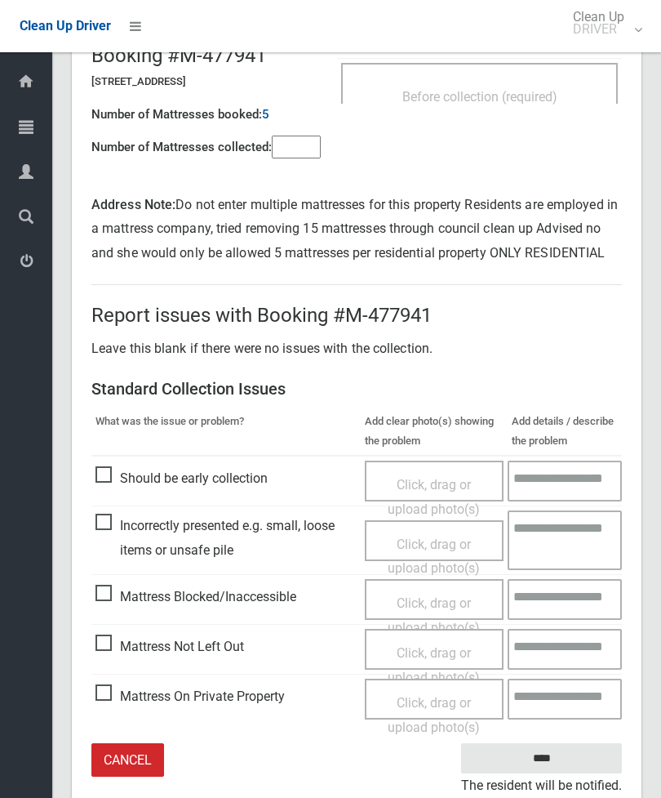
click at [140, 763] on link "Cancel" at bounding box center [127, 759] width 73 height 33
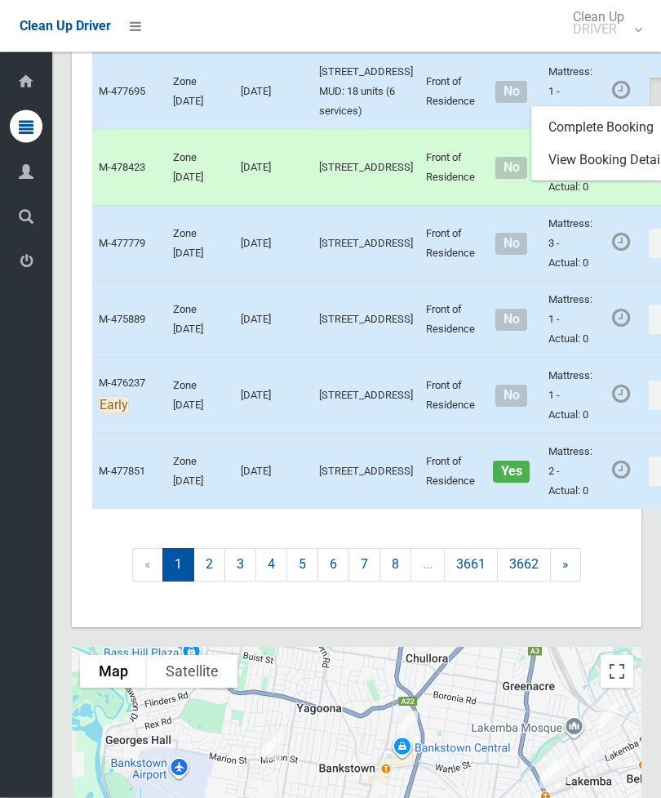
scroll to position [1696, 0]
click at [610, 144] on link "Complete Booking" at bounding box center [629, 127] width 194 height 33
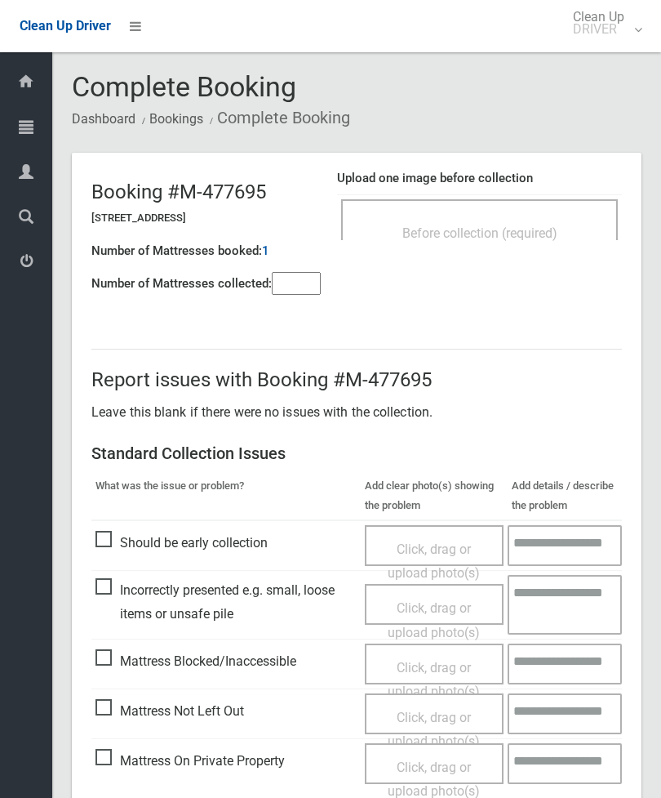
click at [304, 290] on input"] "number" at bounding box center [296, 283] width 49 height 23
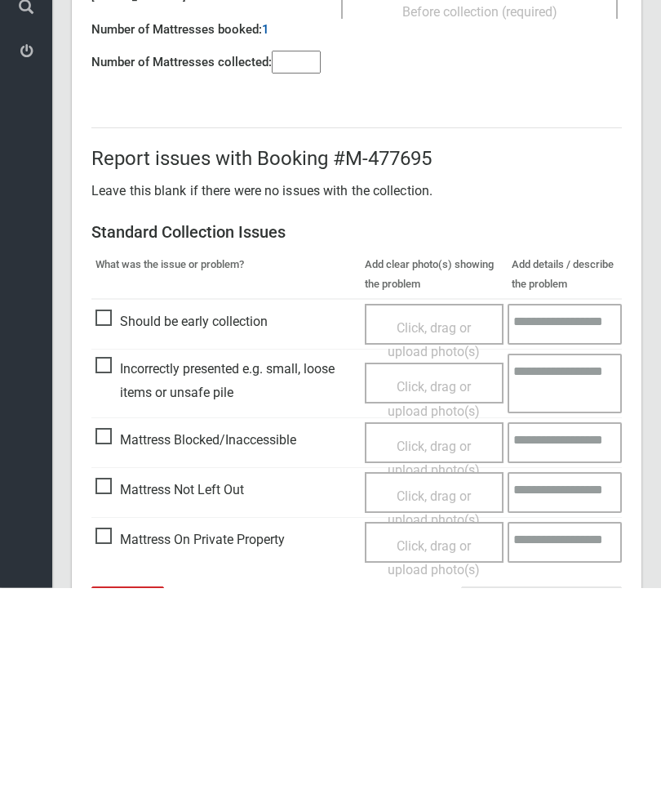
scroll to position [118, 0]
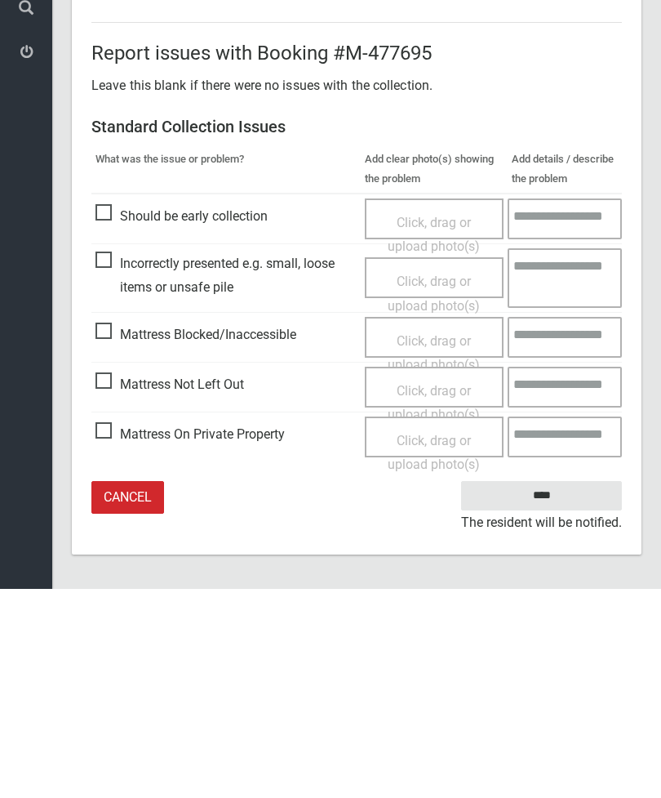
type input"] "*"
click at [109, 581] on span "Mattress Not Left Out" at bounding box center [170, 593] width 149 height 24
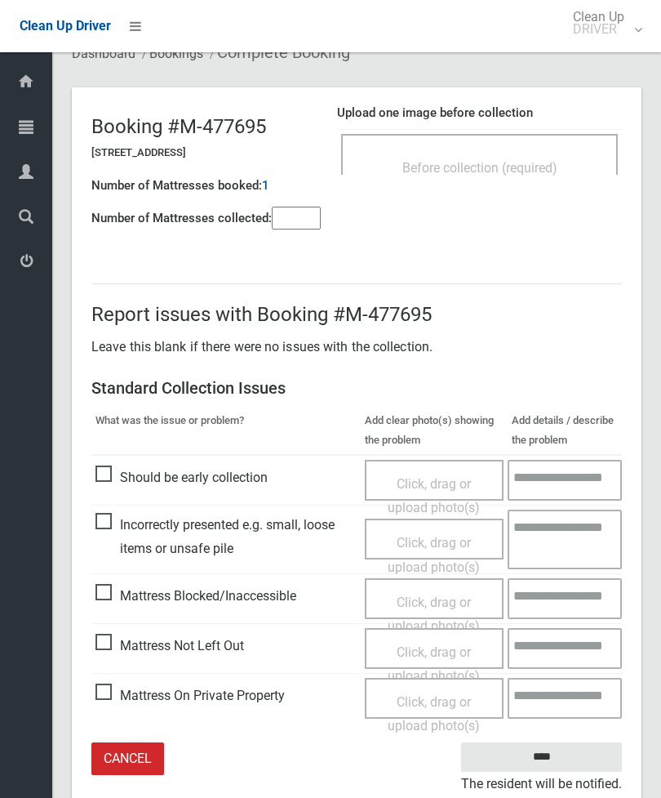
click at [425, 645] on span "Click, drag or upload photo(s)" at bounding box center [434, 664] width 92 height 40
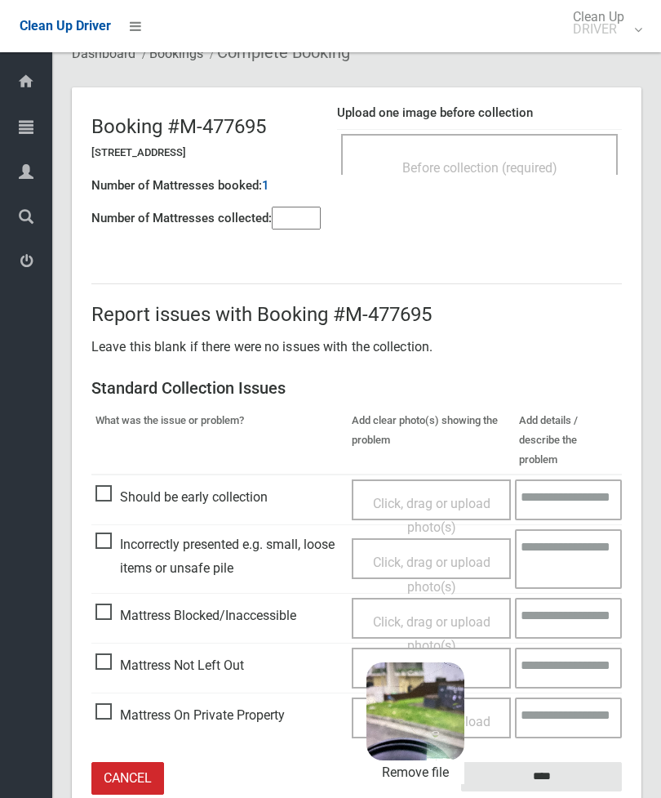
click at [583, 762] on input "****" at bounding box center [541, 777] width 161 height 30
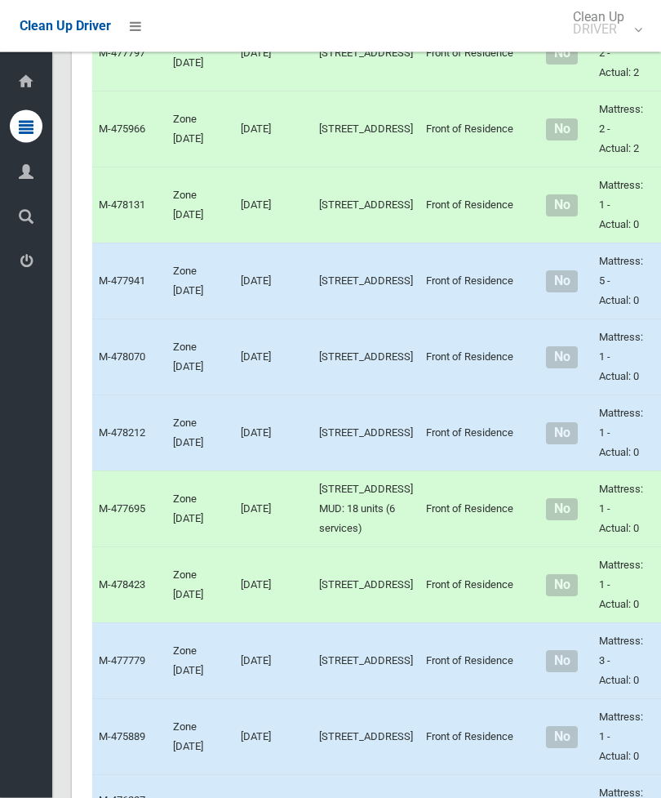
scroll to position [1441, 0]
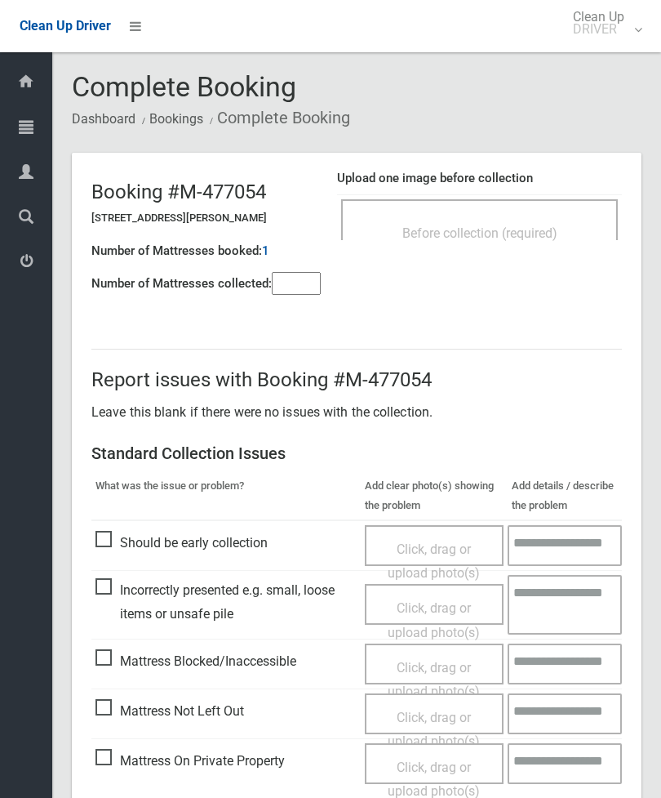
click at [552, 218] on div "Before collection (required)" at bounding box center [479, 232] width 241 height 30
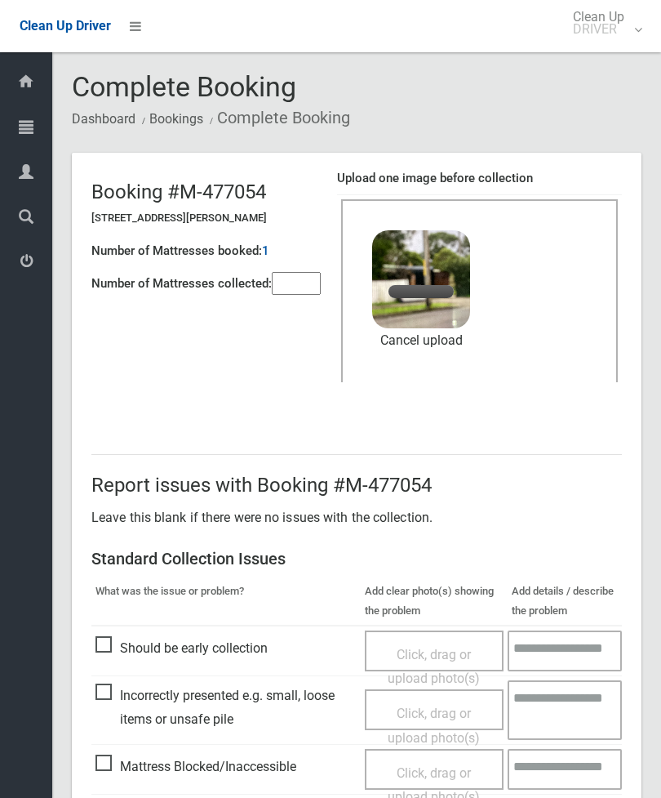
click at [309, 283] on input"] "number" at bounding box center [296, 283] width 49 height 23
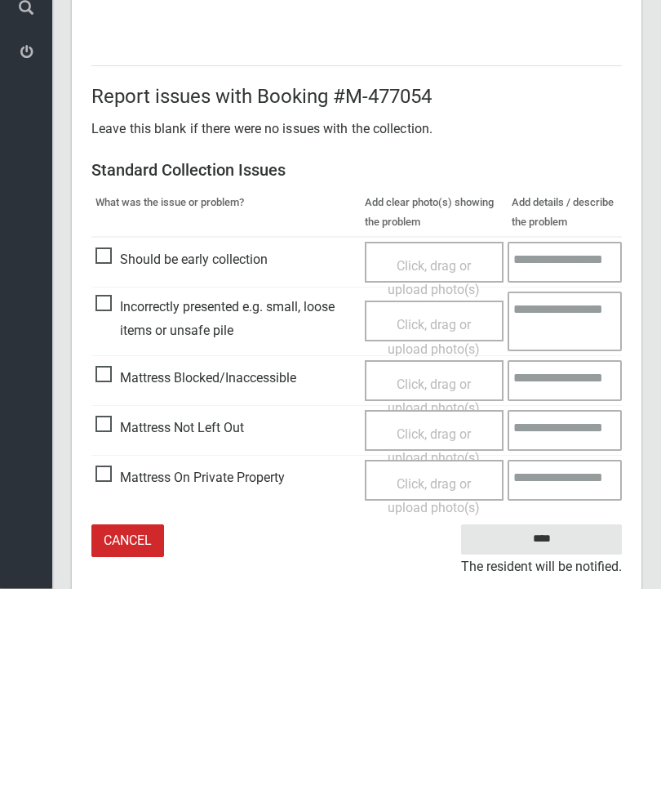
scroll to position [224, 0]
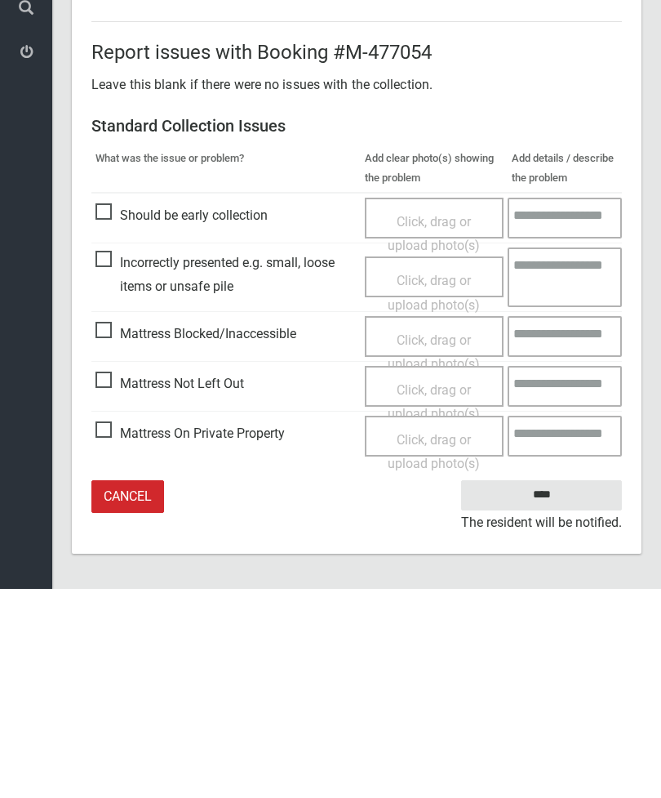
type input"] "*"
click at [558, 689] on input "****" at bounding box center [541, 704] width 161 height 30
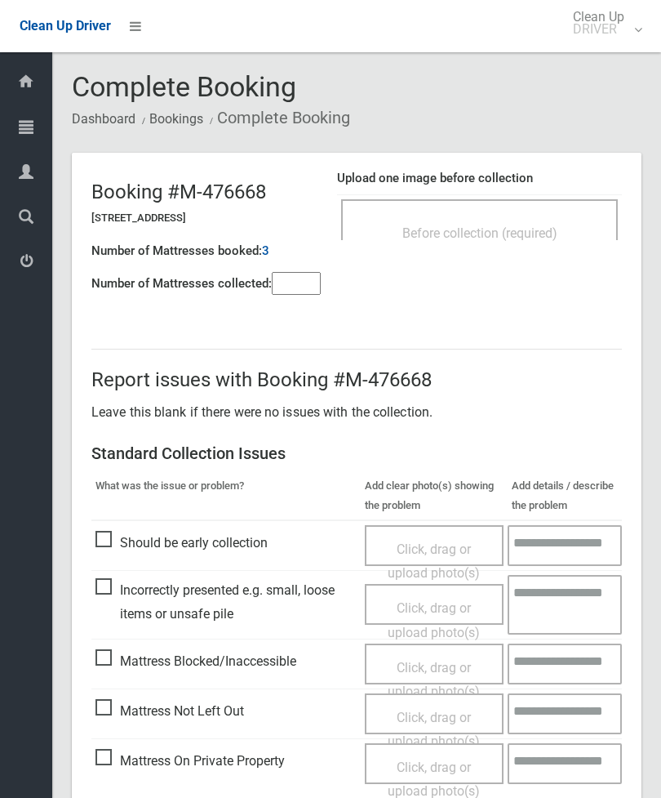
click at [552, 223] on div "Before collection (required)" at bounding box center [479, 232] width 241 height 30
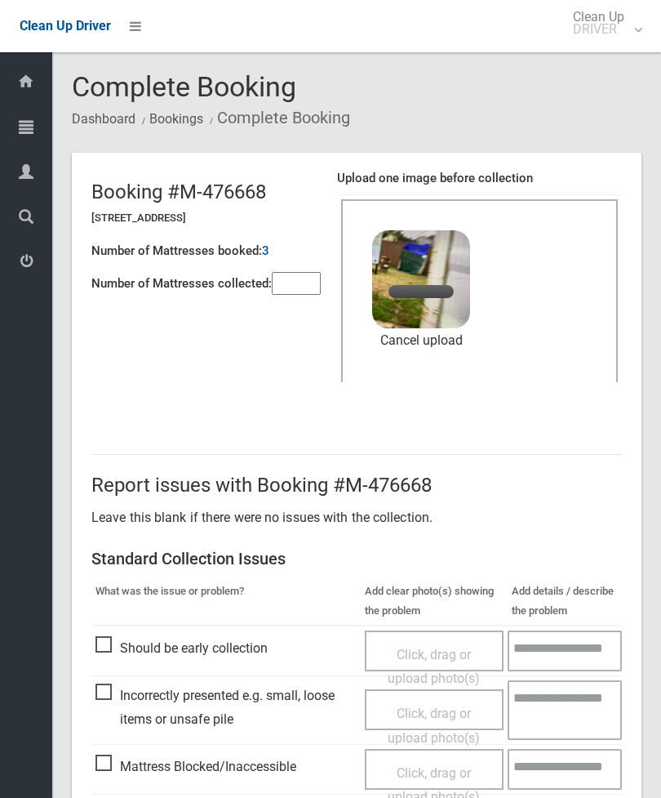
click at [300, 292] on input"] "number" at bounding box center [296, 283] width 49 height 23
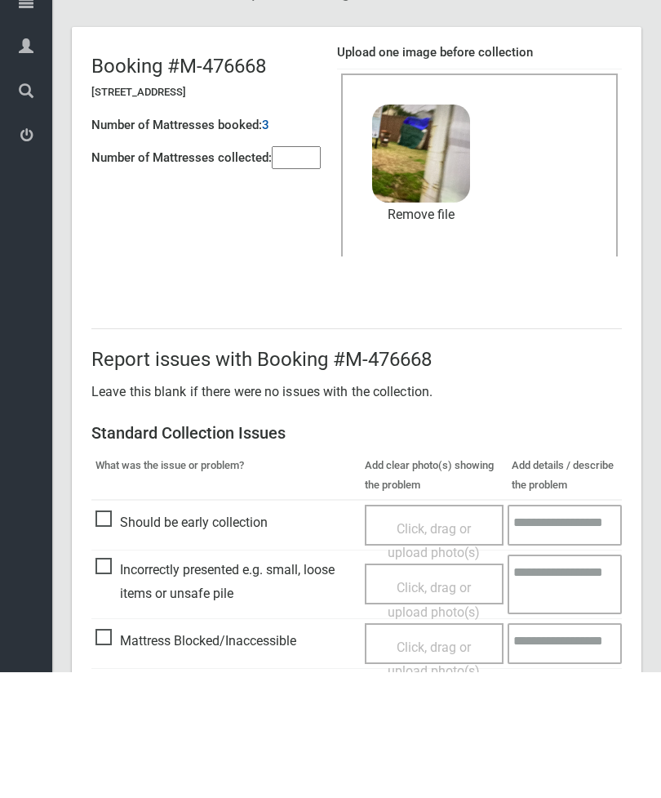
scroll to position [224, 0]
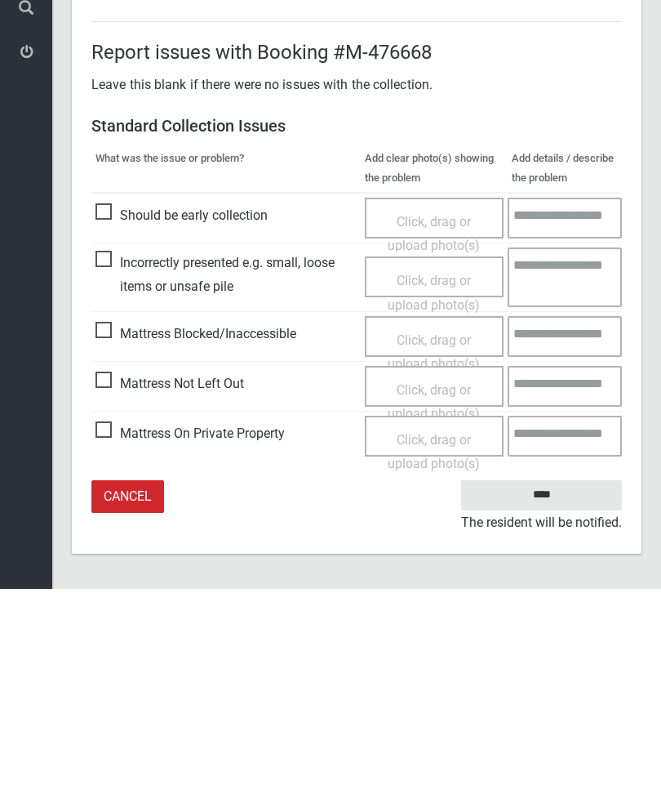
type input"] "*"
click at [538, 689] on input "****" at bounding box center [541, 704] width 161 height 30
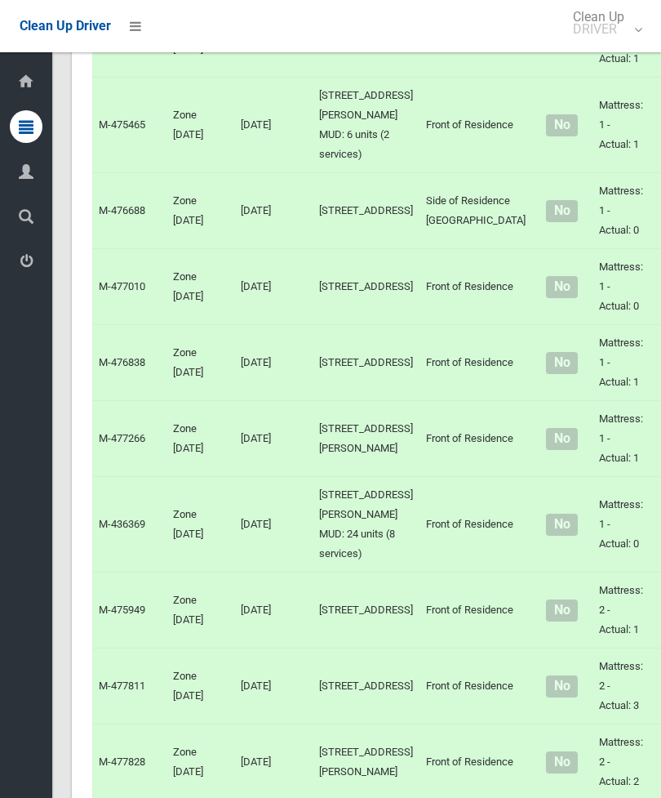
scroll to position [2545, 0]
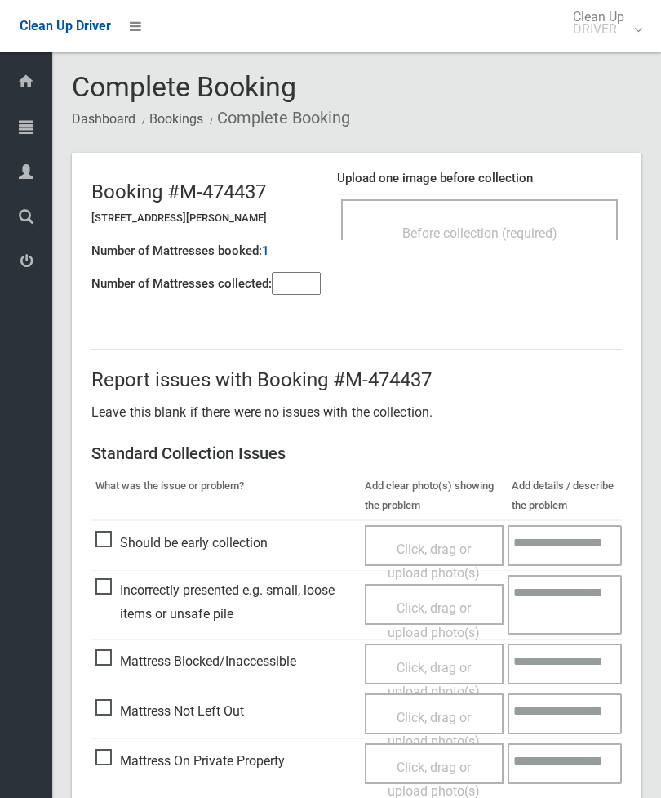
click at [554, 220] on div "Before collection (required)" at bounding box center [479, 232] width 241 height 30
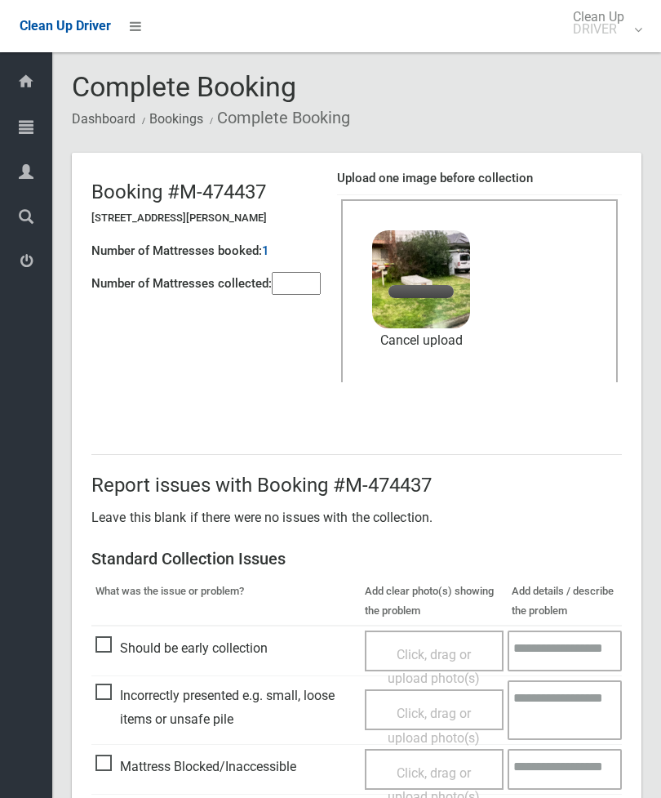
click at [306, 278] on input"] "number" at bounding box center [296, 283] width 49 height 23
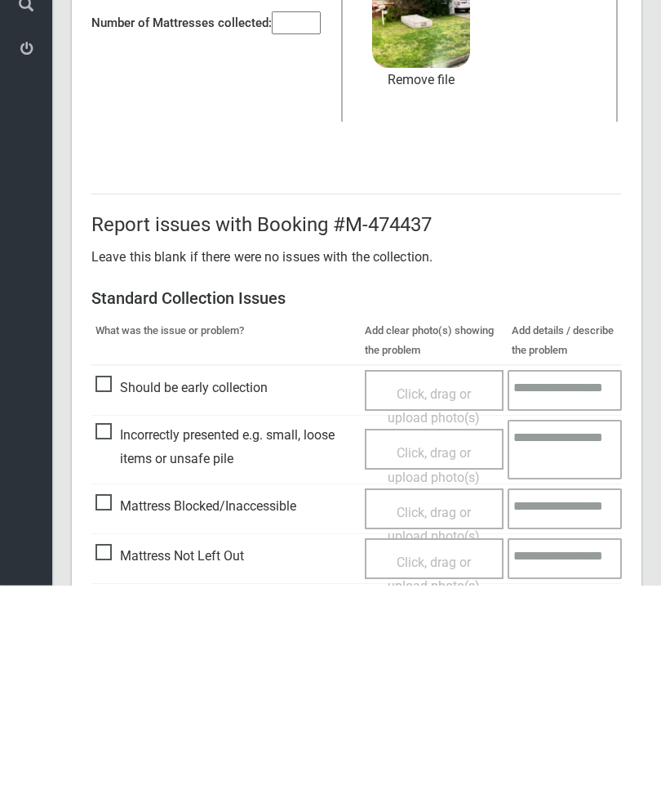
scroll to position [224, 0]
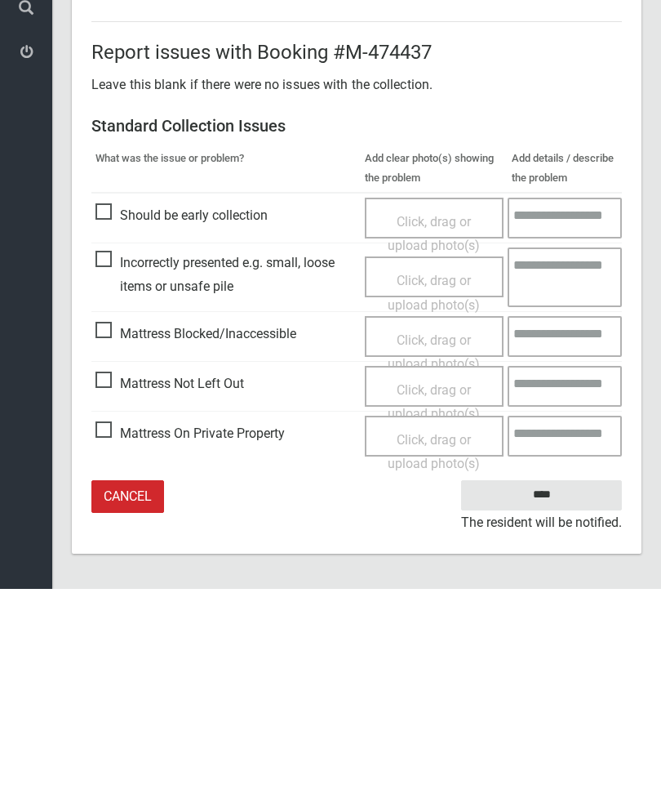
type input"] "*"
click at [559, 689] on input "****" at bounding box center [541, 704] width 161 height 30
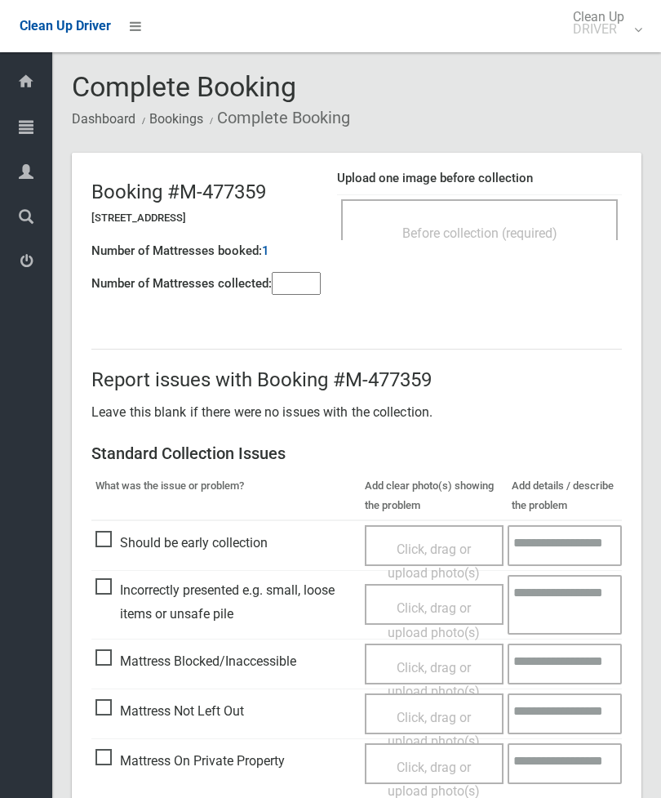
click at [546, 220] on div "Before collection (required)" at bounding box center [479, 232] width 241 height 30
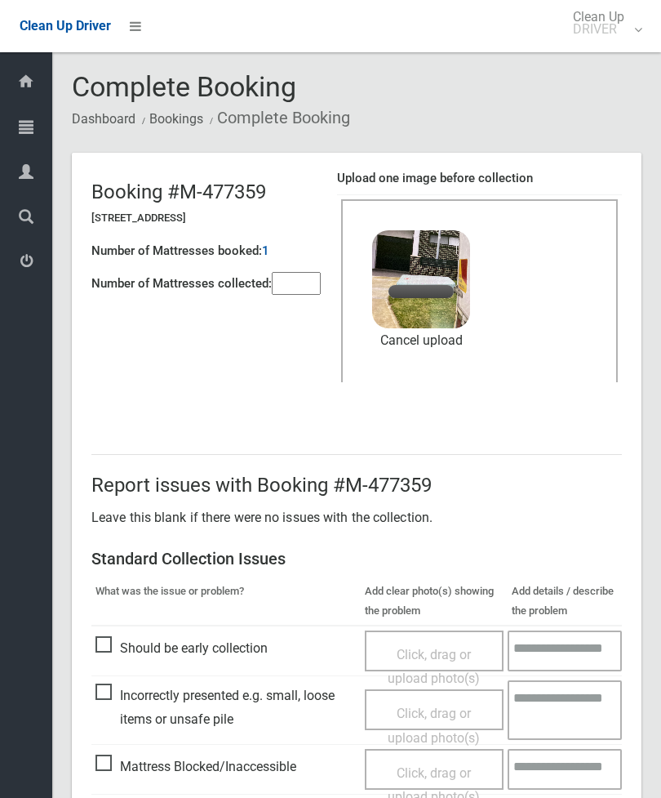
click at [302, 287] on input"] "number" at bounding box center [296, 283] width 49 height 23
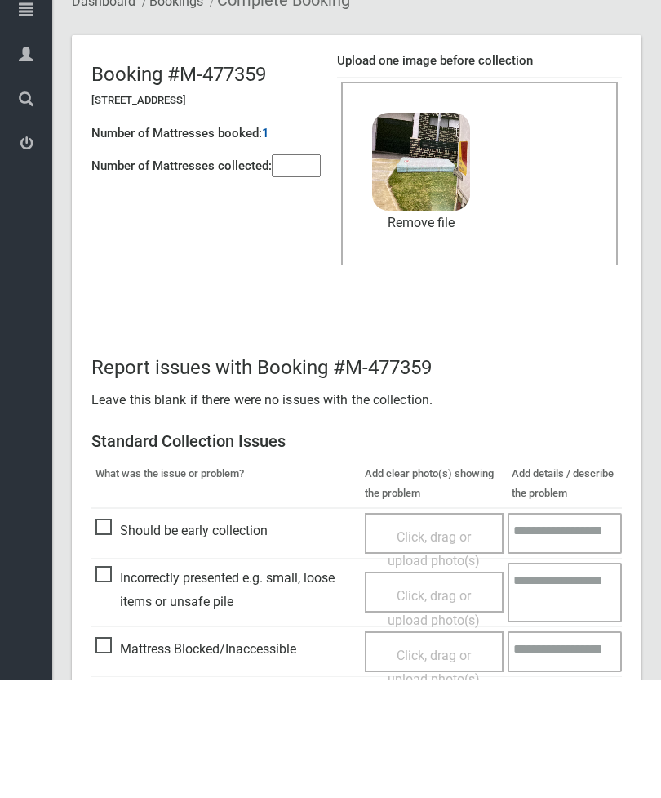
scroll to position [224, 0]
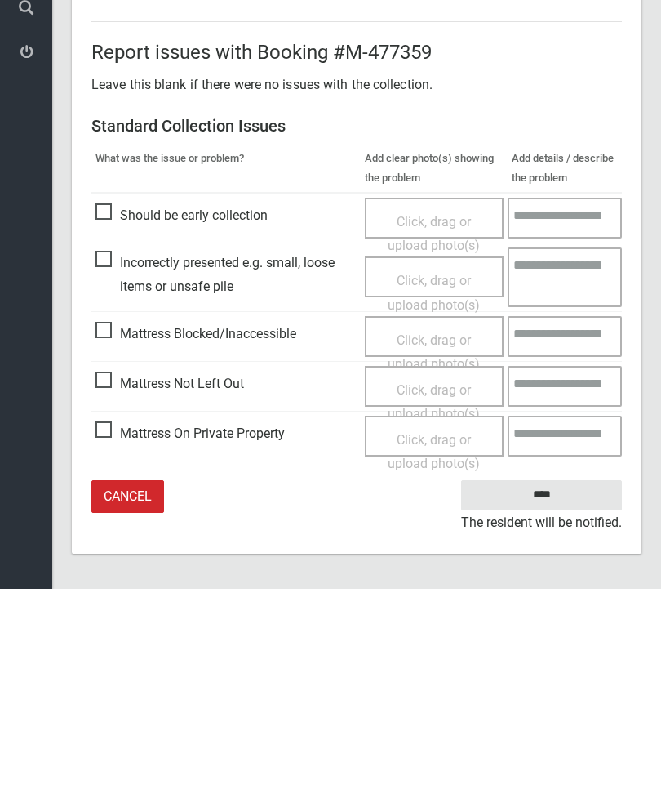
type input"] "*"
click at [566, 689] on input "****" at bounding box center [541, 704] width 161 height 30
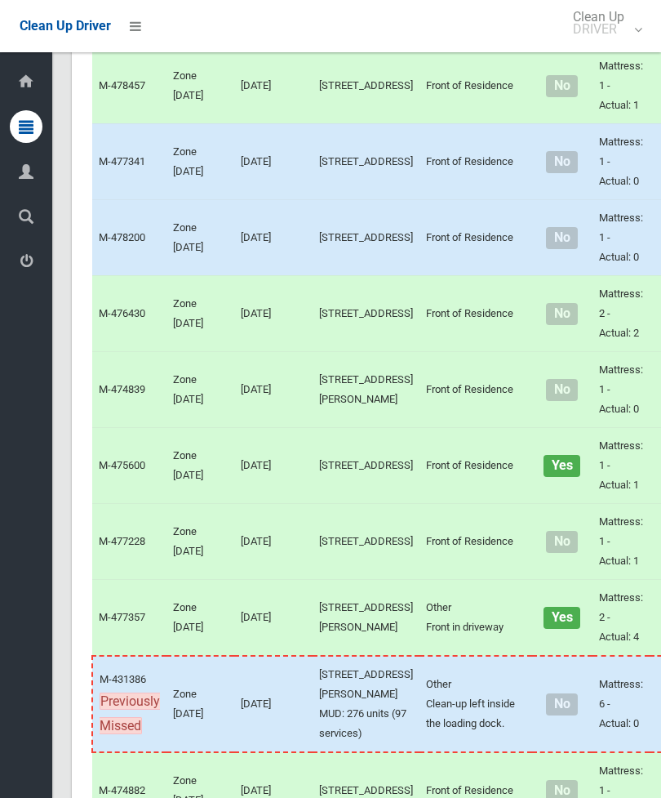
scroll to position [5558, 0]
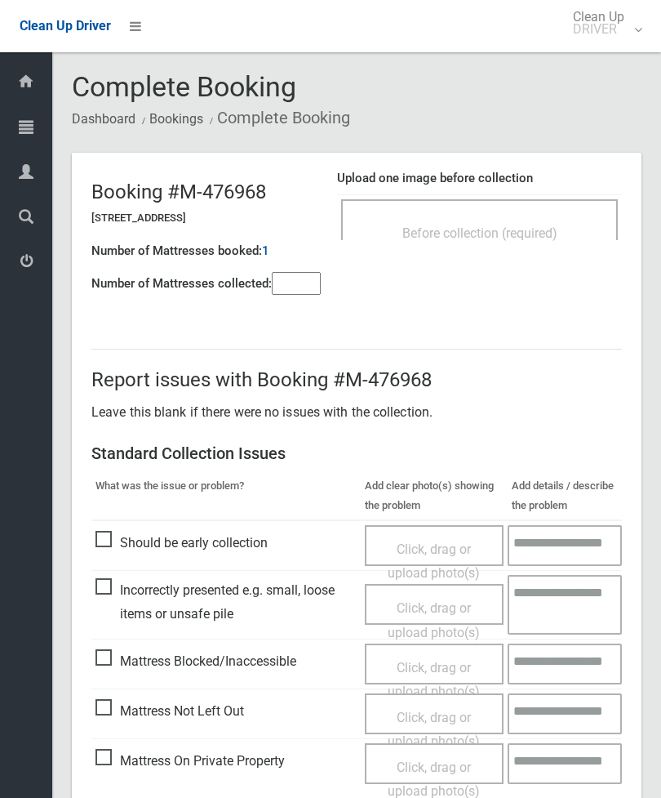
click at [532, 207] on div "Before collection (required)" at bounding box center [479, 219] width 277 height 41
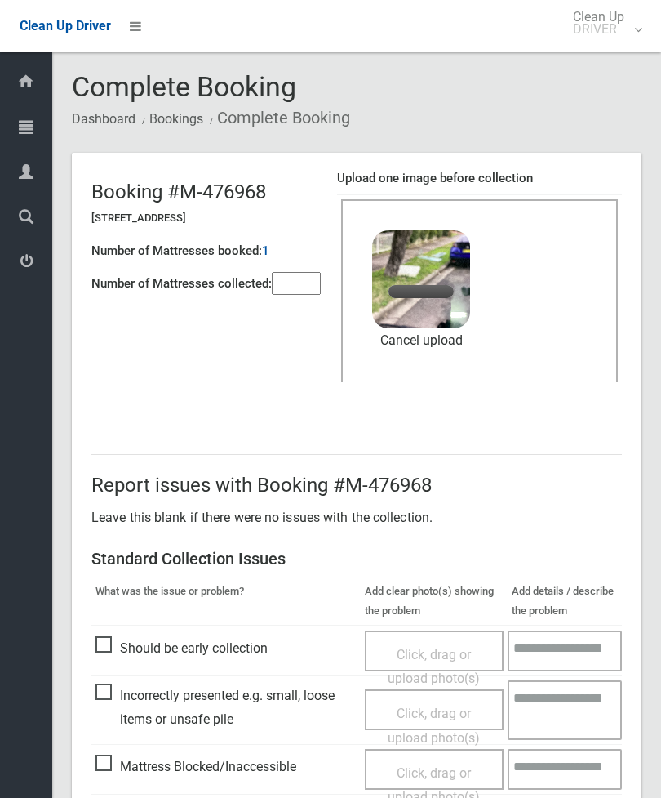
click at [296, 262] on div "Number of Mattresses booked: 1" at bounding box center [205, 250] width 229 height 33
click at [292, 283] on input"] "number" at bounding box center [296, 283] width 49 height 23
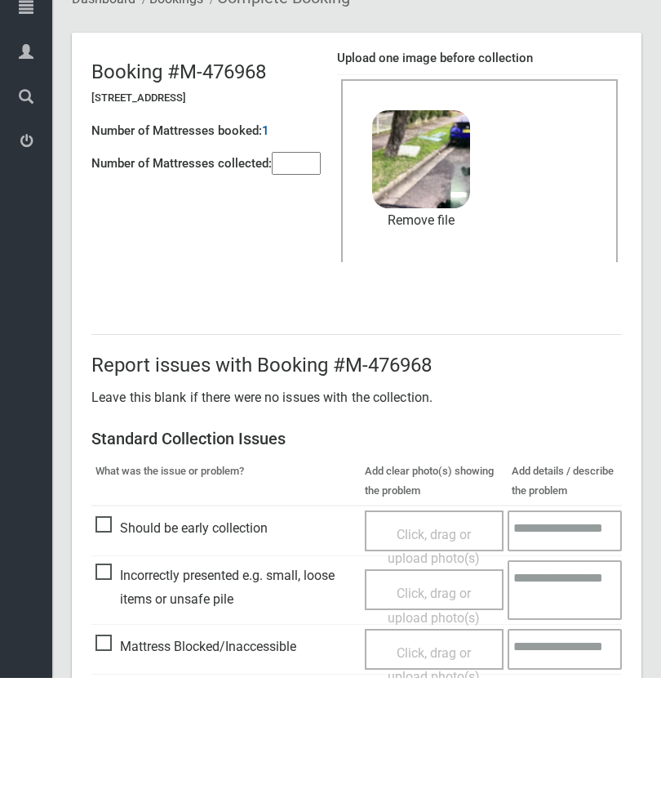
scroll to position [224, 0]
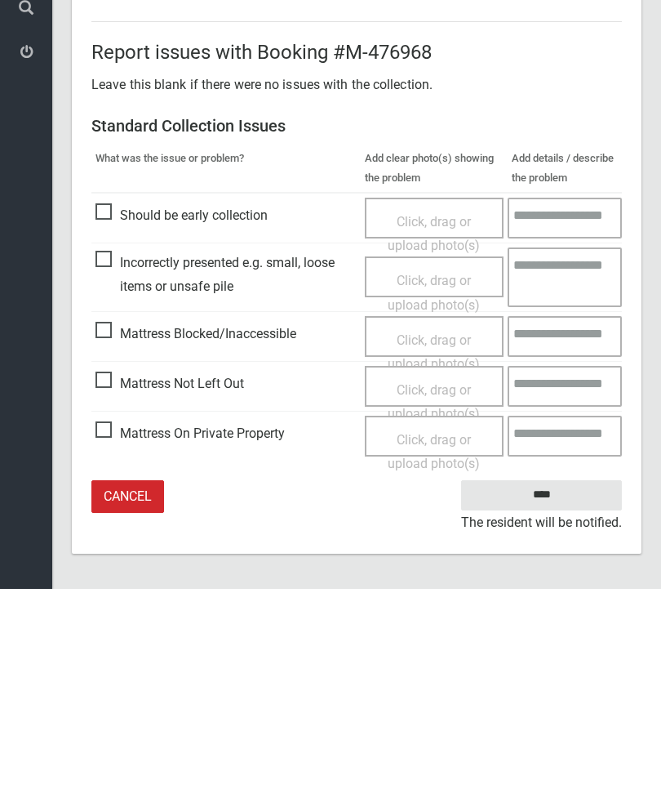
type input"] "*"
click at [553, 689] on input "****" at bounding box center [541, 704] width 161 height 30
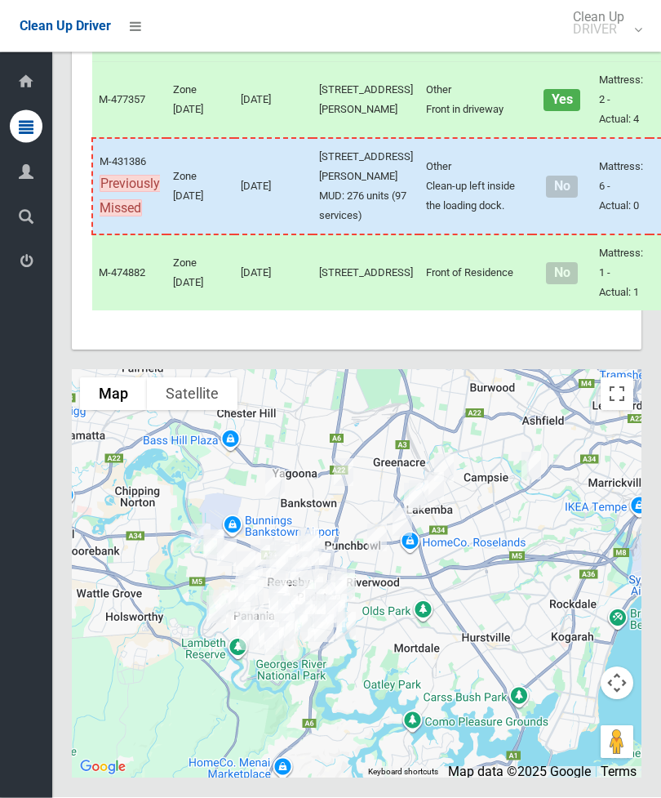
scroll to position [7170, 0]
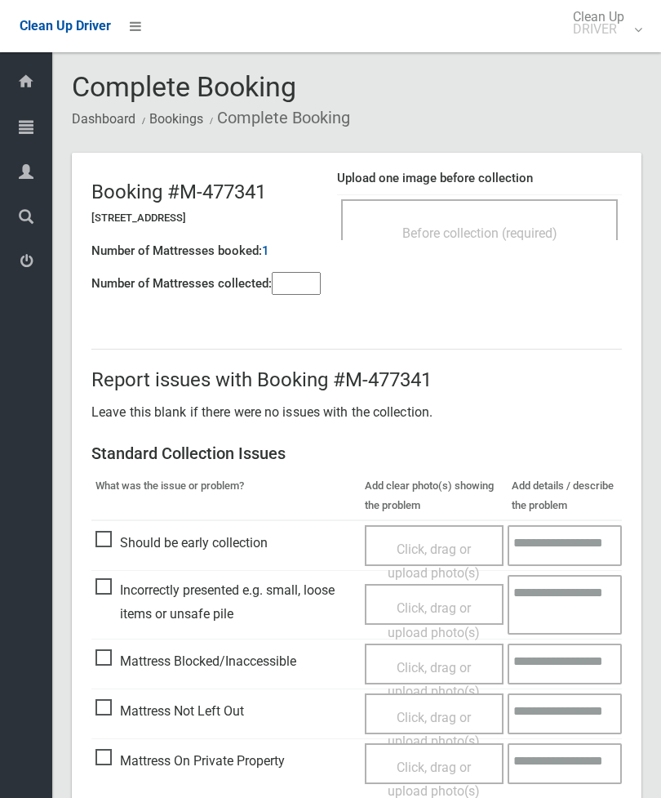
click at [557, 239] on span "Before collection (required)" at bounding box center [480, 233] width 155 height 16
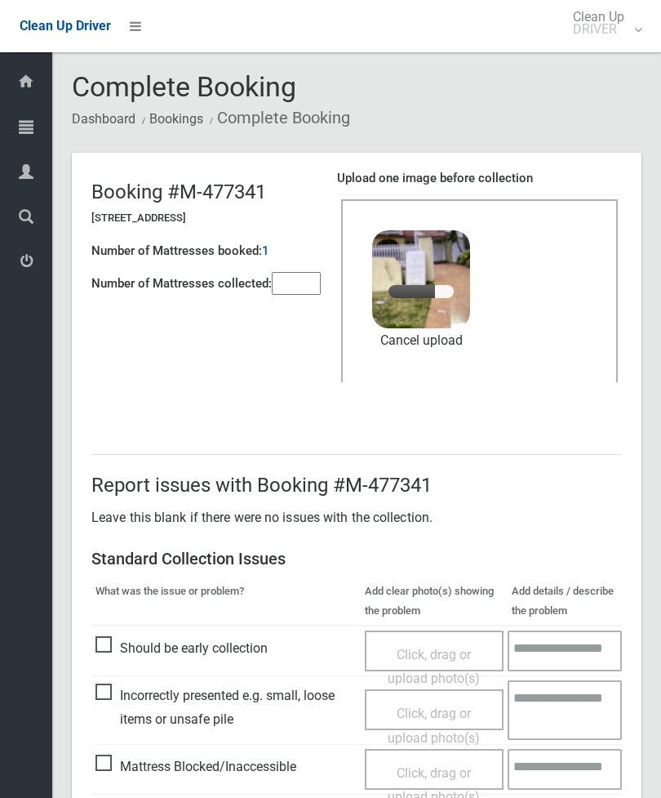
click at [289, 280] on input"] "number" at bounding box center [296, 283] width 49 height 23
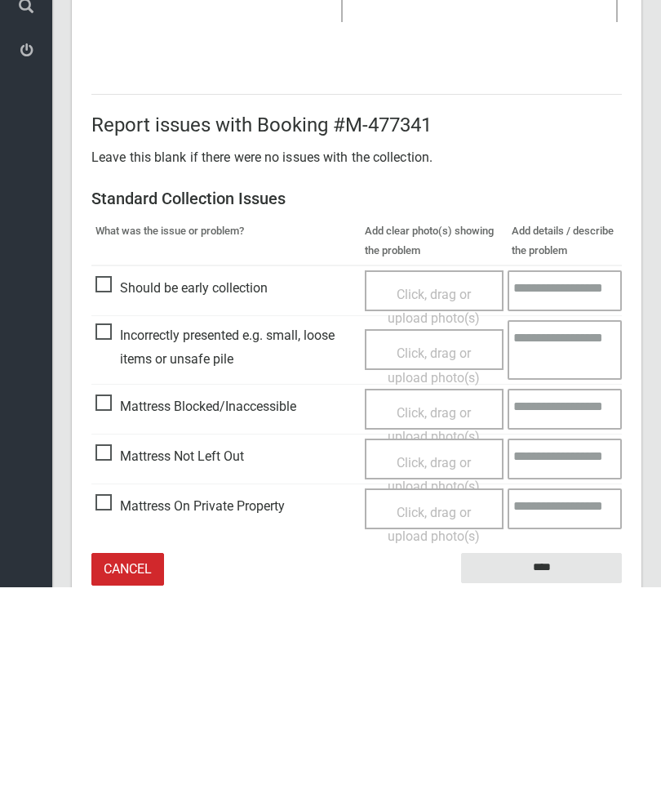
scroll to position [224, 0]
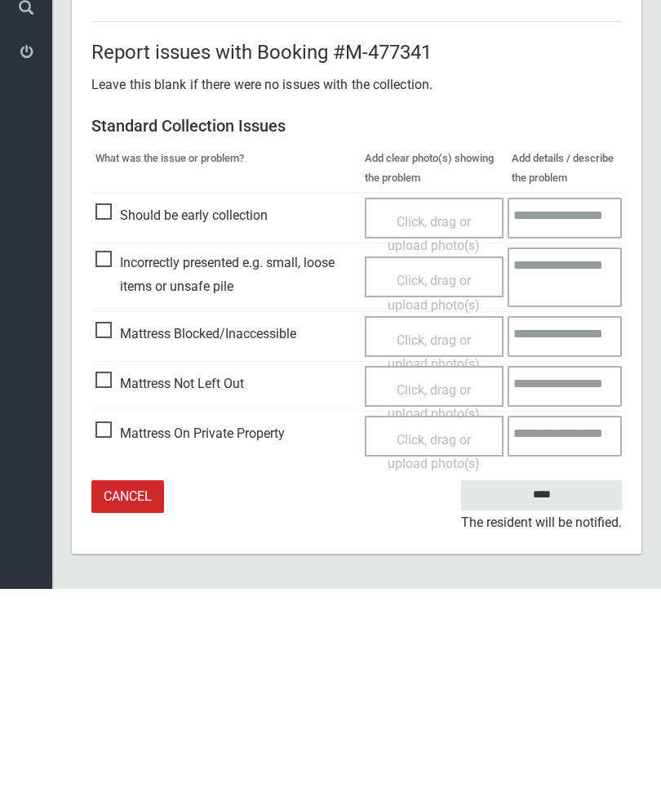
type input"] "*"
click at [559, 689] on input "****" at bounding box center [541, 704] width 161 height 30
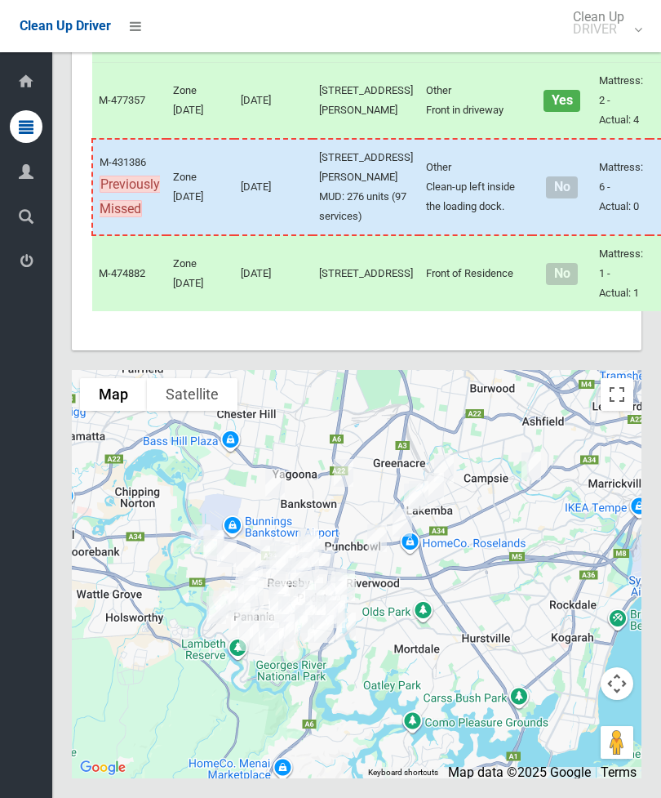
scroll to position [7494, 0]
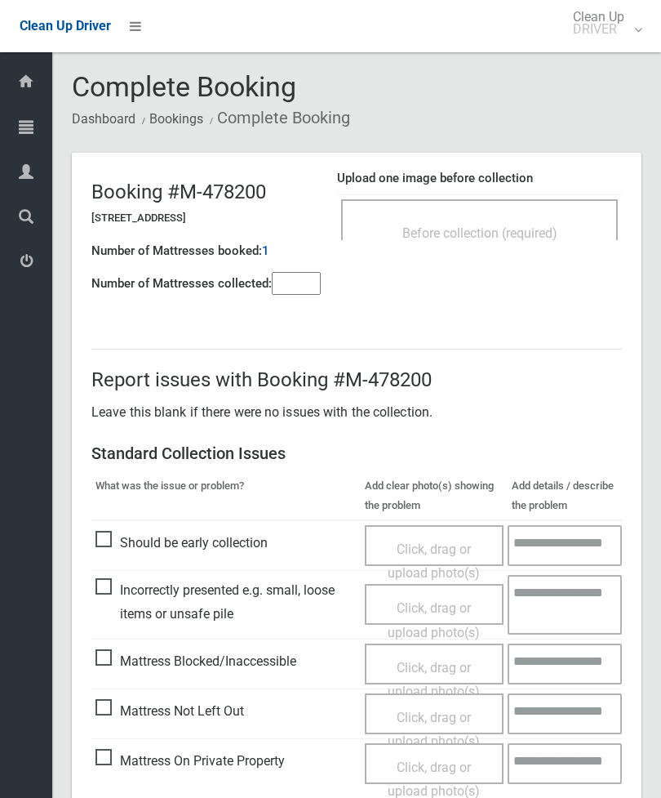
click at [541, 217] on div "Before collection (required)" at bounding box center [479, 232] width 241 height 30
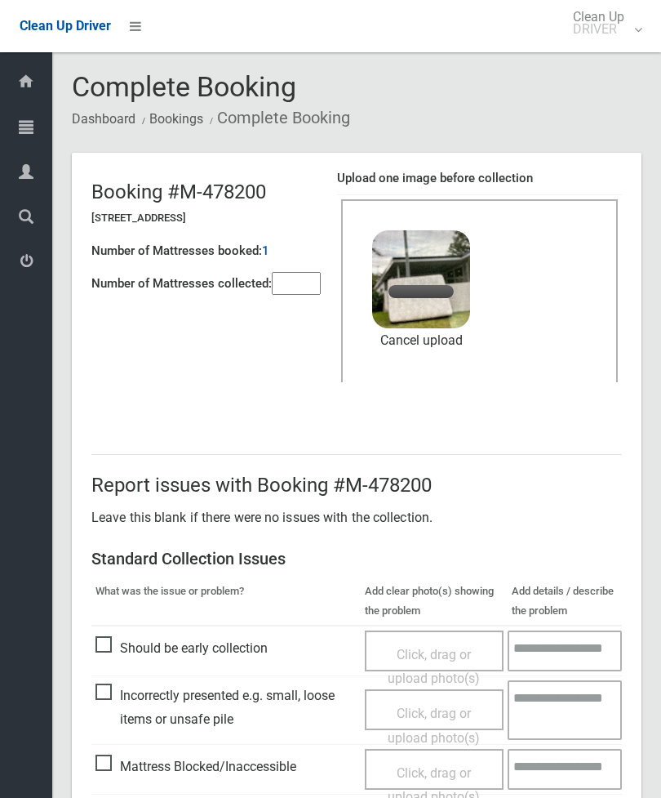
click at [290, 278] on input"] "number" at bounding box center [296, 283] width 49 height 23
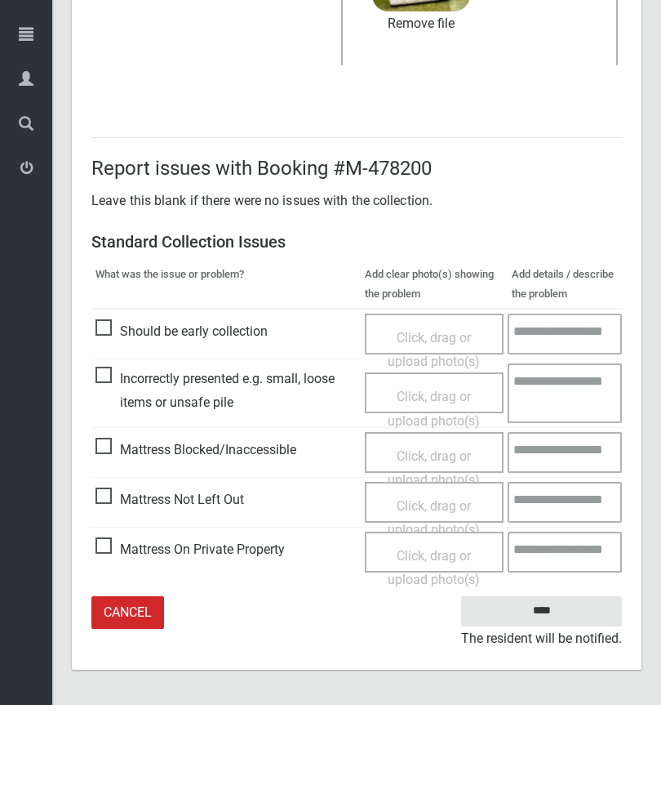
type input"] "*"
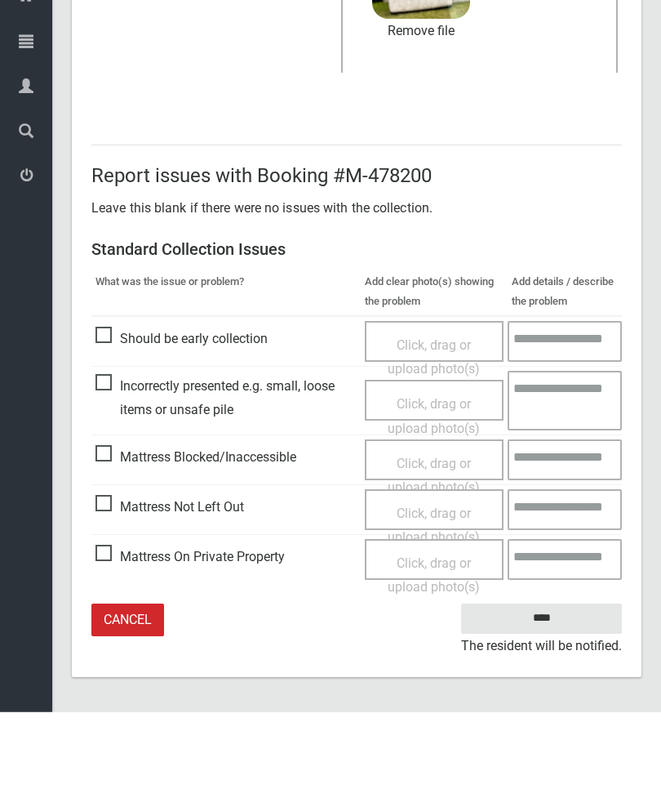
click at [554, 689] on input "****" at bounding box center [541, 704] width 161 height 30
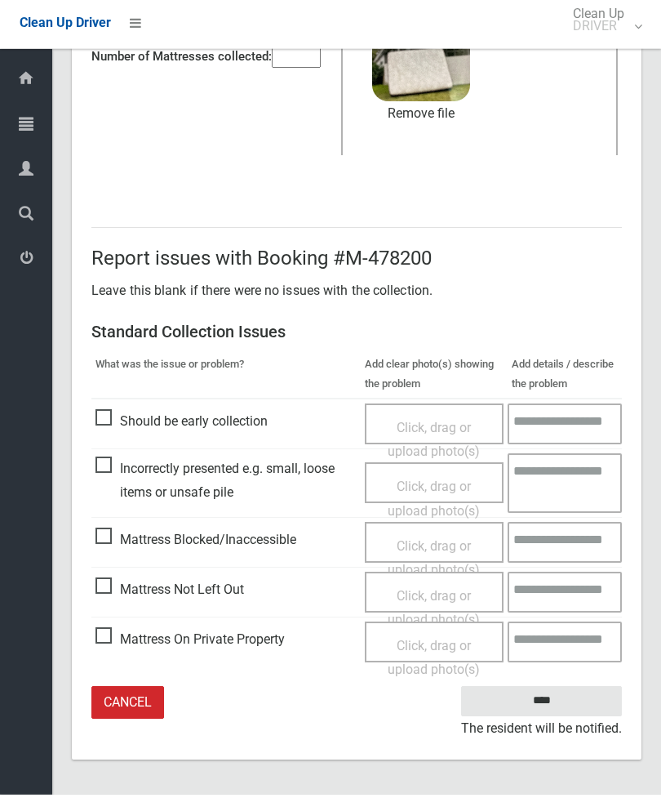
scroll to position [171, 0]
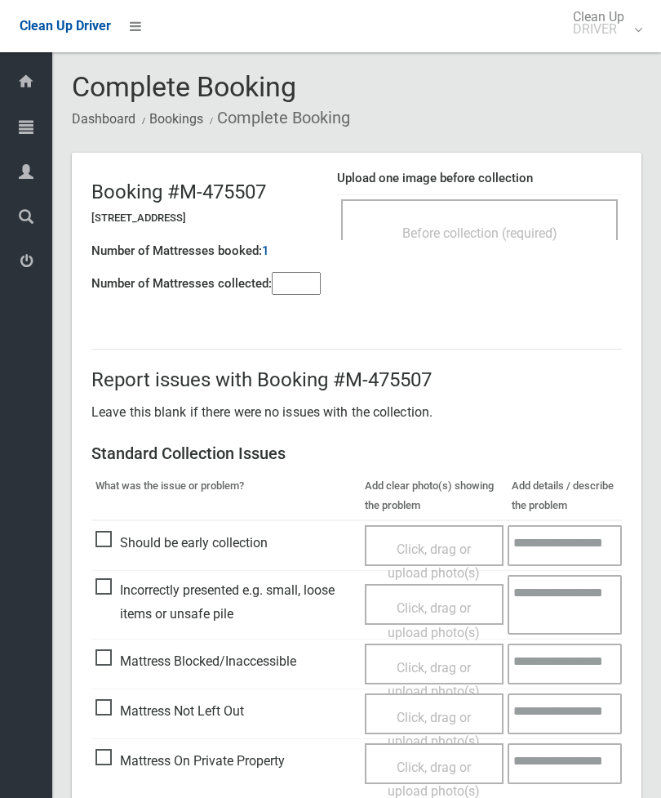
click at [528, 219] on div "Before collection (required)" at bounding box center [479, 232] width 241 height 30
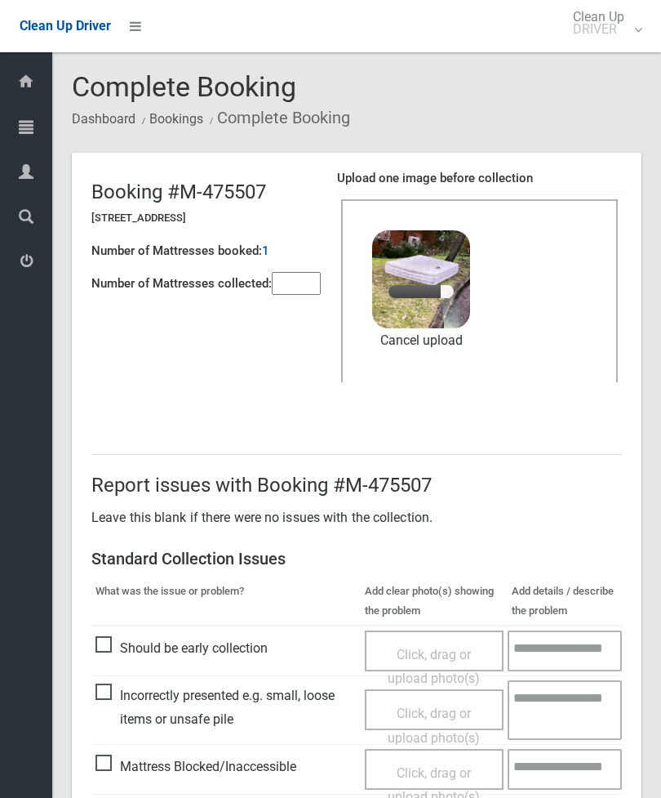
click at [303, 285] on input"] "number" at bounding box center [296, 283] width 49 height 23
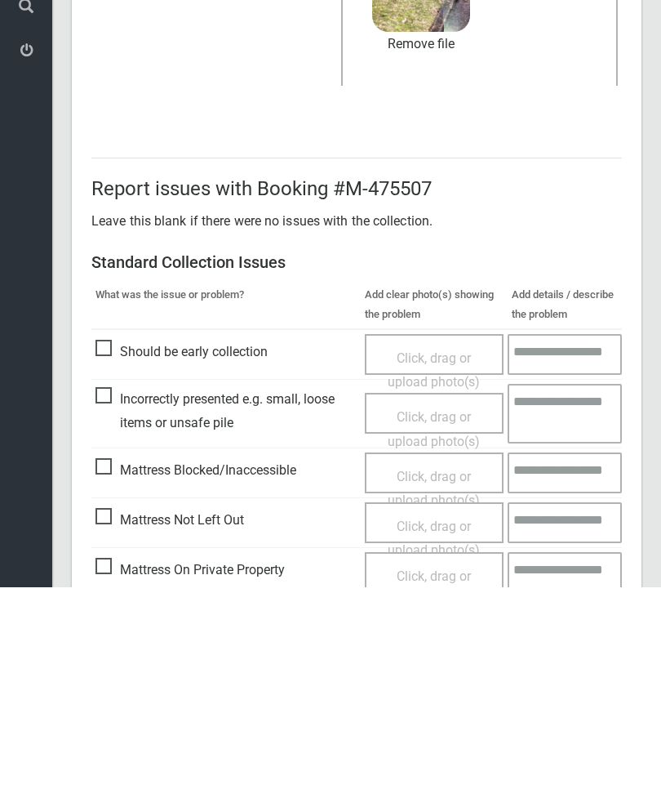
scroll to position [224, 0]
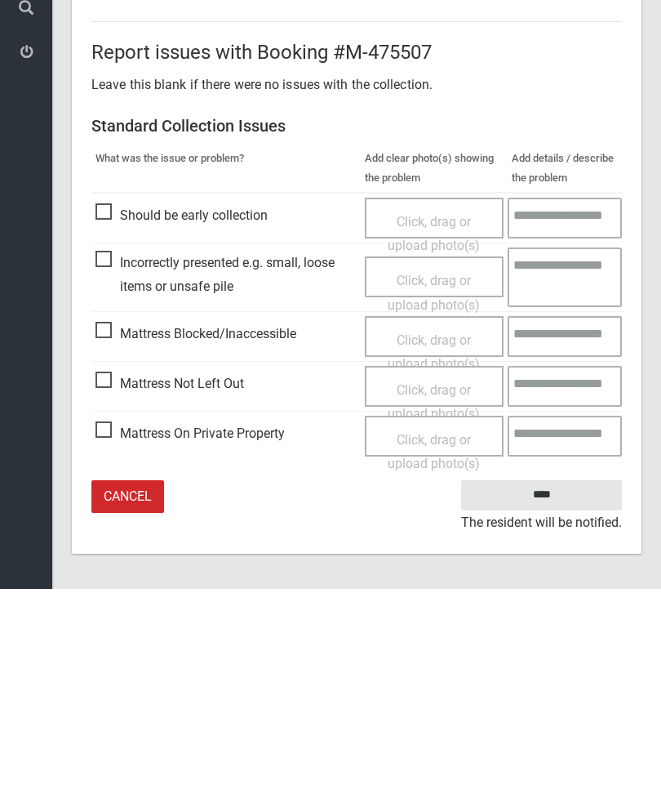
type input"] "*"
click at [557, 689] on input "****" at bounding box center [541, 704] width 161 height 30
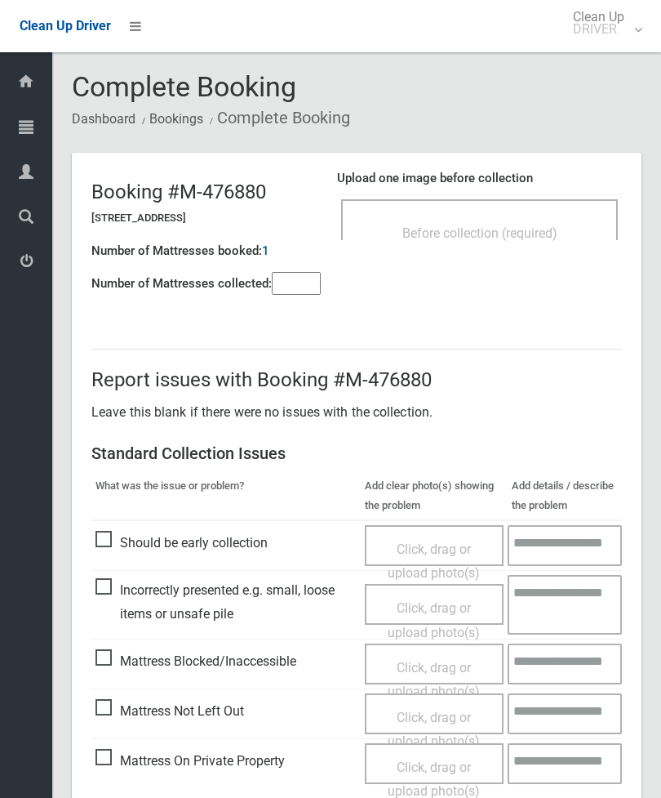
click at [577, 202] on div "Before collection (required)" at bounding box center [479, 219] width 277 height 41
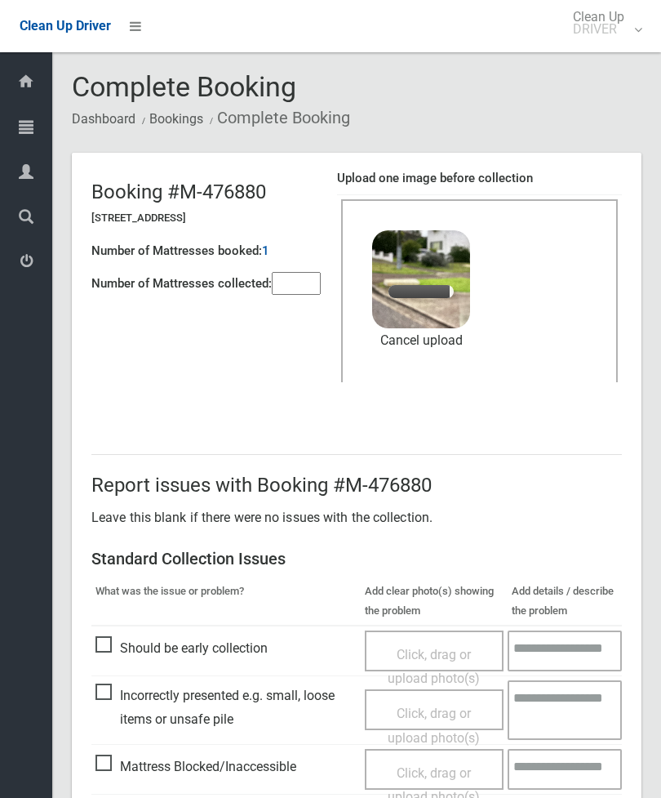
click at [300, 283] on input"] "number" at bounding box center [296, 283] width 49 height 23
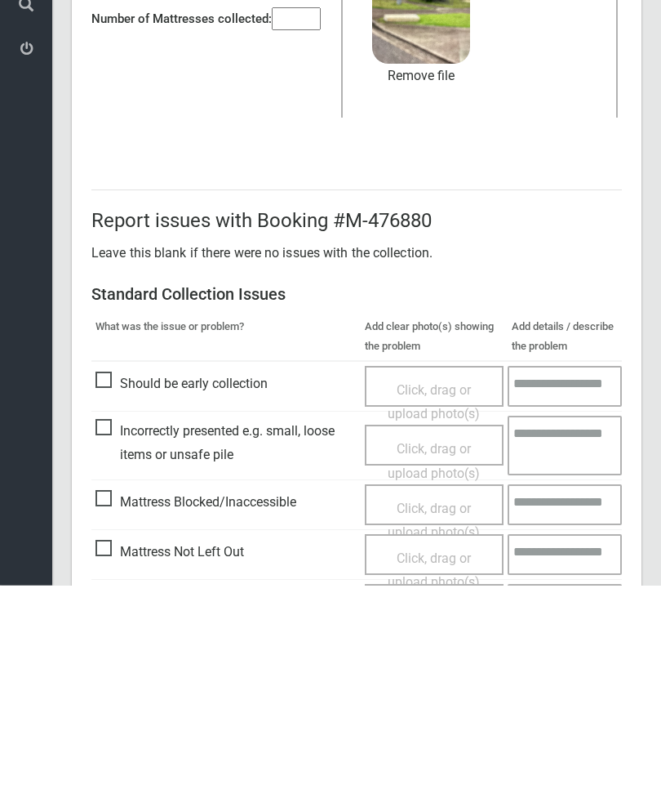
scroll to position [224, 0]
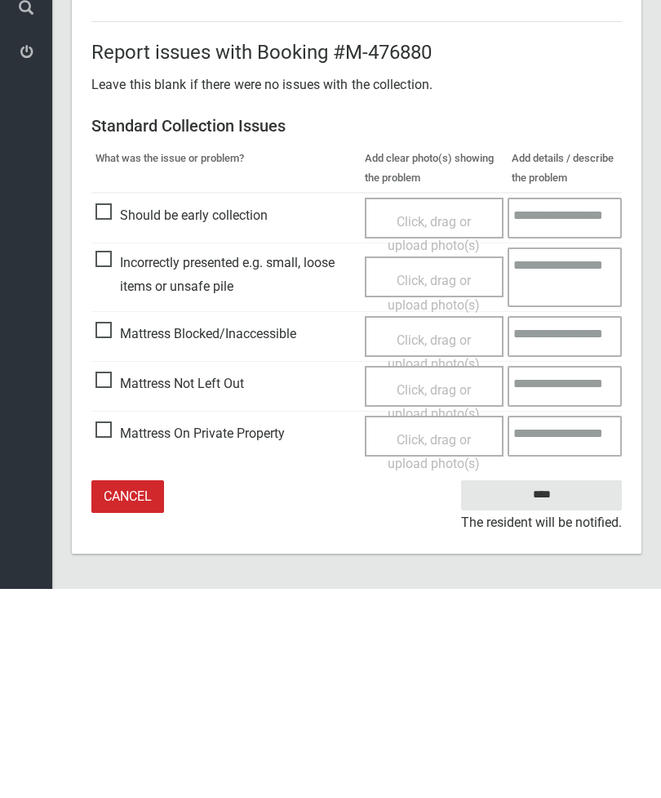
type input"] "*"
click at [562, 689] on input "****" at bounding box center [541, 704] width 161 height 30
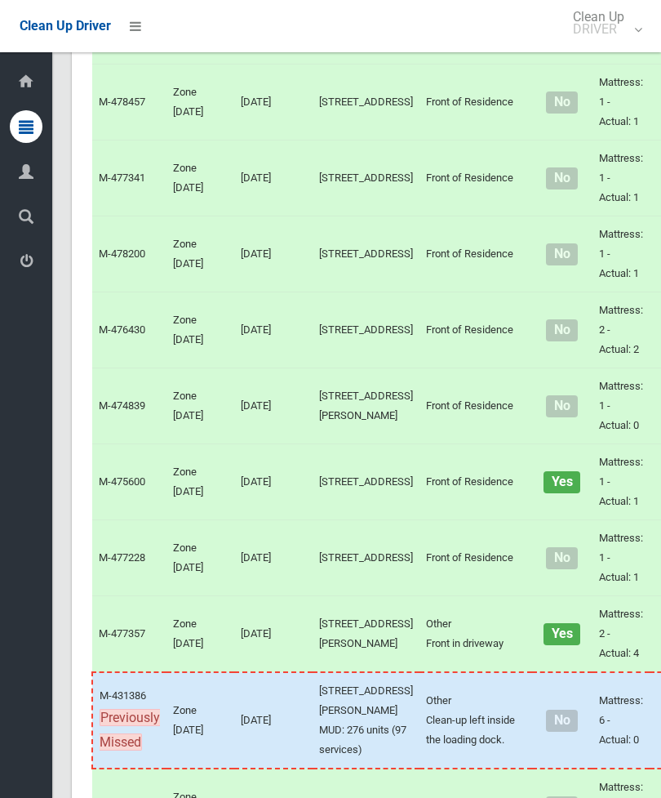
scroll to position [5540, 0]
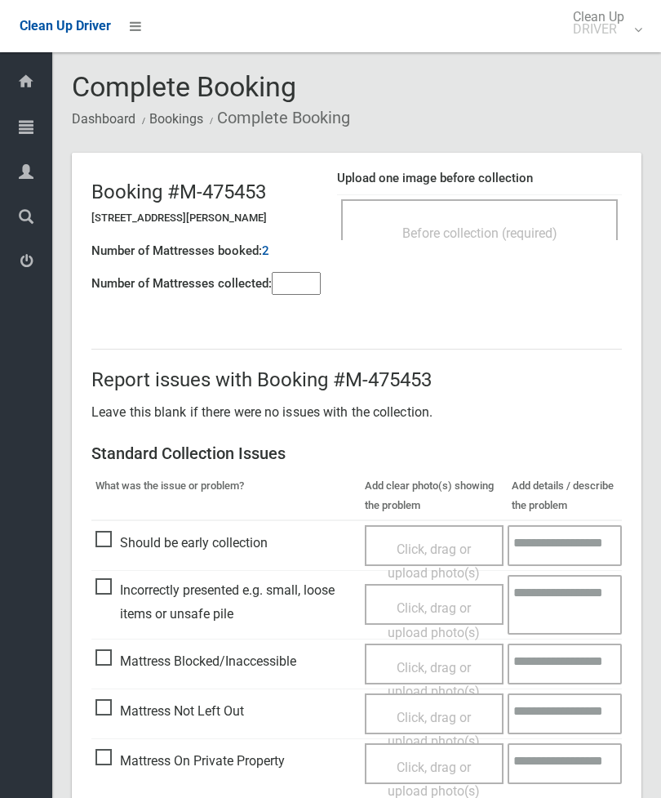
click at [309, 287] on input"] "number" at bounding box center [296, 283] width 49 height 23
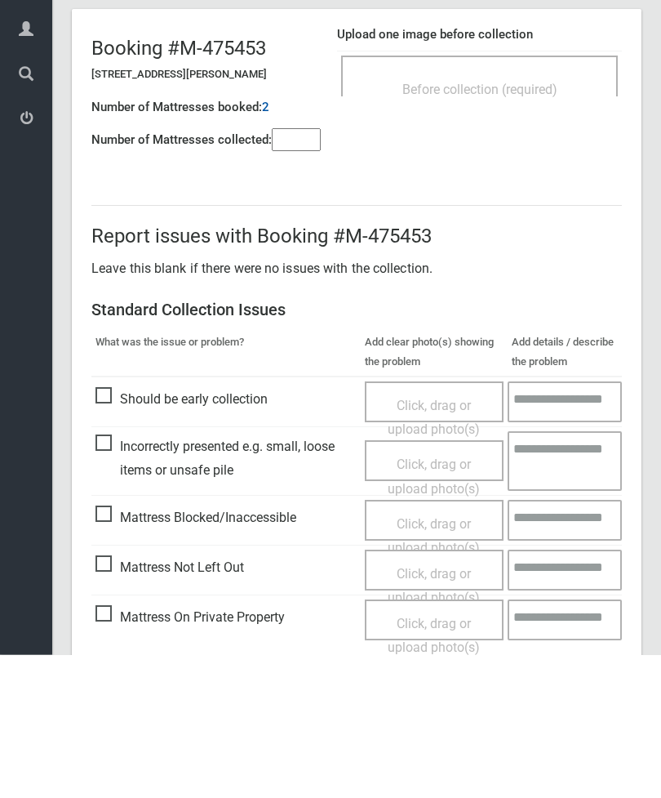
scroll to position [118, 0]
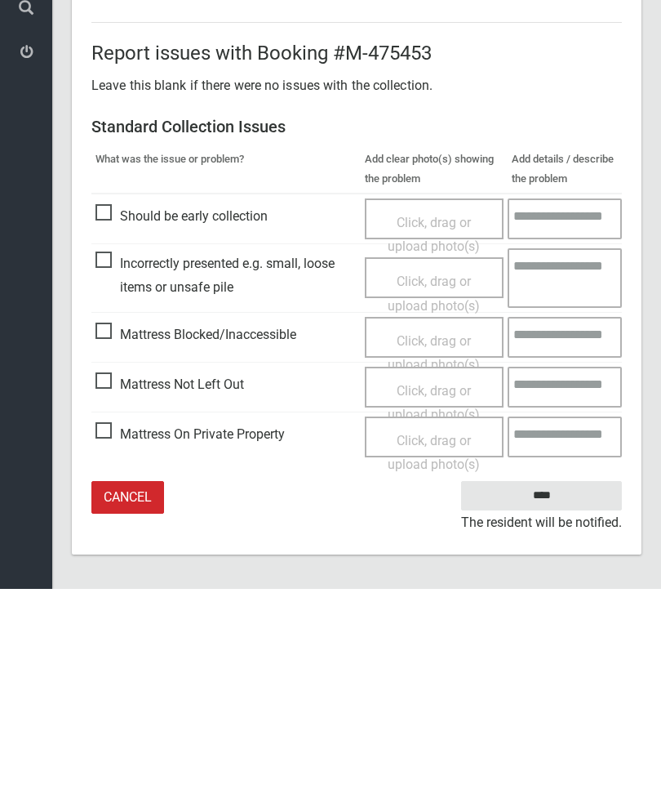
type input"] "*"
click at [115, 581] on span "Mattress Not Left Out" at bounding box center [170, 593] width 149 height 24
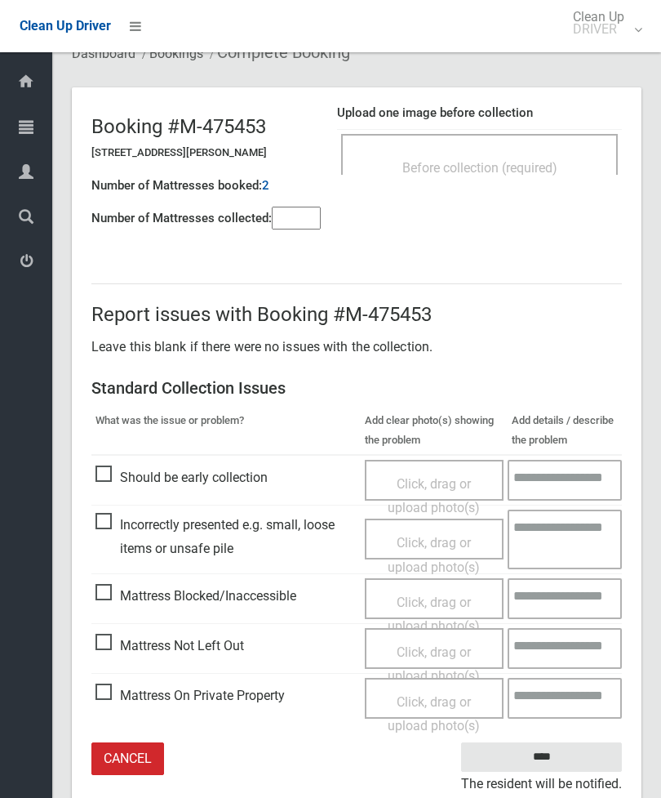
click at [445, 652] on span "Click, drag or upload photo(s)" at bounding box center [434, 664] width 92 height 40
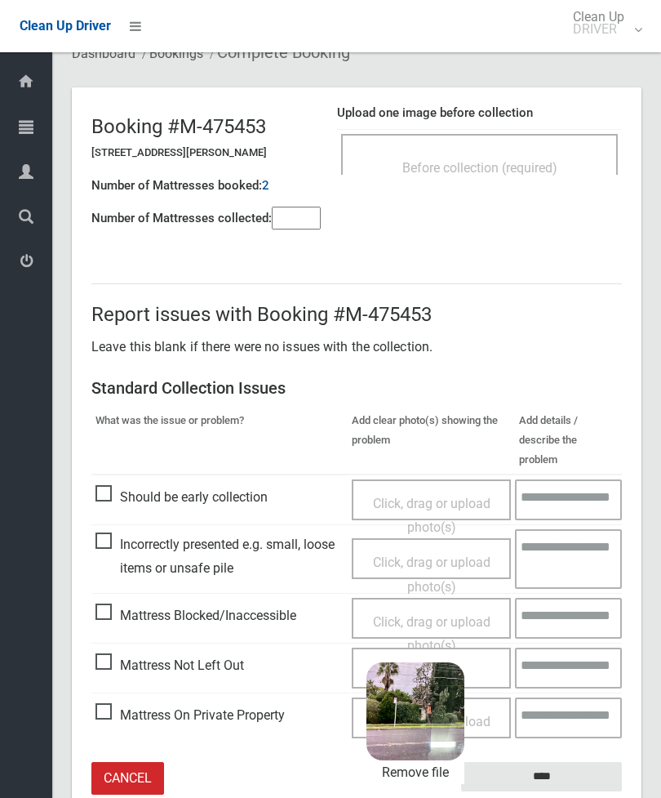
click at [582, 762] on input "****" at bounding box center [541, 777] width 161 height 30
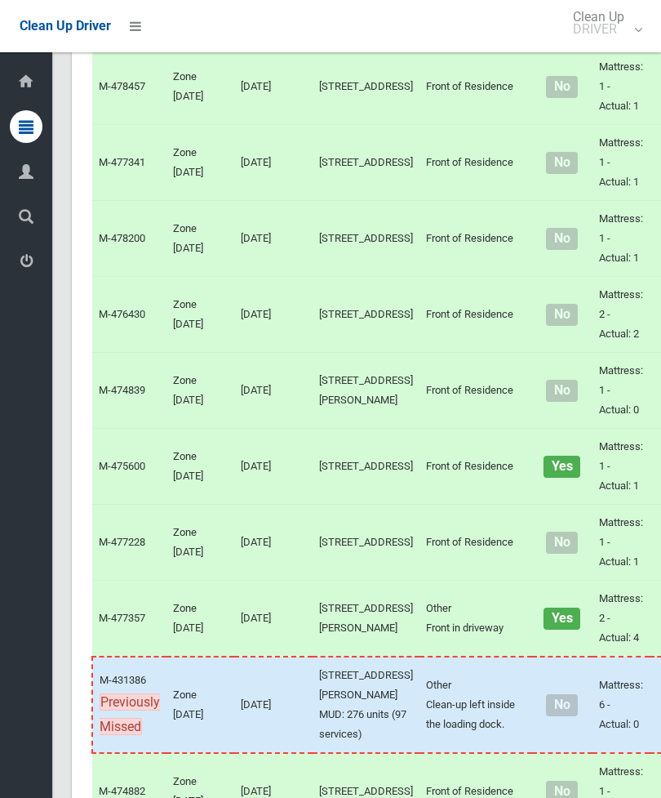
scroll to position [5555, 0]
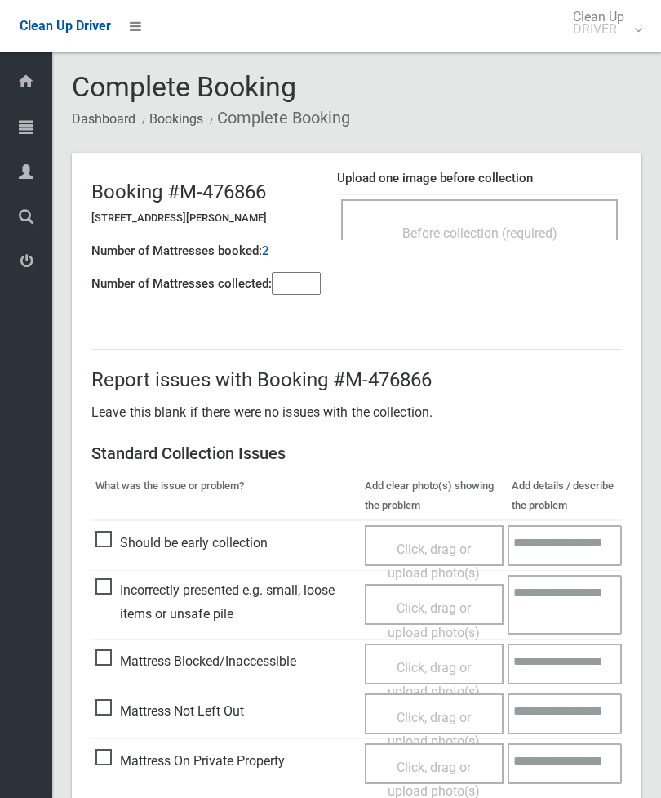
click at [563, 219] on div "Before collection (required)" at bounding box center [479, 232] width 241 height 30
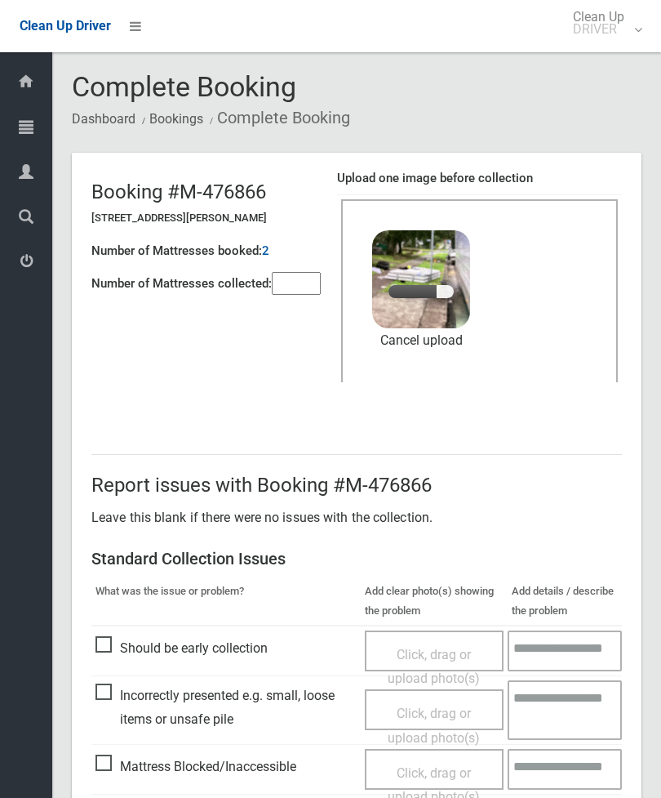
click at [305, 274] on input"] "number" at bounding box center [296, 283] width 49 height 23
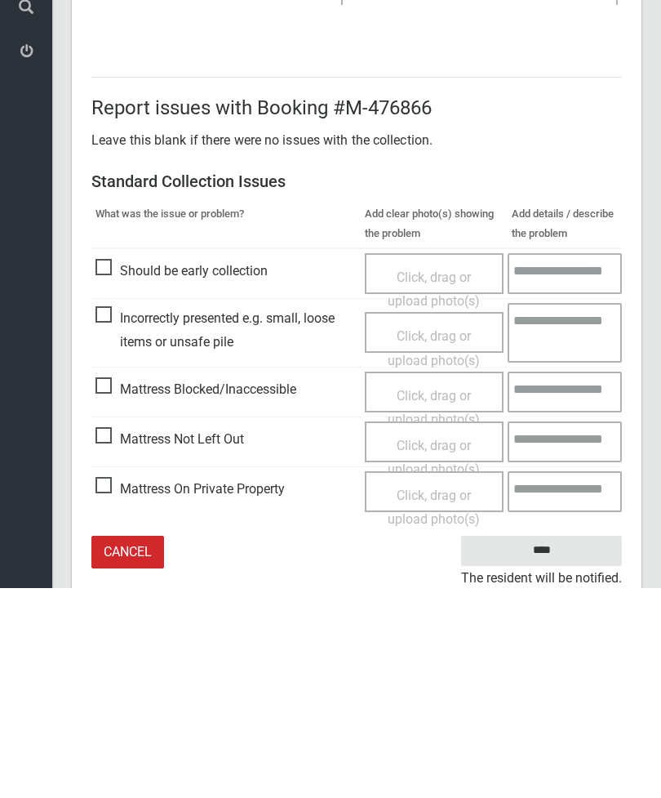
scroll to position [224, 0]
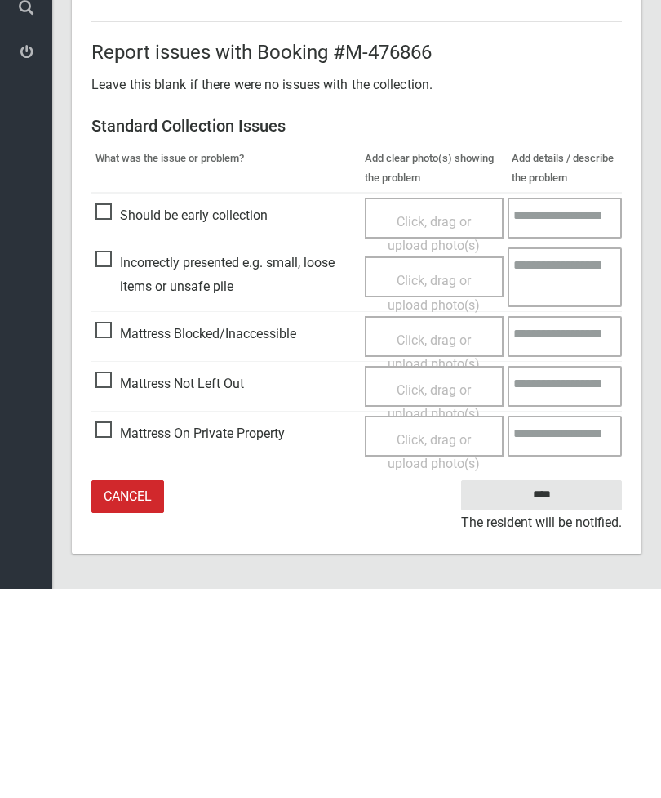
type input"] "*"
click at [552, 689] on input "****" at bounding box center [541, 704] width 161 height 30
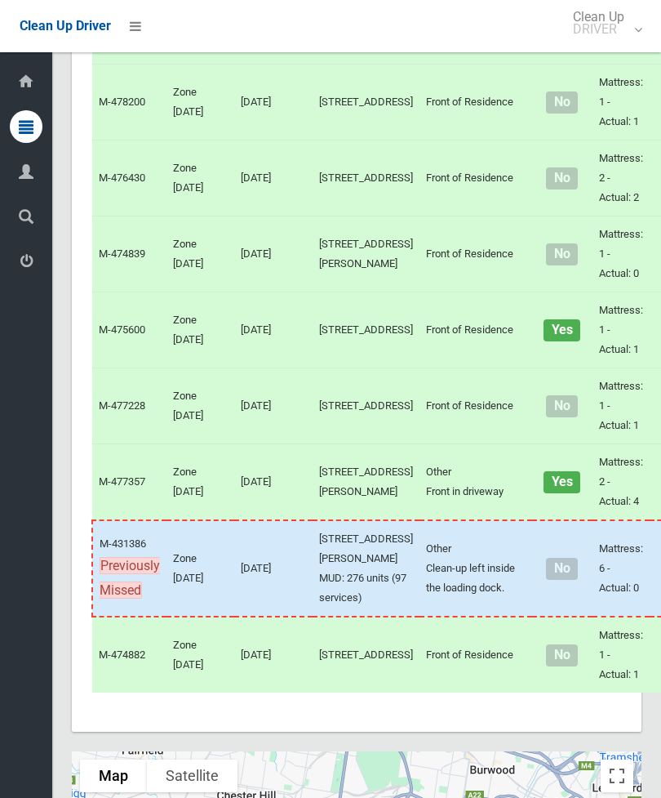
scroll to position [5696, 0]
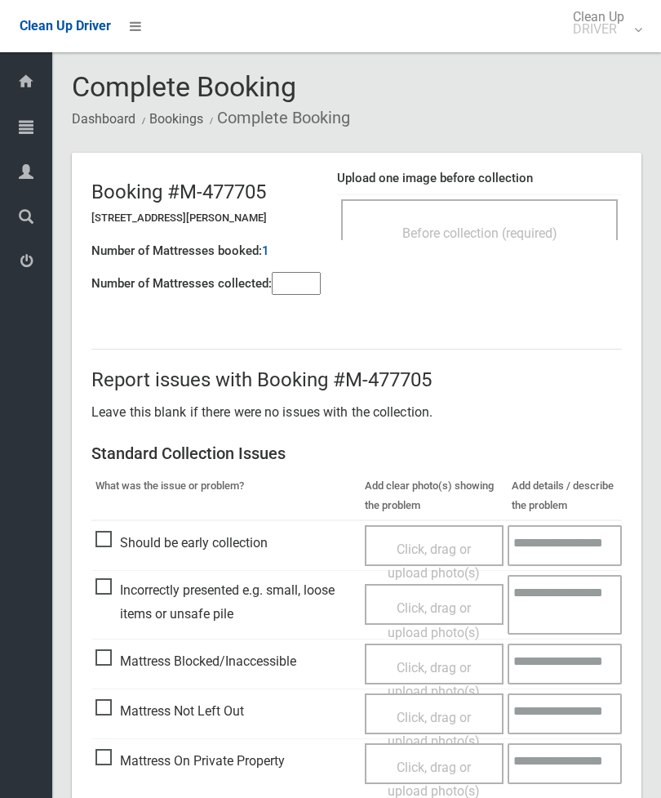
click at [300, 295] on input"] "number" at bounding box center [296, 283] width 49 height 23
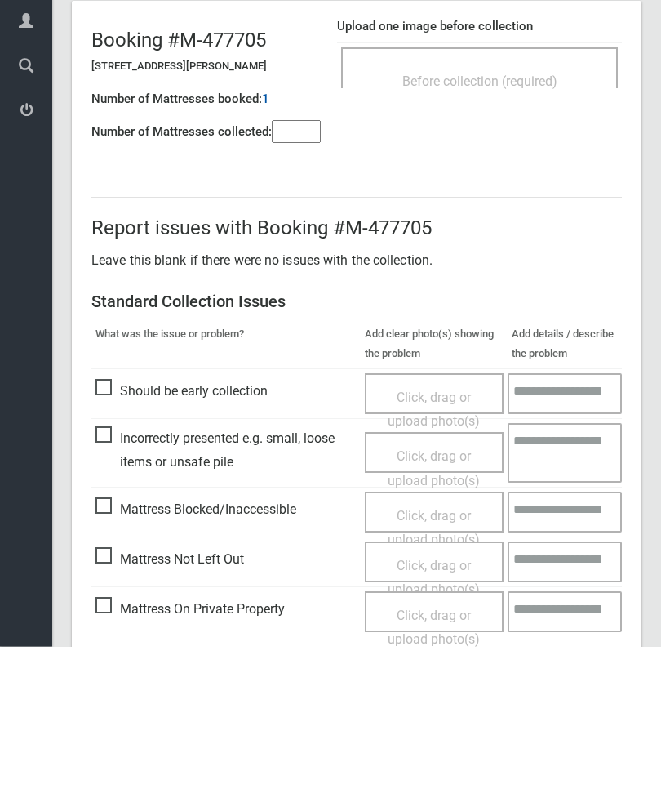
scroll to position [118, 0]
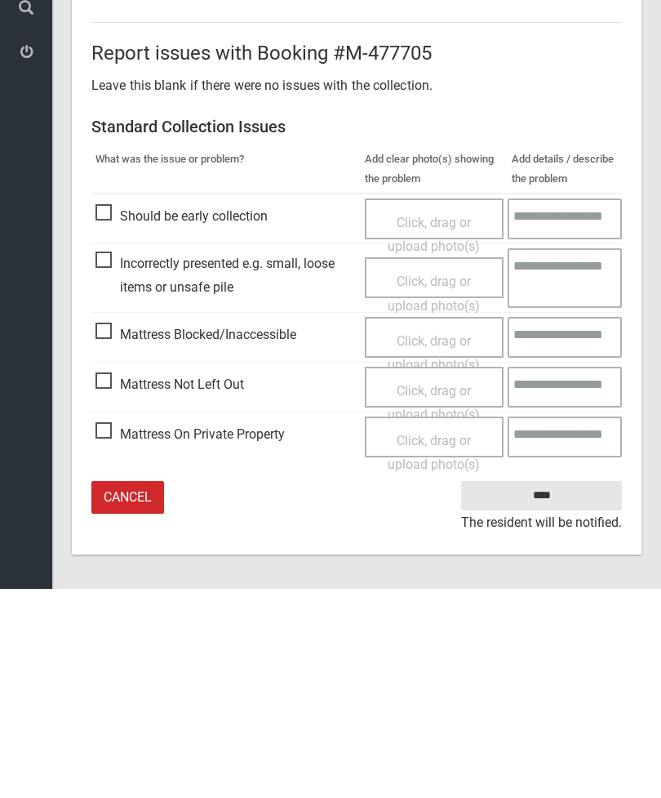
type input"] "*"
click at [112, 581] on span "Mattress Not Left Out" at bounding box center [170, 593] width 149 height 24
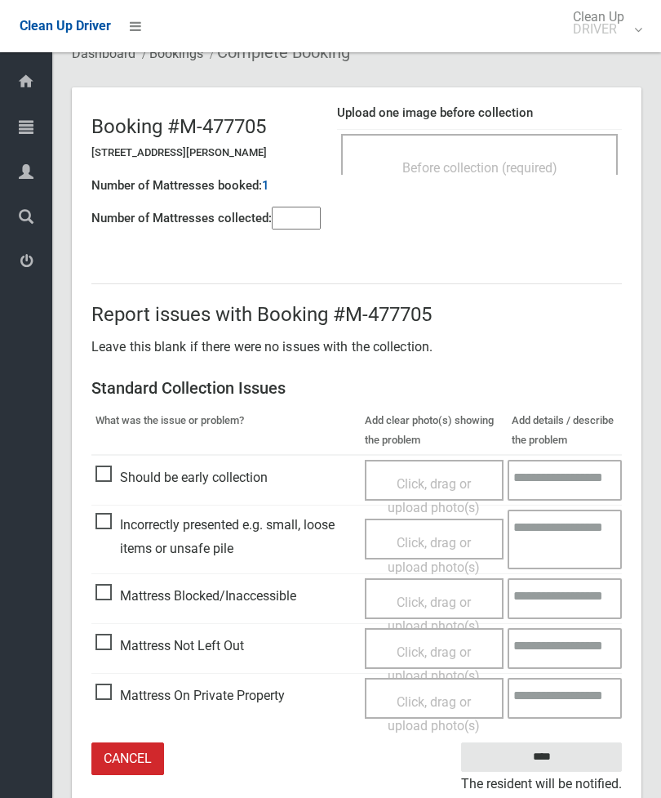
click at [444, 649] on span "Click, drag or upload photo(s)" at bounding box center [434, 664] width 92 height 40
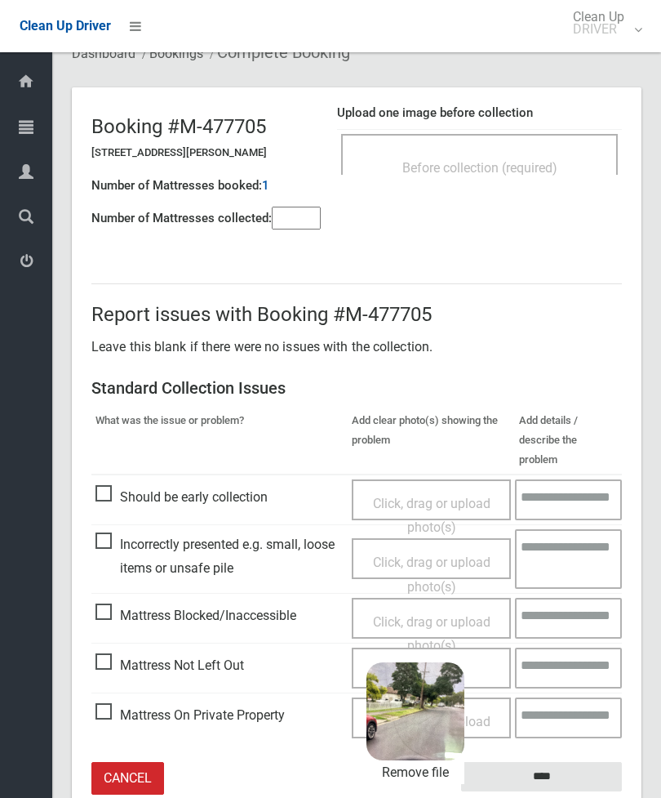
click at [578, 762] on input "****" at bounding box center [541, 777] width 161 height 30
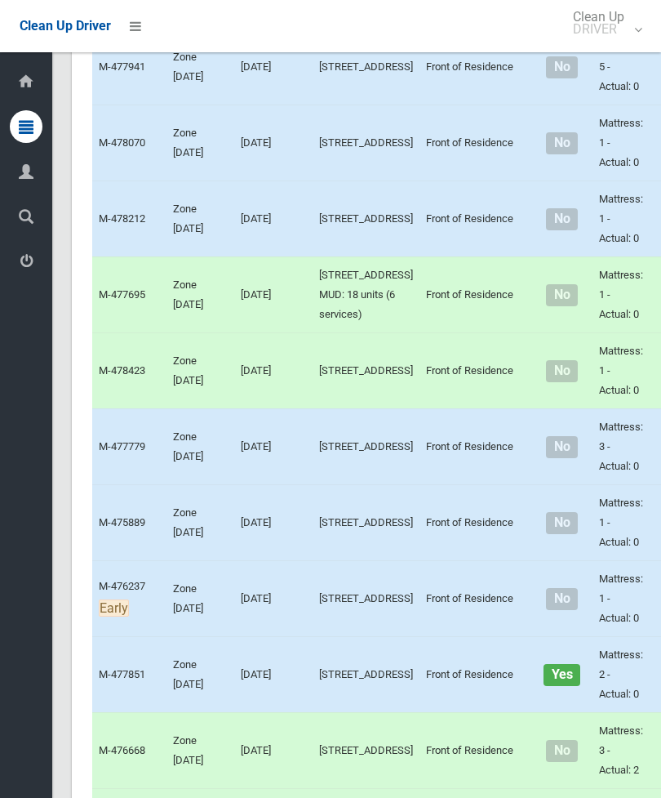
scroll to position [1355, 0]
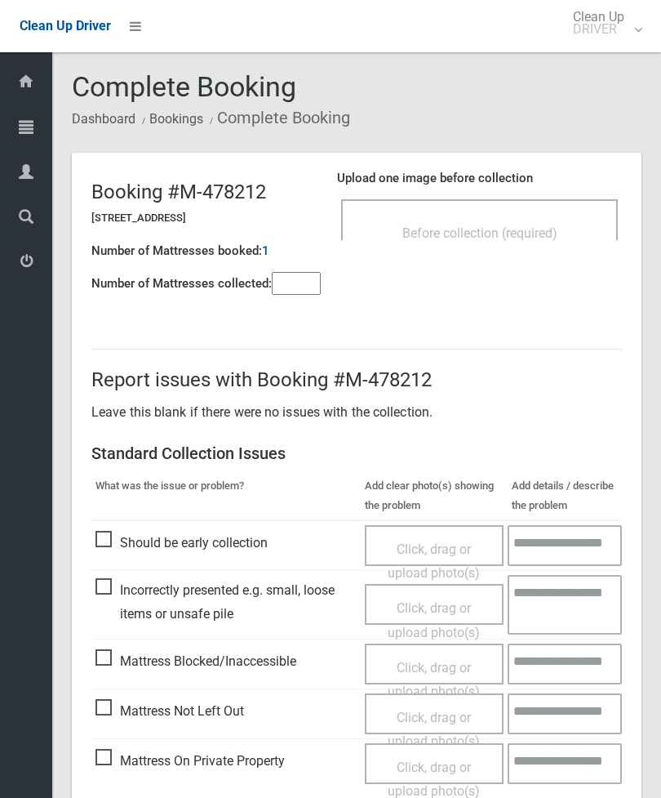
click at [544, 227] on span "Before collection (required)" at bounding box center [480, 233] width 155 height 16
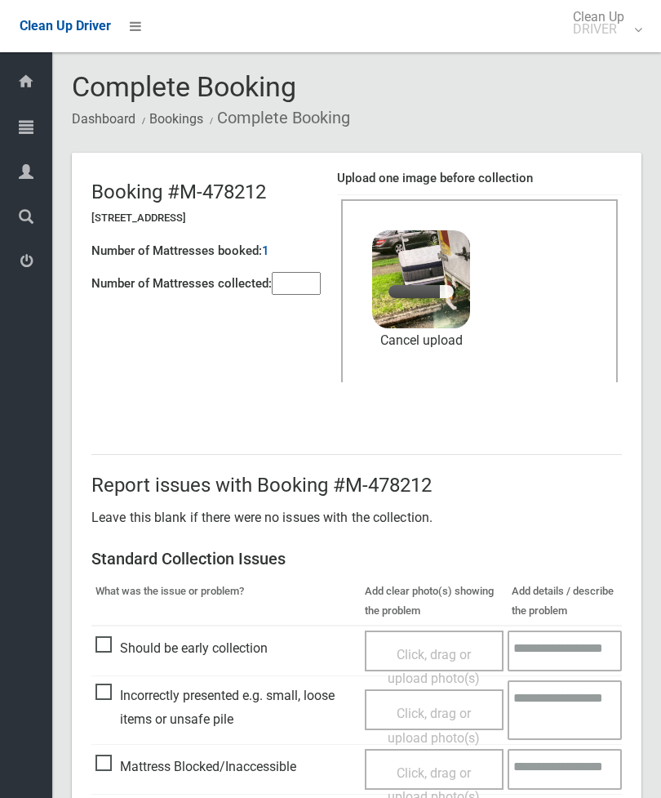
click at [309, 274] on input"] "number" at bounding box center [296, 283] width 49 height 23
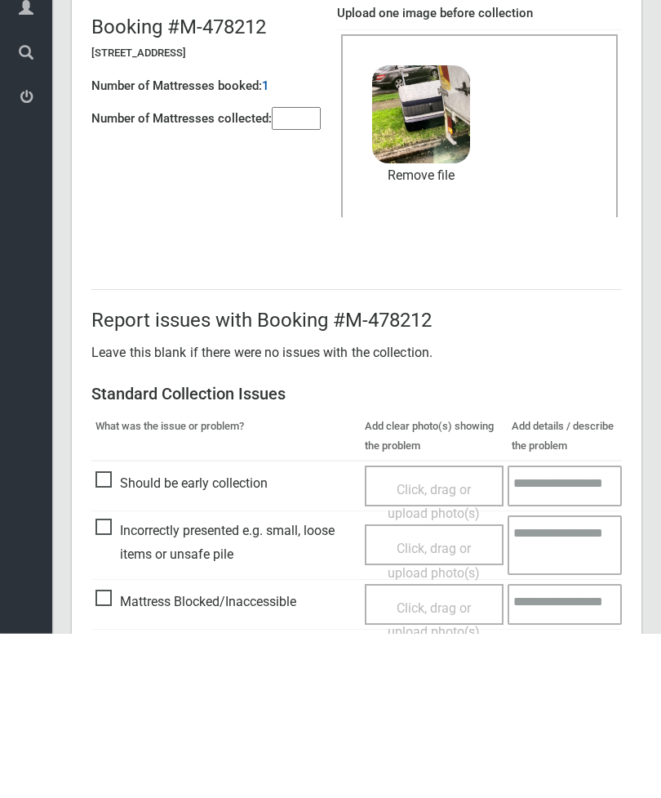
scroll to position [224, 0]
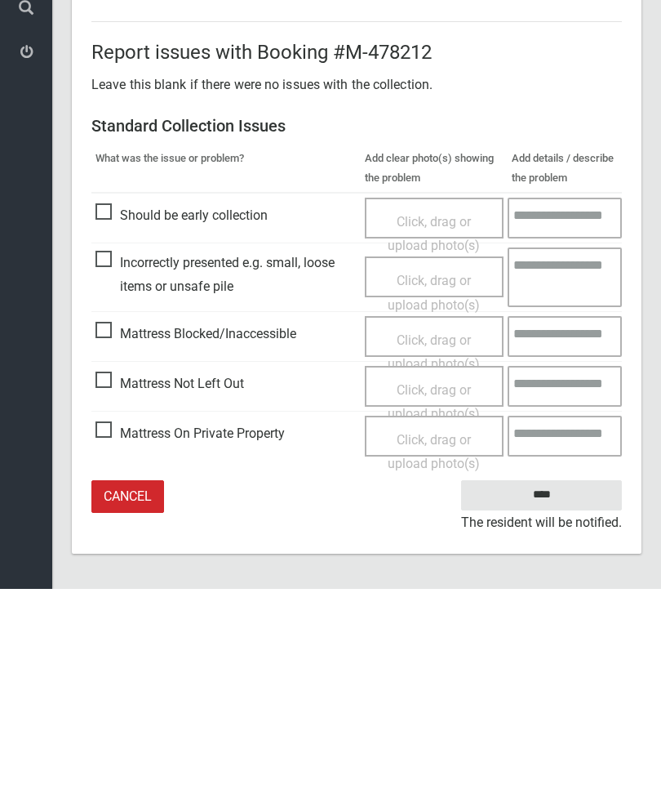
type input"] "*"
click at [563, 689] on input "****" at bounding box center [541, 704] width 161 height 30
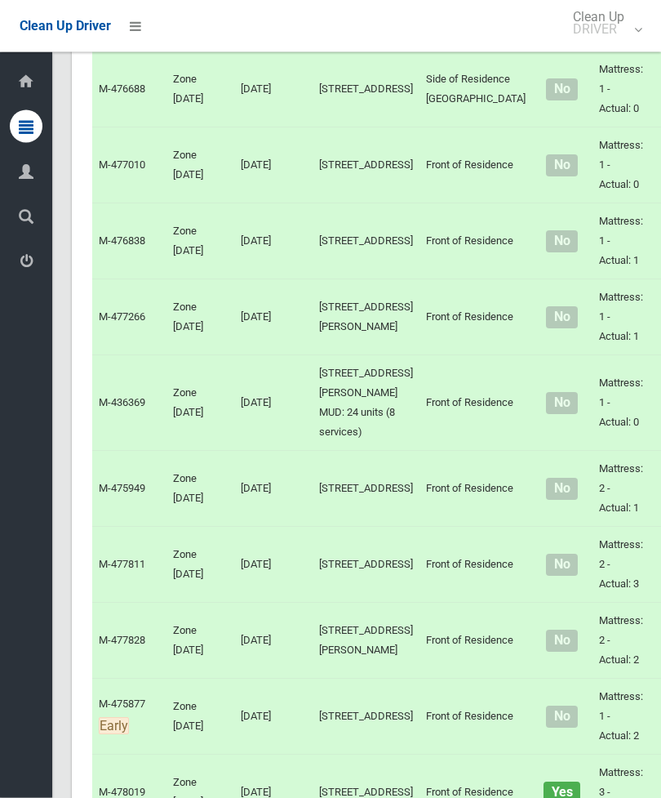
scroll to position [2668, 0]
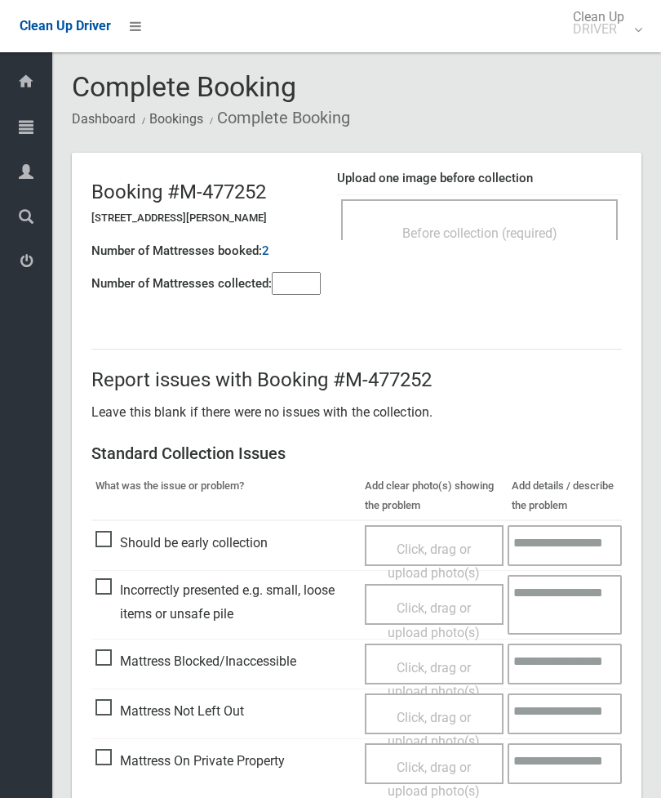
click at [540, 216] on div "Before collection (required)" at bounding box center [479, 219] width 277 height 41
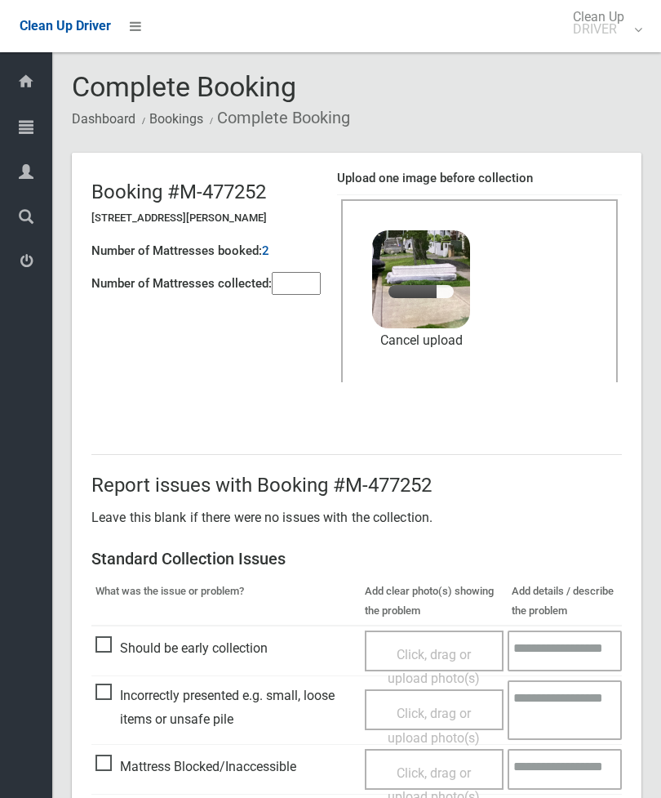
click at [300, 272] on input"] "number" at bounding box center [296, 283] width 49 height 23
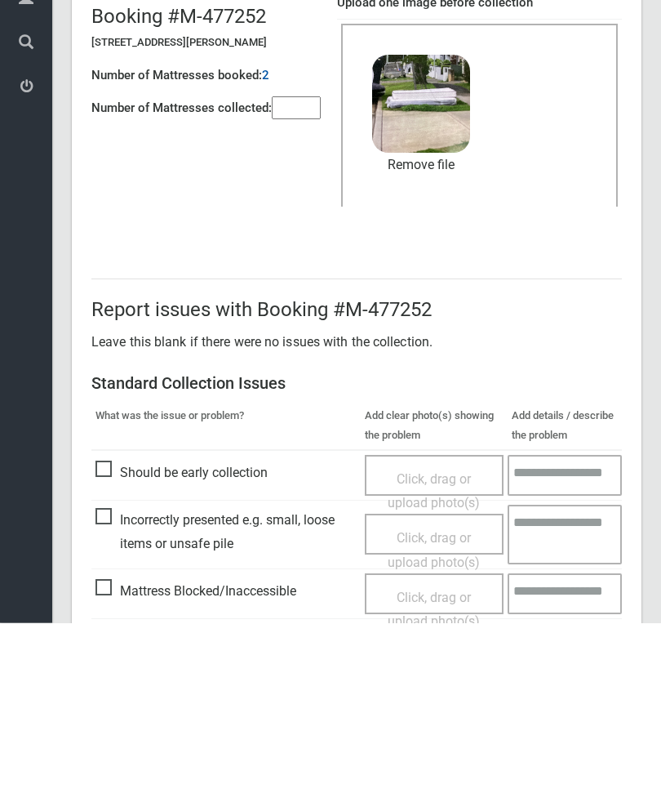
scroll to position [224, 0]
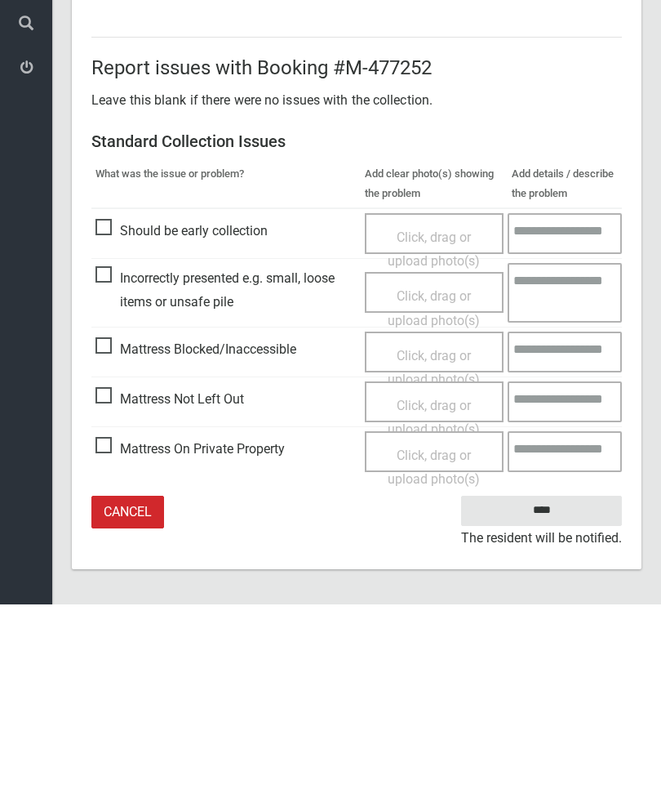
type input"] "*"
click at [541, 689] on input "****" at bounding box center [541, 704] width 161 height 30
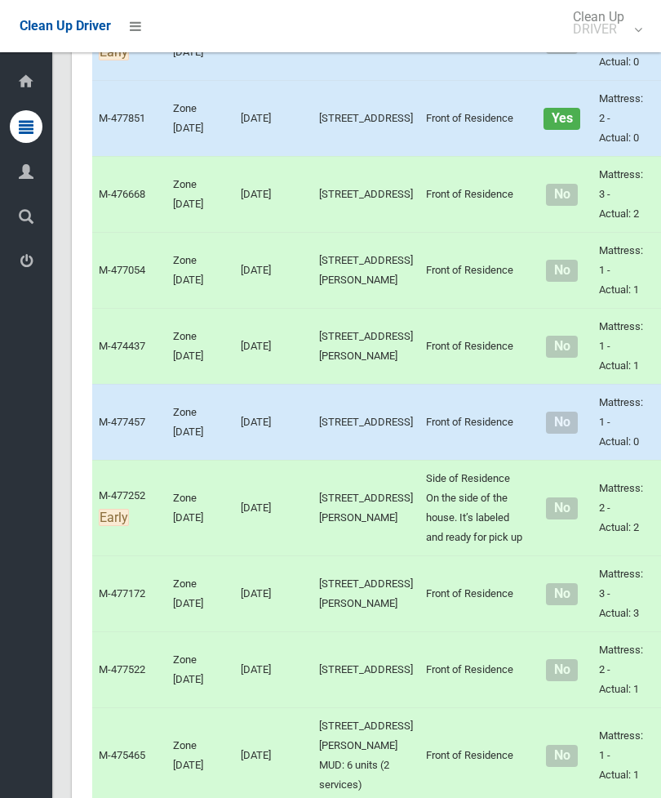
scroll to position [2022, 0]
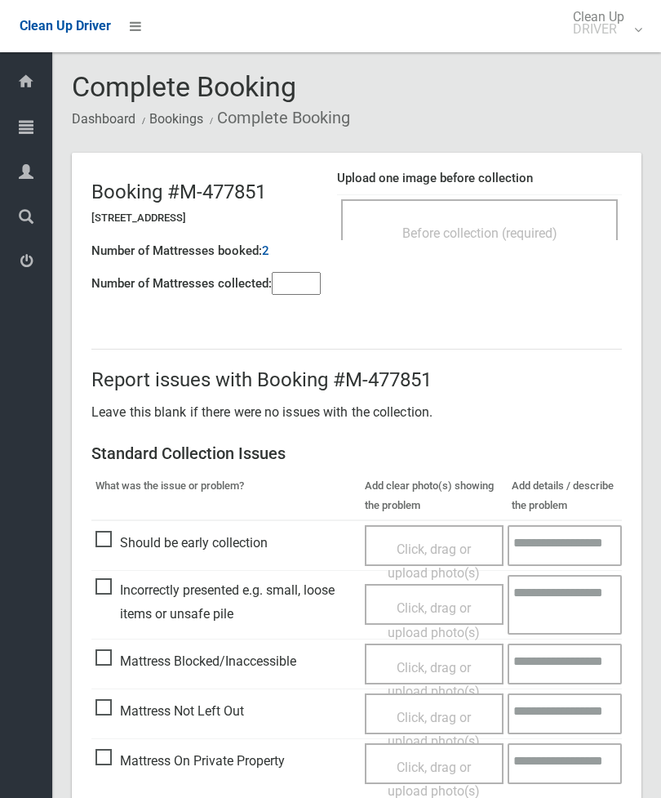
click at [539, 211] on div "Before collection (required)" at bounding box center [479, 219] width 277 height 41
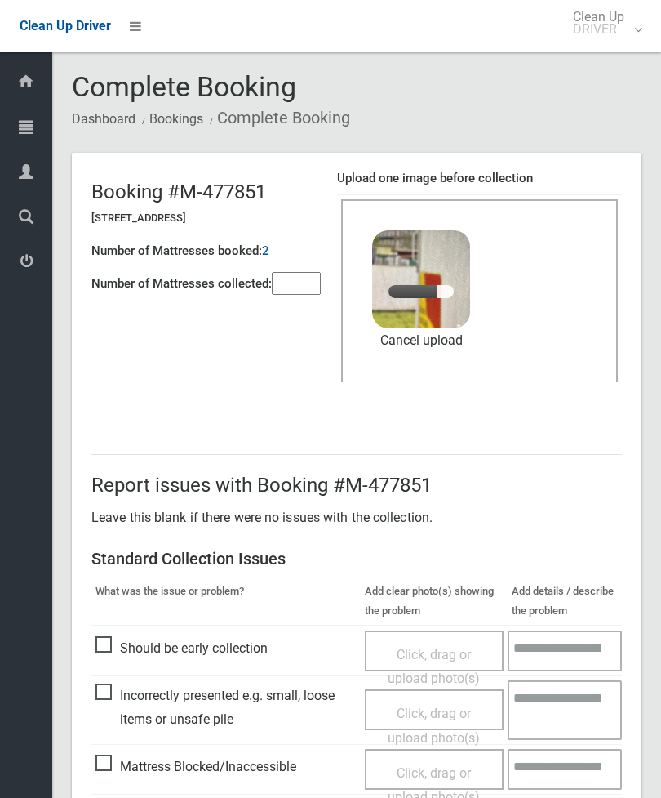
click at [291, 279] on input"] "number" at bounding box center [296, 283] width 49 height 23
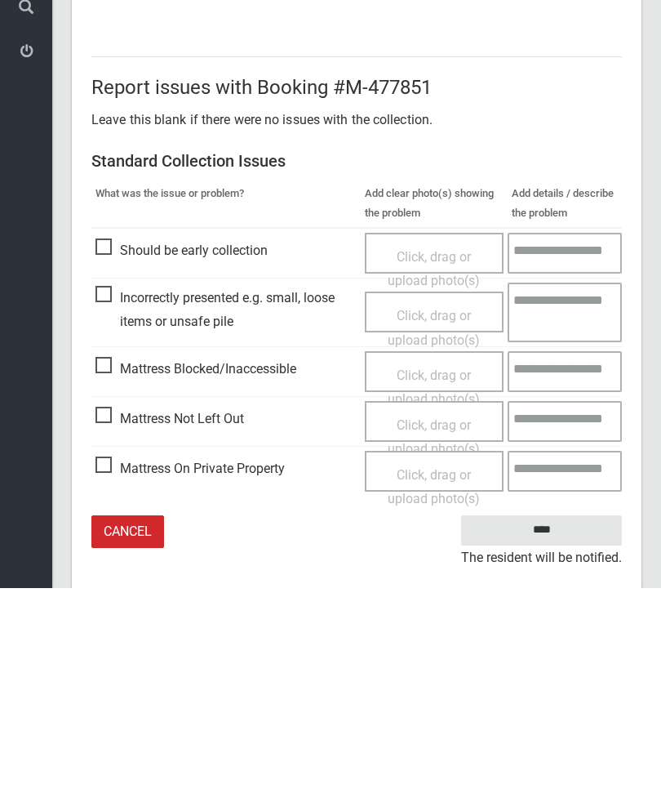
scroll to position [224, 0]
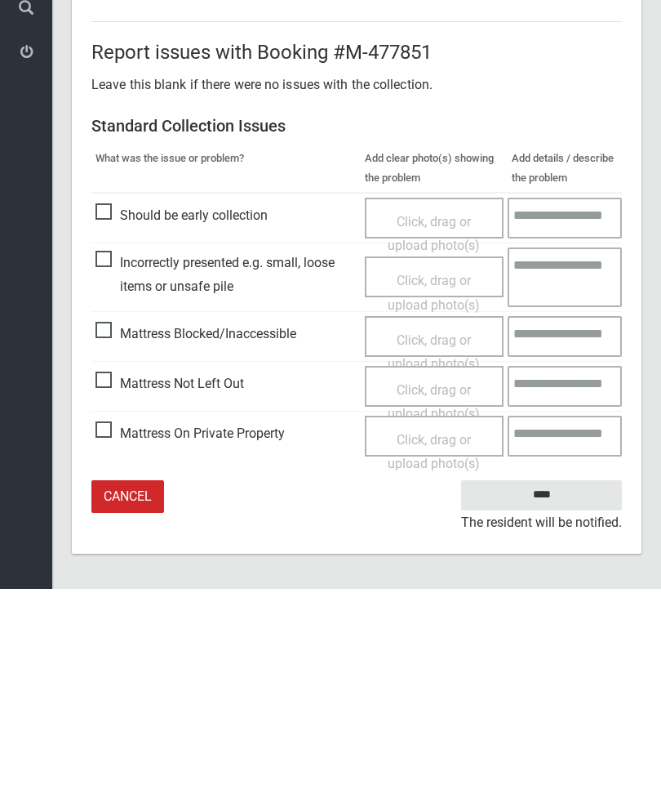
type input"] "*"
click at [560, 689] on input "****" at bounding box center [541, 704] width 161 height 30
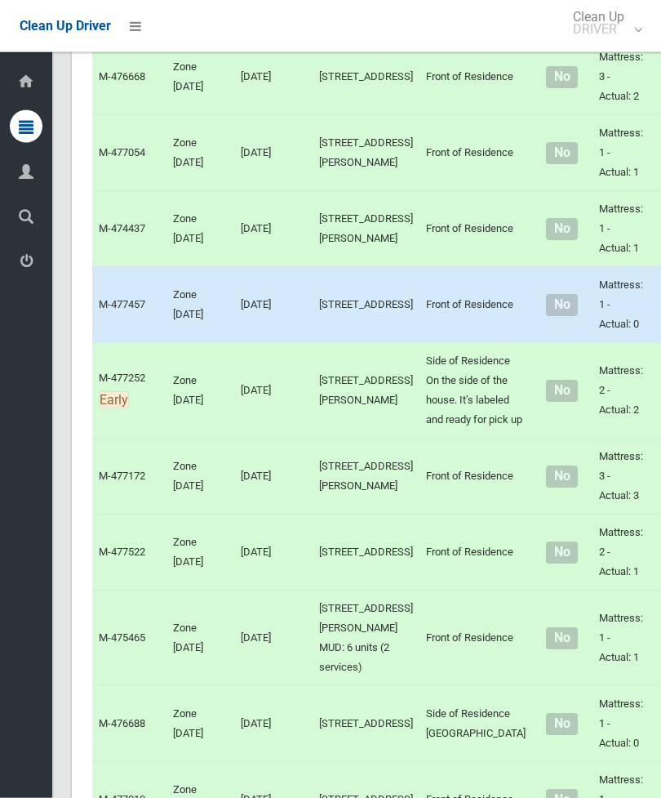
scroll to position [2046, 0]
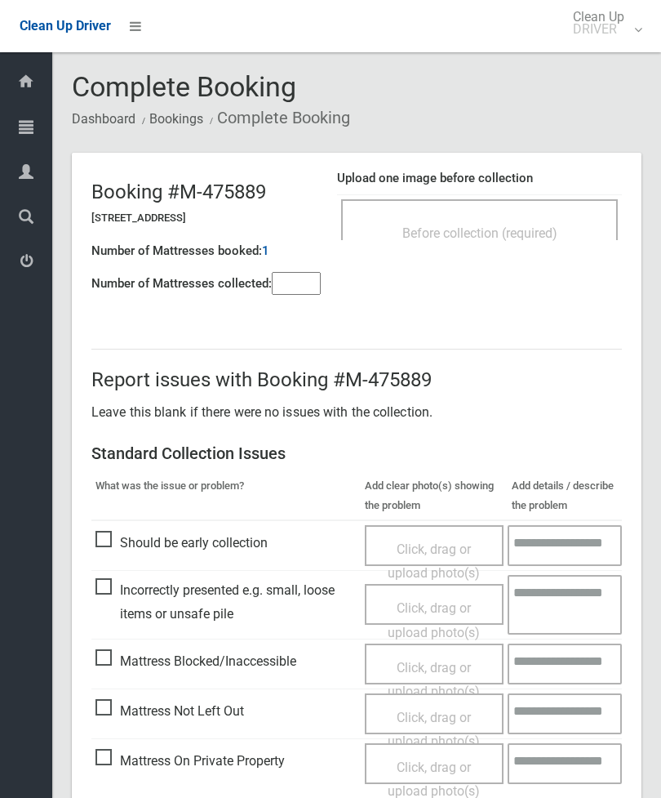
click span "Before collection (required)"
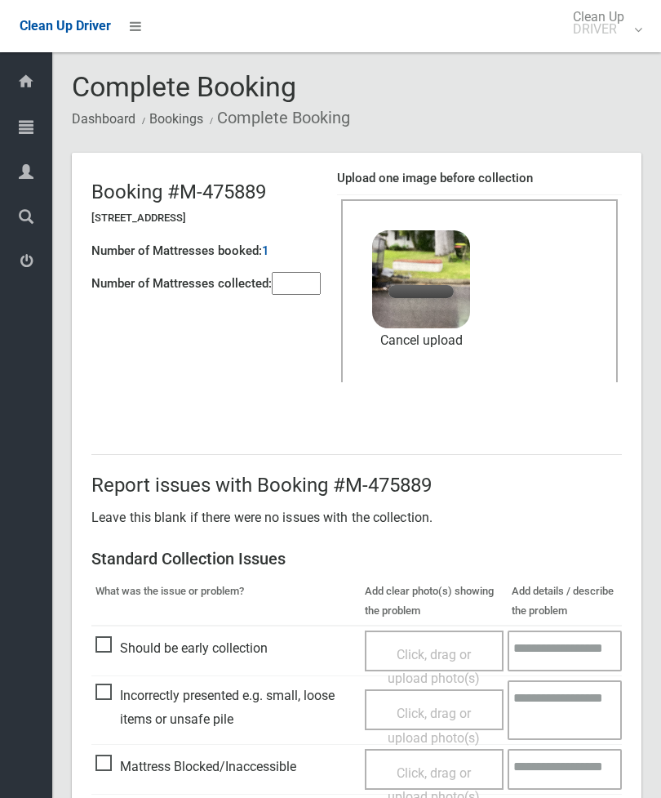
click input"] "number"
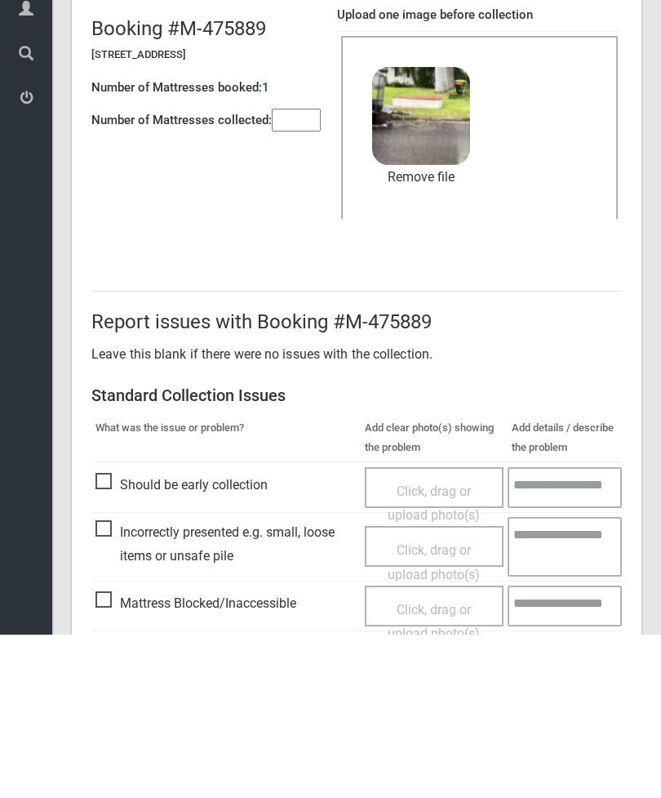
scroll to position [224, 0]
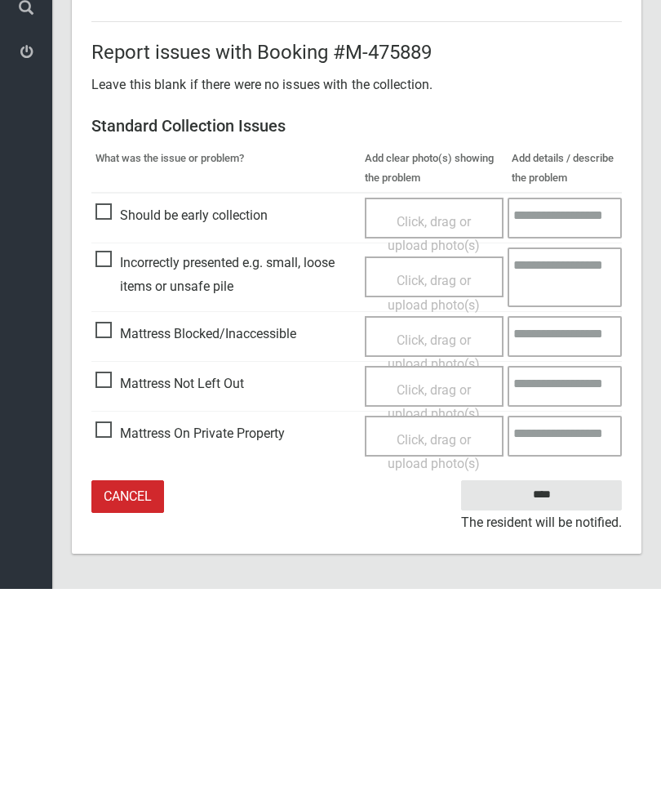
type input"] "*"
click input "****"
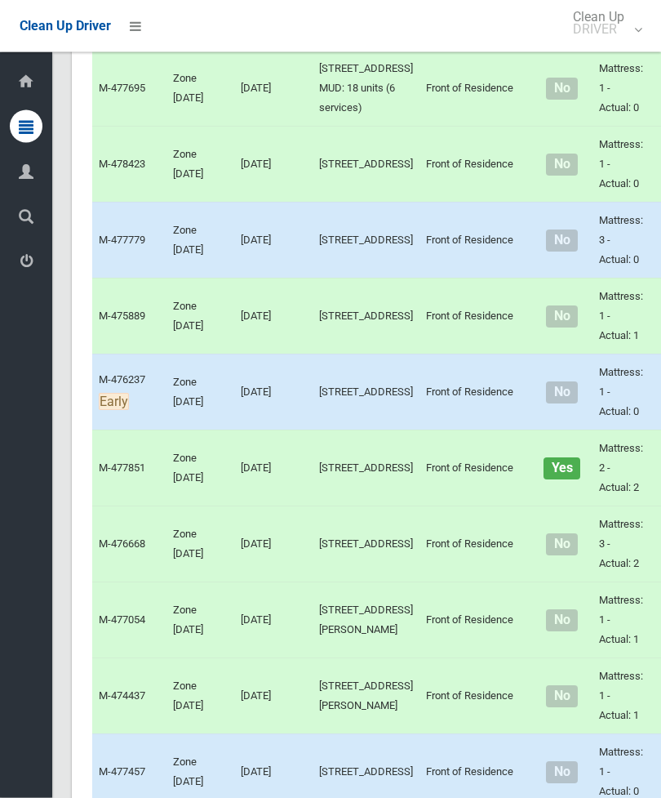
scroll to position [1558, 0]
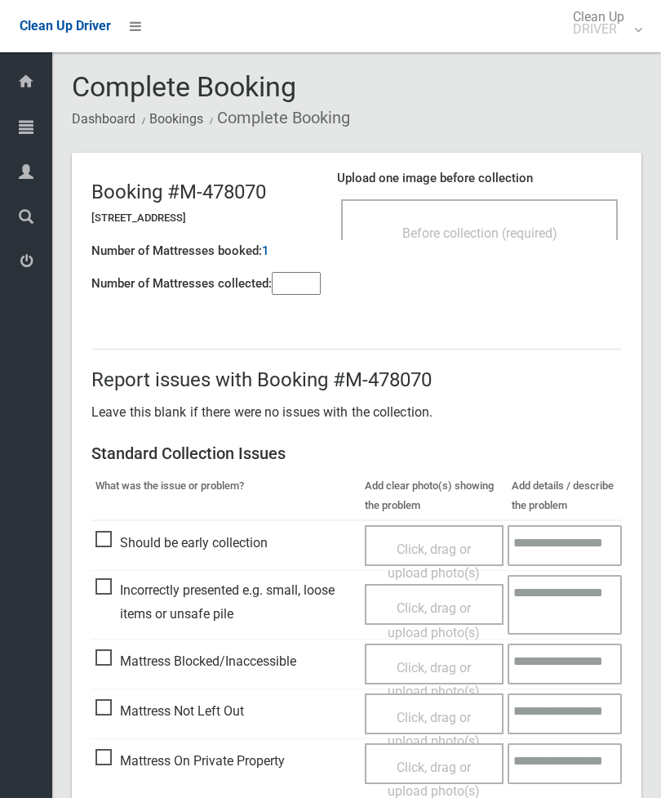
click at [519, 238] on span "Before collection (required)" at bounding box center [480, 233] width 155 height 16
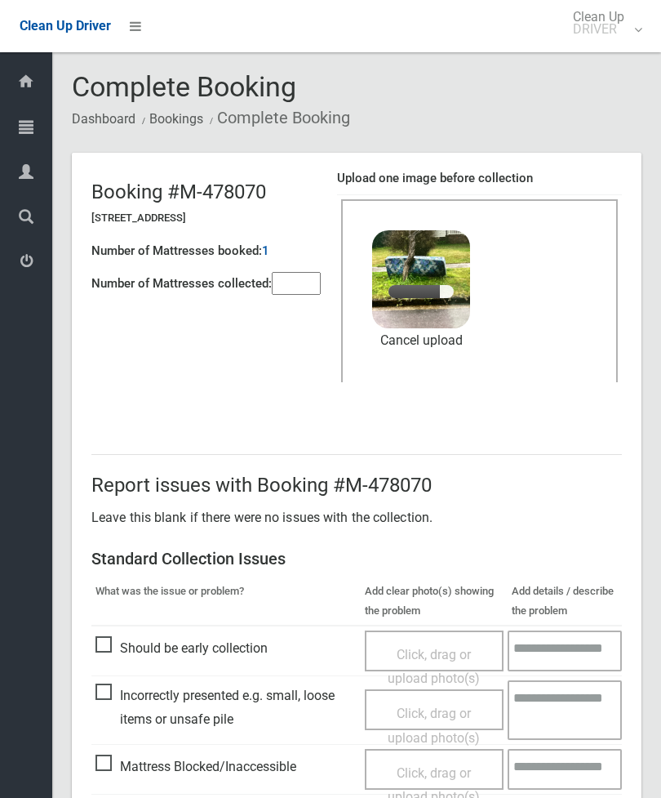
click at [301, 277] on input"] "number" at bounding box center [296, 283] width 49 height 23
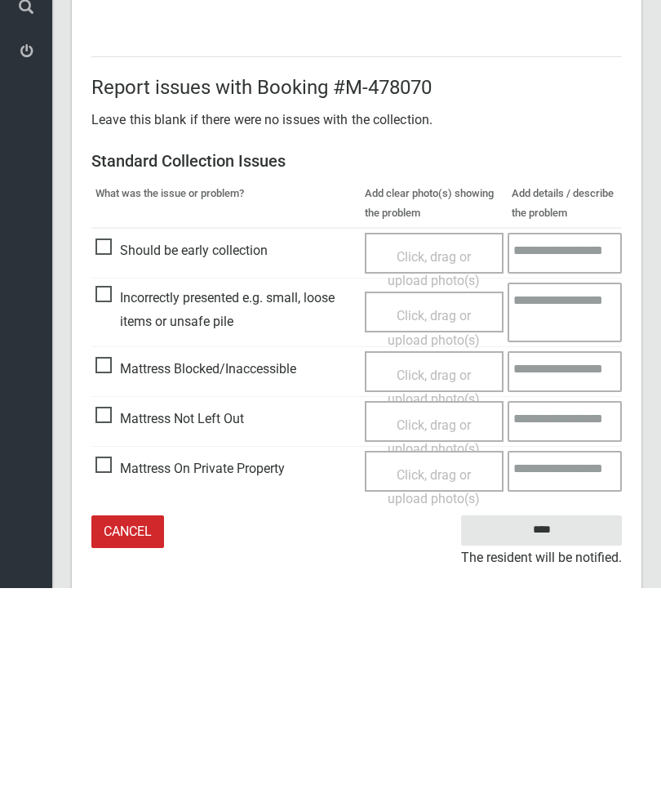
scroll to position [224, 0]
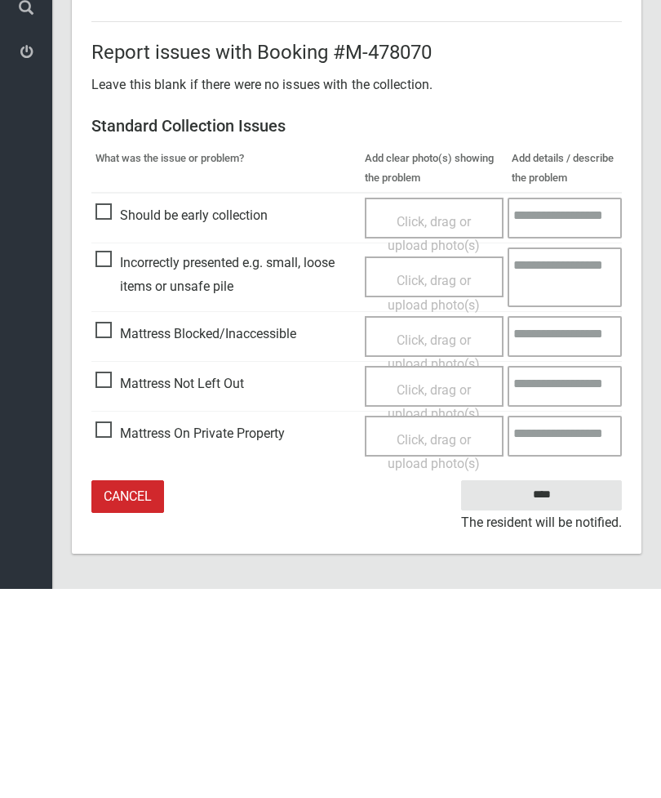
type input"] "*"
click at [543, 689] on input "****" at bounding box center [541, 704] width 161 height 30
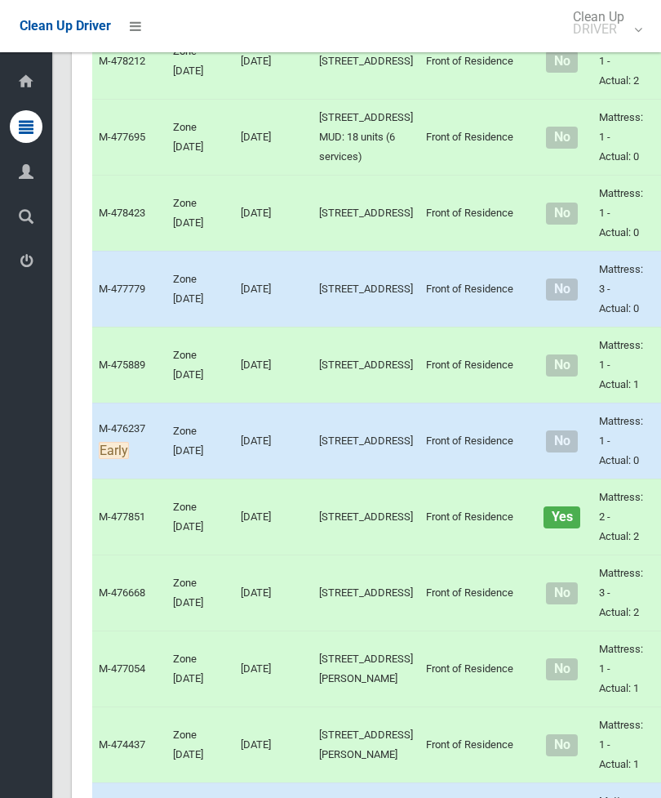
scroll to position [1512, 0]
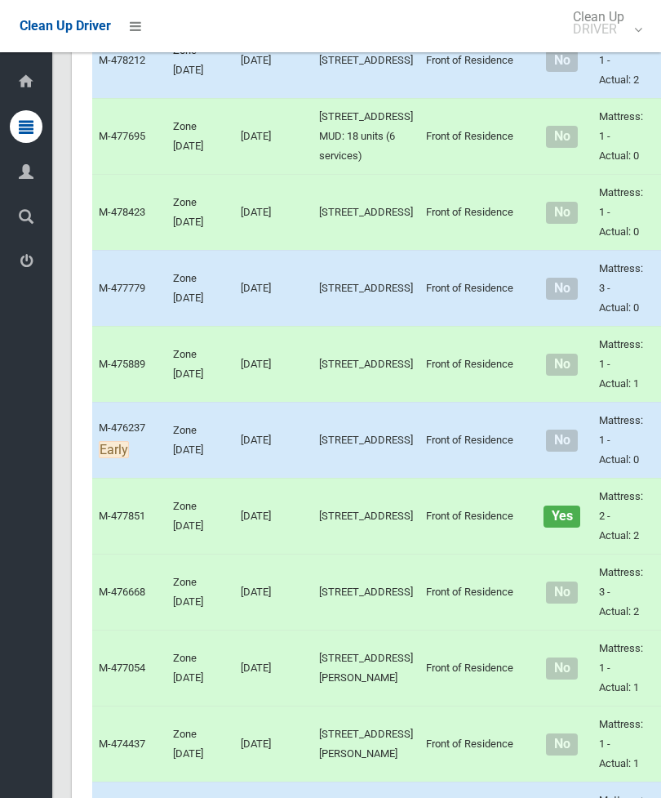
scroll to position [1589, 0]
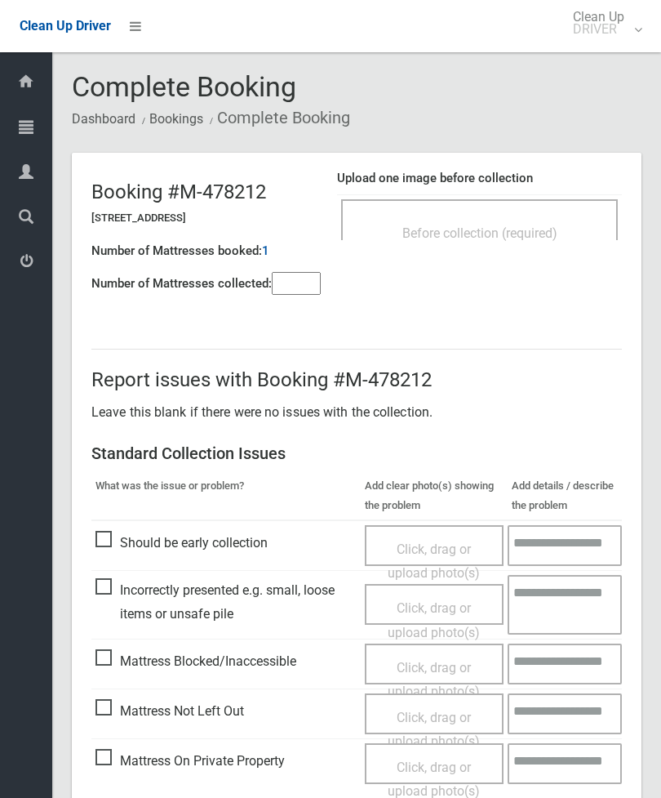
click at [538, 228] on span "Before collection (required)" at bounding box center [480, 233] width 155 height 16
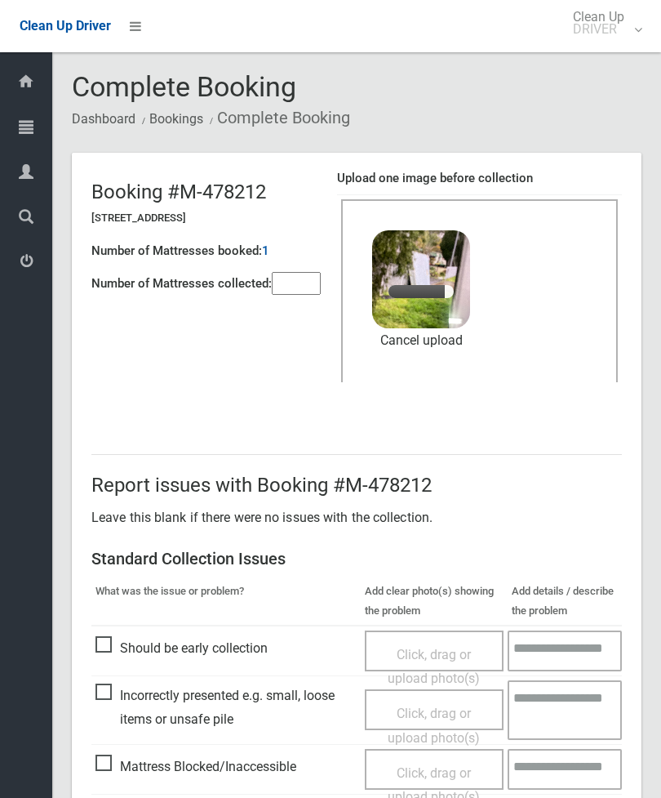
click at [301, 284] on input"] "number" at bounding box center [296, 283] width 49 height 23
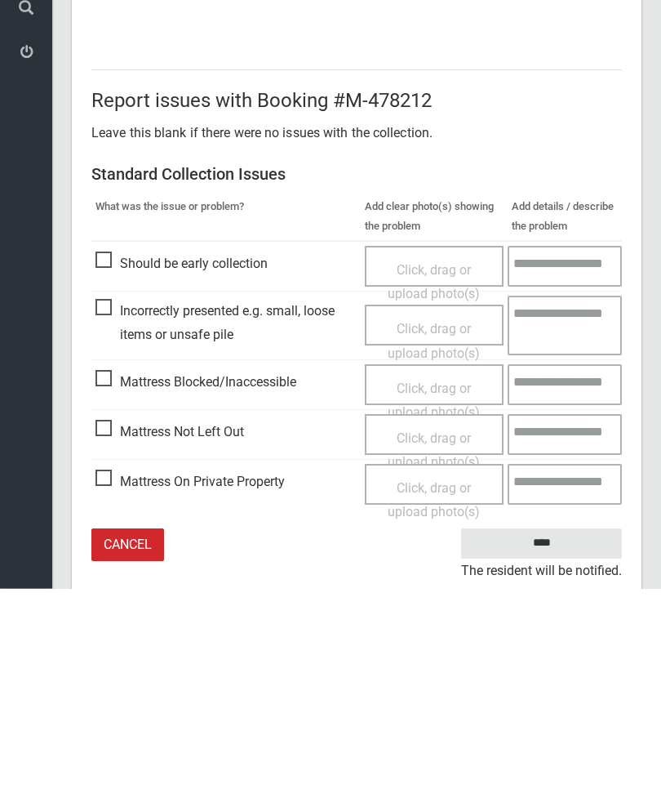
scroll to position [224, 0]
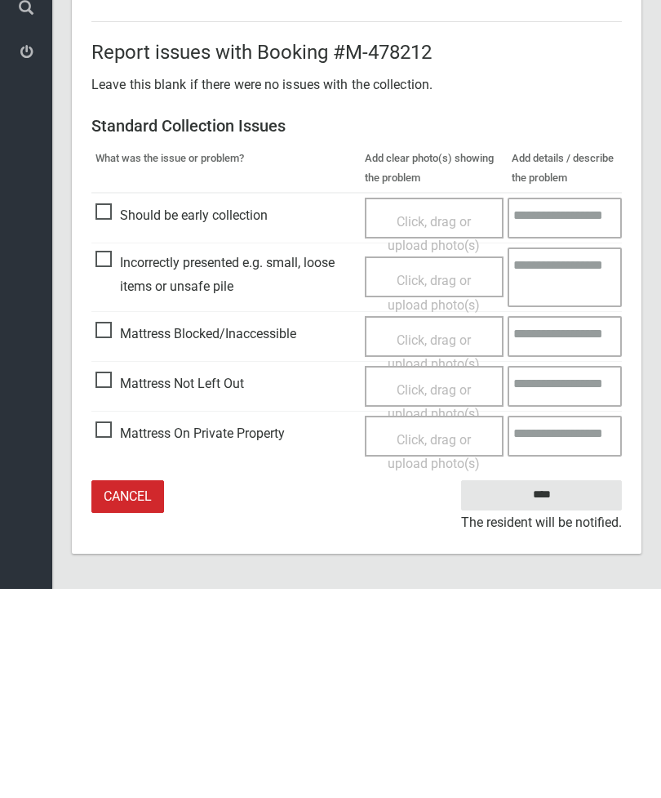
type input"] "*"
click at [558, 689] on input "****" at bounding box center [541, 704] width 161 height 30
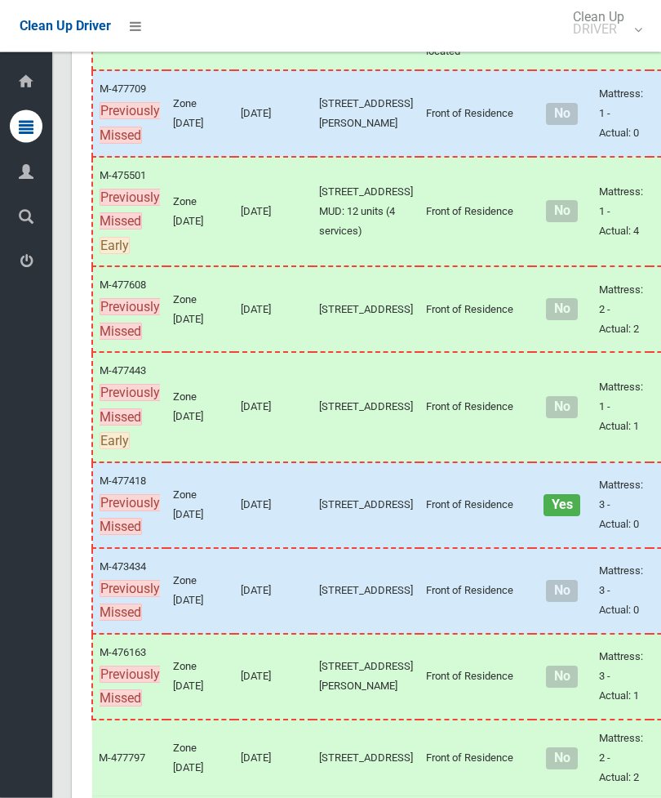
scroll to position [437, 0]
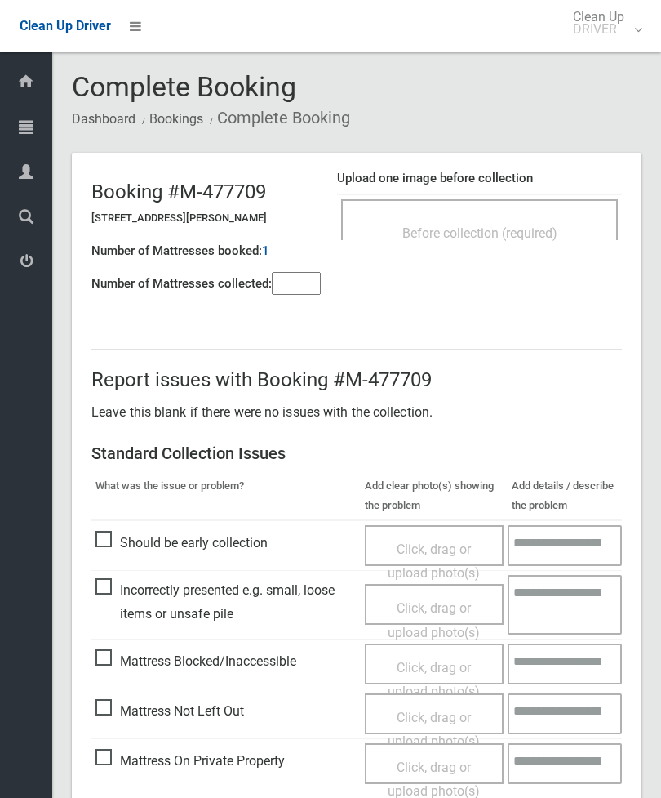
click at [528, 236] on span "Before collection (required)" at bounding box center [480, 233] width 155 height 16
click at [298, 291] on input"] "number" at bounding box center [296, 283] width 49 height 23
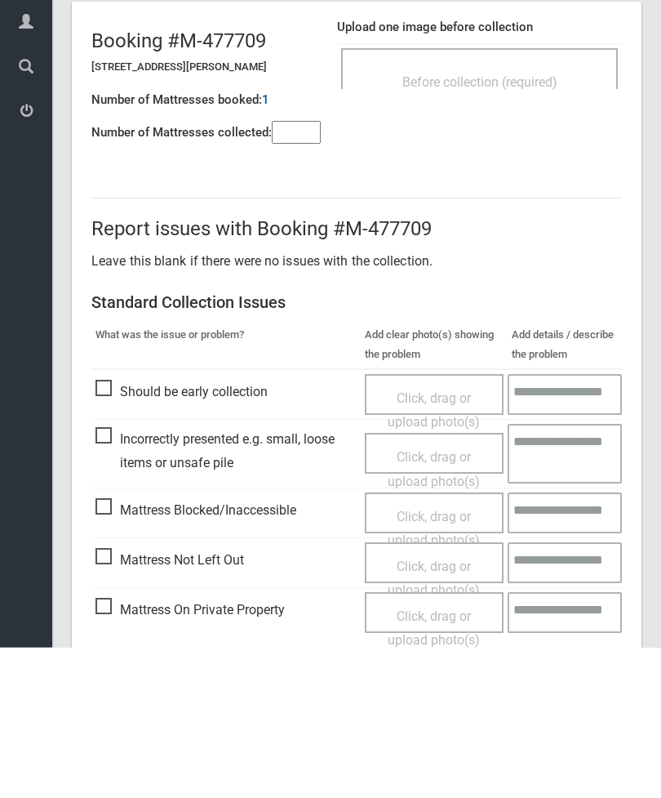
scroll to position [118, 0]
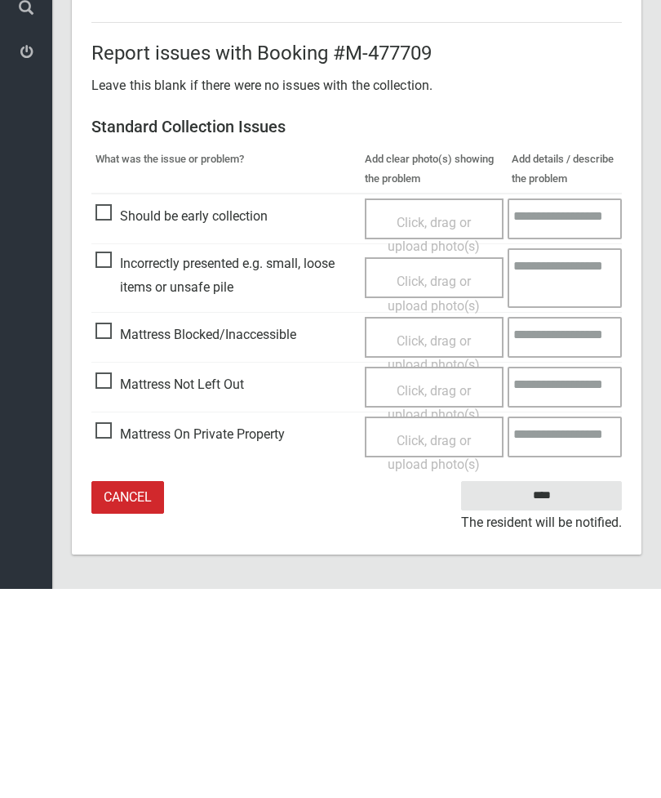
type input"] "*"
click at [113, 581] on span "Mattress Not Left Out" at bounding box center [170, 593] width 149 height 24
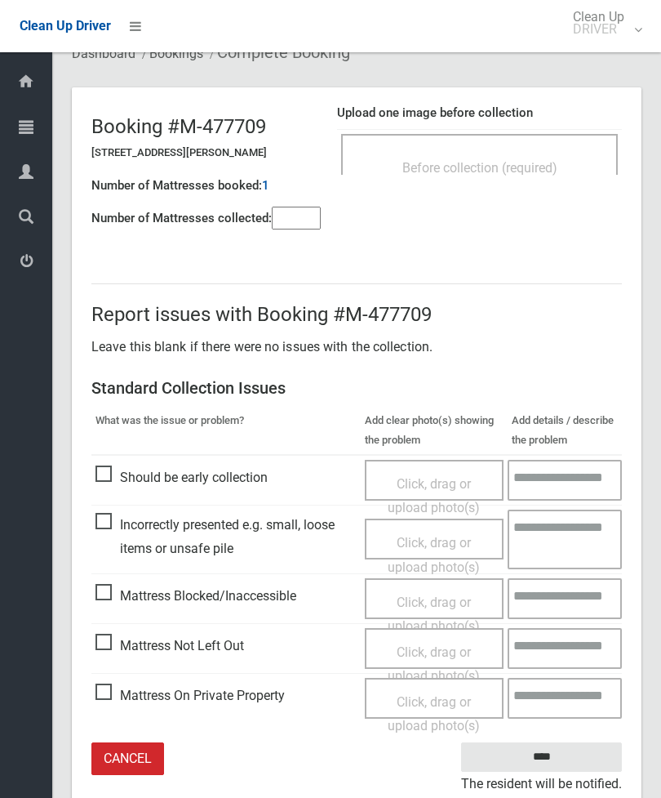
click at [430, 649] on span "Click, drag or upload photo(s)" at bounding box center [434, 664] width 92 height 40
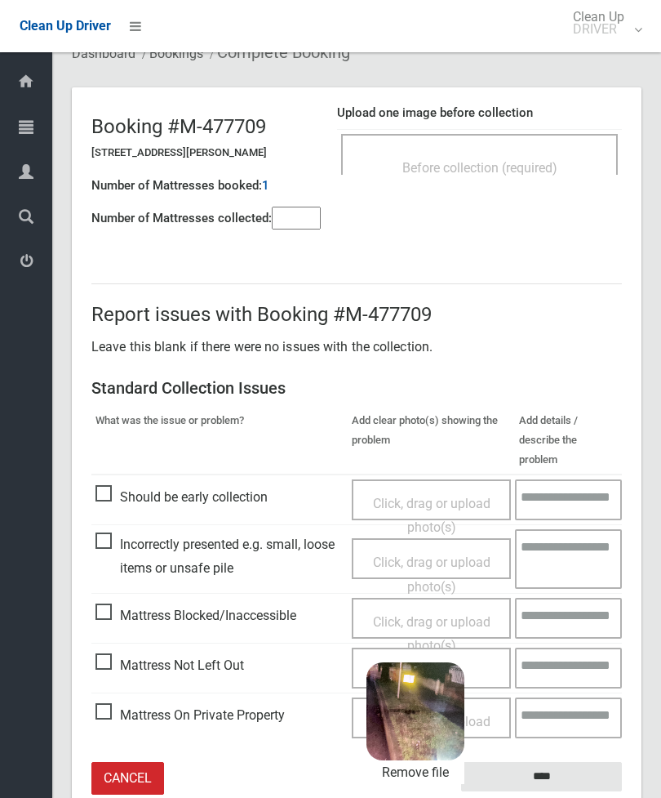
click at [577, 762] on input "****" at bounding box center [541, 777] width 161 height 30
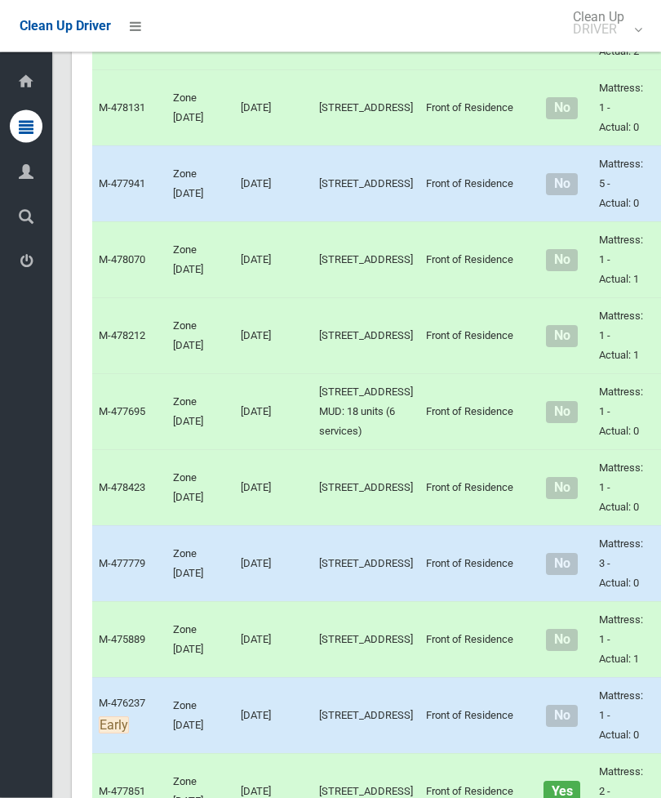
scroll to position [1238, 0]
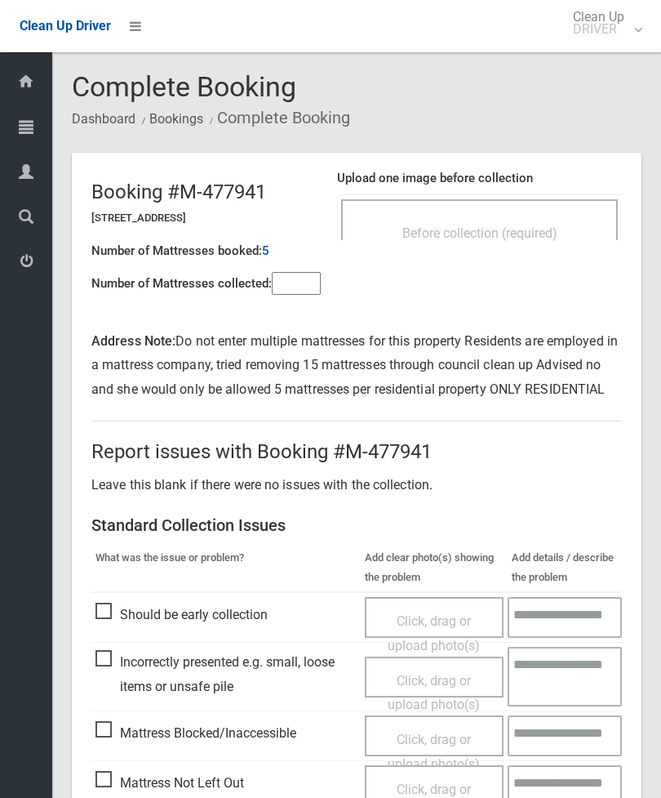
click at [504, 224] on div "Before collection (required)" at bounding box center [479, 232] width 241 height 30
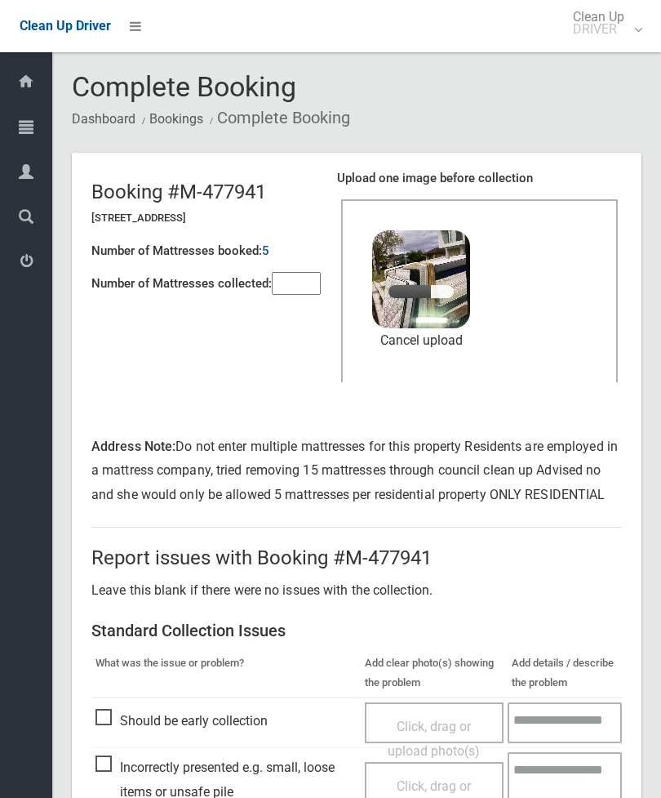
click at [307, 286] on input"] "number" at bounding box center [296, 283] width 49 height 23
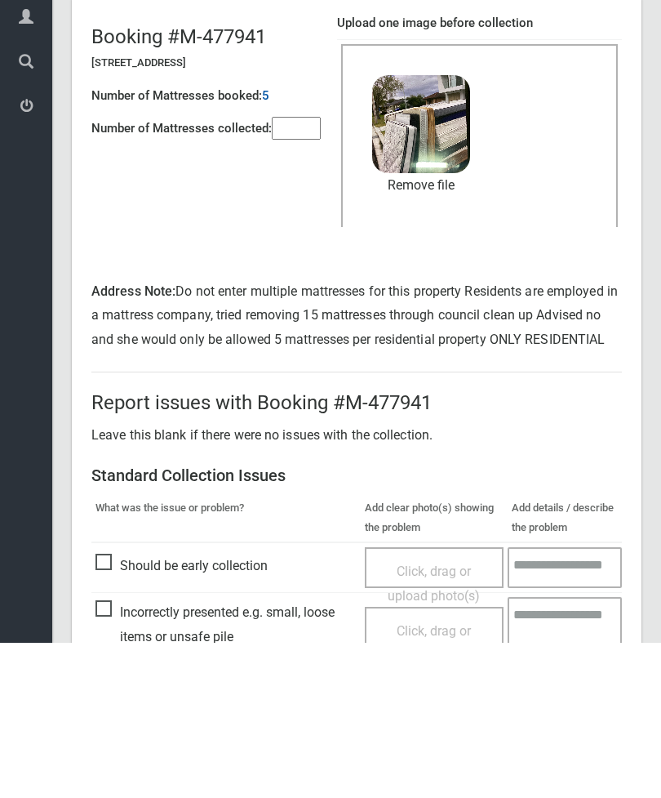
scroll to position [295, 0]
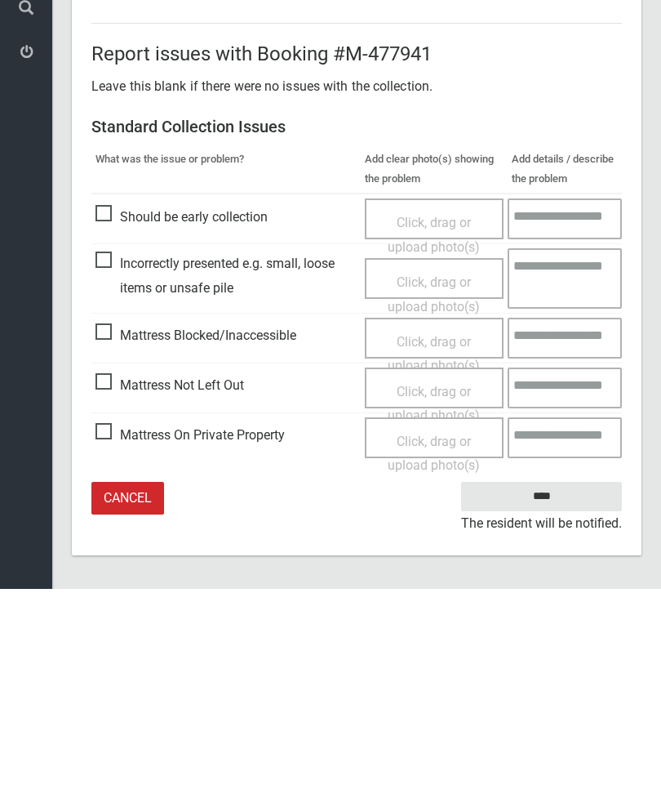
type input"] "**"
click at [549, 691] on input "****" at bounding box center [541, 706] width 161 height 30
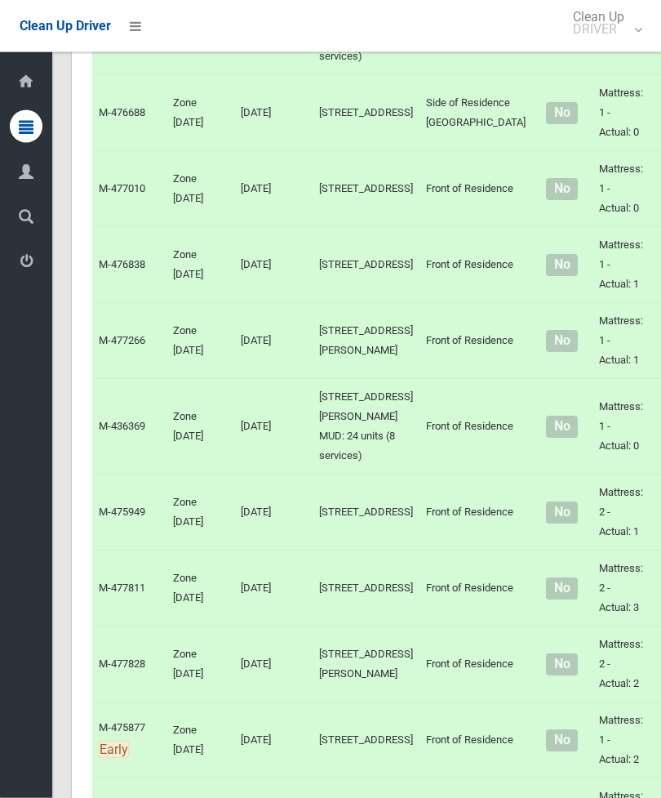
scroll to position [2669, 0]
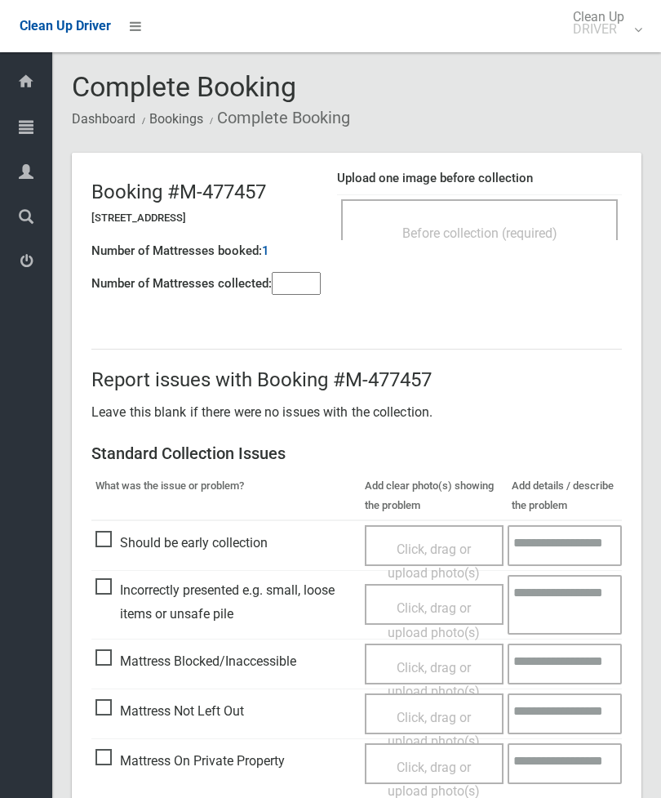
click at [556, 220] on div "Before collection (required)" at bounding box center [479, 232] width 241 height 30
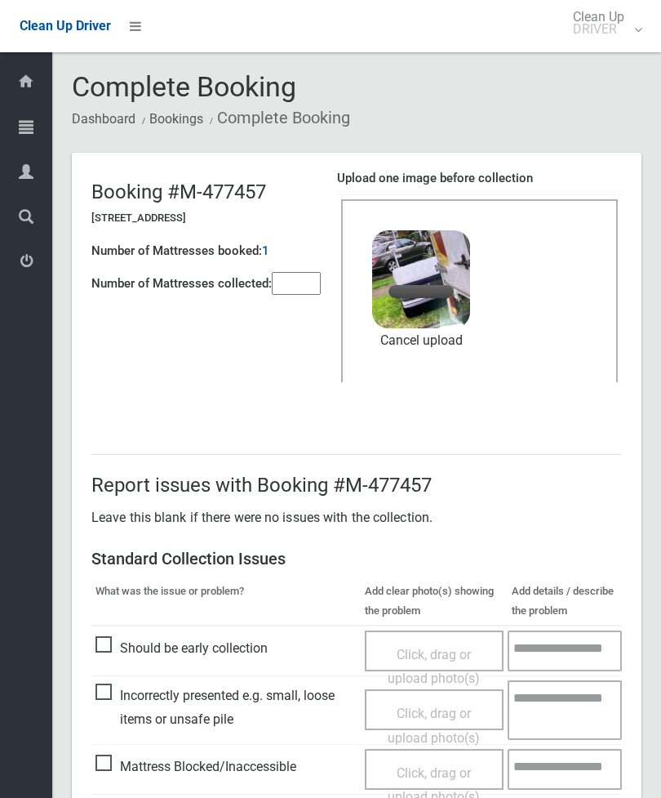
click at [292, 275] on input"] "number" at bounding box center [296, 283] width 49 height 23
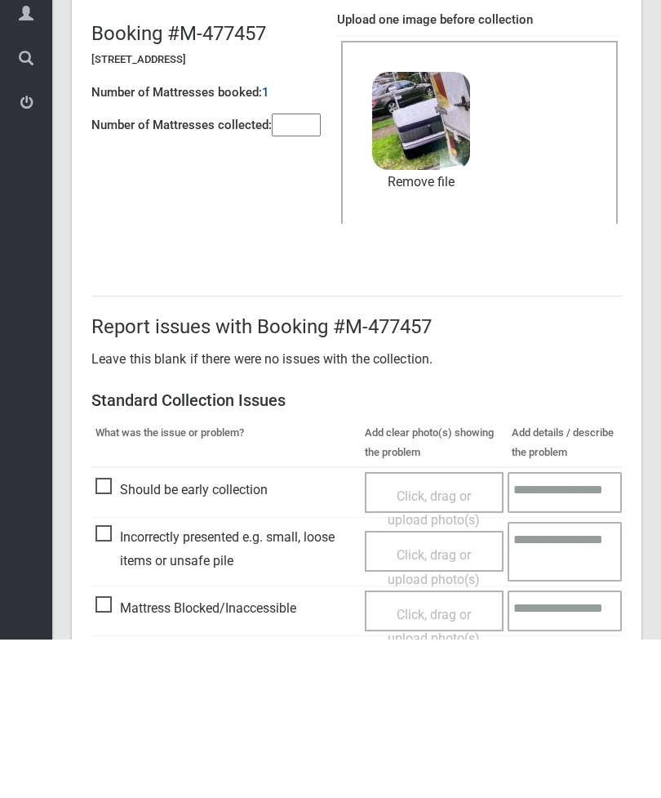
scroll to position [224, 0]
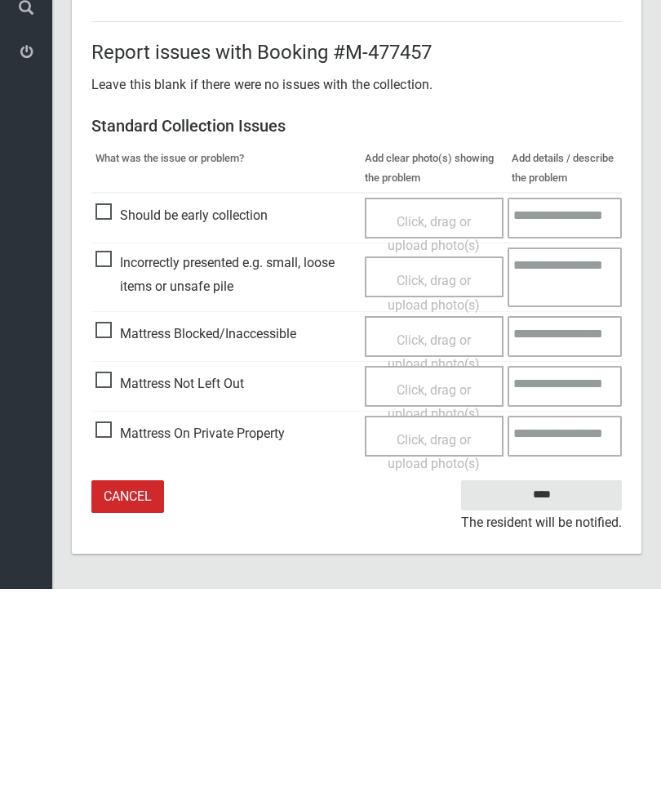
type input"] "*"
click at [563, 689] on input "****" at bounding box center [541, 704] width 161 height 30
